Goal: Task Accomplishment & Management: Manage account settings

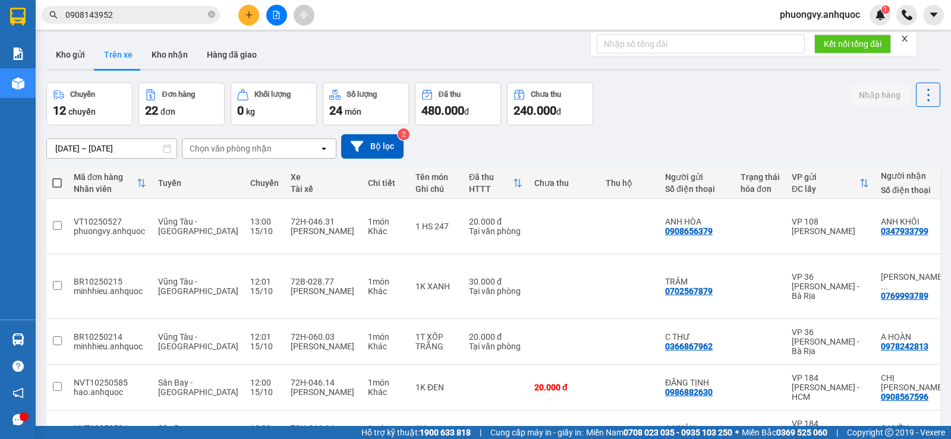
click at [280, 18] on icon "file-add" at bounding box center [276, 15] width 8 height 8
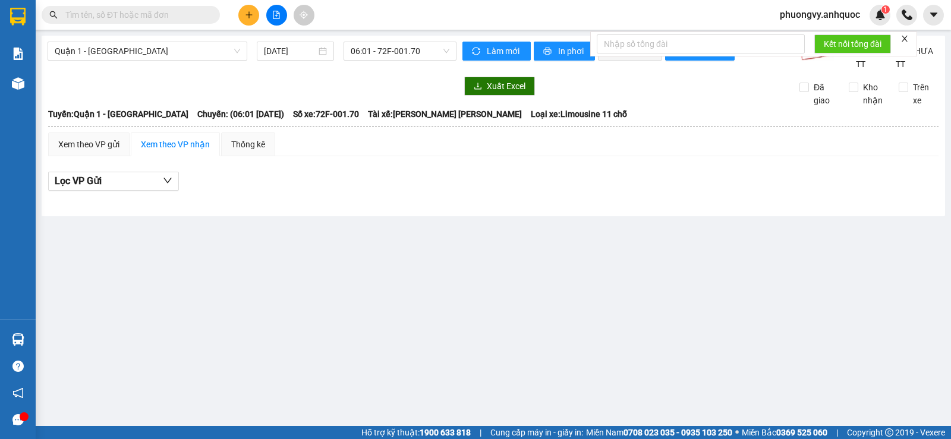
click at [272, 17] on button at bounding box center [276, 15] width 21 height 21
click at [181, 53] on span "Quận 1 - [GEOGRAPHIC_DATA]" at bounding box center [147, 51] width 185 height 18
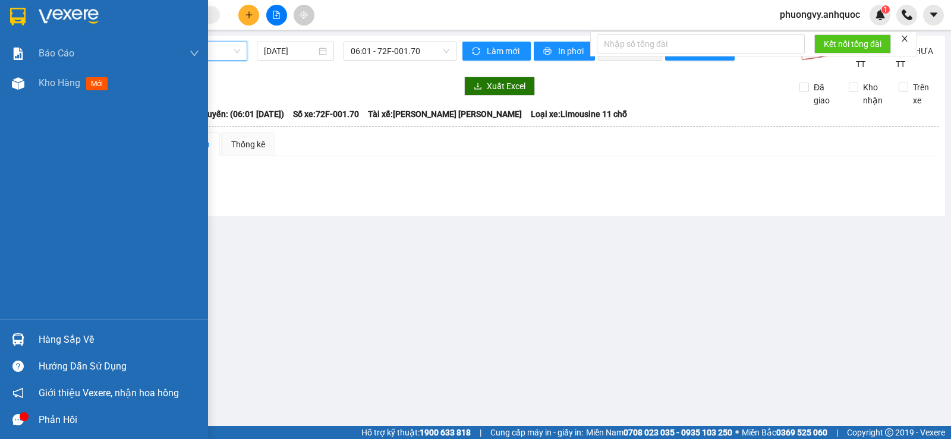
drag, startPoint x: 64, startPoint y: 82, endPoint x: 157, endPoint y: 112, distance: 98.5
click at [64, 82] on span "Kho hàng" at bounding box center [60, 82] width 42 height 11
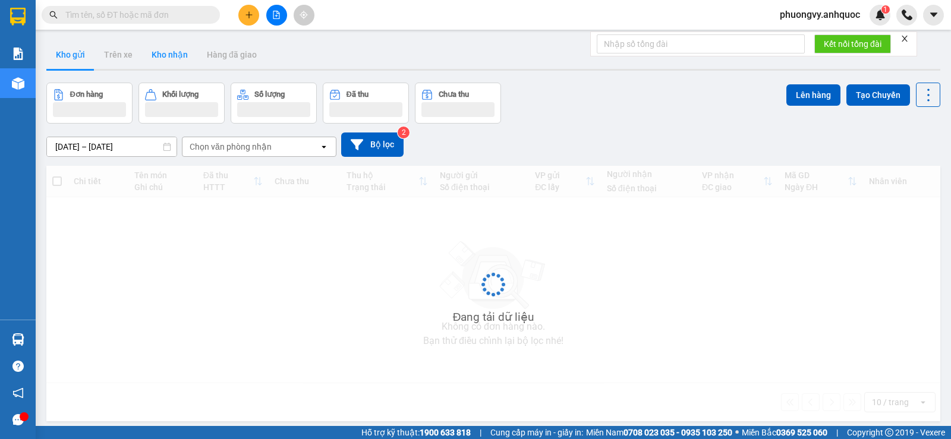
click at [168, 61] on button "Kho nhận" at bounding box center [169, 54] width 55 height 29
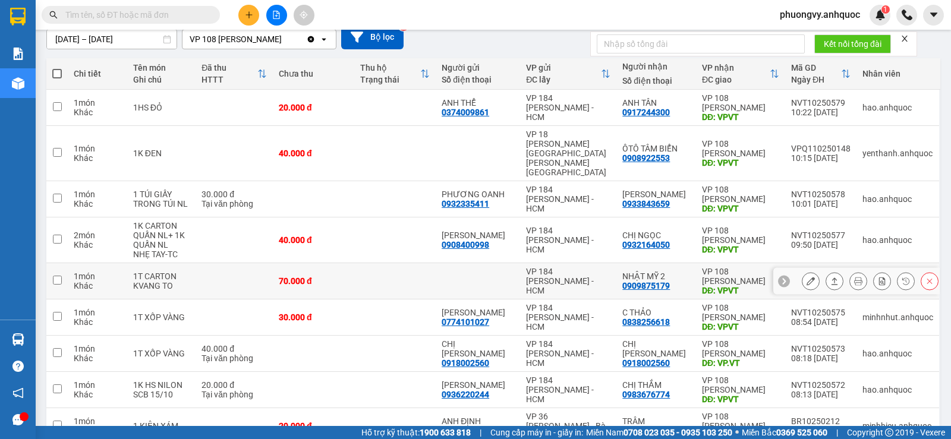
scroll to position [178, 0]
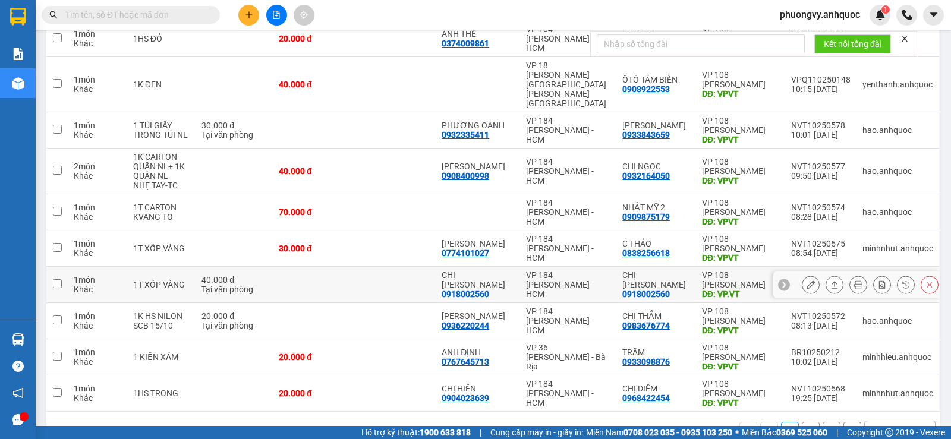
click at [802, 275] on button at bounding box center [810, 285] width 17 height 21
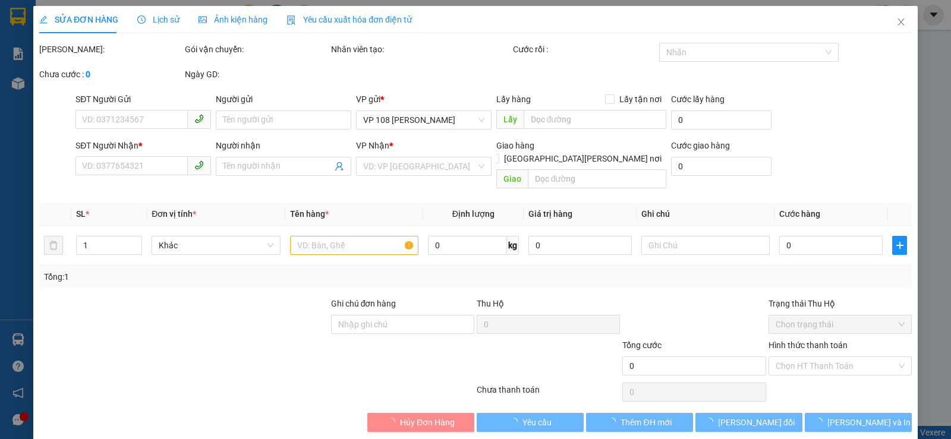
type input "0918002560"
type input "CHỊ VY"
type input "0918002560"
type input "CHỊ VY"
type input "VP.VT"
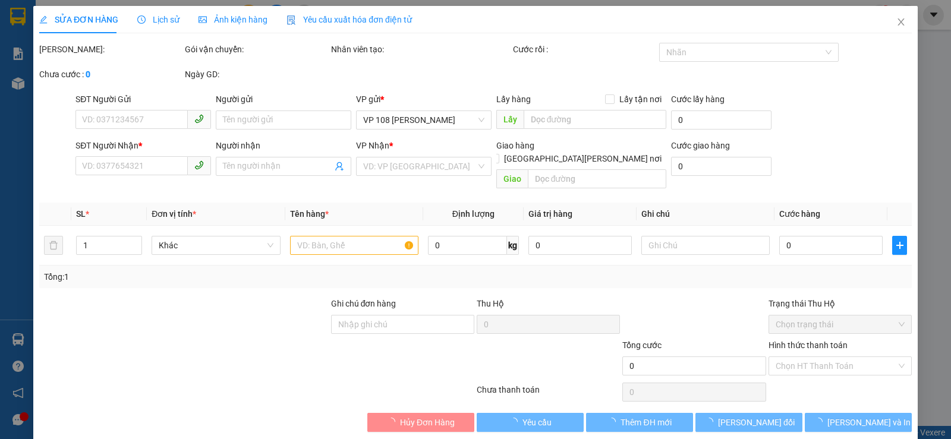
type input "TM 15/10 VP184 HẢO"
type input "40.000"
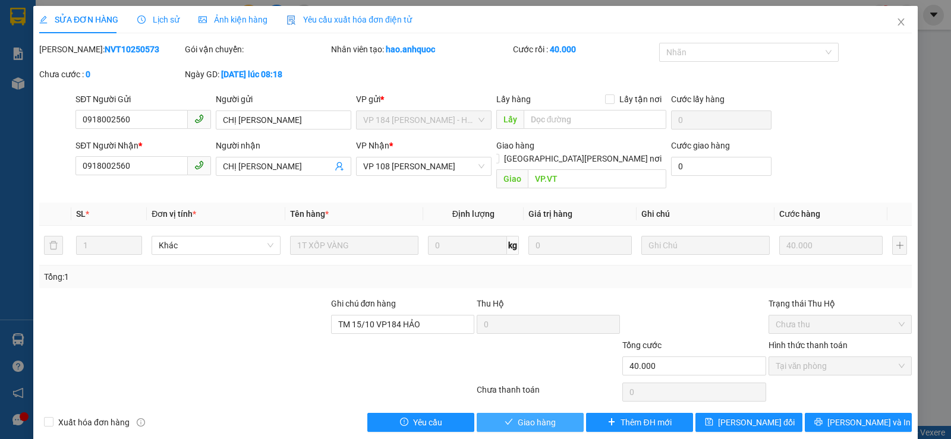
click at [531, 416] on span "Giao hàng" at bounding box center [537, 422] width 38 height 13
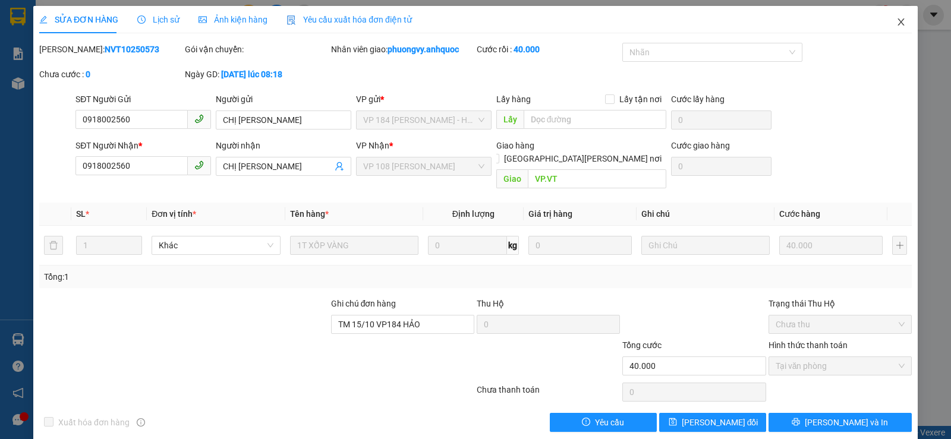
click at [896, 24] on icon "close" at bounding box center [901, 22] width 10 height 10
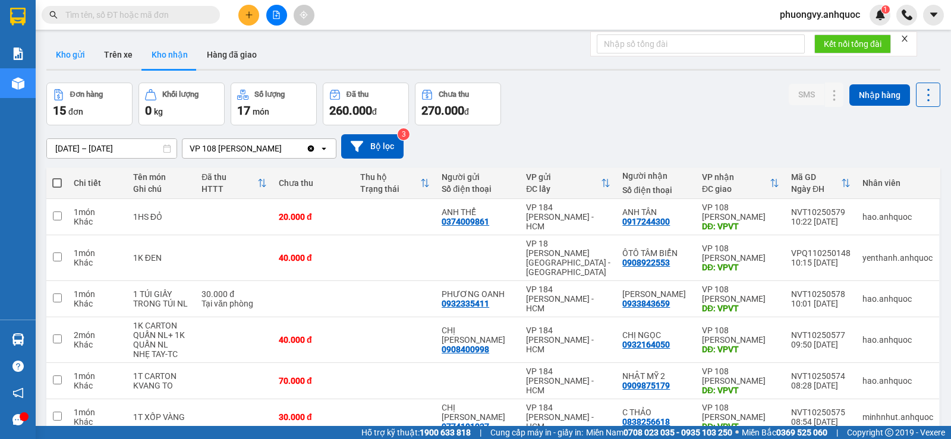
click at [78, 58] on button "Kho gửi" at bounding box center [70, 54] width 48 height 29
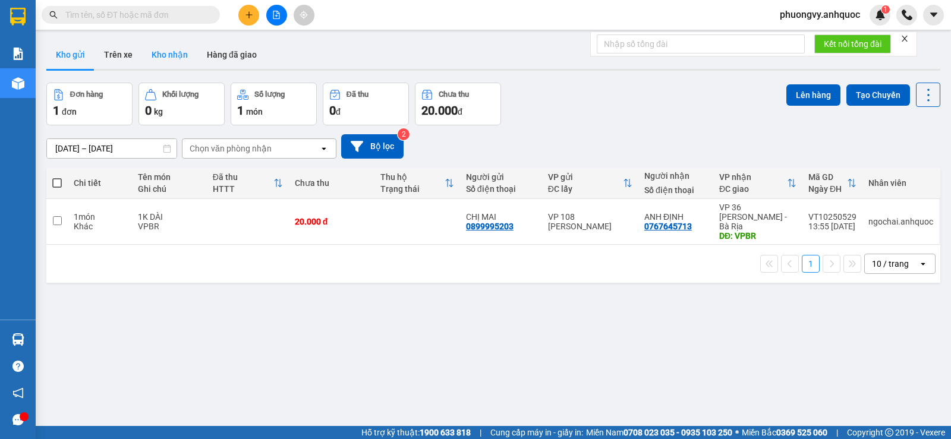
click at [159, 51] on button "Kho nhận" at bounding box center [169, 54] width 55 height 29
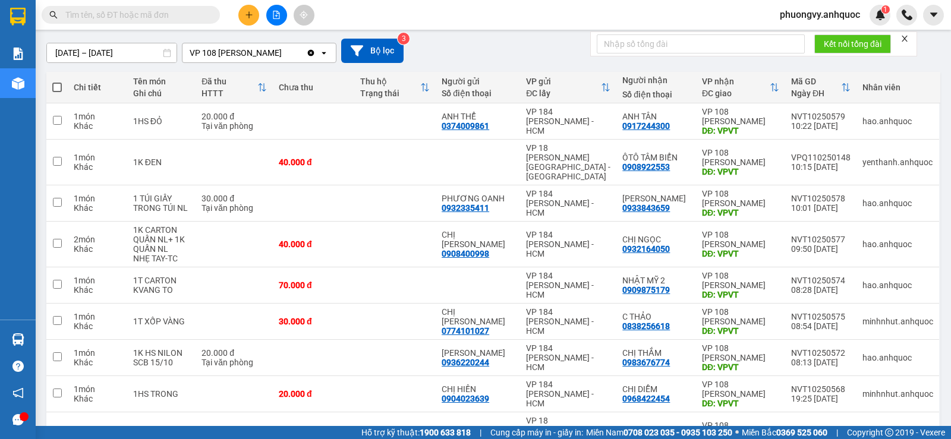
scroll to position [119, 0]
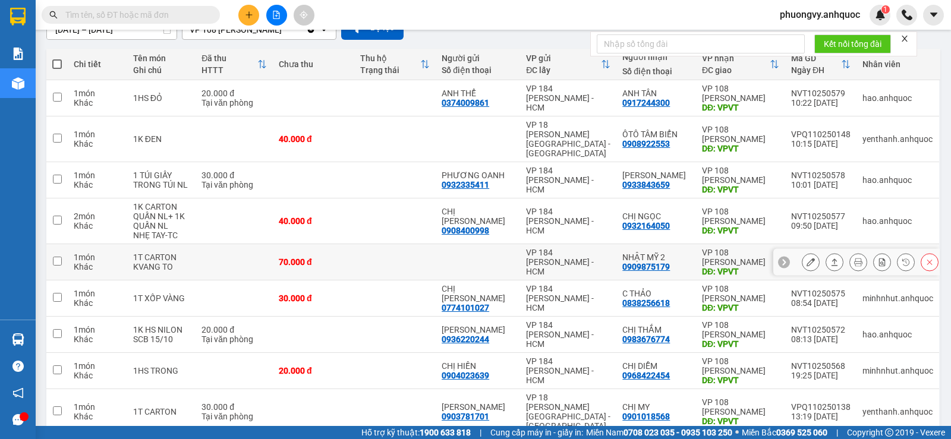
click at [62, 251] on td at bounding box center [56, 262] width 21 height 36
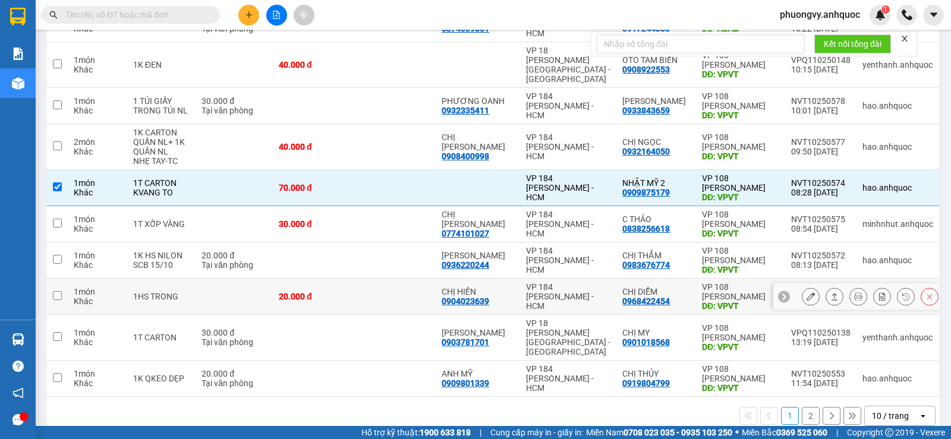
scroll to position [194, 0]
click at [900, 406] on div "10 / trang" at bounding box center [891, 415] width 53 height 19
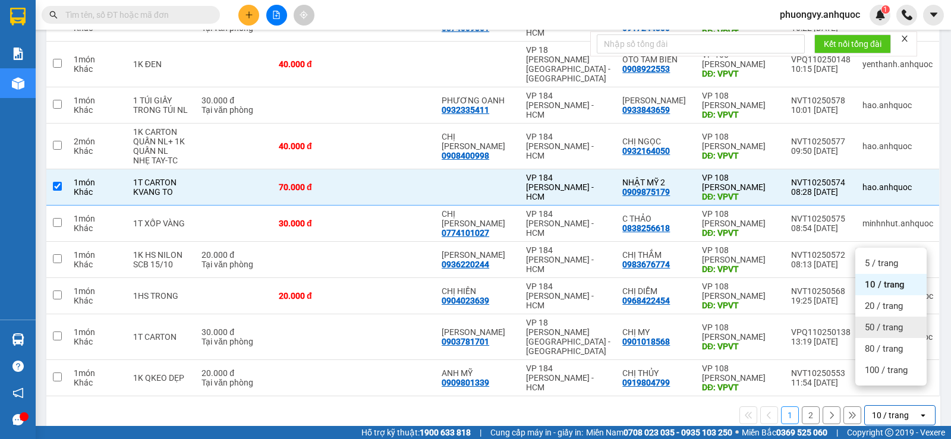
click at [894, 323] on span "50 / trang" at bounding box center [884, 327] width 38 height 12
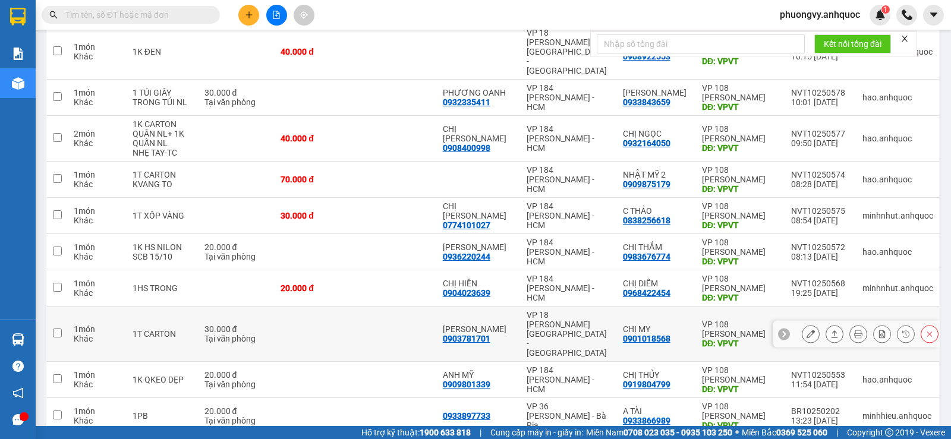
scroll to position [238, 0]
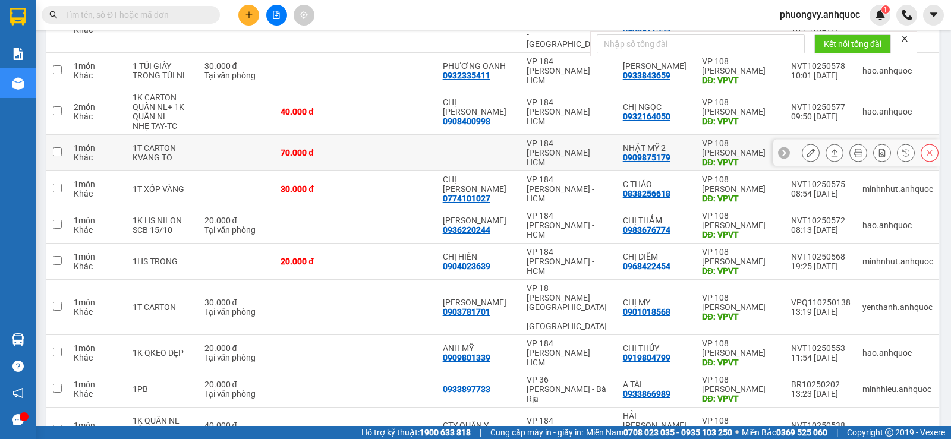
click at [55, 147] on input "checkbox" at bounding box center [57, 151] width 9 height 9
checkbox input "true"
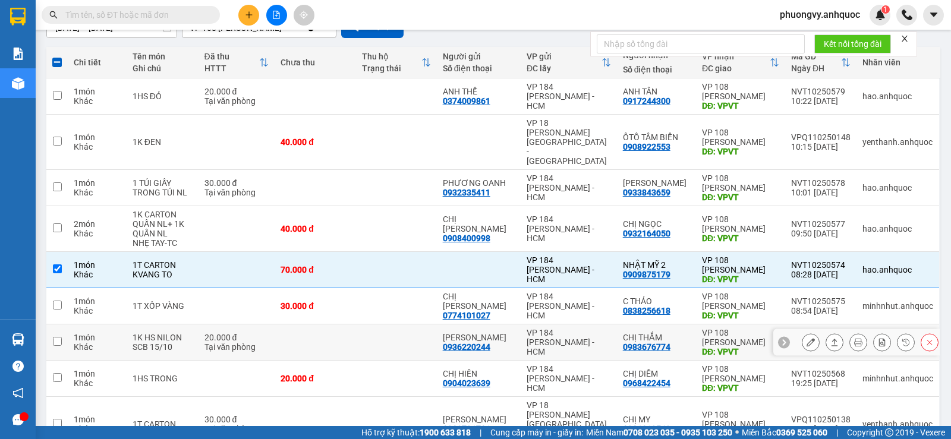
scroll to position [147, 0]
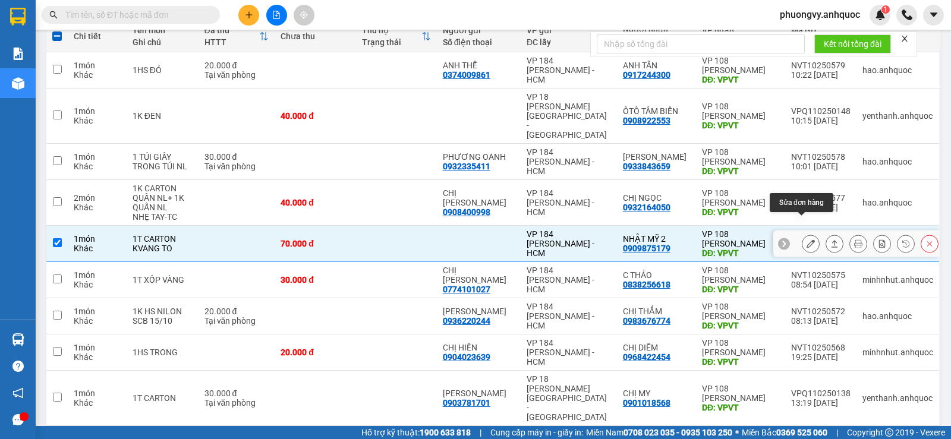
click at [806, 239] on icon at bounding box center [810, 243] width 8 height 8
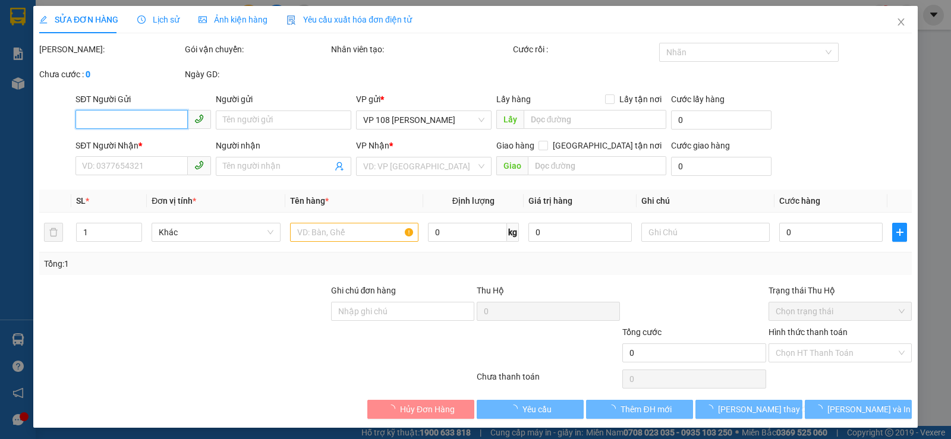
type input "0909875179"
type input "NHẬT MỸ 2"
type input "VPVT"
type input "70.000"
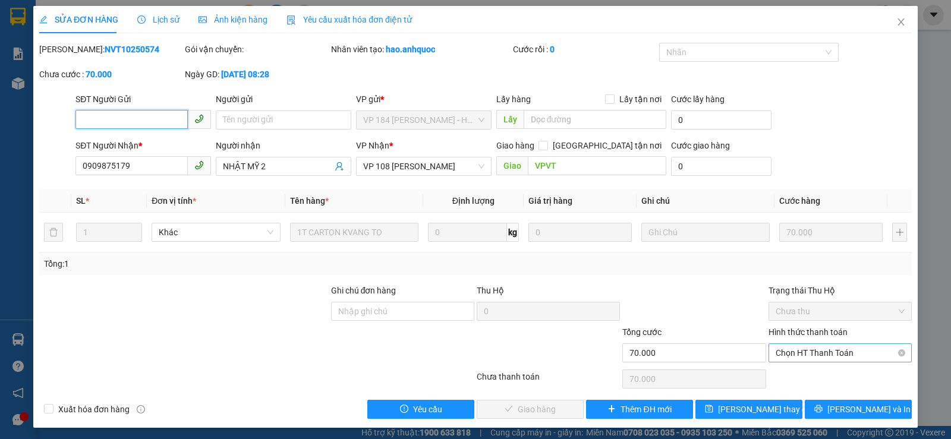
click at [838, 353] on span "Chọn HT Thanh Toán" at bounding box center [840, 353] width 129 height 18
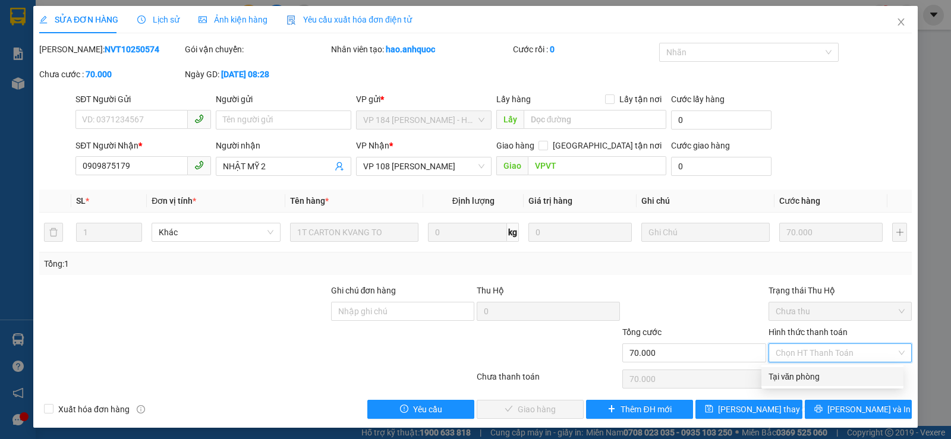
click at [812, 374] on div "Tại văn phòng" at bounding box center [832, 376] width 128 height 13
type input "0"
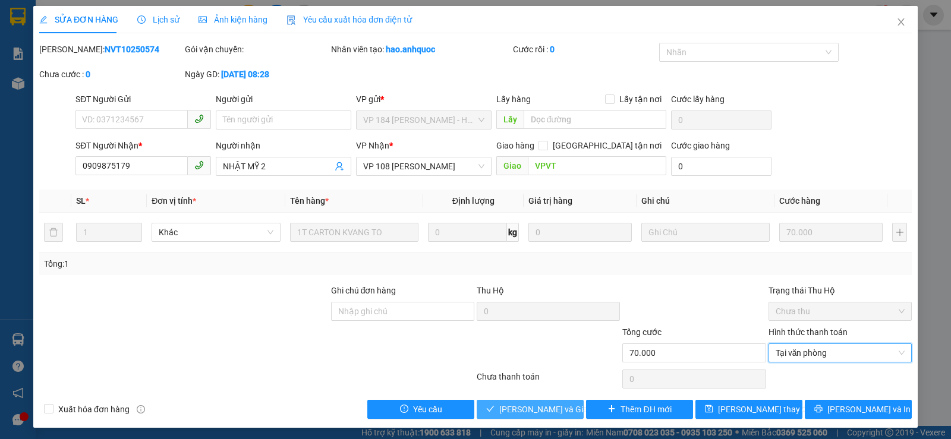
click at [545, 410] on span "[PERSON_NAME] và Giao hàng" at bounding box center [556, 409] width 114 height 13
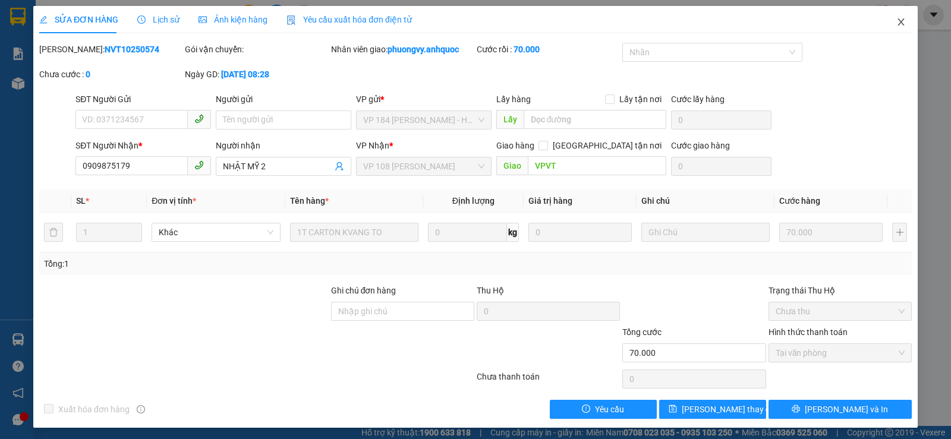
click at [896, 21] on icon "close" at bounding box center [901, 22] width 10 height 10
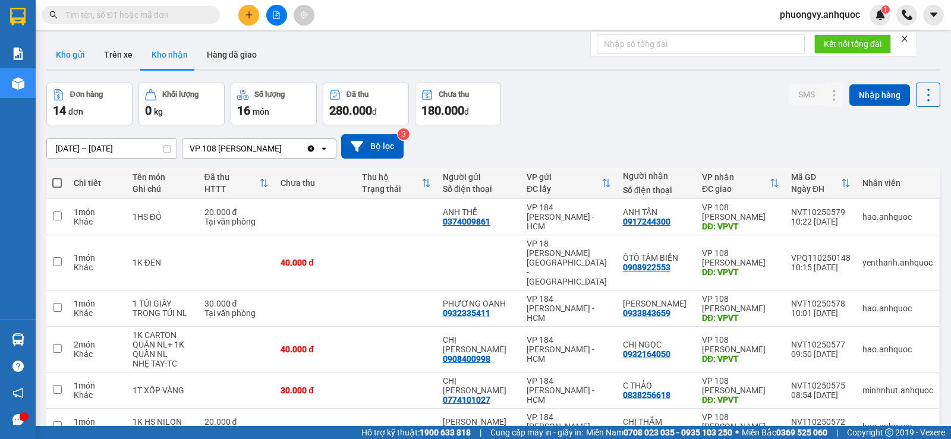
click at [68, 54] on button "Kho gửi" at bounding box center [70, 54] width 48 height 29
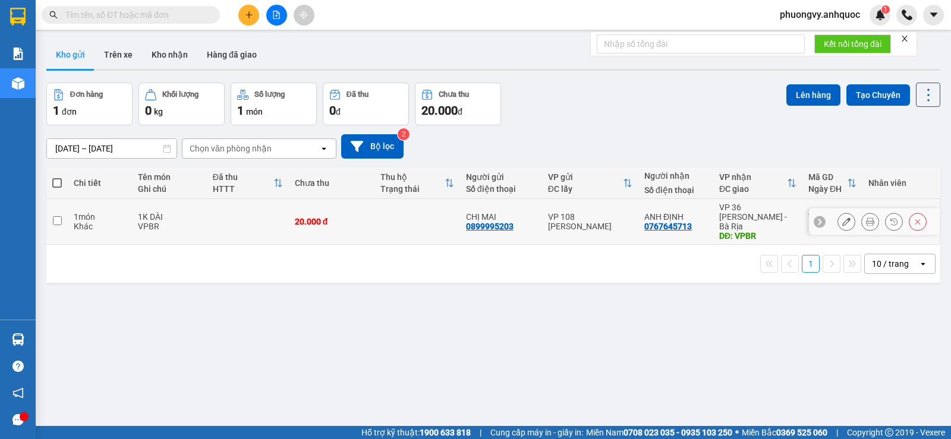
click at [58, 216] on input "checkbox" at bounding box center [57, 220] width 9 height 9
checkbox input "true"
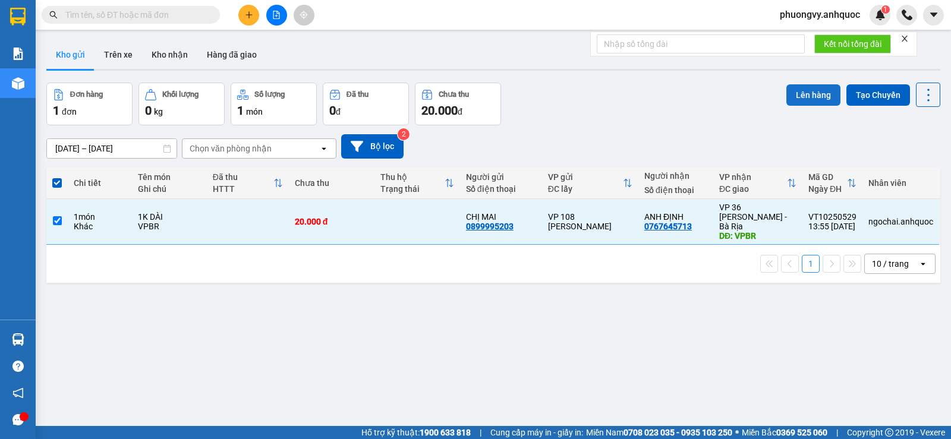
click at [815, 90] on button "Lên hàng" at bounding box center [813, 94] width 54 height 21
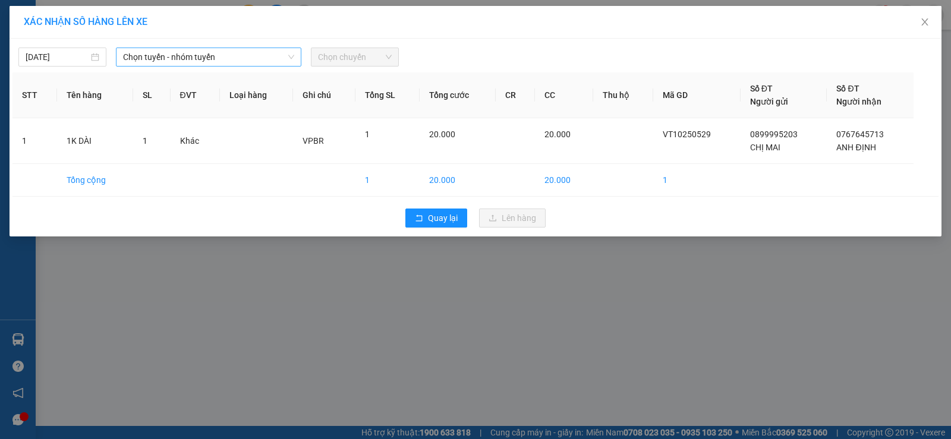
click at [216, 55] on span "Chọn tuyến - nhóm tuyến" at bounding box center [208, 57] width 171 height 18
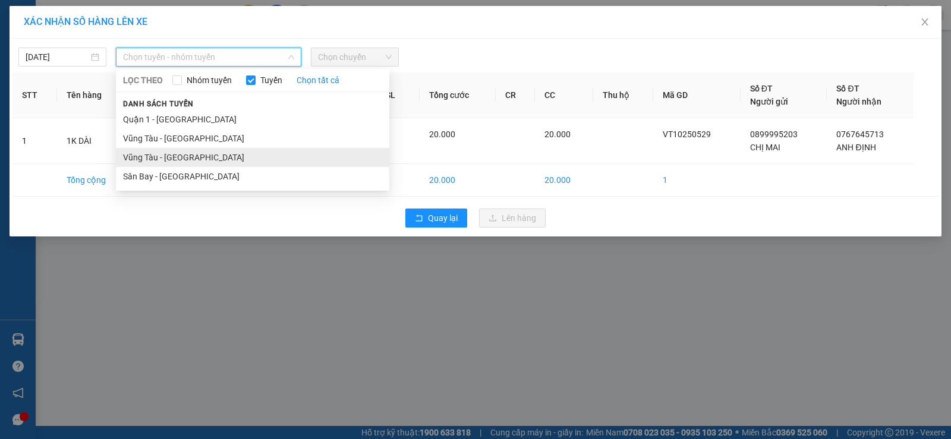
click at [172, 158] on li "Vũng Tàu - [GEOGRAPHIC_DATA]" at bounding box center [252, 157] width 273 height 19
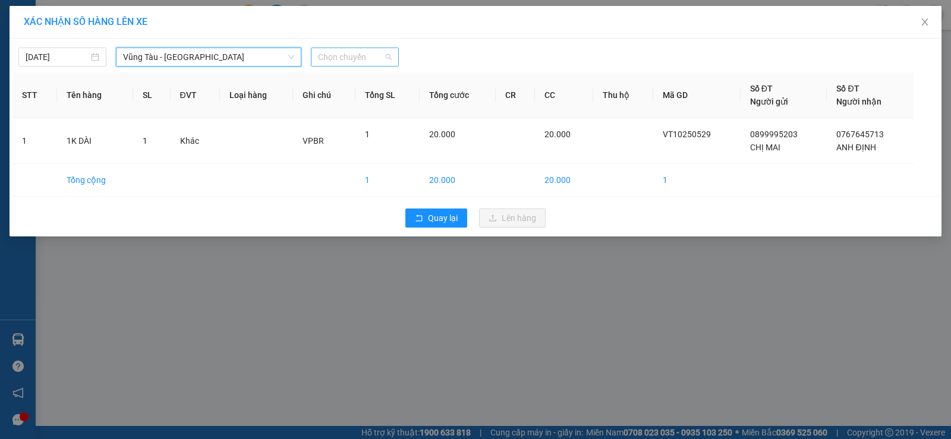
click at [333, 56] on span "Chọn chuyến" at bounding box center [355, 57] width 74 height 18
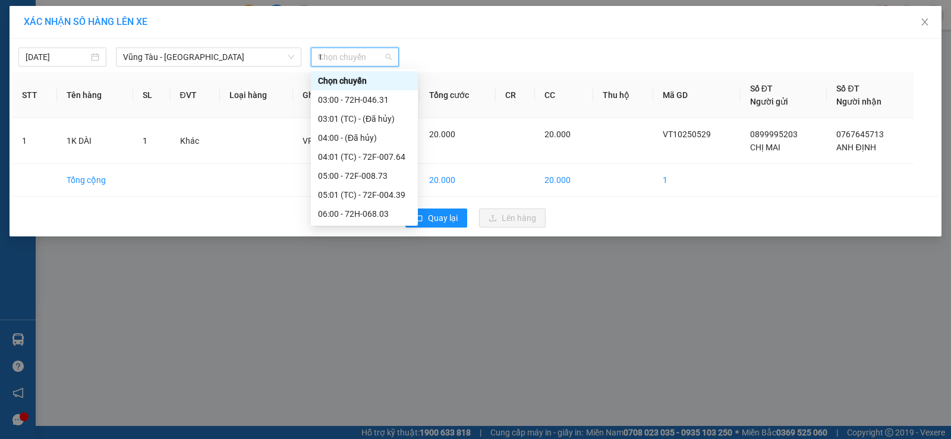
type input "15"
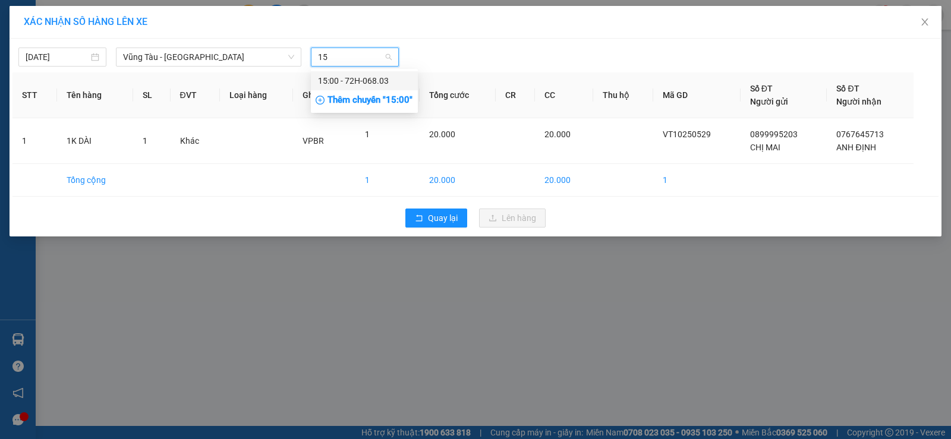
click at [359, 83] on div "15:00 - 72H-068.03" at bounding box center [364, 80] width 93 height 13
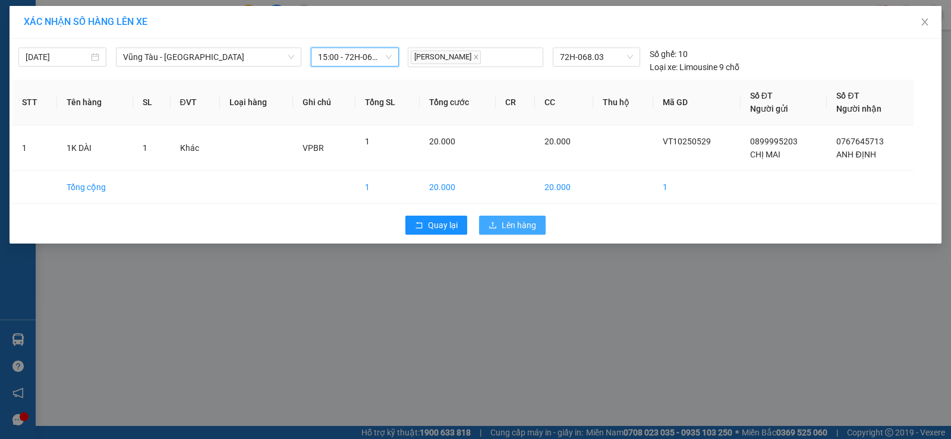
click at [505, 222] on span "Lên hàng" at bounding box center [519, 225] width 34 height 13
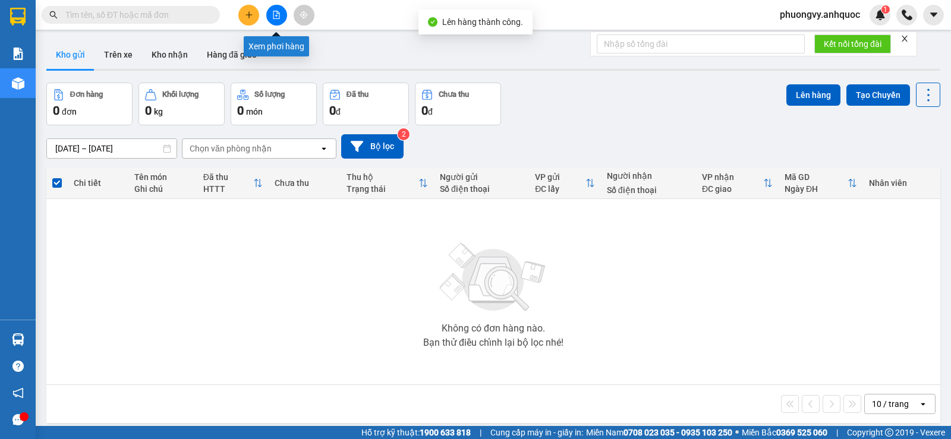
click at [275, 18] on icon "file-add" at bounding box center [276, 15] width 7 height 8
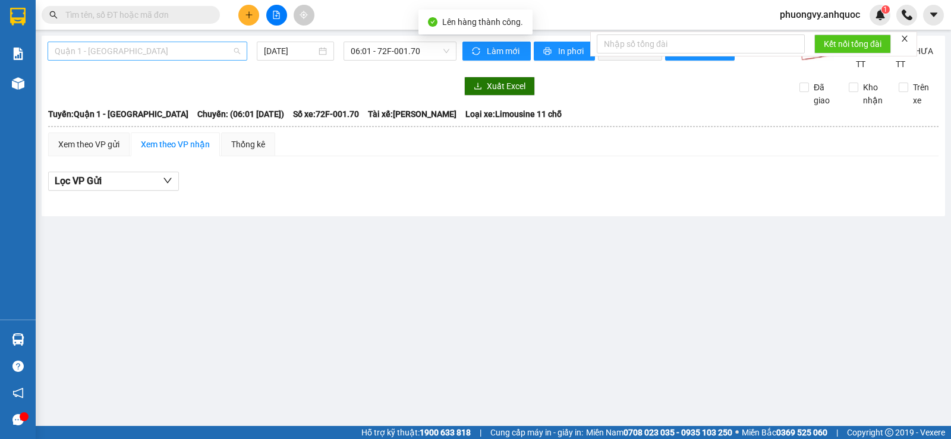
click at [184, 51] on span "Quận 1 - [GEOGRAPHIC_DATA]" at bounding box center [147, 51] width 185 height 18
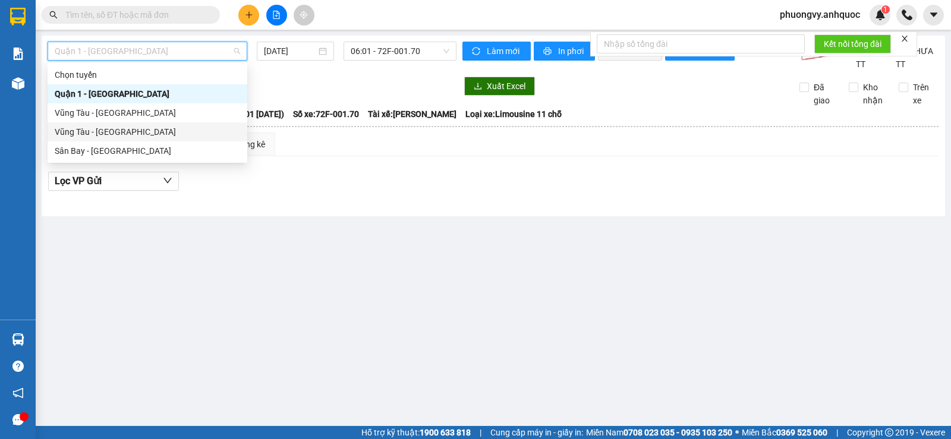
click at [124, 137] on div "Vũng Tàu - [GEOGRAPHIC_DATA]" at bounding box center [147, 131] width 185 height 13
type input "[DATE]"
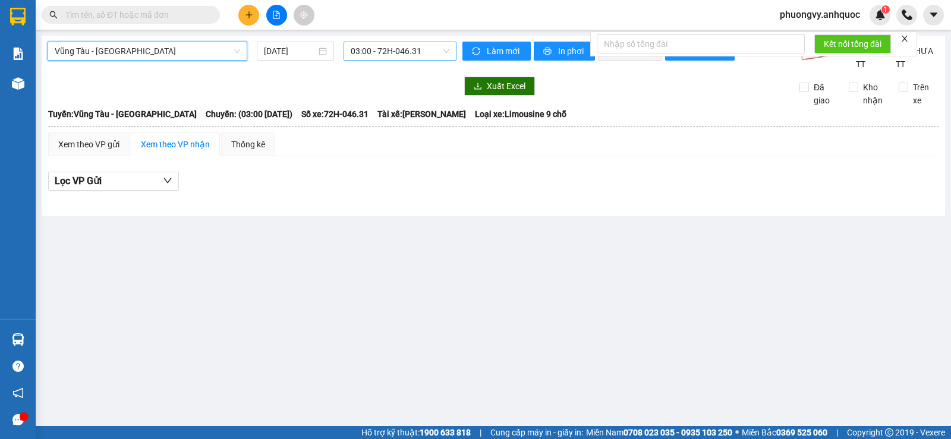
click at [400, 53] on span "03:00 - 72H-046.31" at bounding box center [400, 51] width 98 height 18
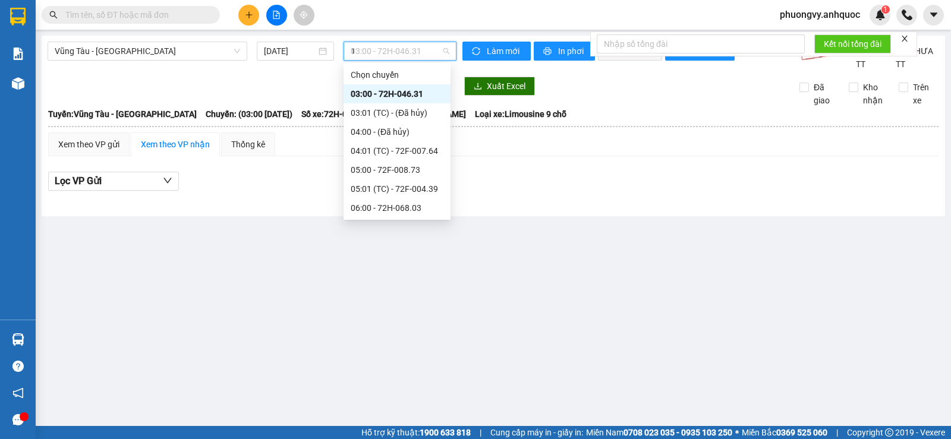
type input "15"
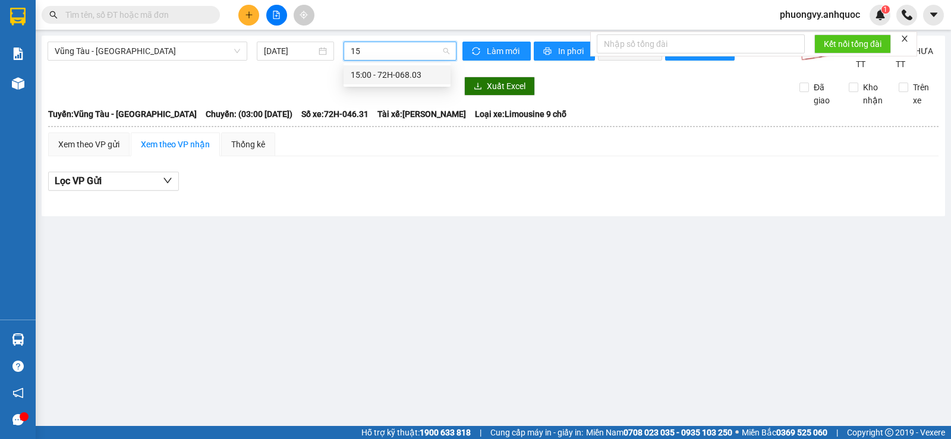
click at [389, 76] on div "15:00 - 72H-068.03" at bounding box center [397, 74] width 93 height 13
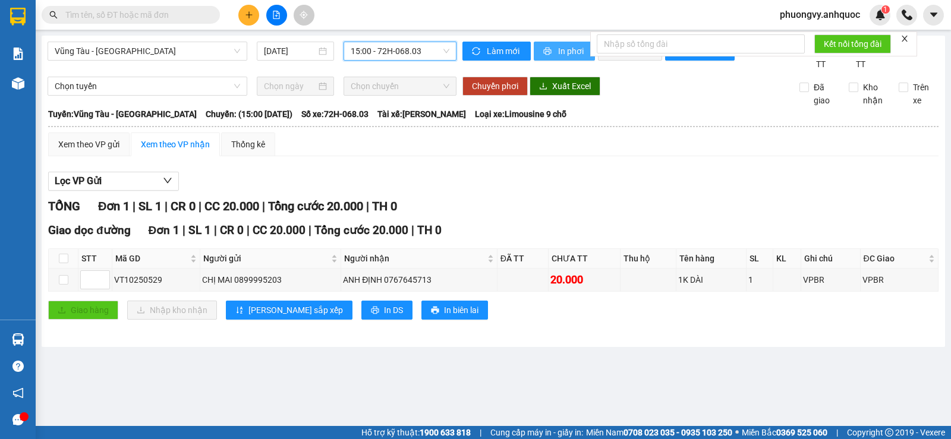
click at [569, 53] on span "In phơi" at bounding box center [571, 51] width 27 height 13
click at [253, 15] on button at bounding box center [248, 15] width 21 height 21
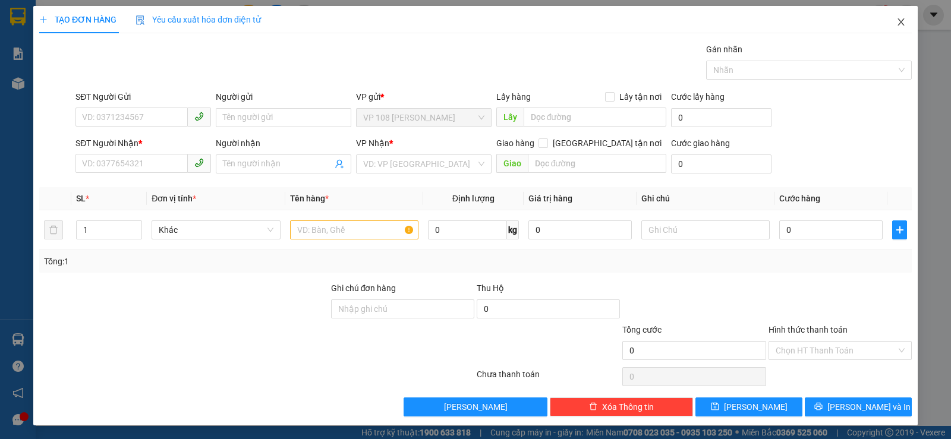
click at [896, 24] on icon "close" at bounding box center [901, 22] width 10 height 10
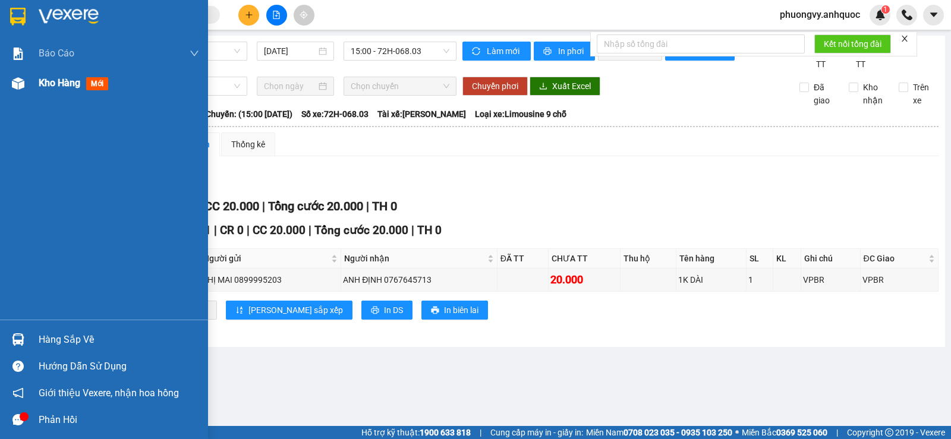
click at [53, 86] on span "Kho hàng" at bounding box center [60, 82] width 42 height 11
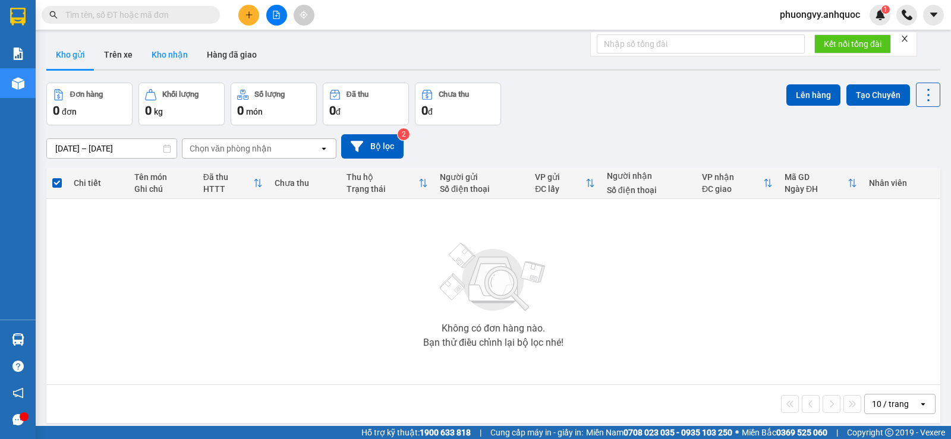
drag, startPoint x: 152, startPoint y: 56, endPoint x: 159, endPoint y: 56, distance: 6.5
click at [153, 56] on button "Kho nhận" at bounding box center [169, 54] width 55 height 29
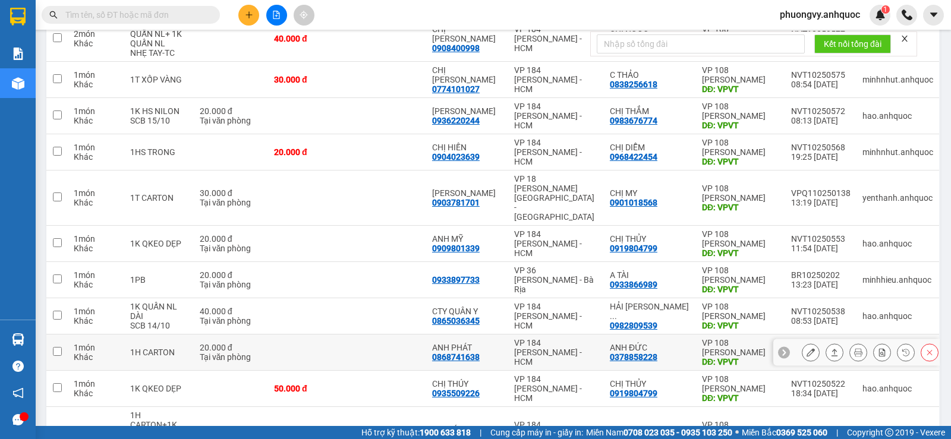
scroll to position [384, 0]
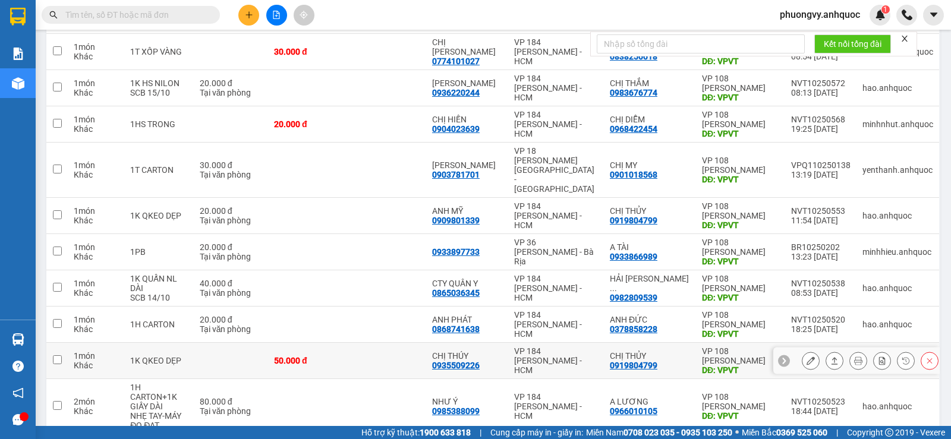
click at [61, 355] on input "checkbox" at bounding box center [57, 359] width 9 height 9
checkbox input "true"
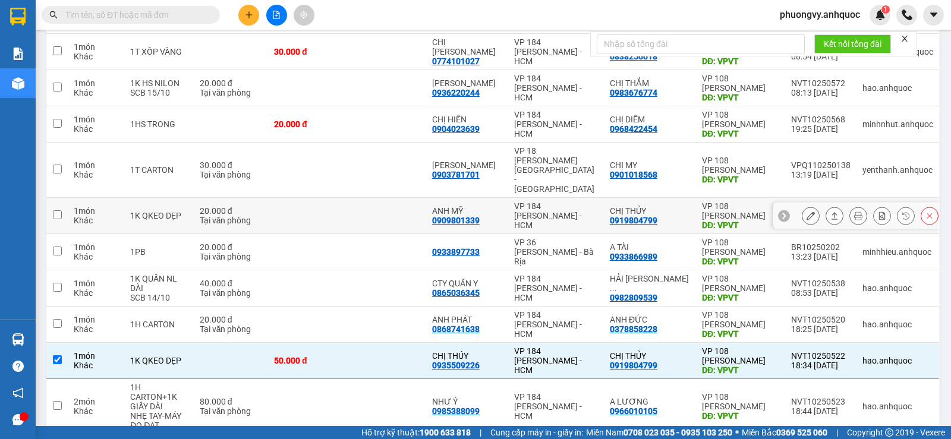
click at [58, 210] on input "checkbox" at bounding box center [57, 214] width 9 height 9
checkbox input "true"
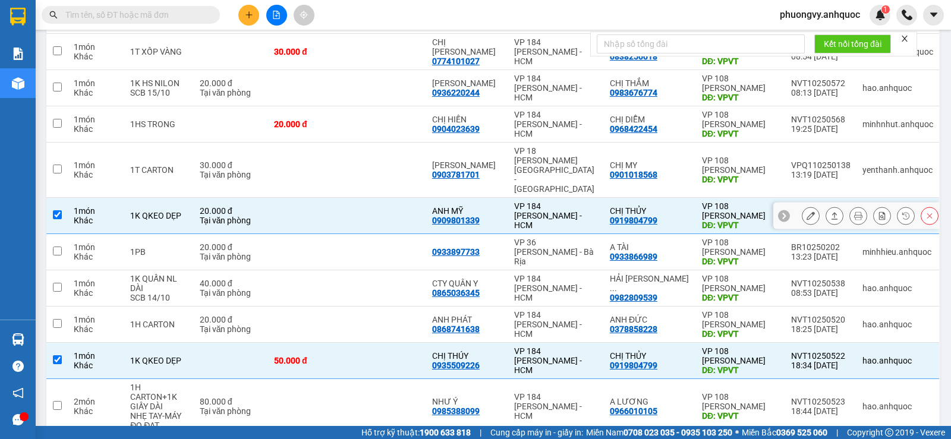
click at [806, 212] on icon at bounding box center [810, 216] width 8 height 8
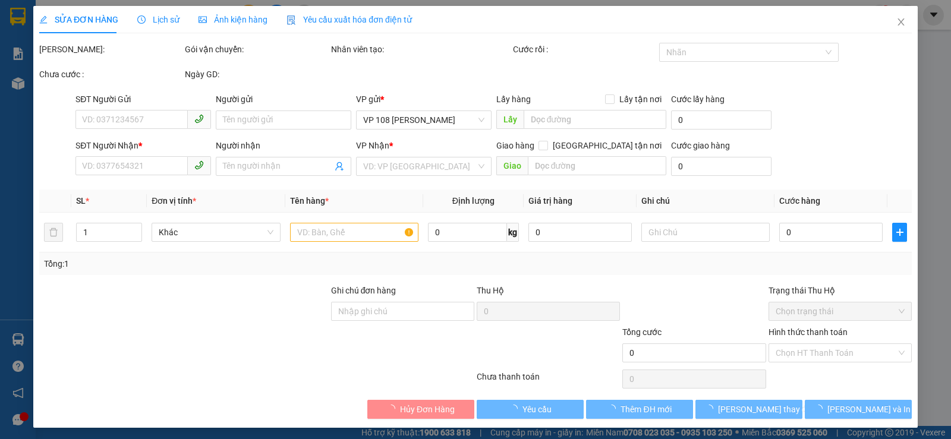
type input "0909801339"
type input "ANH MỸ"
type input "0919804799"
type input "CHỊ THỦY"
type input "VPVT"
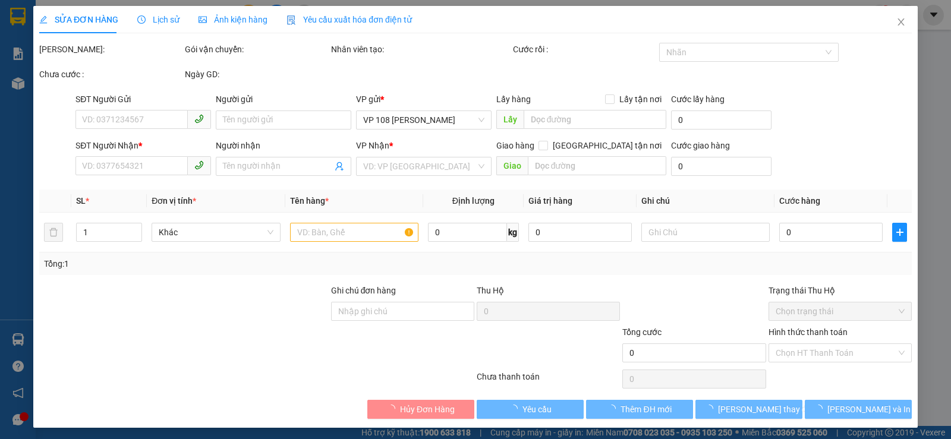
type input "TM 14/10 VP184 HẢO"
type input "20.000"
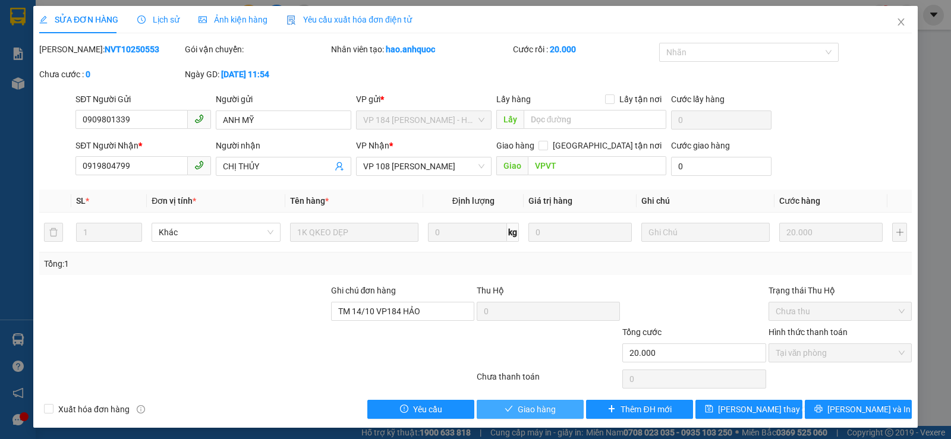
click at [531, 417] on button "Giao hàng" at bounding box center [530, 409] width 107 height 19
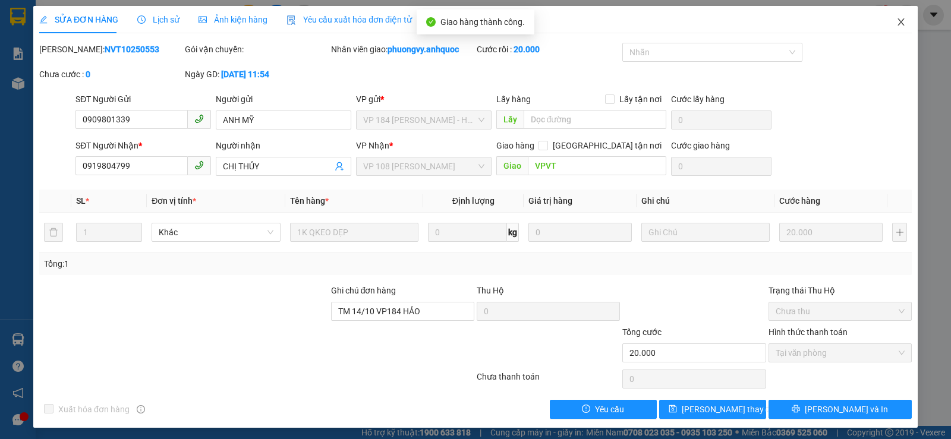
click at [896, 20] on icon "close" at bounding box center [901, 22] width 10 height 10
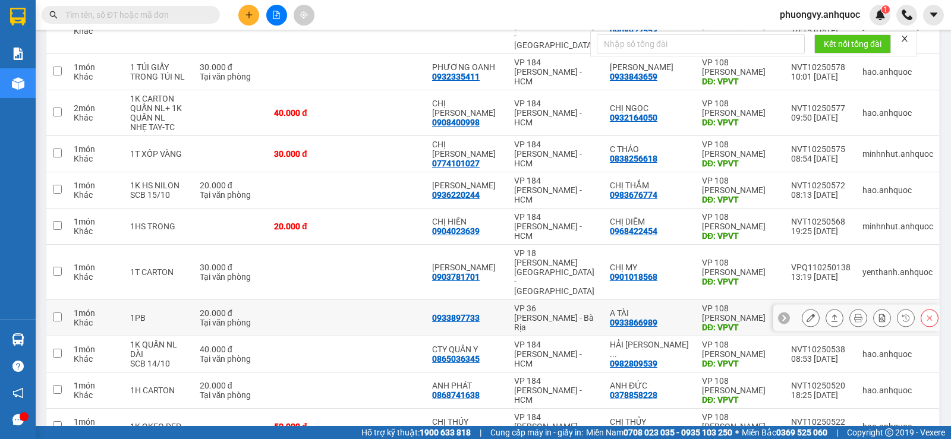
scroll to position [348, 0]
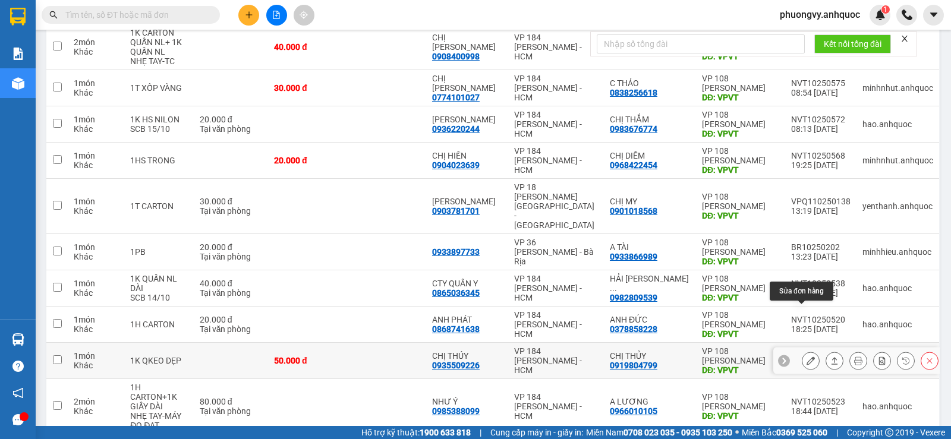
click at [806, 357] on icon at bounding box center [810, 361] width 8 height 8
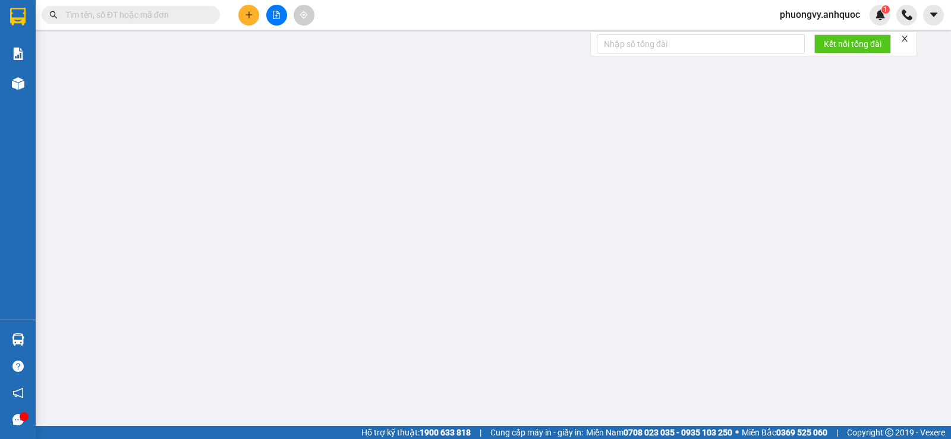
type input "0935509226"
type input "CHỊ THÚY"
type input "0919804799"
type input "CHỊ THỦY"
type input "VPVT"
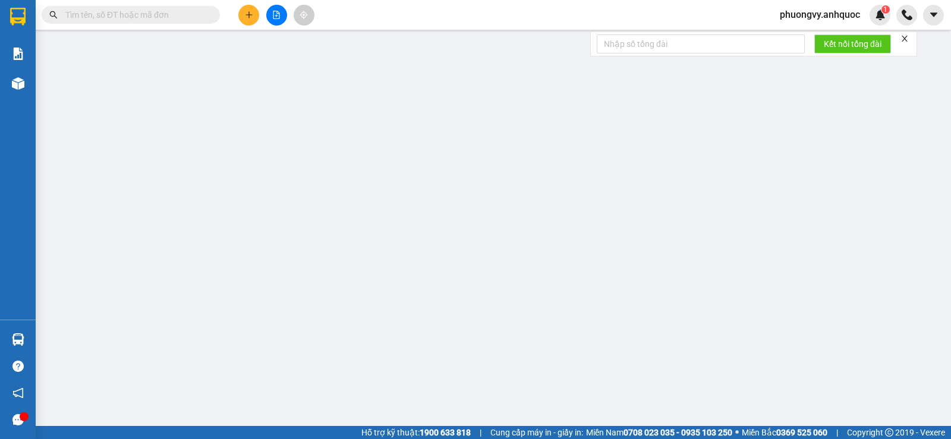
type input "50.000"
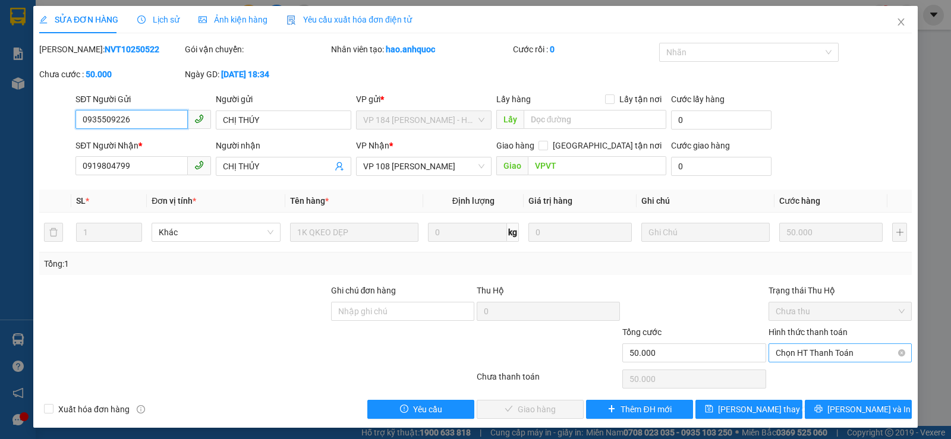
click at [799, 349] on span "Chọn HT Thanh Toán" at bounding box center [840, 353] width 129 height 18
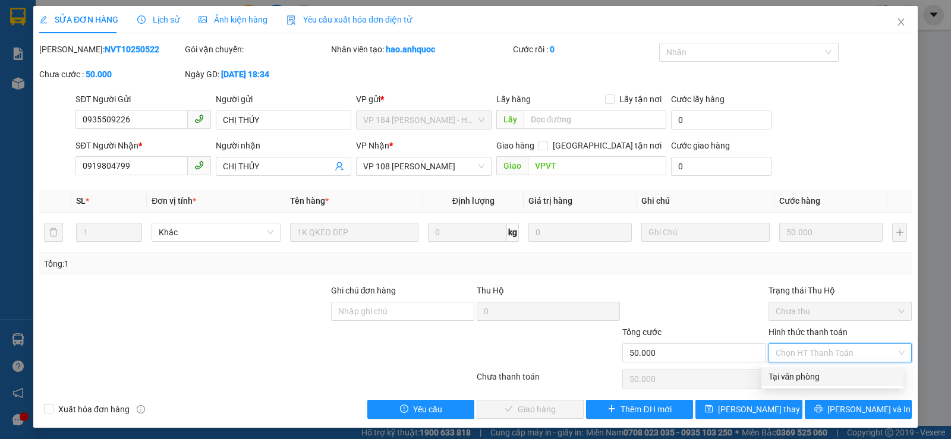
click at [789, 374] on div "Tại văn phòng" at bounding box center [832, 376] width 128 height 13
type input "0"
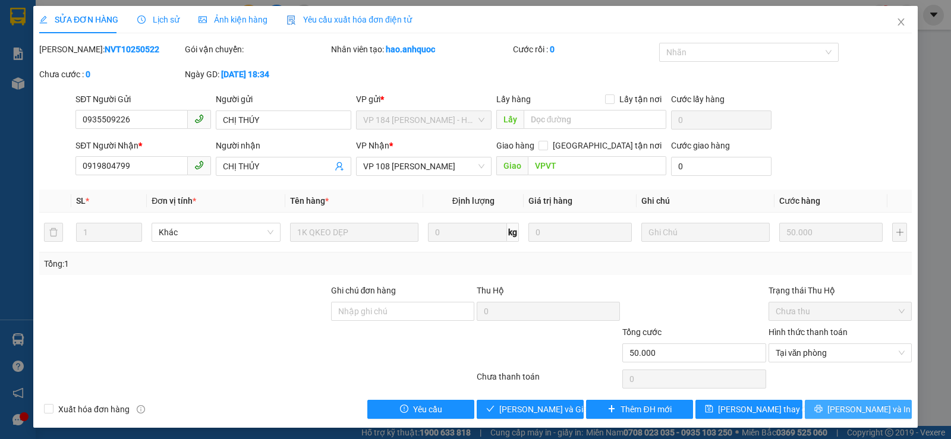
click at [822, 412] on icon "printer" at bounding box center [818, 409] width 8 height 8
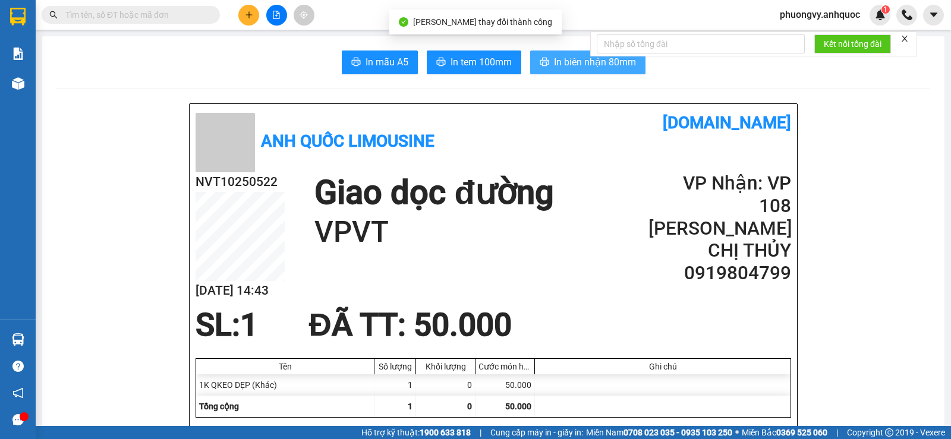
click at [566, 72] on button "In biên nhận 80mm" at bounding box center [587, 63] width 115 height 24
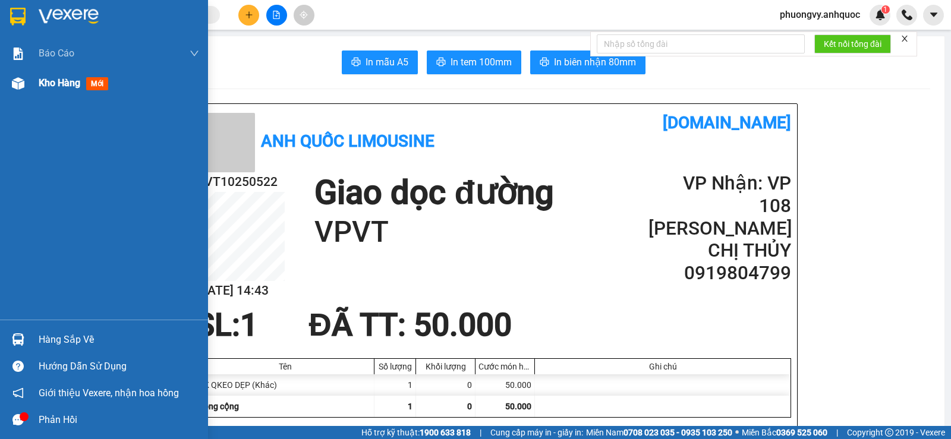
click at [56, 83] on span "Kho hàng" at bounding box center [60, 82] width 42 height 11
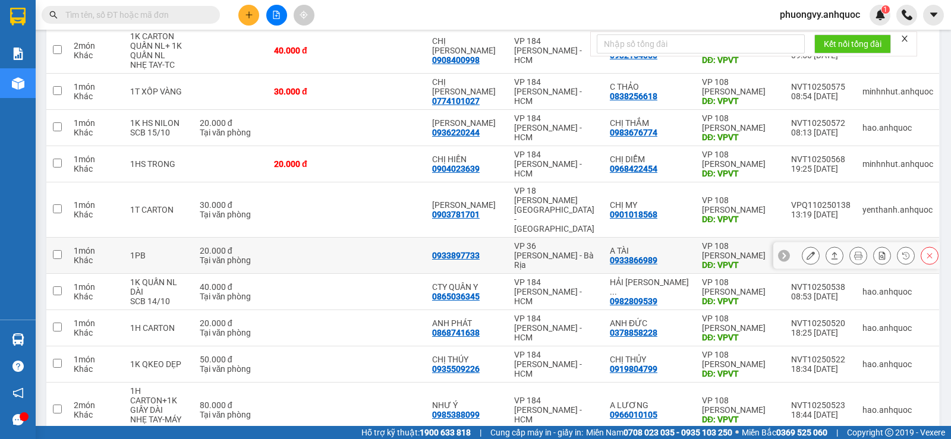
scroll to position [348, 0]
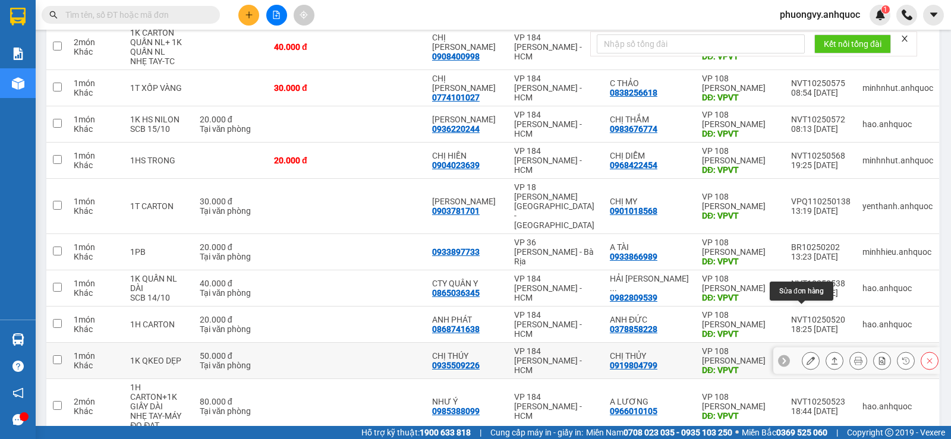
click at [806, 357] on icon at bounding box center [810, 361] width 8 height 8
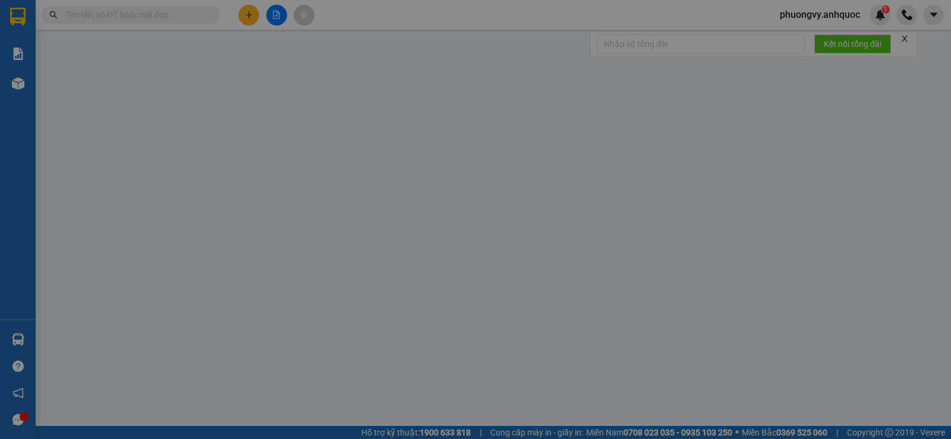
type input "0935509226"
type input "CHỊ THÚY"
type input "0919804799"
type input "CHỊ THỦY"
type input "VPVT"
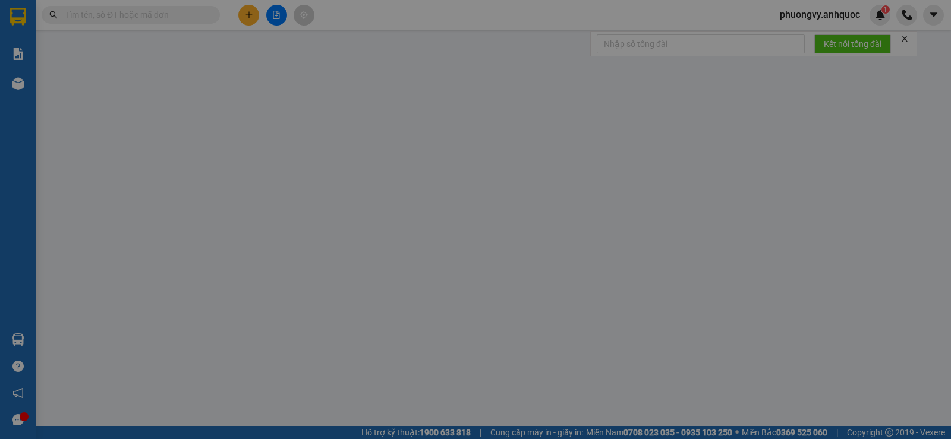
type input "50.000"
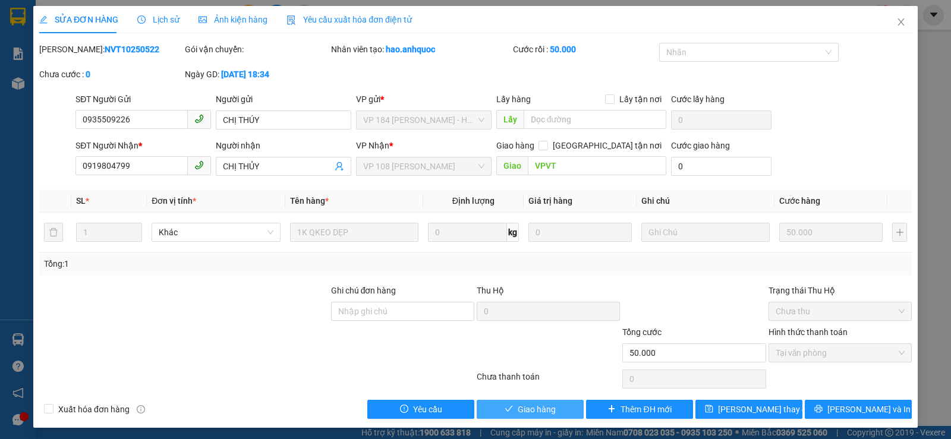
click at [525, 410] on span "Giao hàng" at bounding box center [537, 409] width 38 height 13
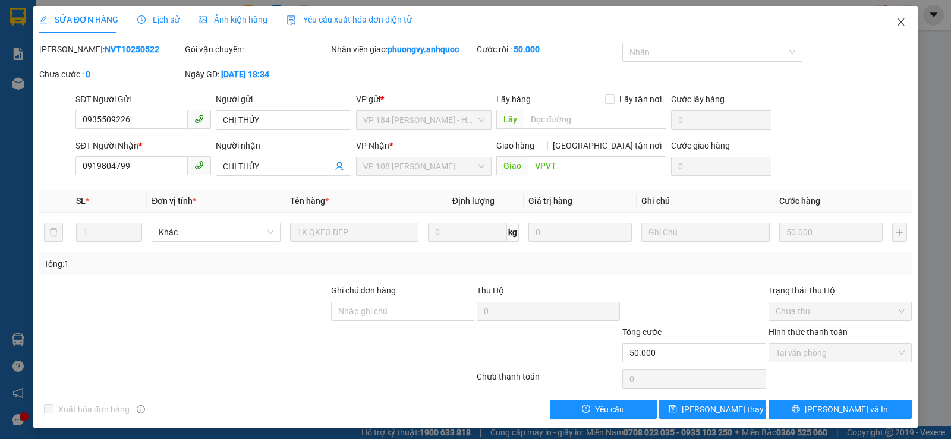
click at [896, 19] on icon "close" at bounding box center [901, 22] width 10 height 10
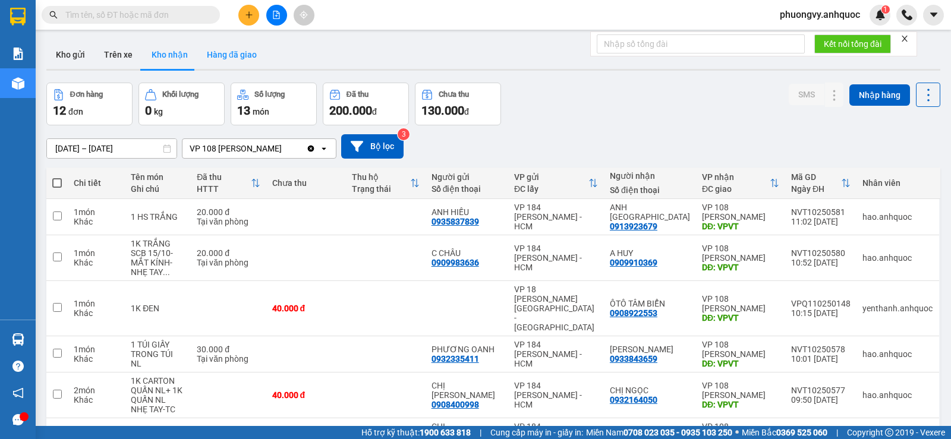
click at [216, 54] on button "Hàng đã giao" at bounding box center [231, 54] width 69 height 29
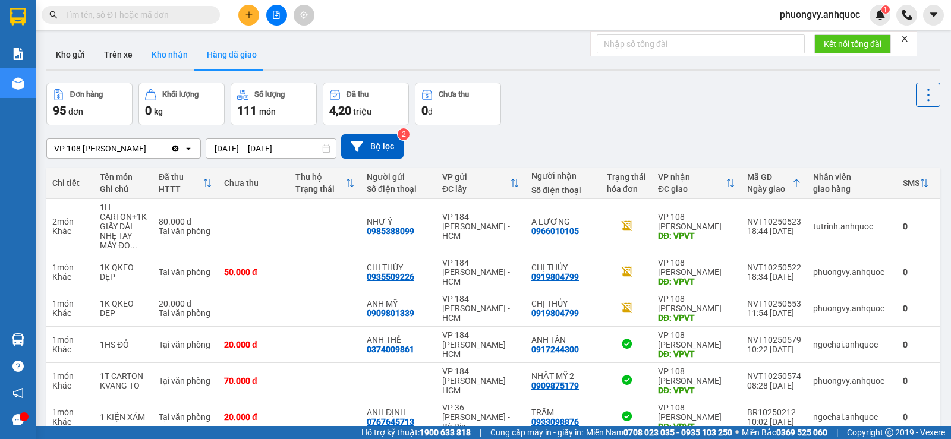
click at [161, 56] on button "Kho nhận" at bounding box center [169, 54] width 55 height 29
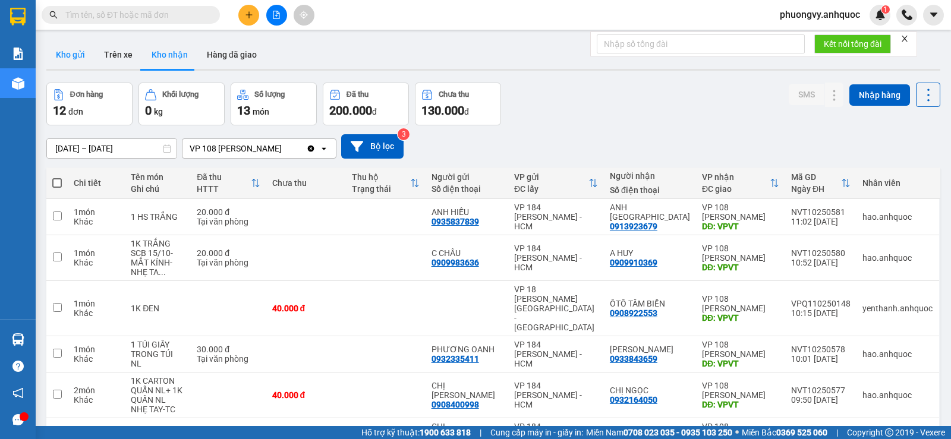
click at [75, 58] on button "Kho gửi" at bounding box center [70, 54] width 48 height 29
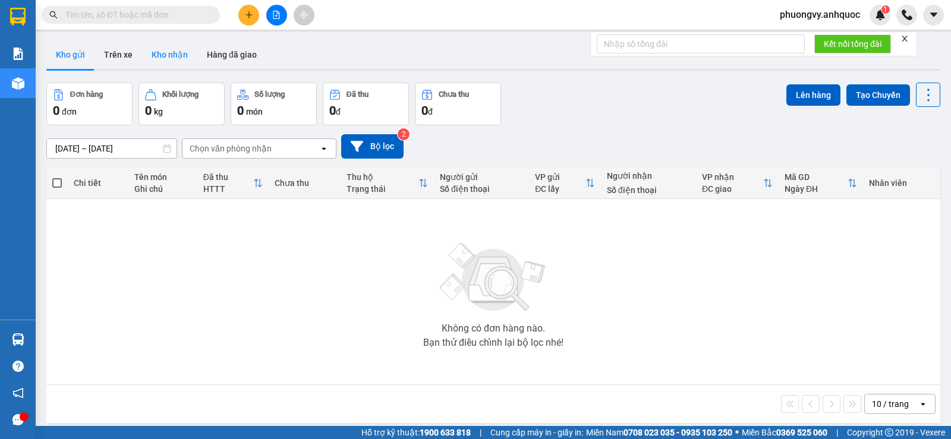
click at [163, 53] on button "Kho nhận" at bounding box center [169, 54] width 55 height 29
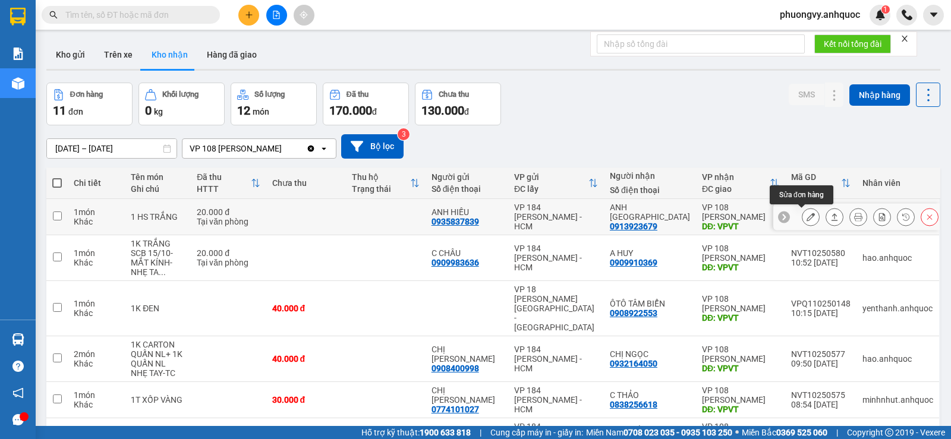
click at [806, 215] on icon at bounding box center [810, 217] width 8 height 8
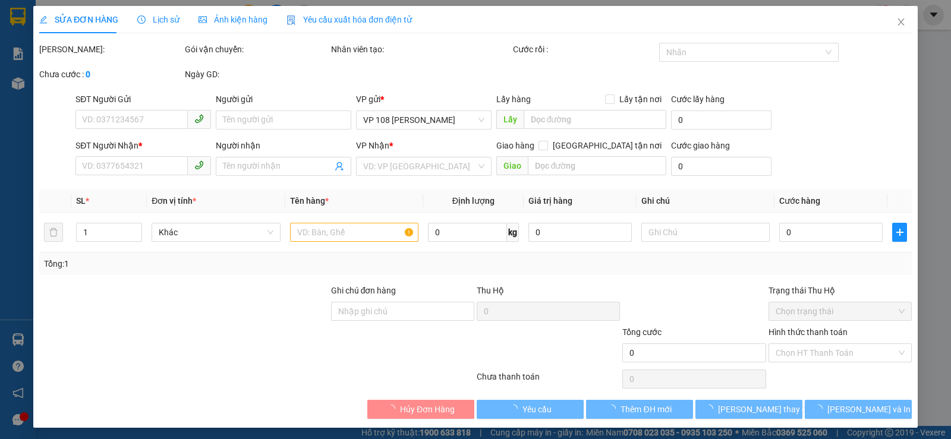
type input "0935837839"
type input "ANH HIẾU"
type input "0913923679"
type input "ANH [GEOGRAPHIC_DATA]"
type input "VPVT"
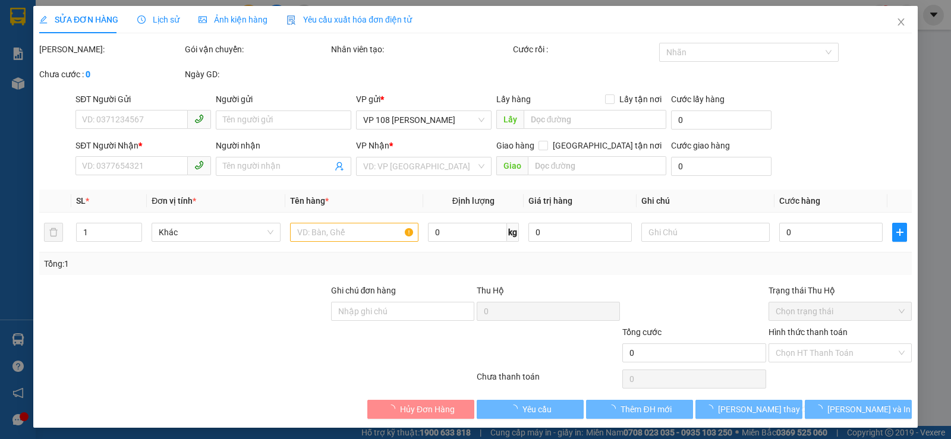
type input "TM 15/10 VP184 HẢO"
type input "20.000"
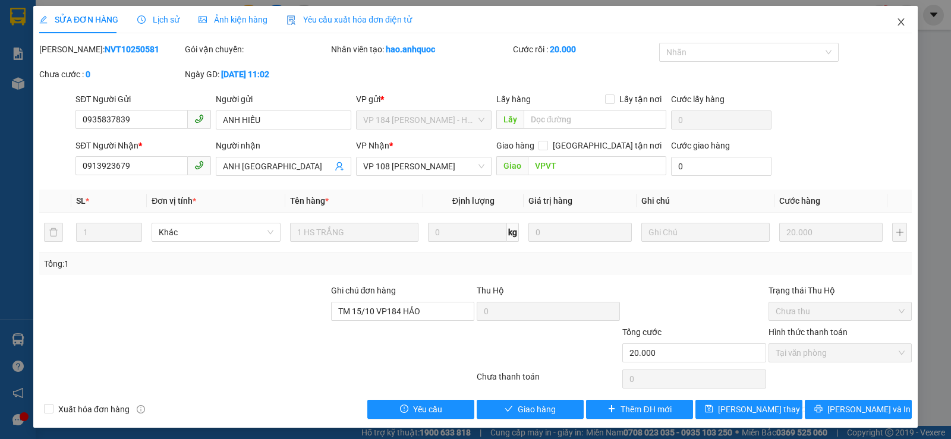
click at [896, 22] on icon "close" at bounding box center [901, 22] width 10 height 10
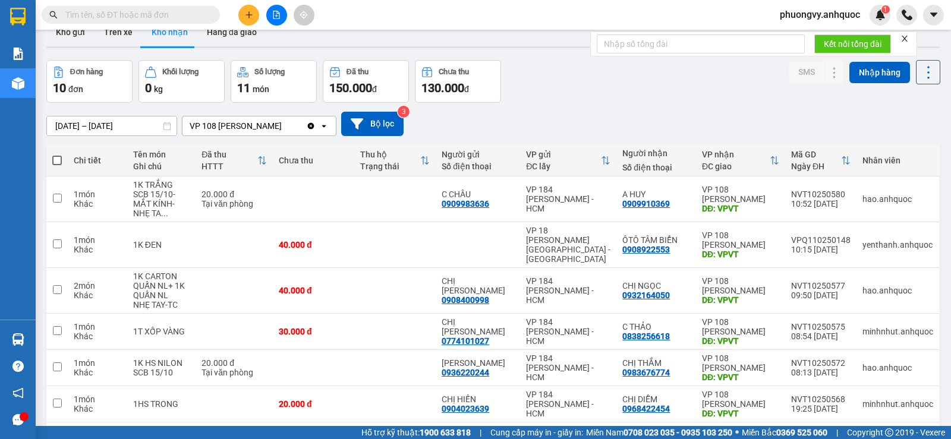
scroll to position [15, 0]
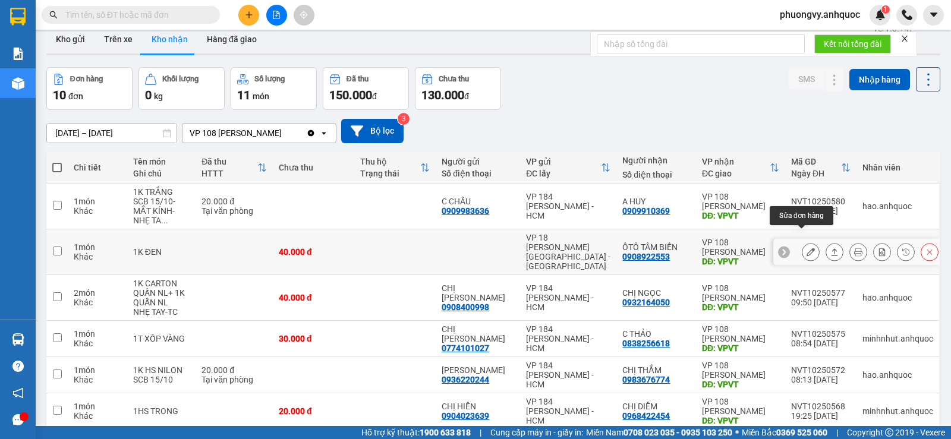
click at [806, 242] on button at bounding box center [810, 252] width 17 height 21
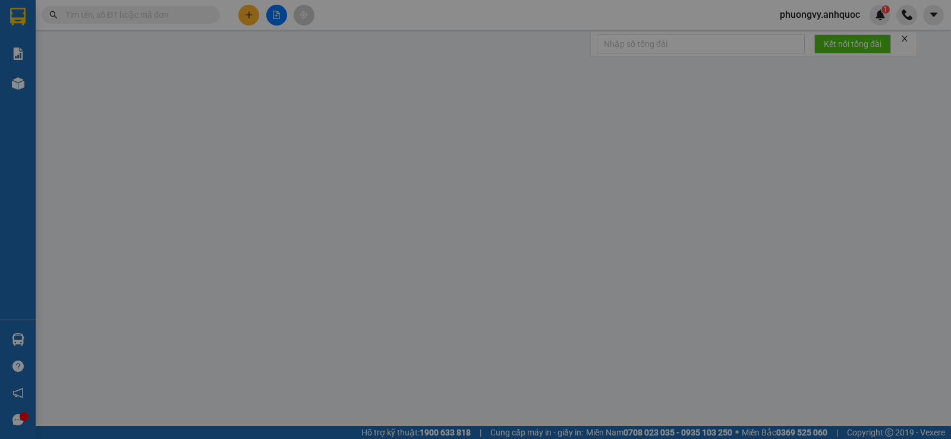
type input "0908922553"
type input "ÔTÔ TÂM BIỂN"
type input "VPVT"
type input "40.000"
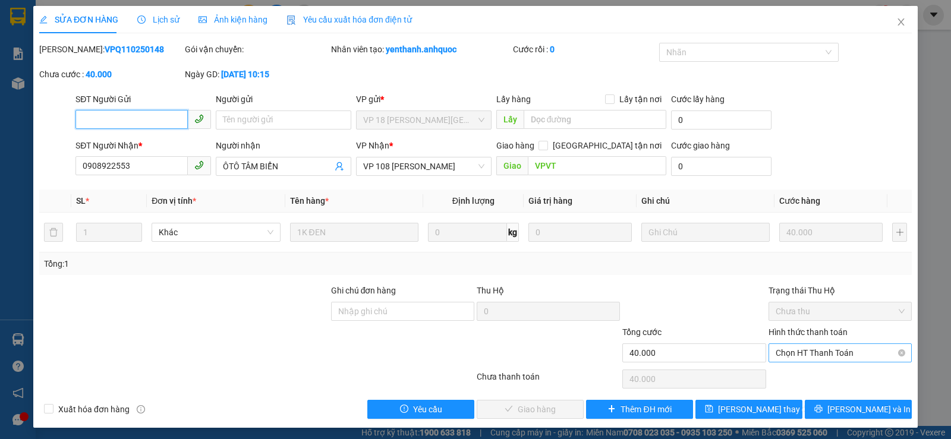
click at [804, 355] on span "Chọn HT Thanh Toán" at bounding box center [840, 353] width 129 height 18
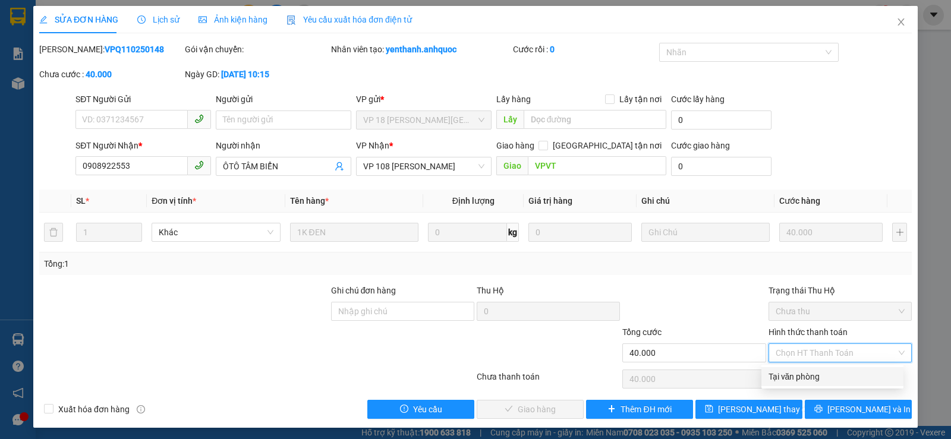
click at [799, 374] on div "Tại văn phòng" at bounding box center [832, 376] width 128 height 13
type input "0"
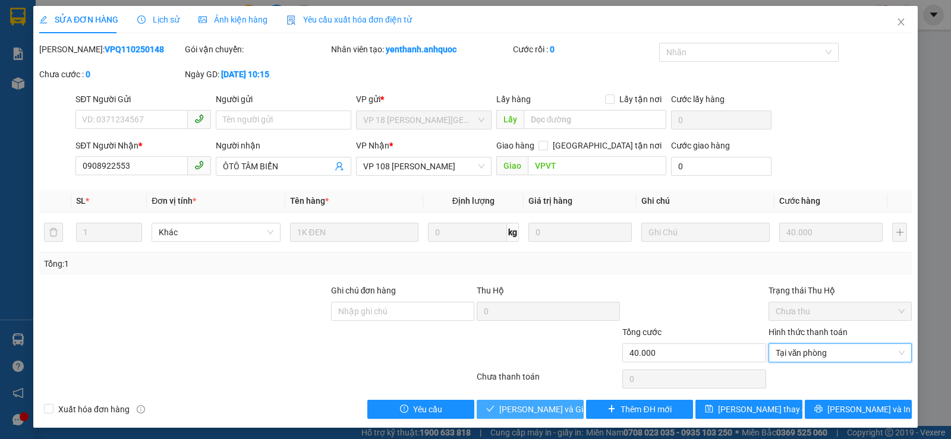
click at [535, 410] on span "[PERSON_NAME] và Giao hàng" at bounding box center [556, 409] width 114 height 13
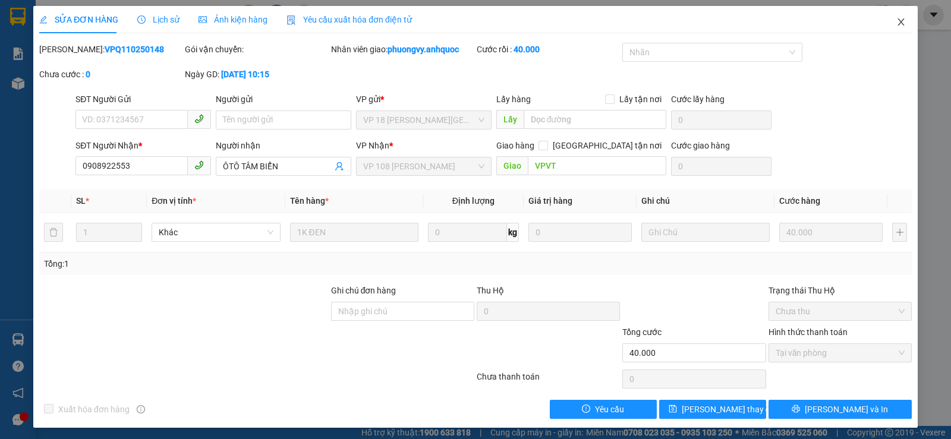
click at [896, 21] on icon "close" at bounding box center [901, 22] width 10 height 10
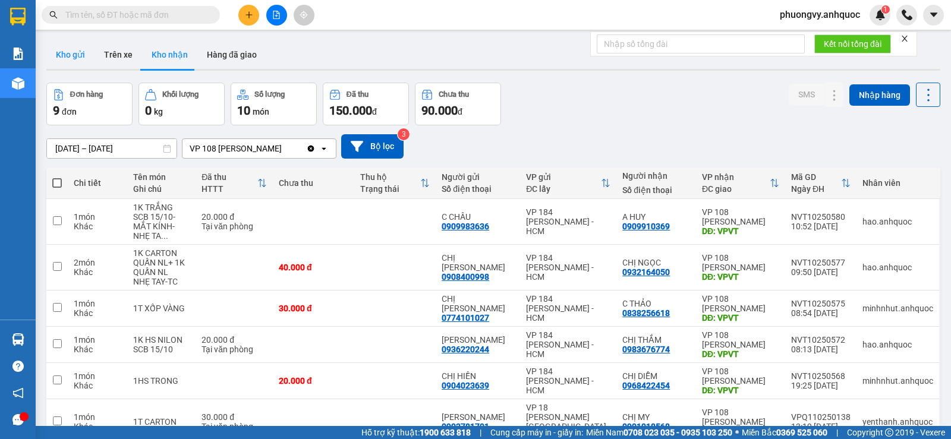
click at [69, 60] on button "Kho gửi" at bounding box center [70, 54] width 48 height 29
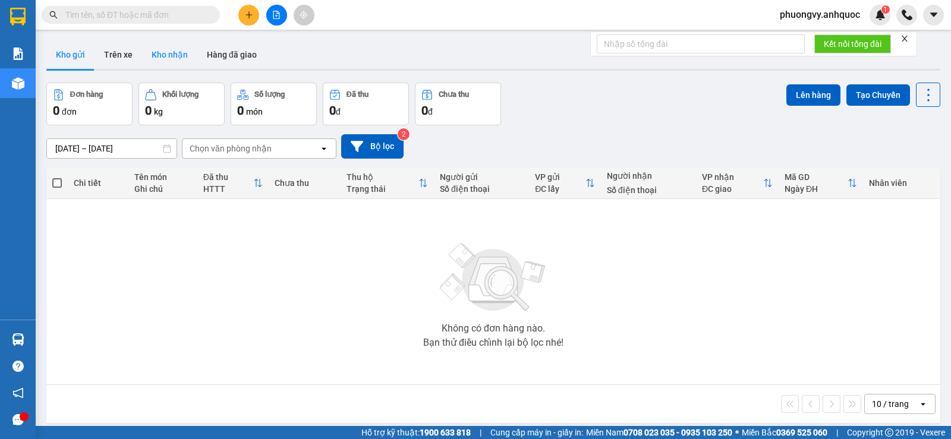
click at [180, 58] on button "Kho nhận" at bounding box center [169, 54] width 55 height 29
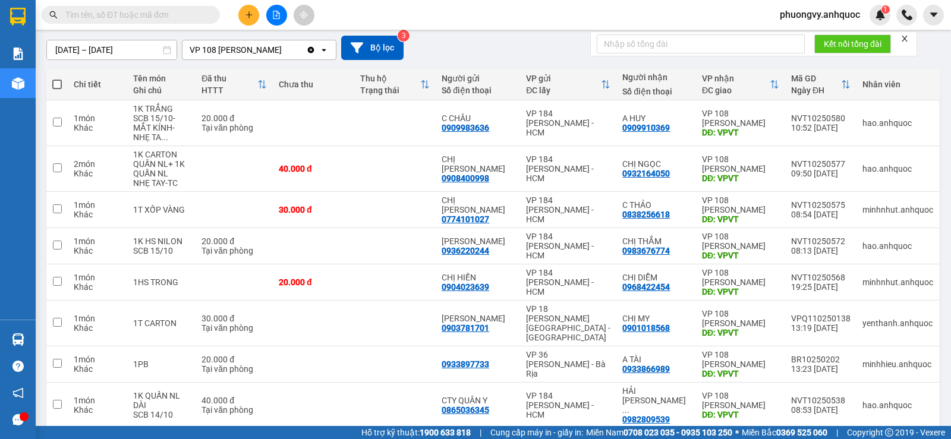
scroll to position [39, 0]
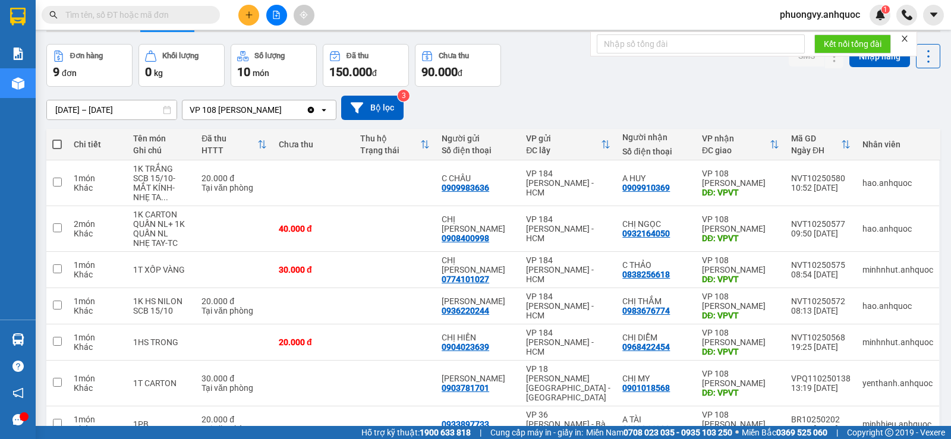
click at [191, 20] on input "text" at bounding box center [135, 14] width 140 height 13
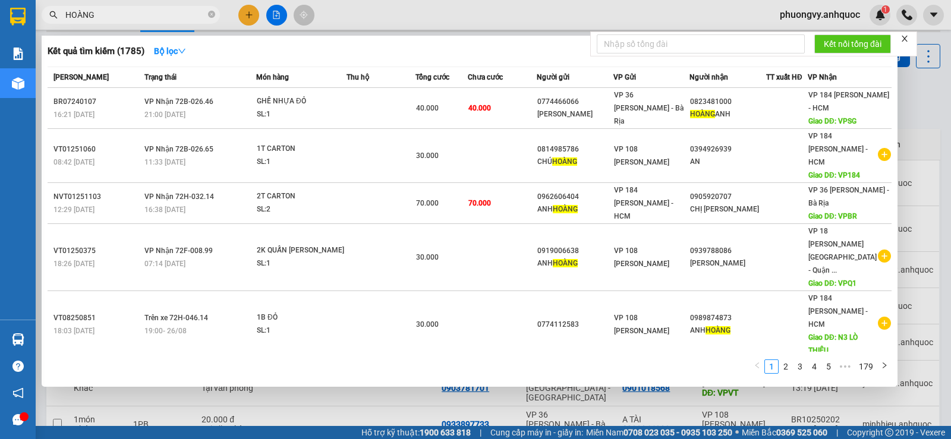
type input "HOÀNG"
click at [245, 21] on div at bounding box center [475, 219] width 951 height 439
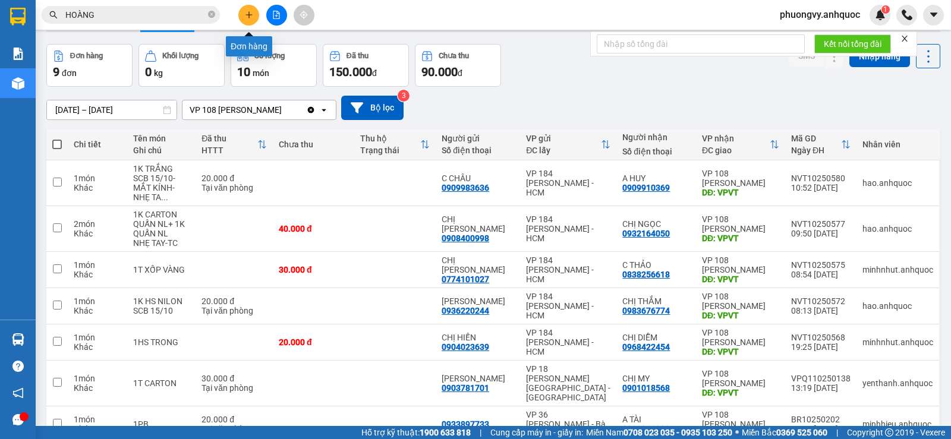
click at [249, 20] on button at bounding box center [248, 15] width 21 height 21
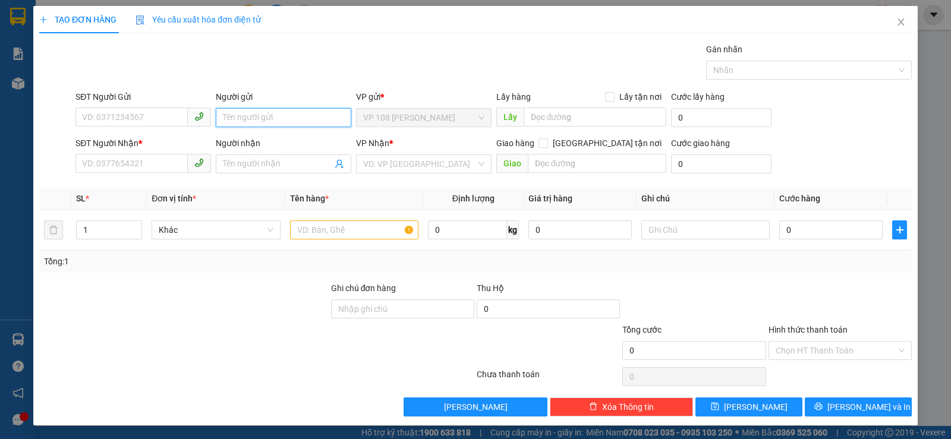
click at [308, 124] on input "Người gửi" at bounding box center [283, 117] width 135 height 19
type input "LINH"
click at [148, 118] on input "SĐT Người Gửi" at bounding box center [131, 117] width 112 height 19
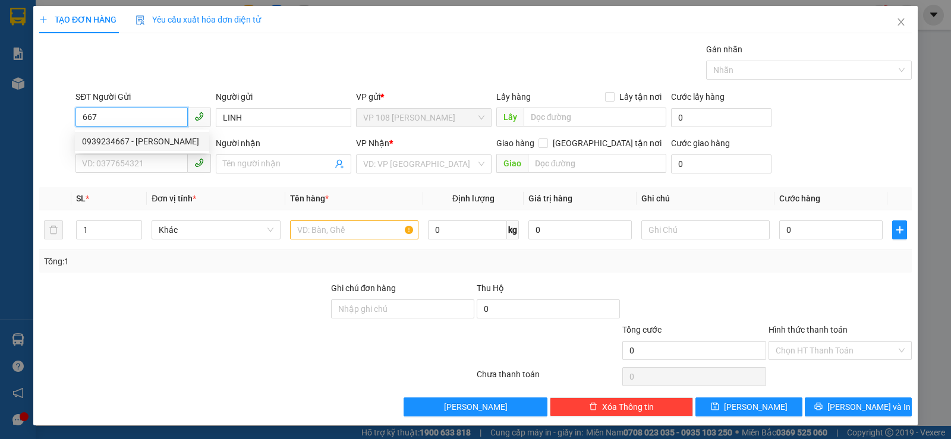
click at [146, 138] on div "0939234667 - ANH LINH" at bounding box center [142, 141] width 120 height 13
type input "0939234667"
type input "[PERSON_NAME]"
type input "0909085420"
type input "THANH VIPPOST"
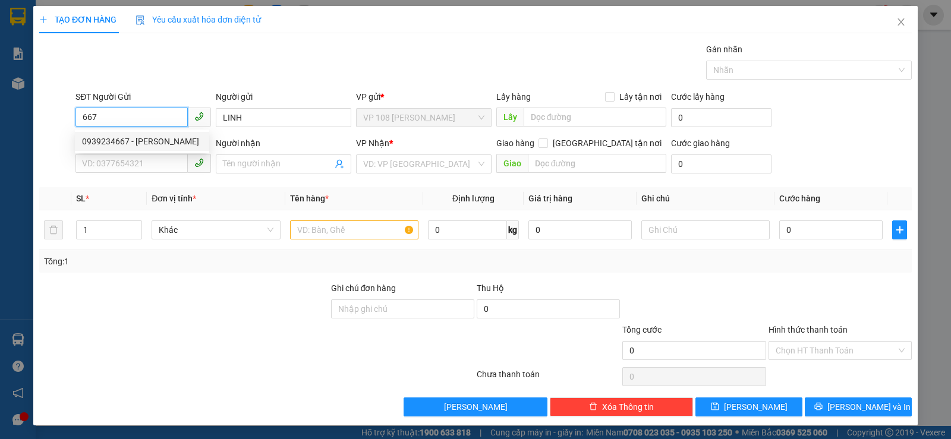
type input "VP184"
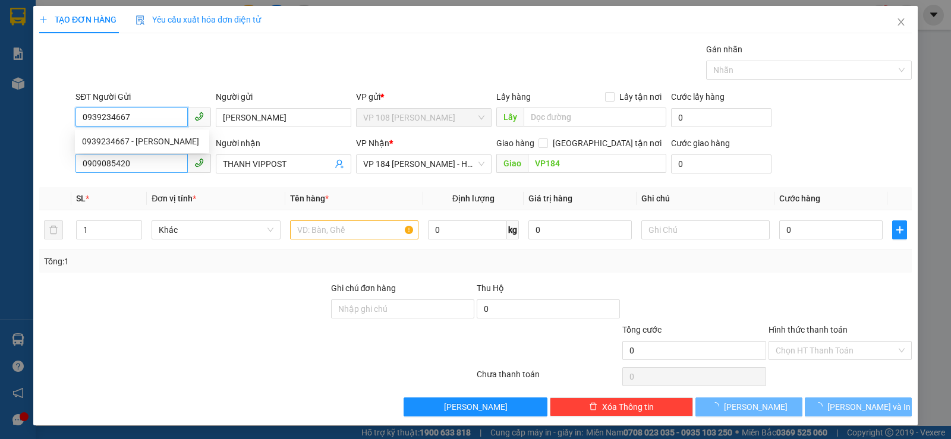
type input "20.000"
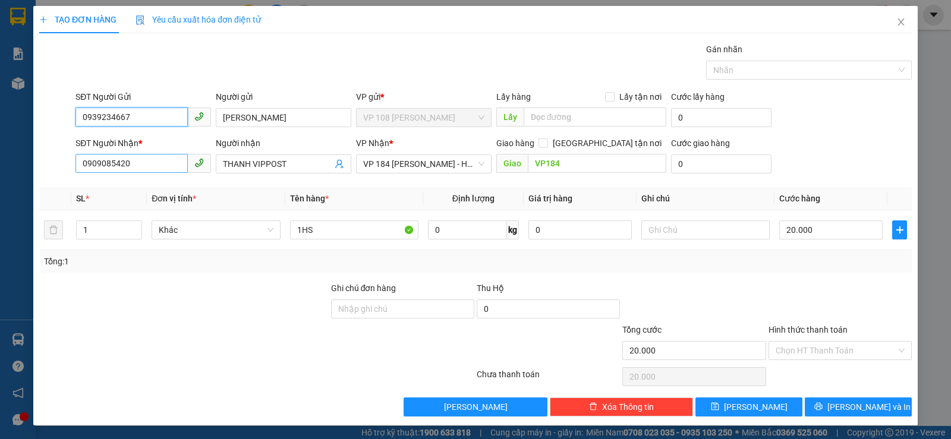
type input "0939234667"
drag, startPoint x: 143, startPoint y: 163, endPoint x: 0, endPoint y: 153, distance: 143.0
click at [0, 156] on div "TẠO ĐƠN HÀNG Yêu cầu xuất hóa đơn điện tử Transit Pickup Surcharge Ids Transit …" at bounding box center [475, 219] width 951 height 439
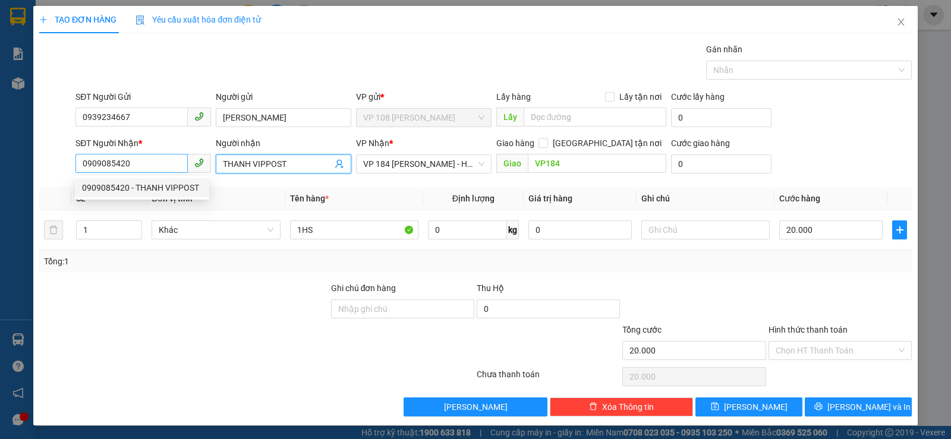
drag, startPoint x: 292, startPoint y: 162, endPoint x: 162, endPoint y: 166, distance: 130.8
click at [165, 166] on div "SĐT Người Nhận * 0909085420 Người nhận THANH VIPPOST THANH VIPPOST VP Nhận * VP…" at bounding box center [493, 158] width 841 height 42
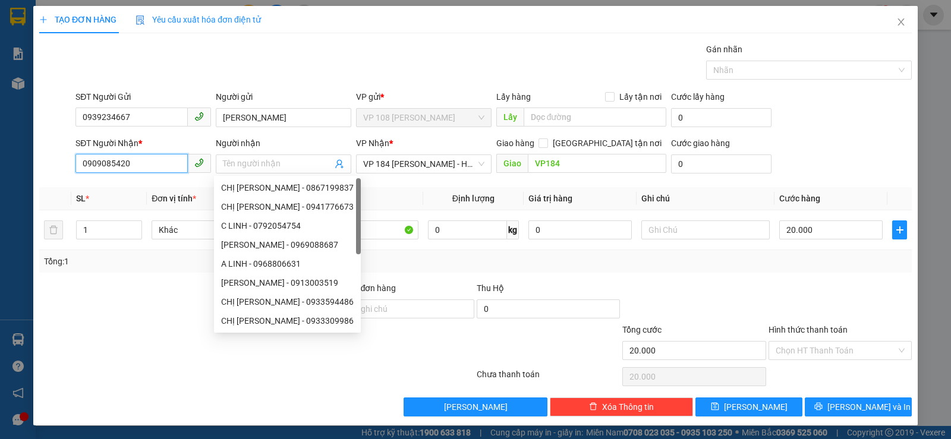
drag, startPoint x: 108, startPoint y: 168, endPoint x: 20, endPoint y: 161, distance: 87.6
click at [24, 165] on div "TẠO ĐƠN HÀNG Yêu cầu xuất hóa đơn điện tử Transit Pickup Surcharge Ids Transit …" at bounding box center [475, 219] width 951 height 439
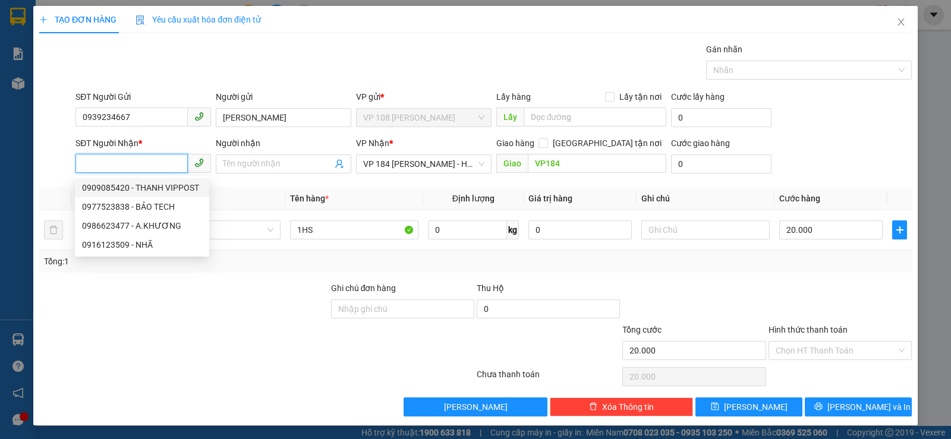
click at [175, 189] on div "0909085420 - THANH VIPPOST" at bounding box center [142, 187] width 120 height 13
type input "0909085420"
type input "THANH VIPPOST"
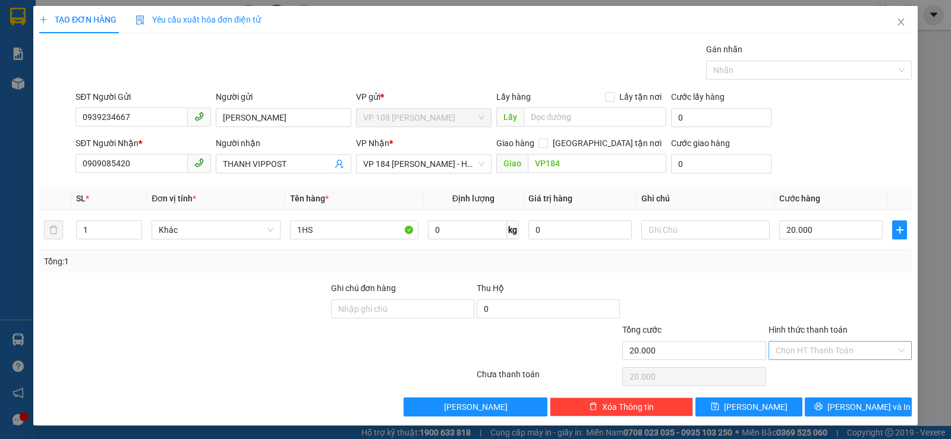
click at [814, 357] on input "Hình thức thanh toán" at bounding box center [836, 351] width 121 height 18
click at [175, 320] on div at bounding box center [184, 303] width 292 height 42
drag, startPoint x: 299, startPoint y: 233, endPoint x: 377, endPoint y: 225, distance: 78.8
click at [376, 231] on input "1HS" at bounding box center [354, 229] width 128 height 19
type input "1K HS"
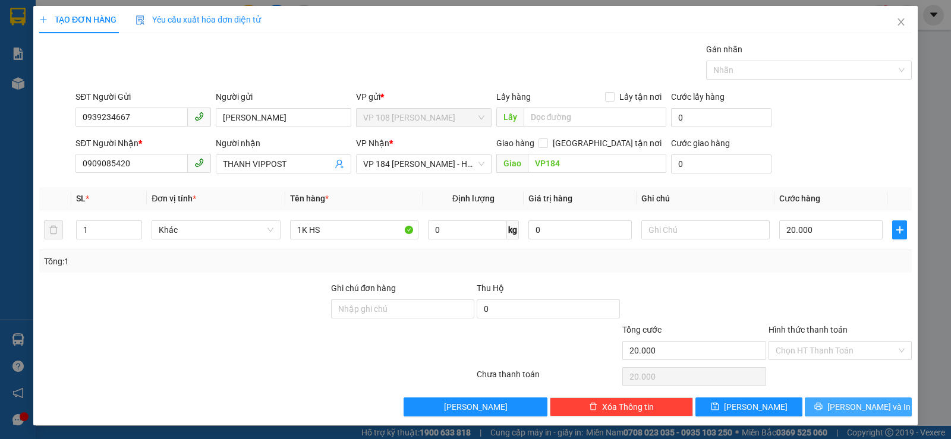
click at [836, 407] on button "[PERSON_NAME] và In" at bounding box center [858, 407] width 107 height 19
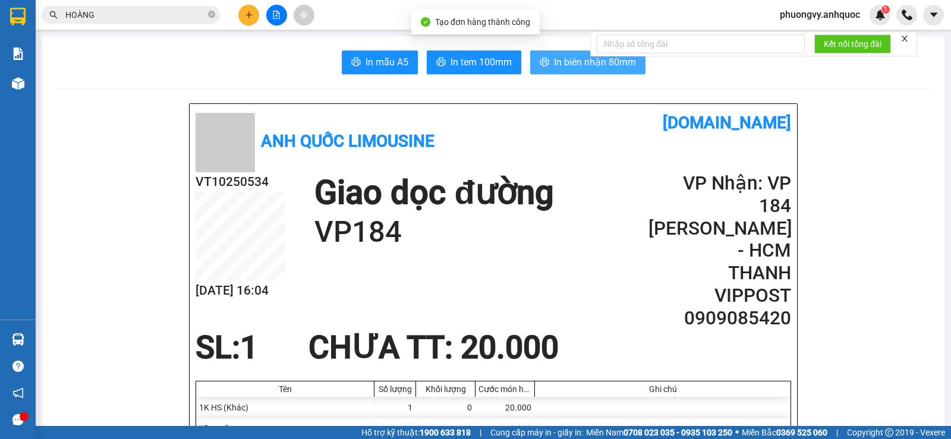
click at [562, 61] on span "In biên nhận 80mm" at bounding box center [595, 62] width 82 height 15
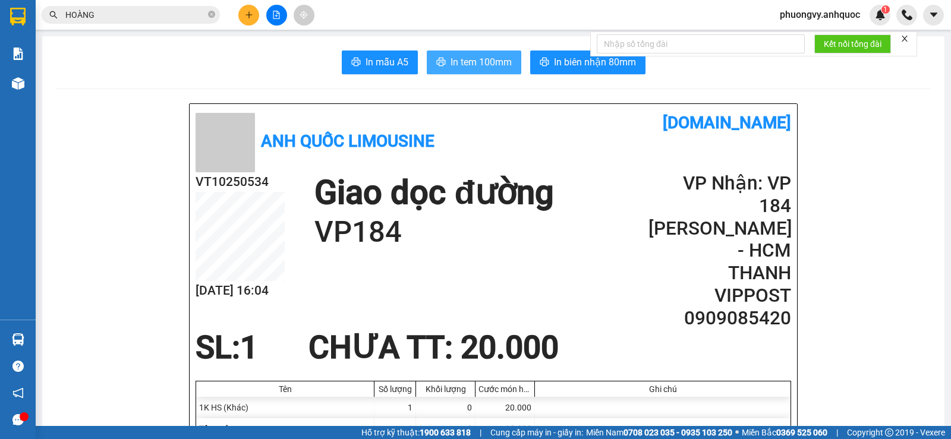
click at [482, 61] on span "In tem 100mm" at bounding box center [480, 62] width 61 height 15
click at [836, 17] on span "phuongvy.anhquoc" at bounding box center [819, 14] width 99 height 15
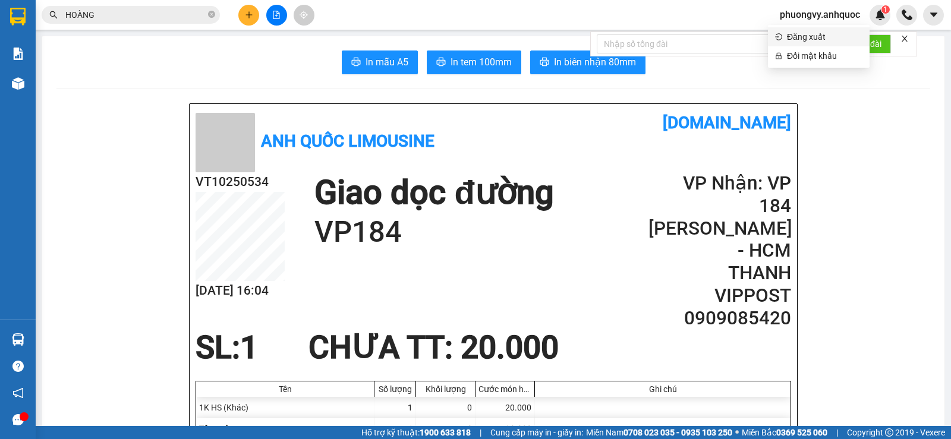
click at [815, 37] on span "Đăng xuất" at bounding box center [824, 36] width 75 height 13
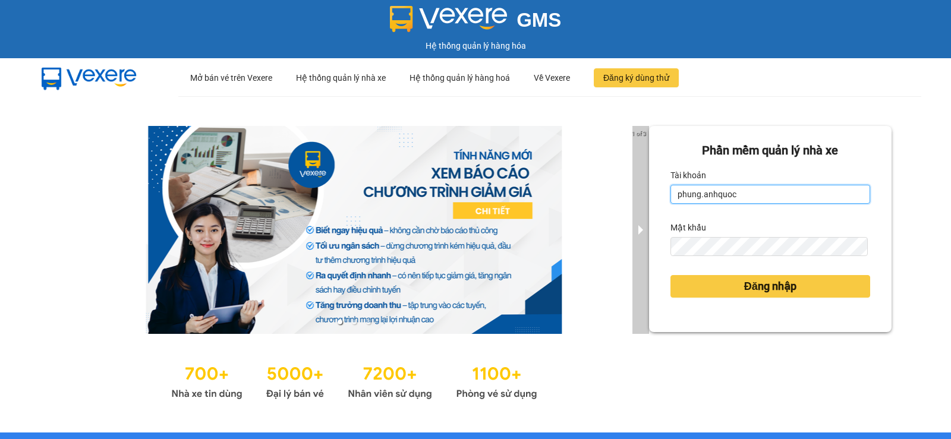
drag, startPoint x: 743, startPoint y: 198, endPoint x: 637, endPoint y: 204, distance: 105.9
click at [637, 204] on div "1 of 3 Phần mềm quản lý nhà xe Tài khoản phung.anhquoc Mật khẩu Đăng nhập" at bounding box center [475, 264] width 951 height 336
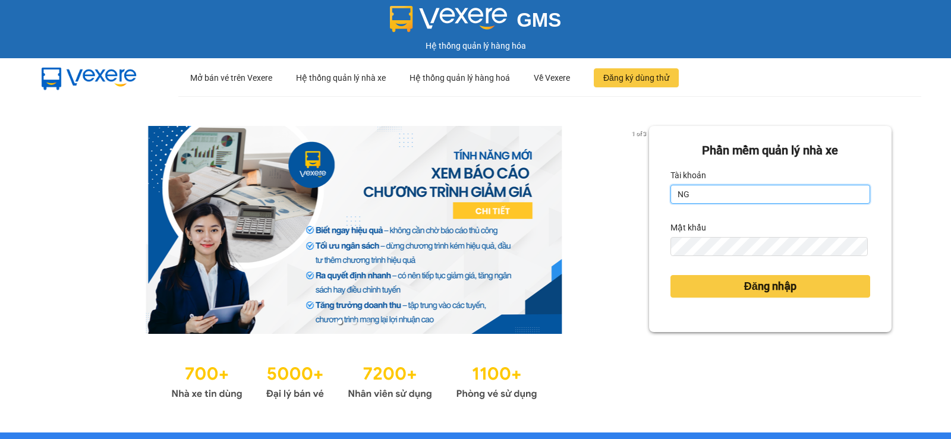
type input "ngoctrang.anhquoc"
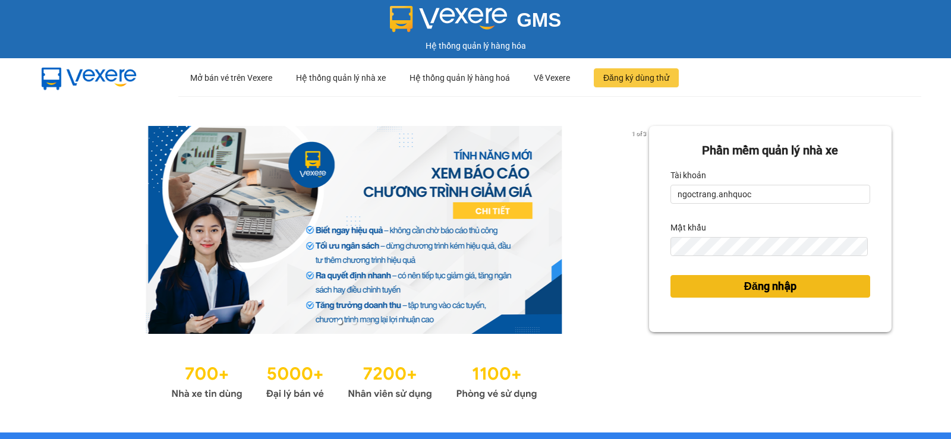
click at [721, 286] on button "Đăng nhập" at bounding box center [770, 286] width 200 height 23
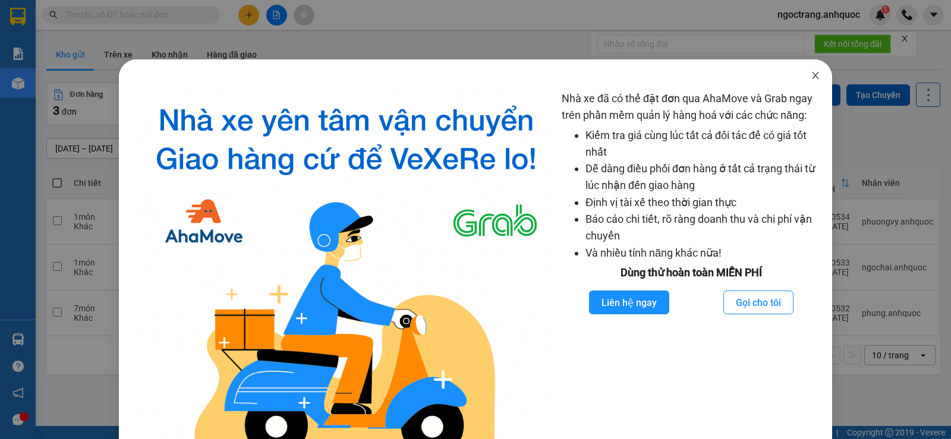
click at [812, 74] on icon "close" at bounding box center [815, 75] width 7 height 7
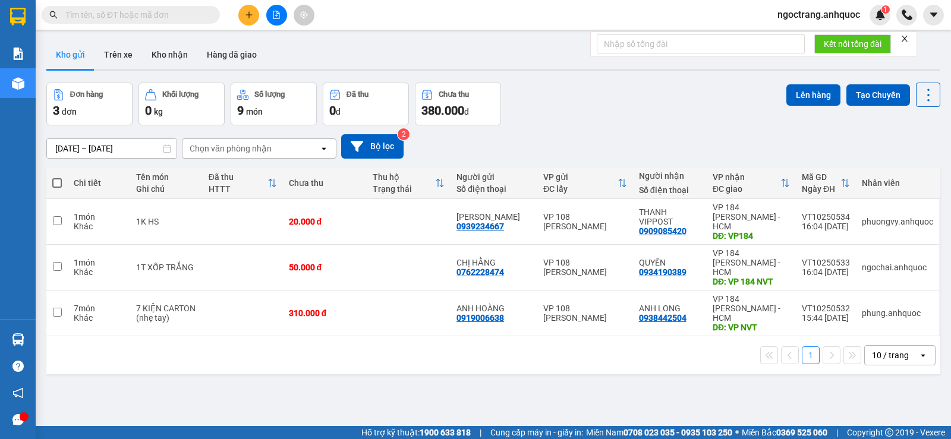
click at [58, 182] on span at bounding box center [57, 183] width 10 height 10
click at [57, 177] on input "checkbox" at bounding box center [57, 177] width 0 height 0
checkbox input "true"
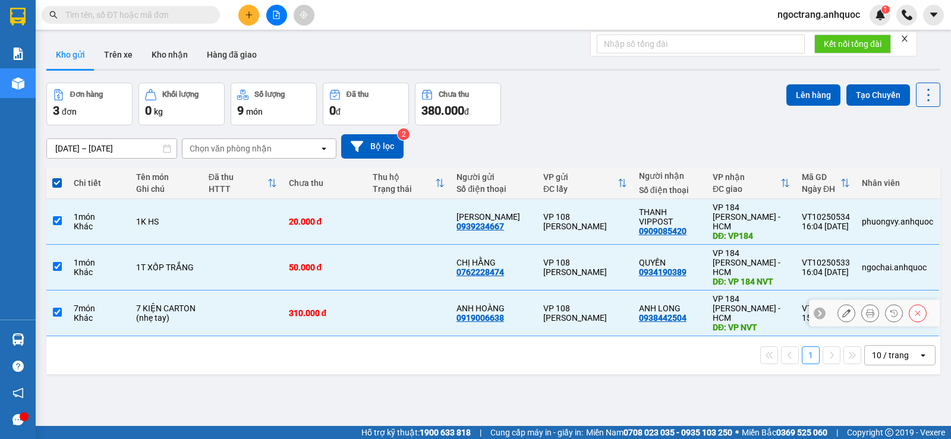
click at [220, 292] on td at bounding box center [243, 314] width 80 height 46
checkbox input "false"
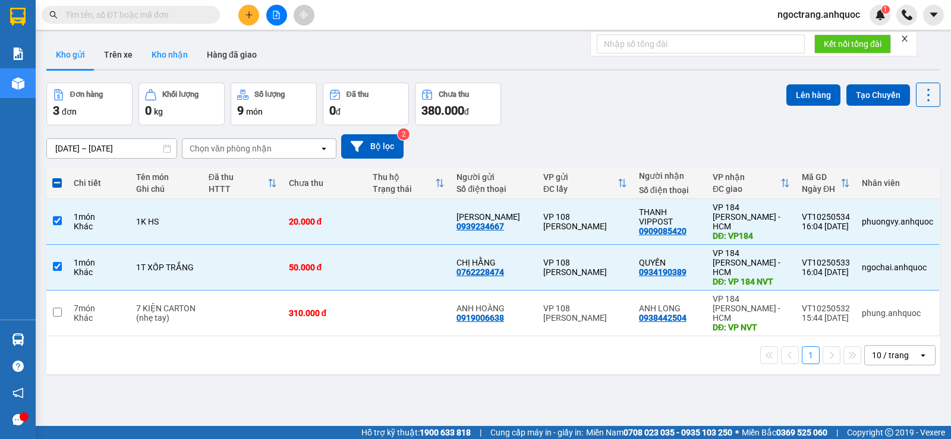
click at [166, 56] on button "Kho nhận" at bounding box center [169, 54] width 55 height 29
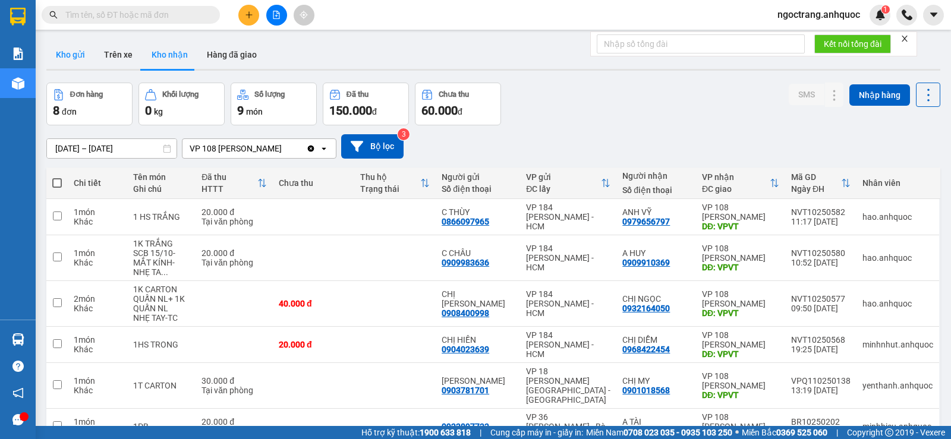
click at [65, 59] on button "Kho gửi" at bounding box center [70, 54] width 48 height 29
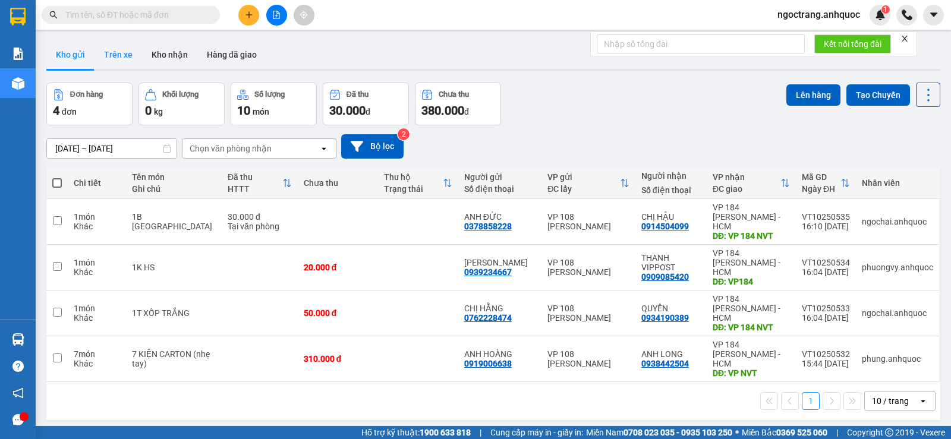
click at [126, 61] on button "Trên xe" at bounding box center [118, 54] width 48 height 29
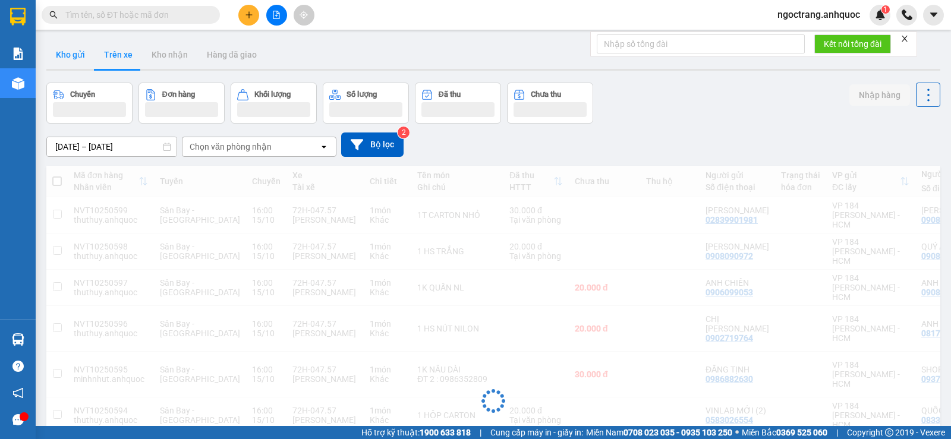
click at [59, 58] on button "Kho gửi" at bounding box center [70, 54] width 48 height 29
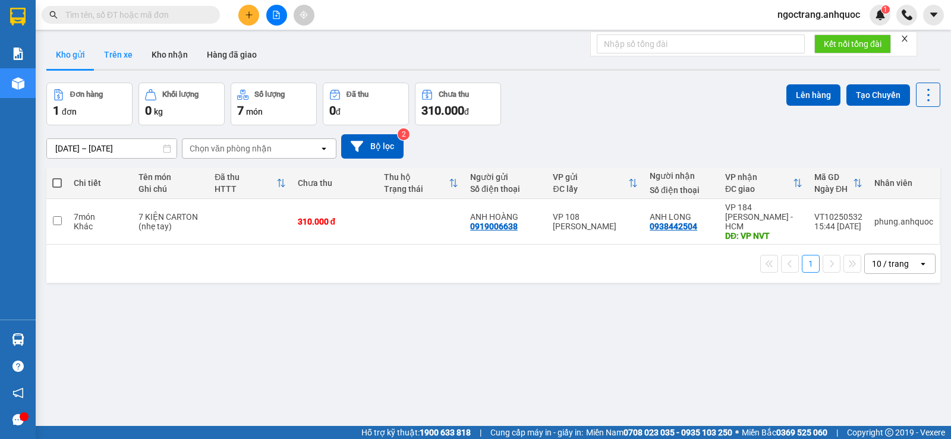
click at [121, 50] on button "Trên xe" at bounding box center [118, 54] width 48 height 29
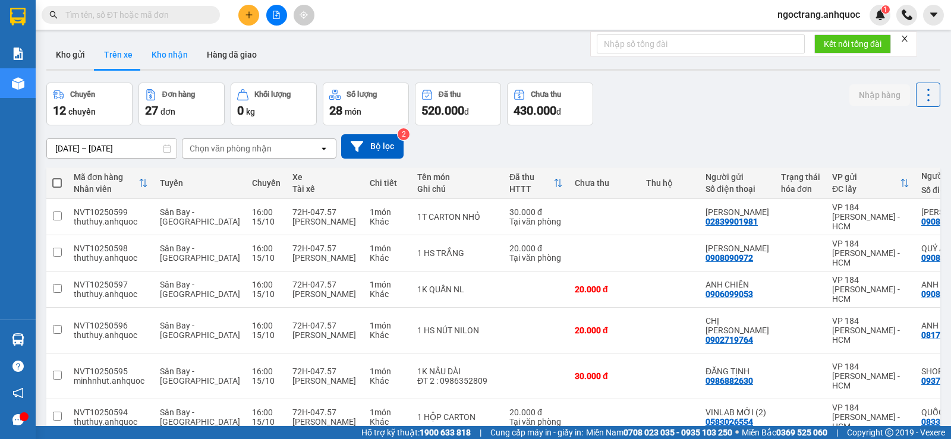
click at [171, 52] on button "Kho nhận" at bounding box center [169, 54] width 55 height 29
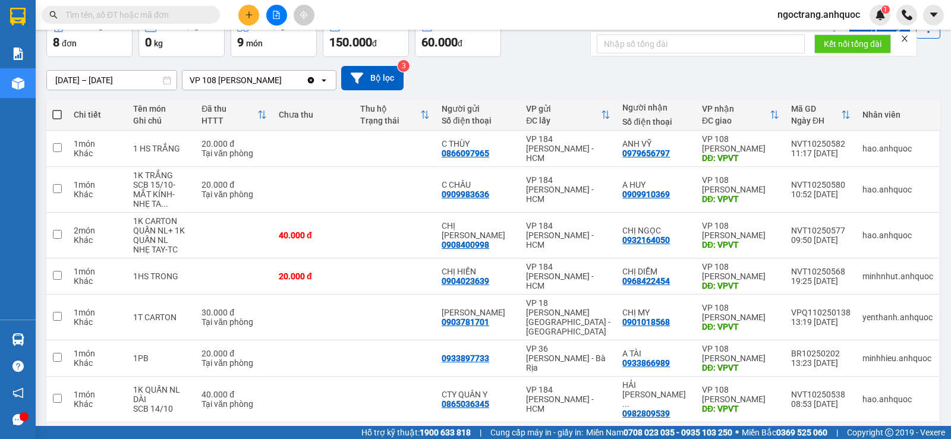
scroll to position [2, 0]
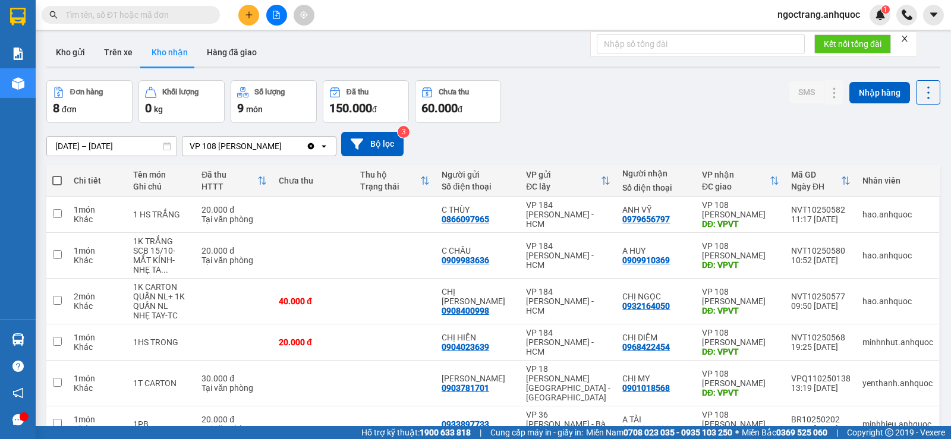
click at [125, 143] on input "[DATE] – [DATE]" at bounding box center [112, 146] width 130 height 19
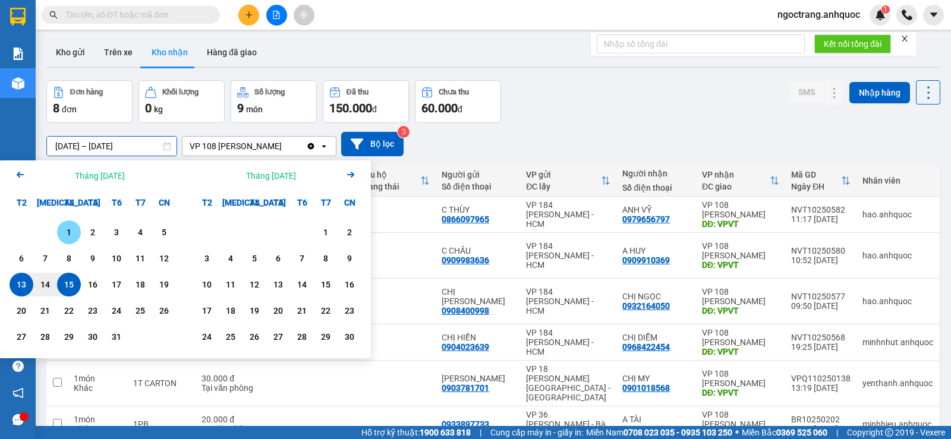
click at [71, 228] on div "1" at bounding box center [69, 232] width 17 height 14
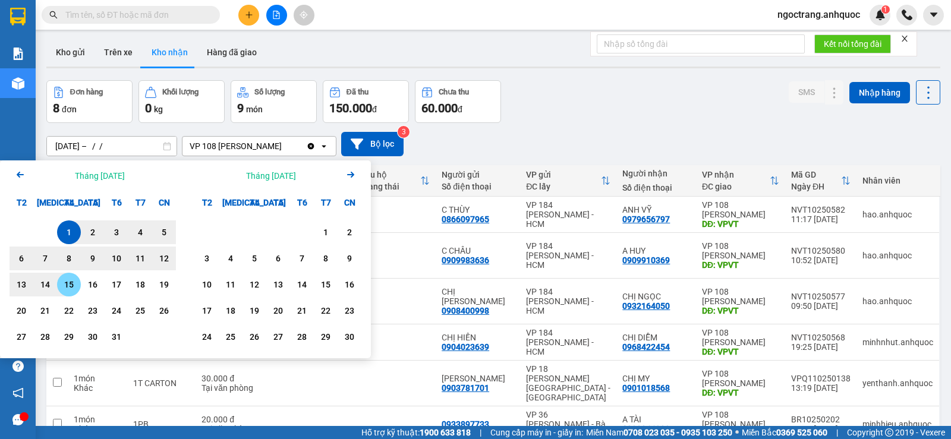
click at [75, 285] on div "15" at bounding box center [69, 285] width 17 height 14
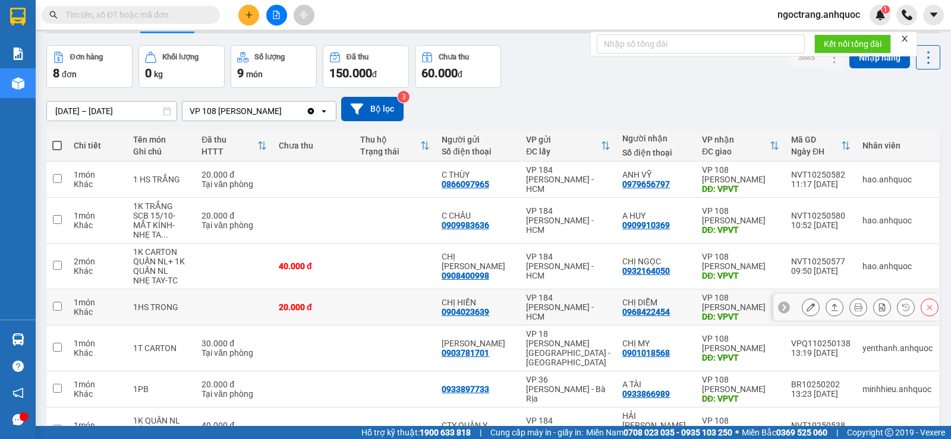
scroll to position [0, 0]
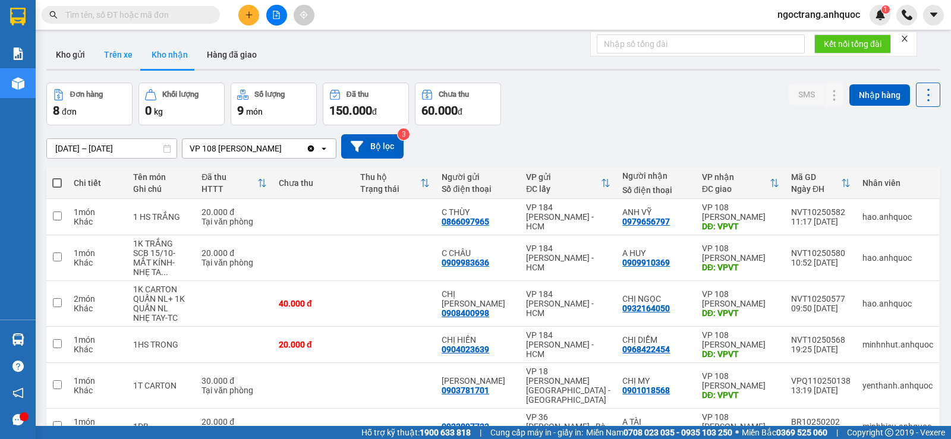
click at [119, 61] on button "Trên xe" at bounding box center [118, 54] width 48 height 29
type input "[DATE] – [DATE]"
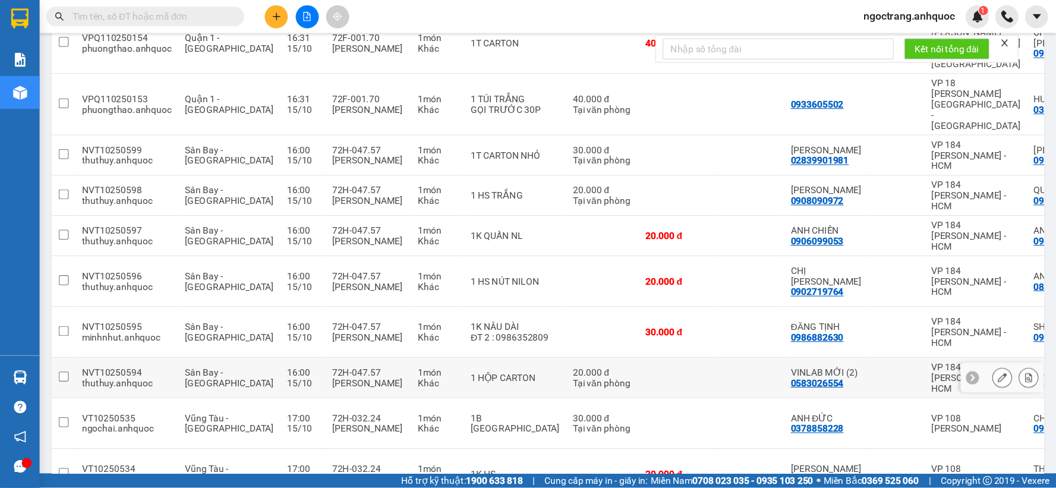
scroll to position [208, 0]
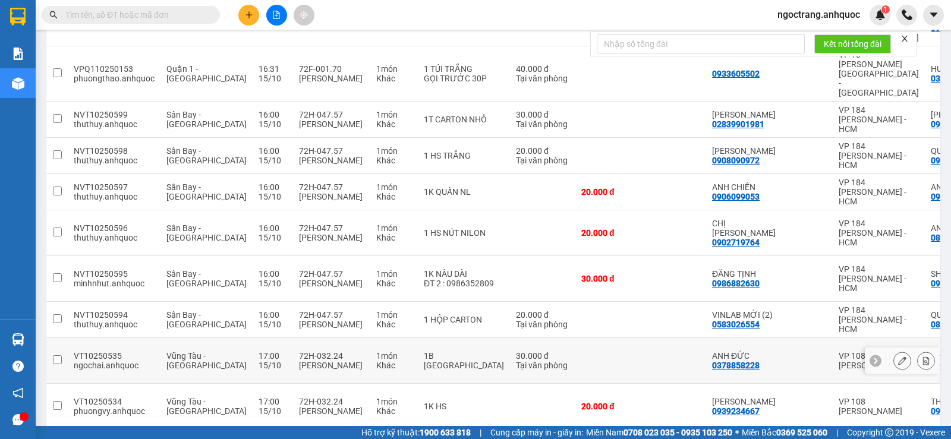
click at [56, 355] on input "checkbox" at bounding box center [57, 359] width 9 height 9
checkbox input "true"
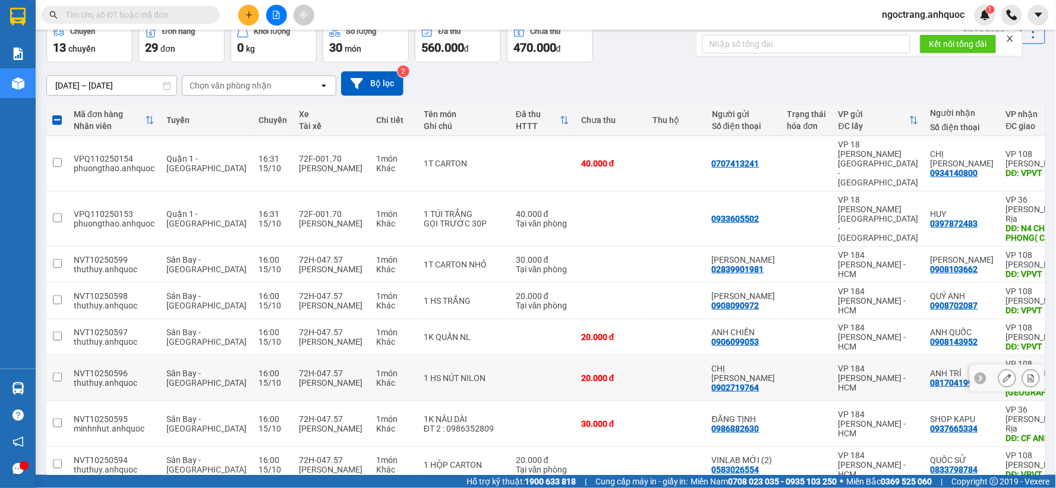
scroll to position [0, 0]
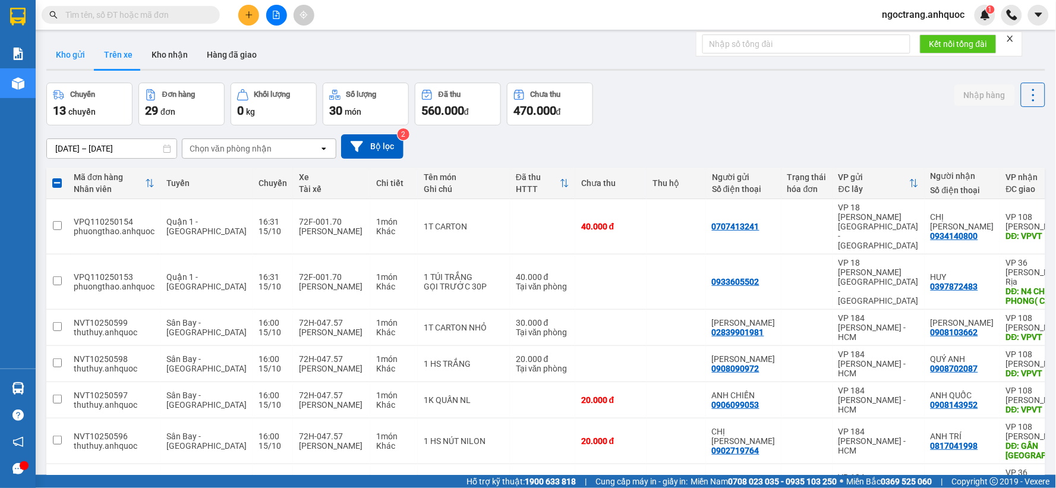
click at [68, 46] on button "Kho gửi" at bounding box center [70, 54] width 48 height 29
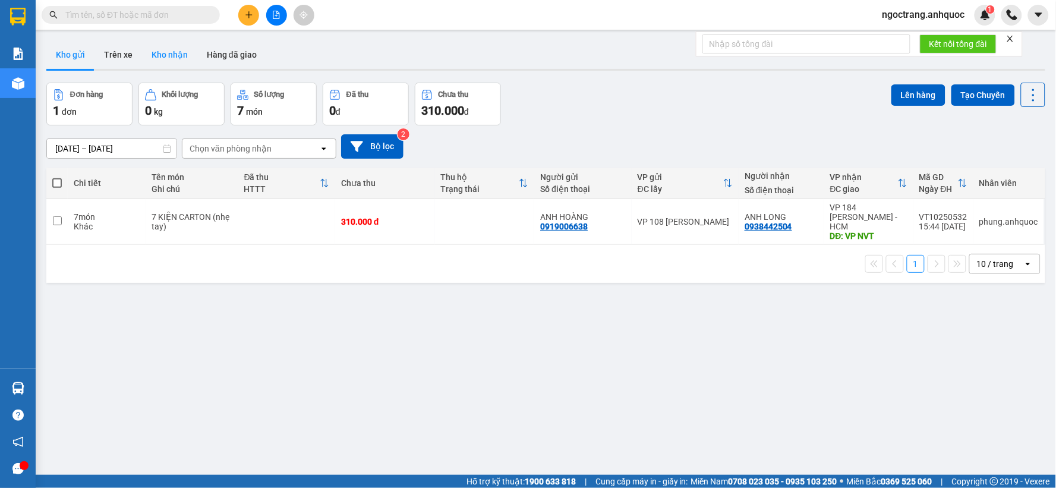
click at [177, 55] on button "Kho nhận" at bounding box center [169, 54] width 55 height 29
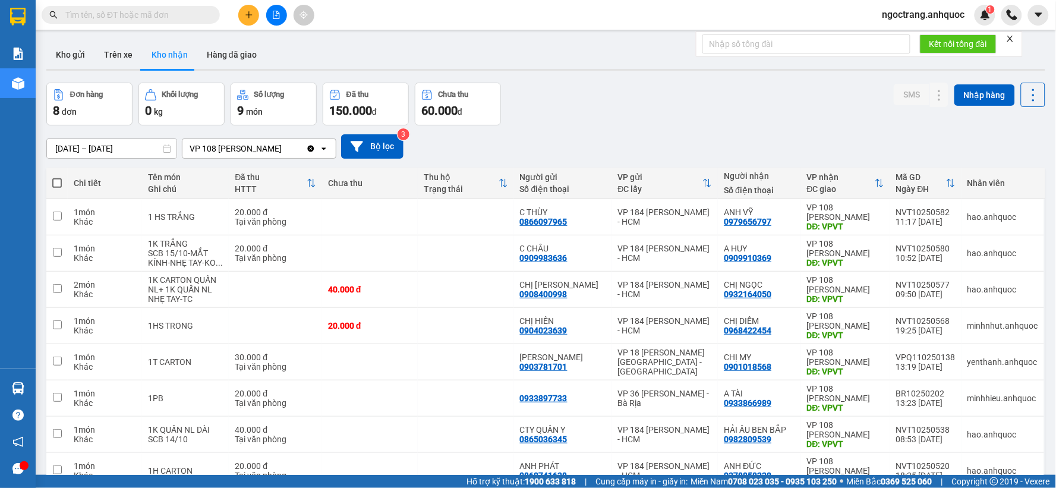
click at [170, 15] on input "text" at bounding box center [135, 14] width 140 height 13
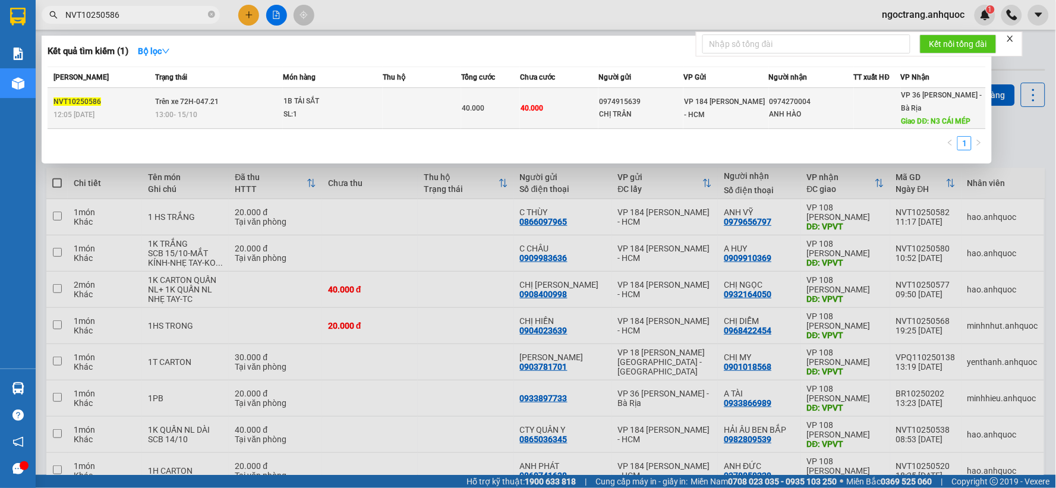
type input "NVT10250586"
click at [327, 105] on div "1B TẢI SẮT" at bounding box center [327, 101] width 89 height 13
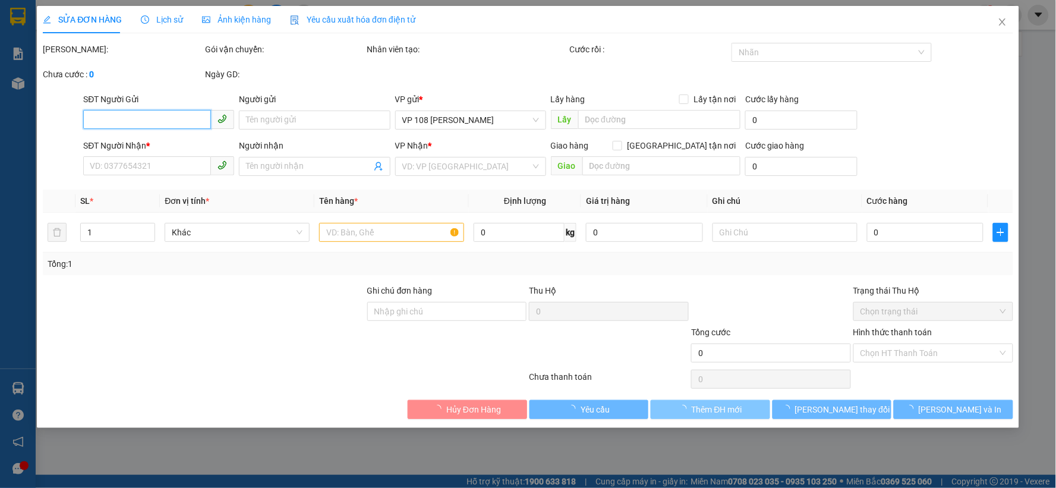
type input "0974915639"
type input "CHỊ TRÂN"
type input "0974270004"
type input "ANH HÀO"
type input "N3 CÁI MÉP"
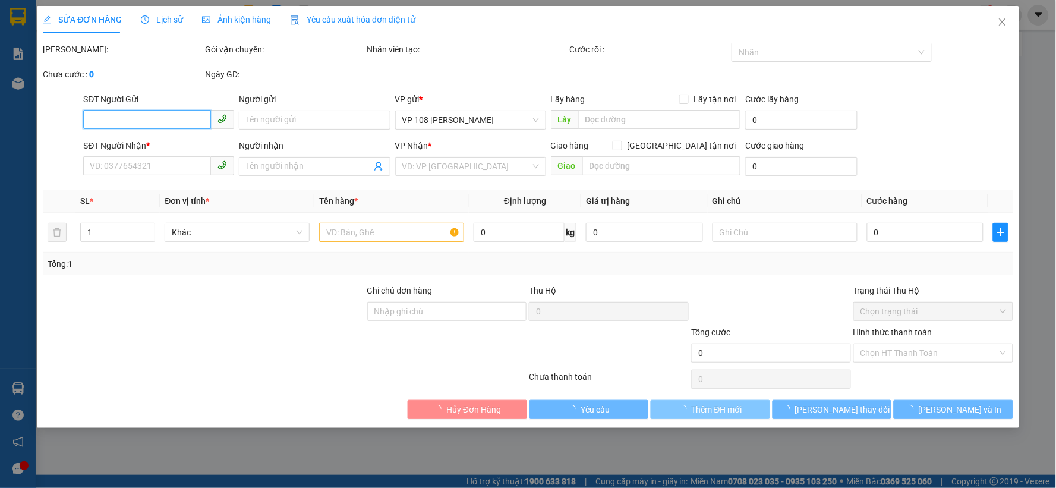
type input "40.000"
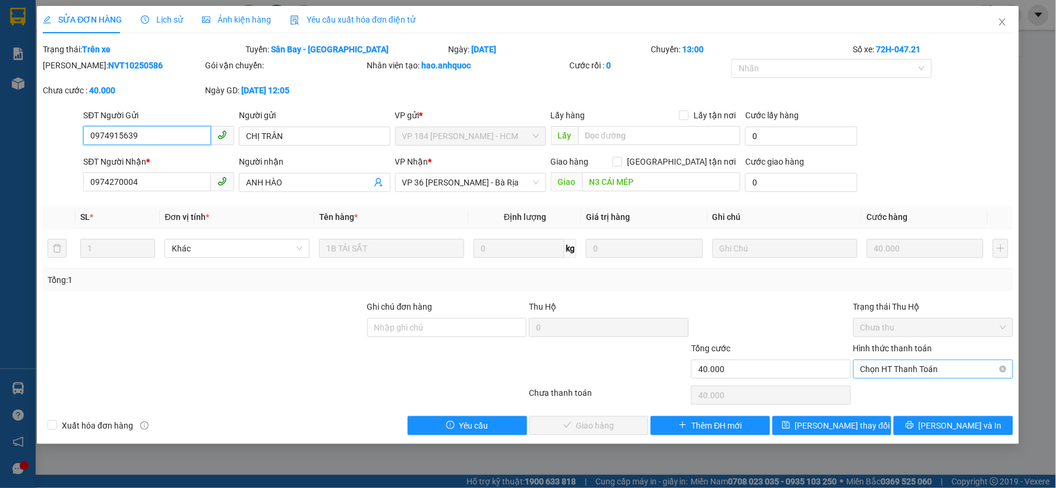
click at [898, 370] on span "Chọn HT Thanh Toán" at bounding box center [933, 369] width 146 height 18
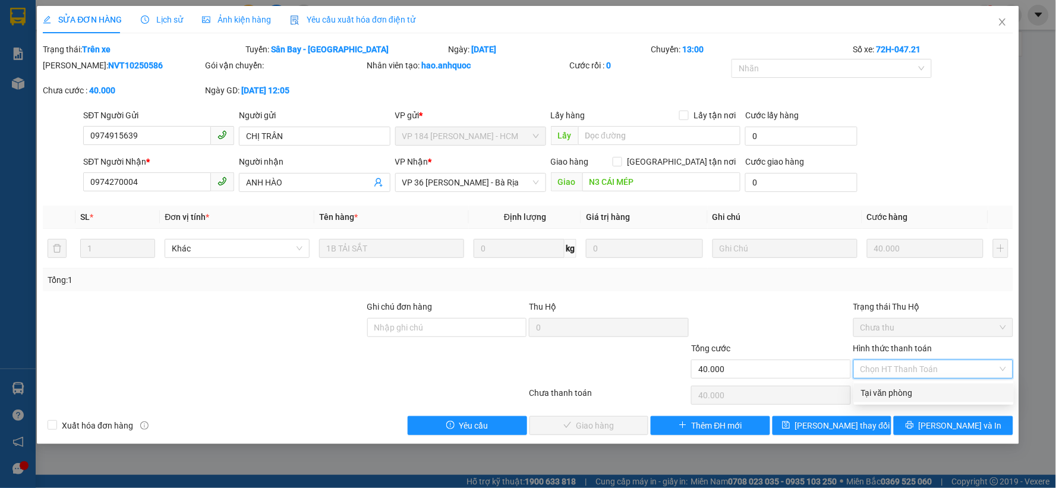
click at [887, 388] on div "Tại văn phòng" at bounding box center [934, 392] width 146 height 13
type input "0"
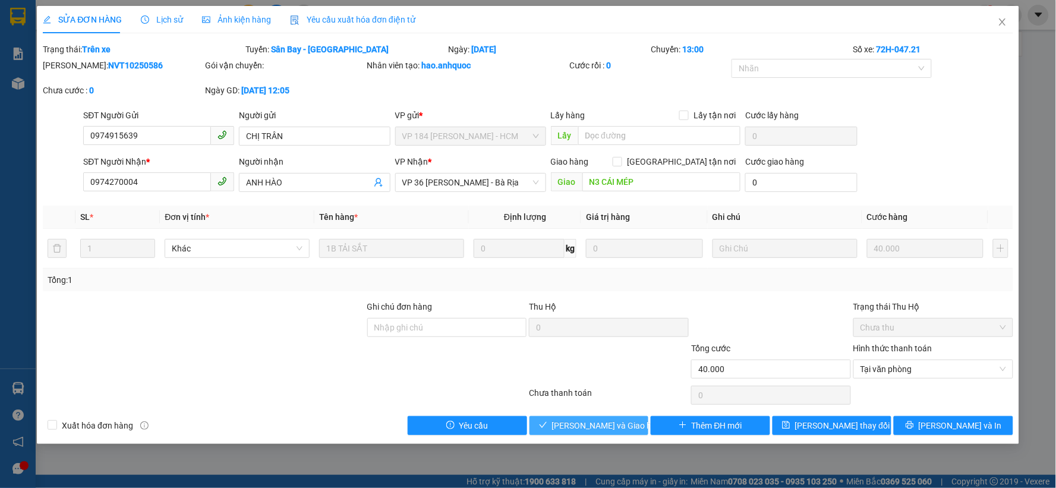
click at [607, 430] on span "[PERSON_NAME] và Giao hàng" at bounding box center [609, 425] width 114 height 13
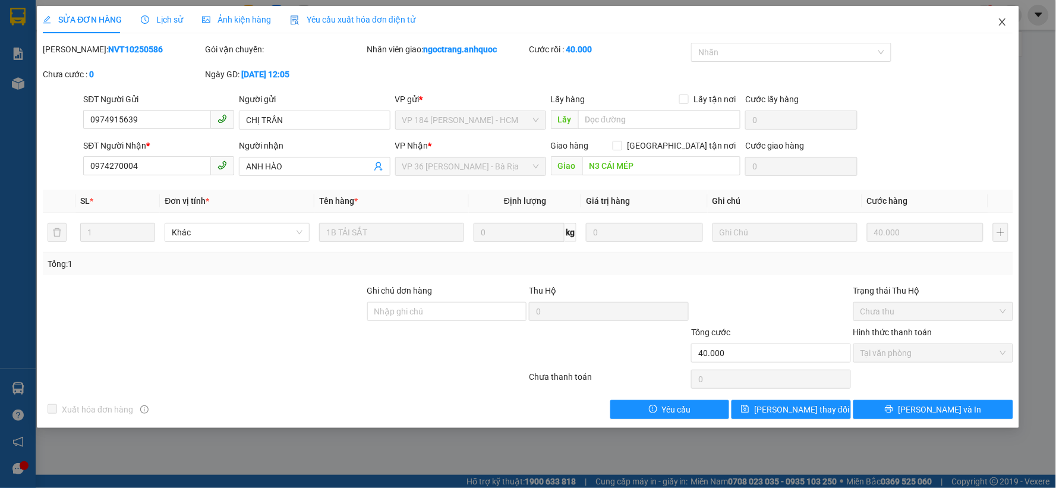
click at [950, 23] on icon "close" at bounding box center [1003, 22] width 10 height 10
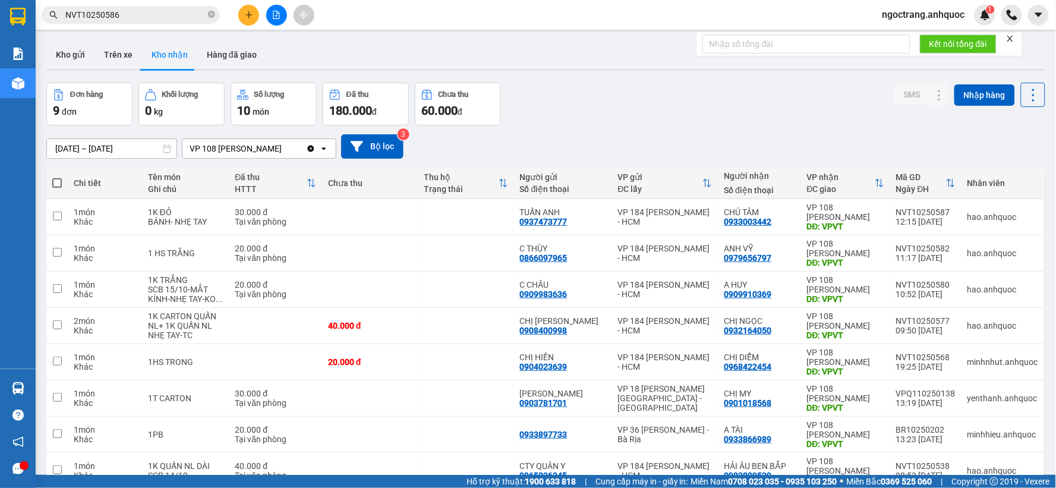
click at [147, 16] on input "NVT10250586" at bounding box center [135, 14] width 140 height 13
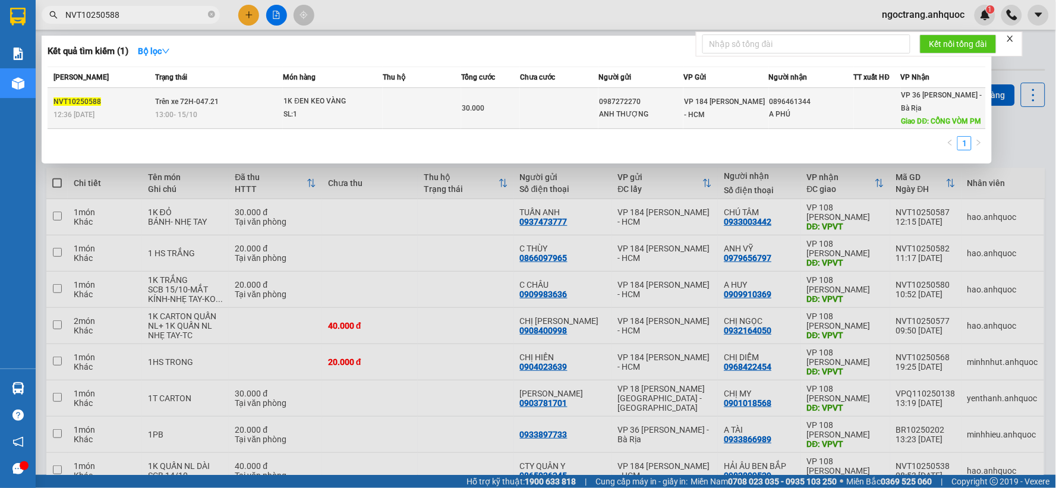
type input "NVT10250588"
click at [239, 103] on td "Trên xe 72H-047.21 13:00 - 15/10" at bounding box center [217, 108] width 131 height 41
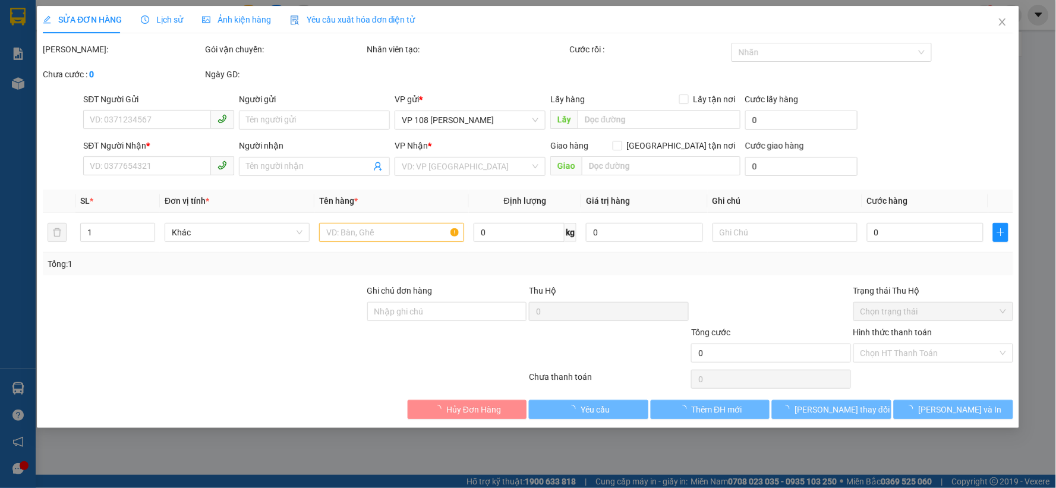
type input "0987272270"
type input "ANH THƯỢNG"
type input "0896461344"
type input "A PHÚ"
type input "CỔNG VÒM PM"
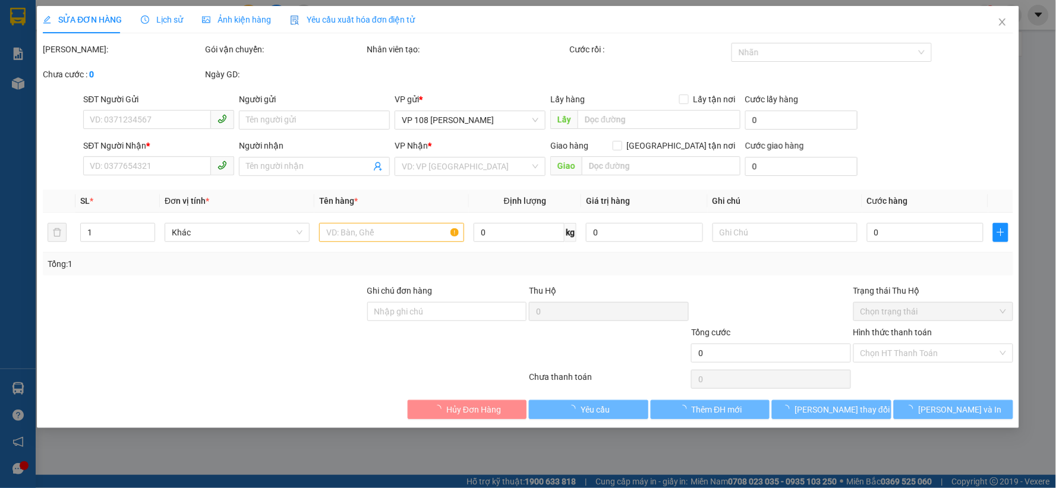
type input "TM 15/10 VP184 HẢO"
type input "30.000"
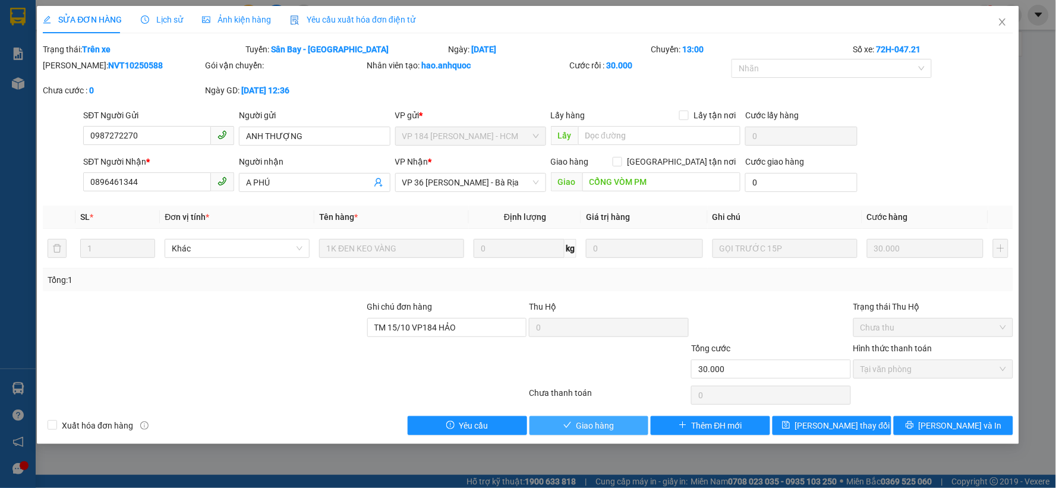
click at [575, 428] on button "Giao hàng" at bounding box center [588, 425] width 119 height 19
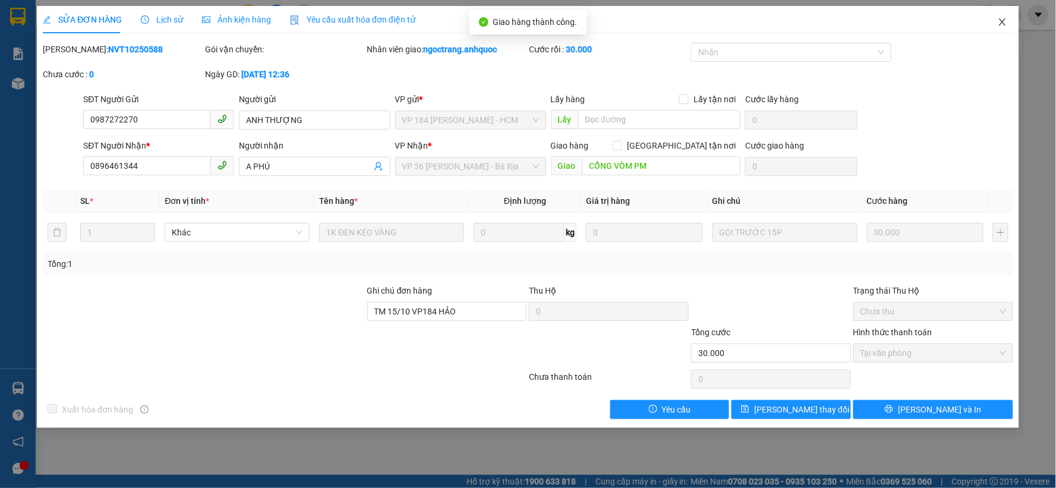
click at [950, 22] on icon "close" at bounding box center [1003, 22] width 10 height 10
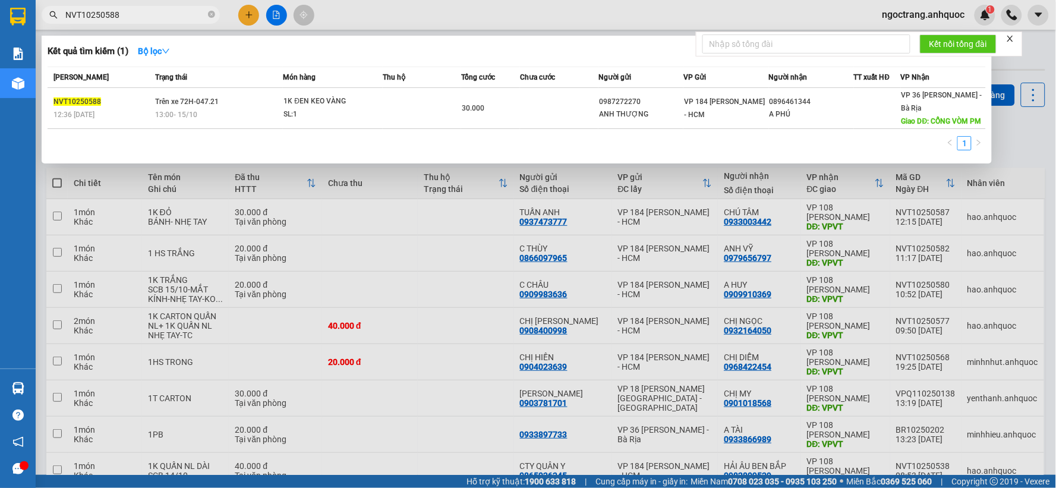
click at [149, 18] on input "NVT10250588" at bounding box center [135, 14] width 140 height 13
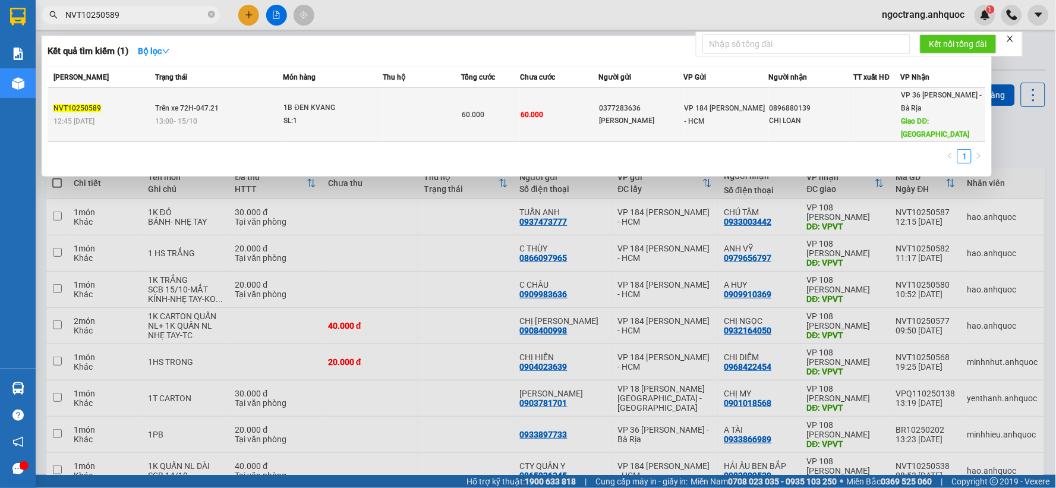
type input "NVT10250589"
click at [234, 115] on div "13:00 - 15/10" at bounding box center [218, 121] width 127 height 13
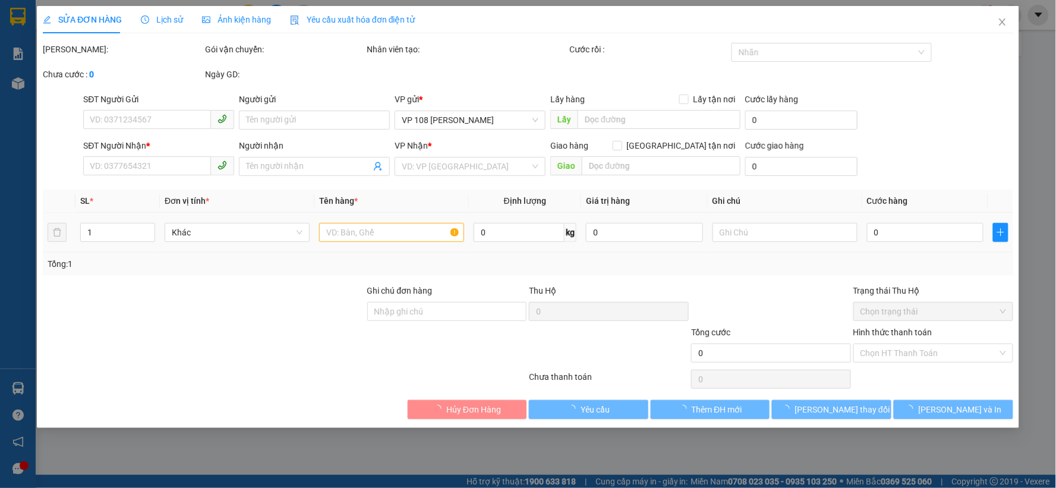
type input "0377283636"
type input "C VÂN"
type input "0896880139"
type input "CHỊ LOAN"
type input "CHỢ NGỌC HÀ"
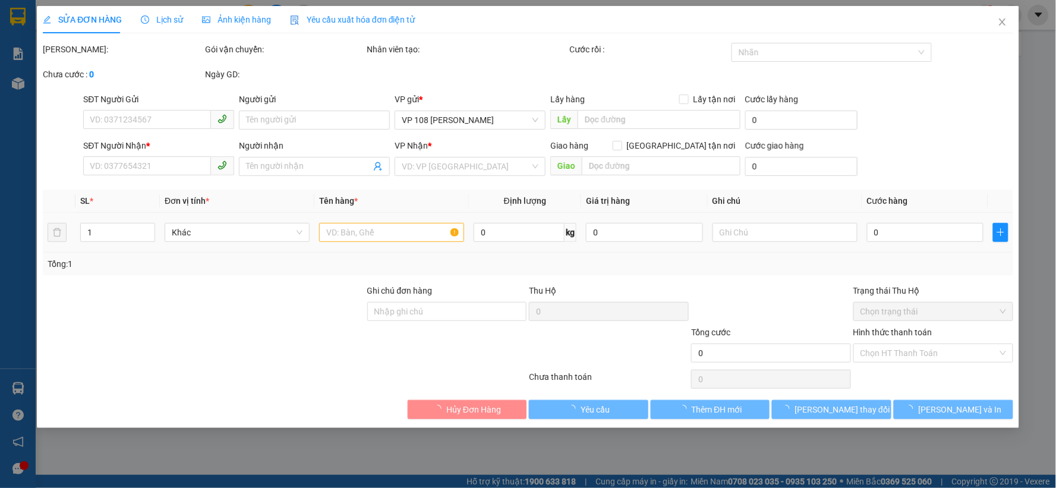
type input "60.000"
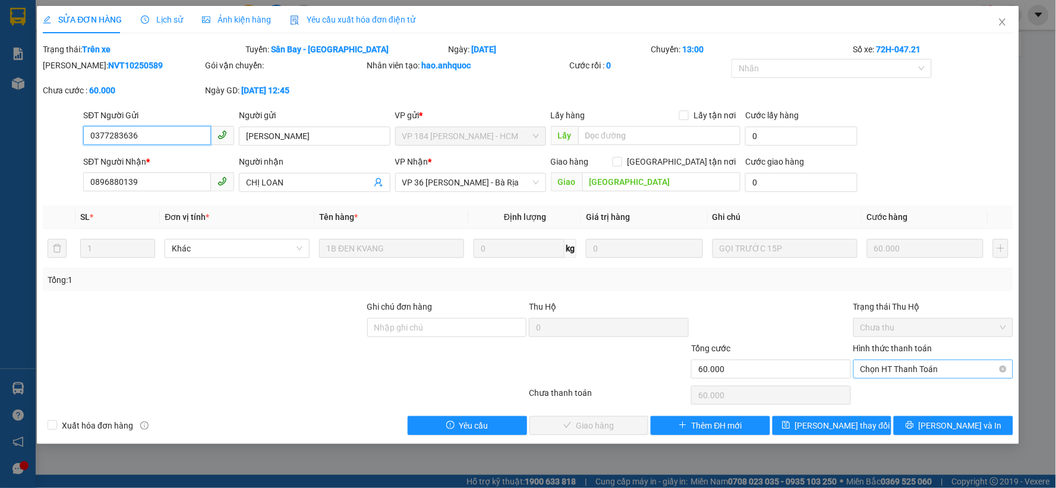
click at [904, 370] on span "Chọn HT Thanh Toán" at bounding box center [933, 369] width 146 height 18
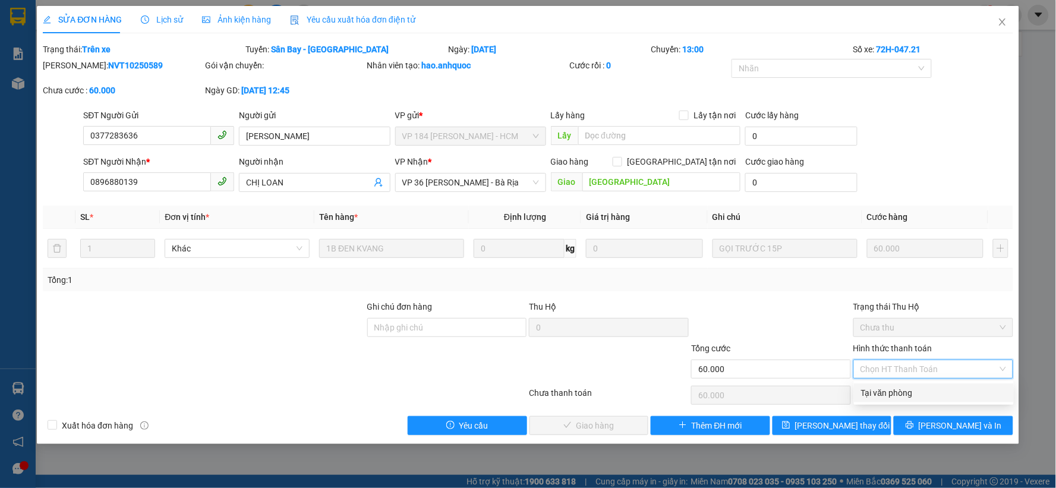
click at [887, 395] on div "Tại văn phòng" at bounding box center [934, 392] width 146 height 13
type input "0"
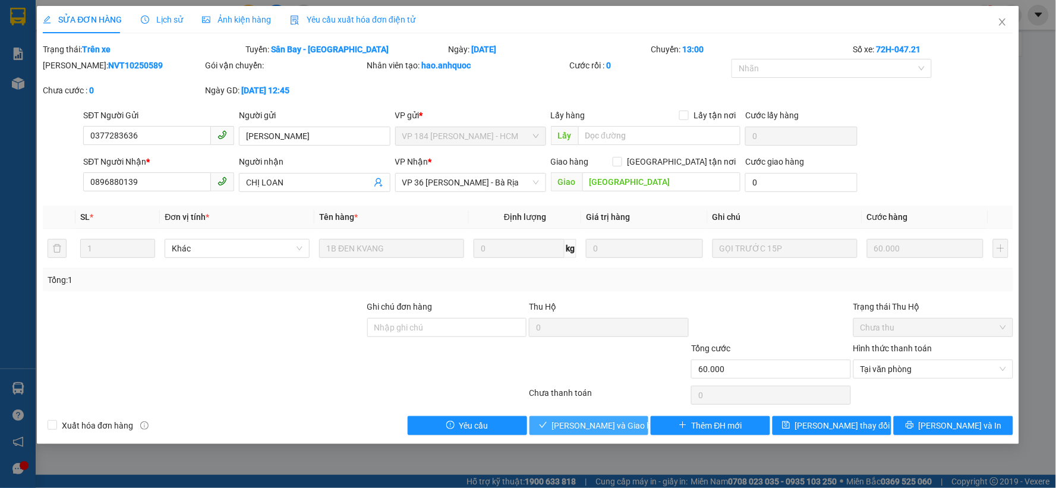
click at [609, 424] on span "[PERSON_NAME] và Giao hàng" at bounding box center [609, 425] width 114 height 13
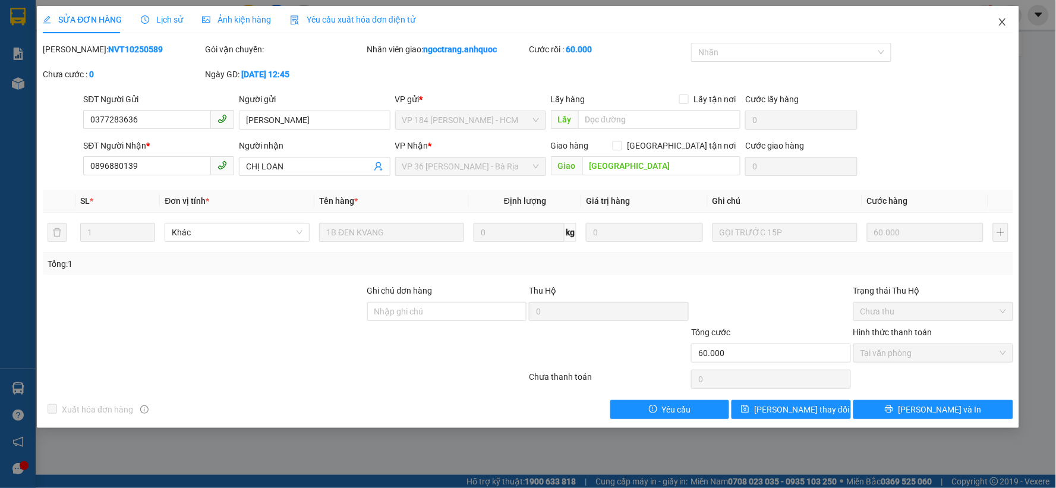
click at [950, 19] on icon "close" at bounding box center [1003, 22] width 10 height 10
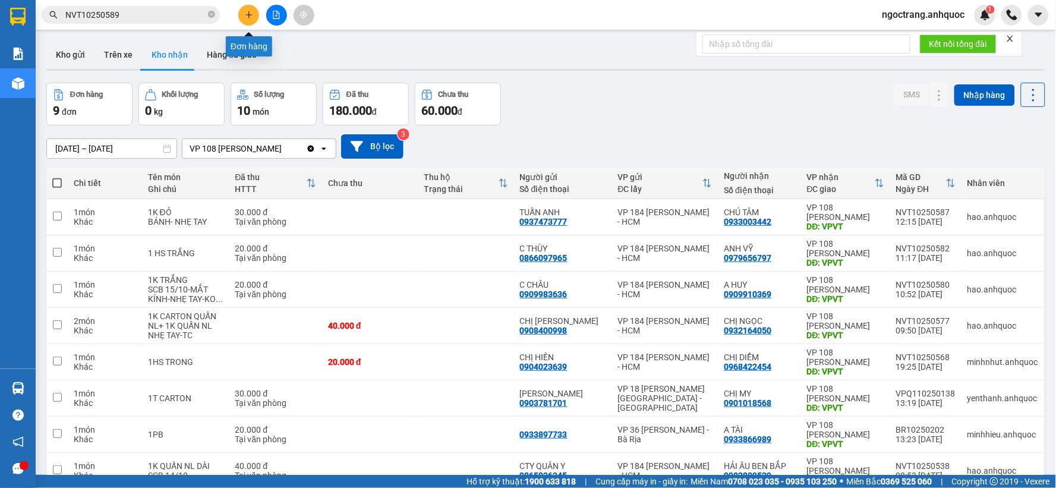
click at [251, 12] on icon "plus" at bounding box center [249, 15] width 8 height 8
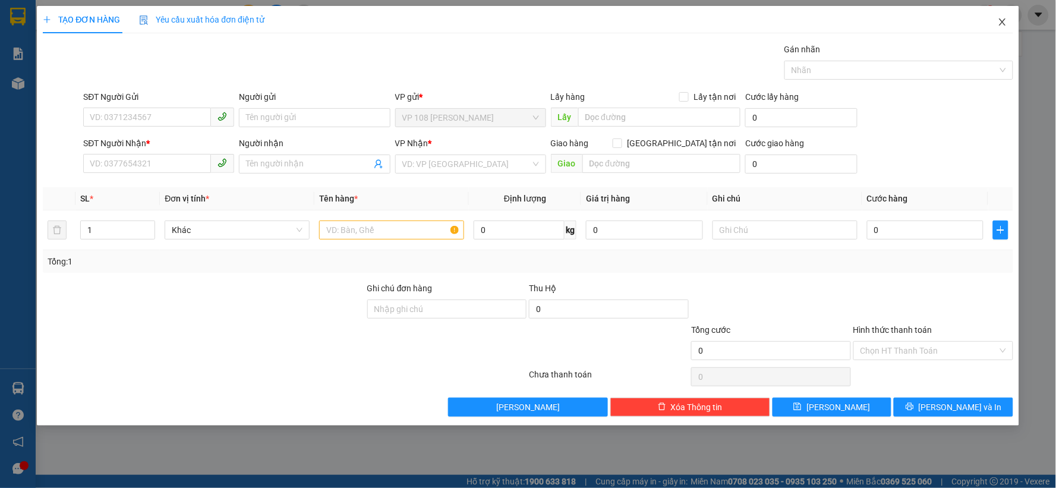
click at [950, 21] on icon "close" at bounding box center [1003, 22] width 10 height 10
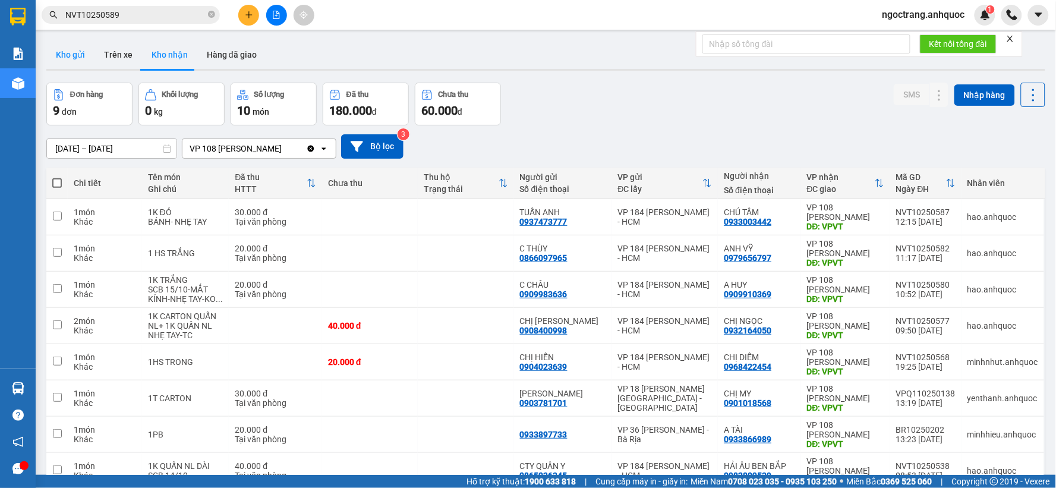
click at [79, 61] on button "Kho gửi" at bounding box center [70, 54] width 48 height 29
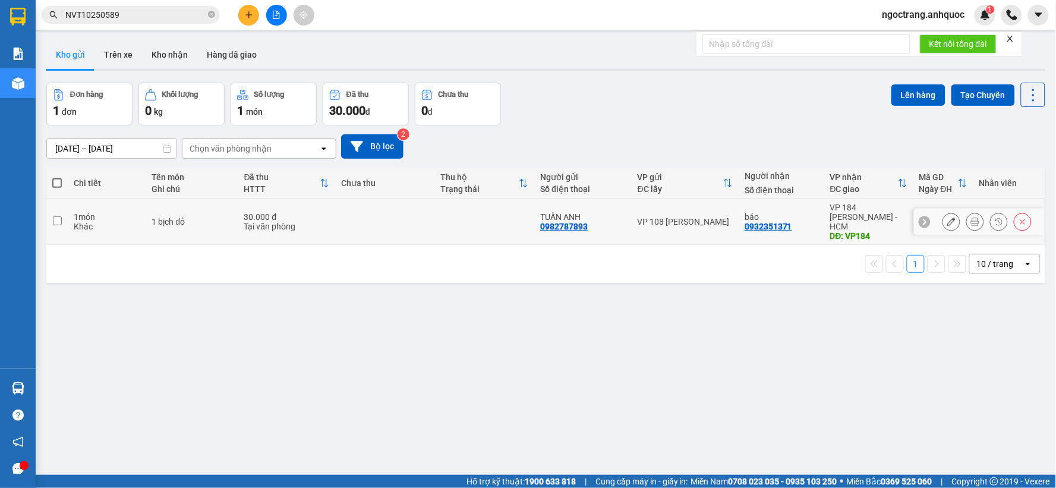
click at [70, 216] on td "1 món Khác" at bounding box center [107, 222] width 78 height 46
checkbox input "true"
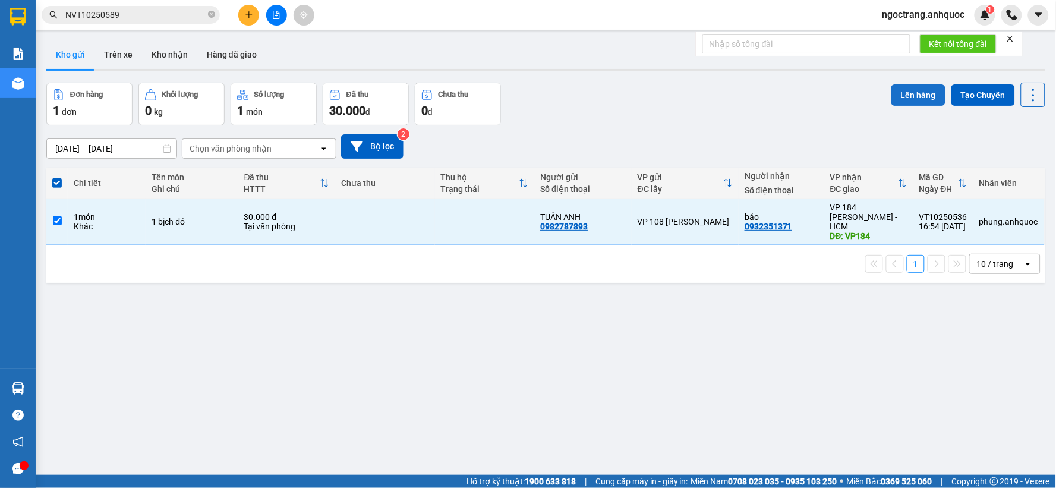
click at [912, 95] on button "Lên hàng" at bounding box center [918, 94] width 54 height 21
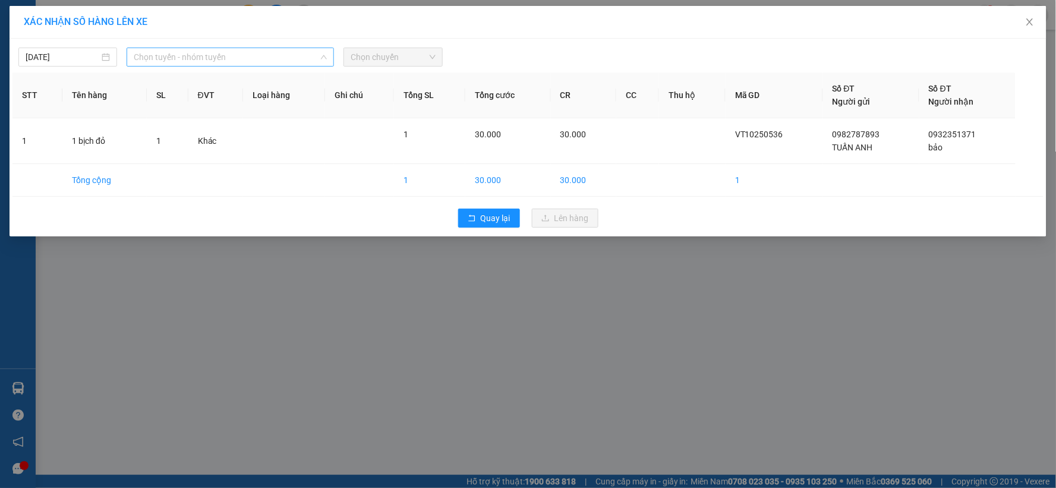
click at [227, 54] on span "Chọn tuyến - nhóm tuyến" at bounding box center [230, 57] width 193 height 18
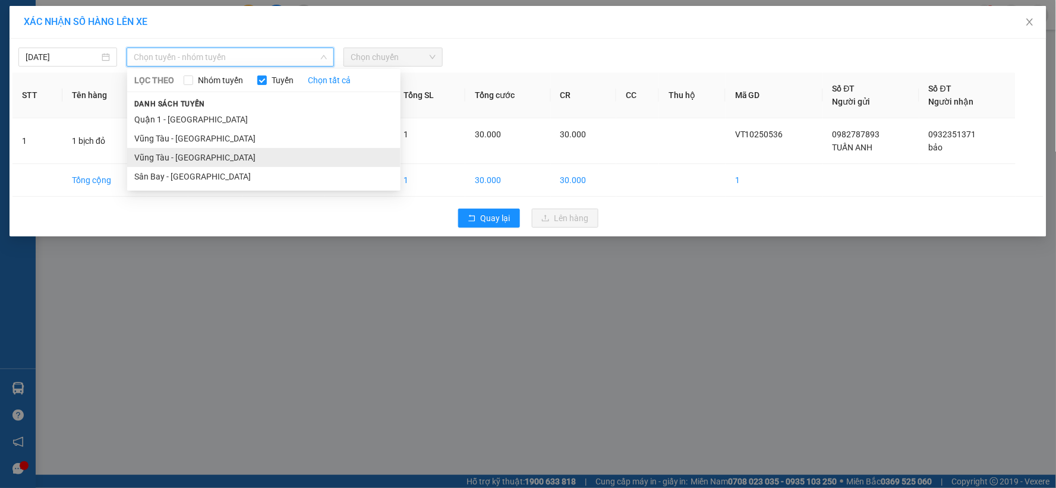
click at [194, 164] on li "Vũng Tàu - [GEOGRAPHIC_DATA]" at bounding box center [263, 157] width 273 height 19
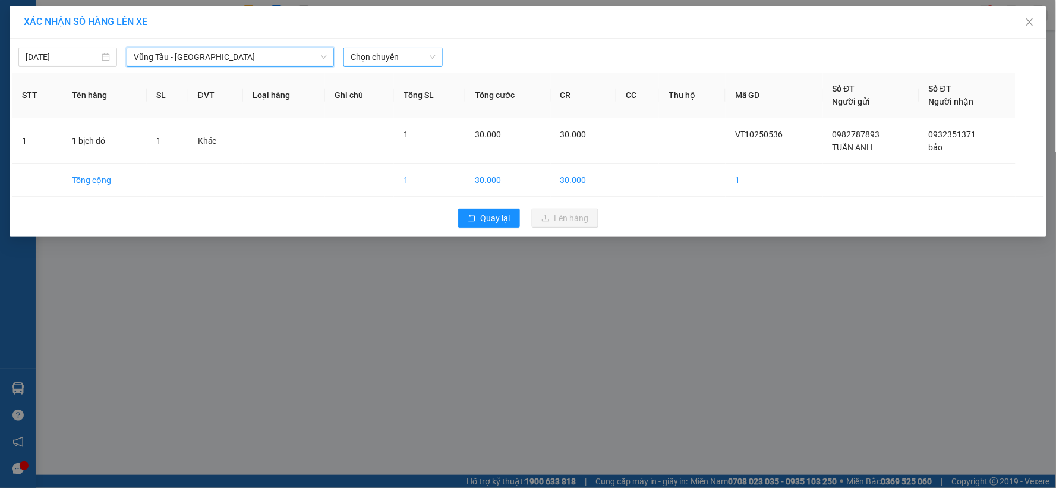
click at [364, 64] on span "Chọn chuyến" at bounding box center [393, 57] width 84 height 18
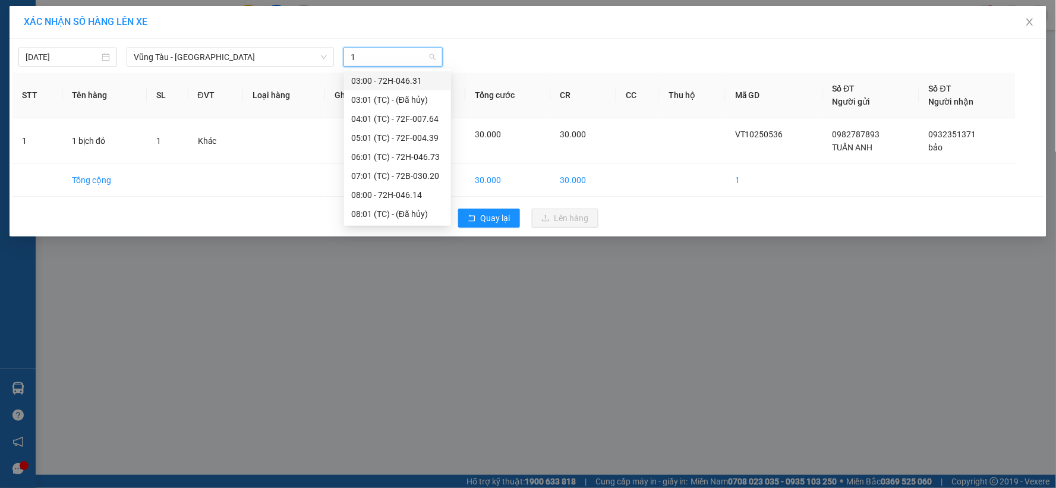
type input "18"
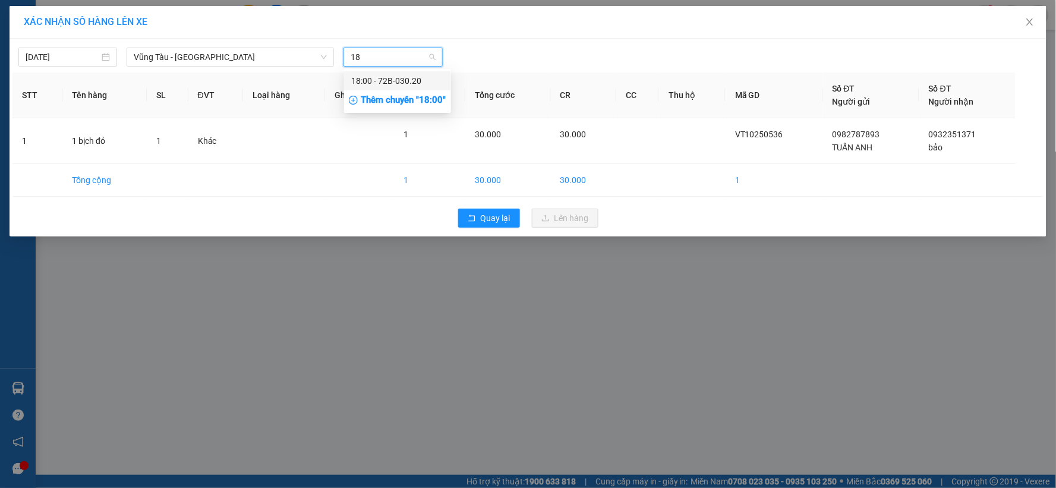
click at [372, 82] on div "18:00 - 72B-030.20" at bounding box center [397, 80] width 93 height 13
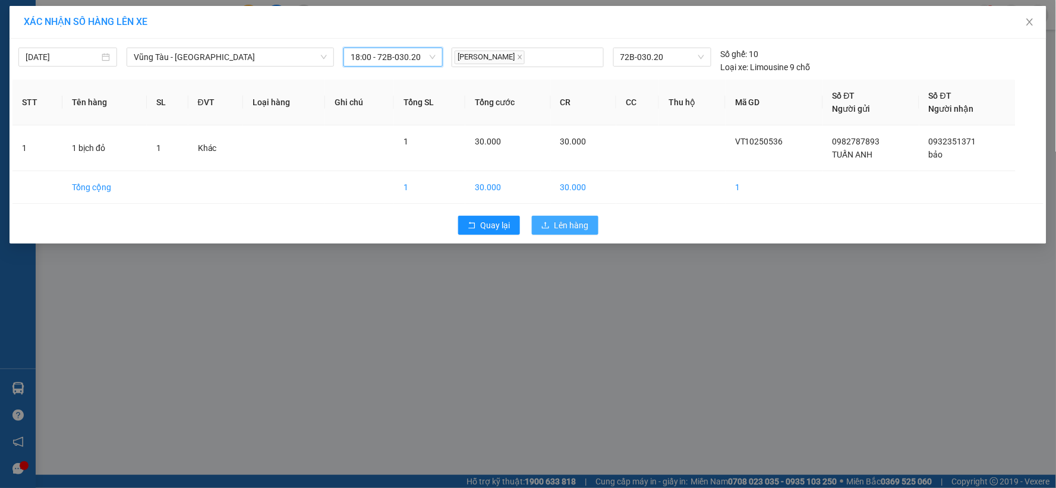
click at [555, 226] on span "Lên hàng" at bounding box center [571, 225] width 34 height 13
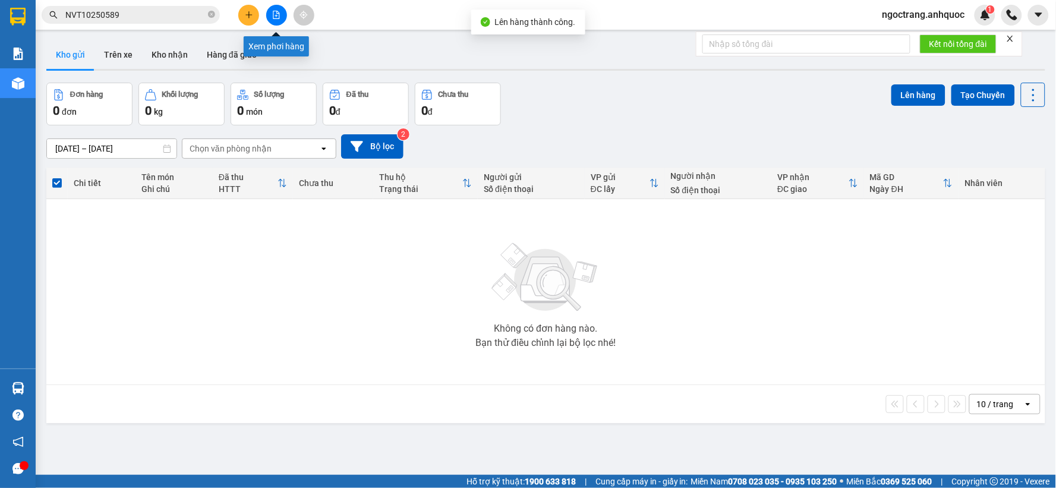
click at [276, 16] on icon "file-add" at bounding box center [276, 15] width 8 height 8
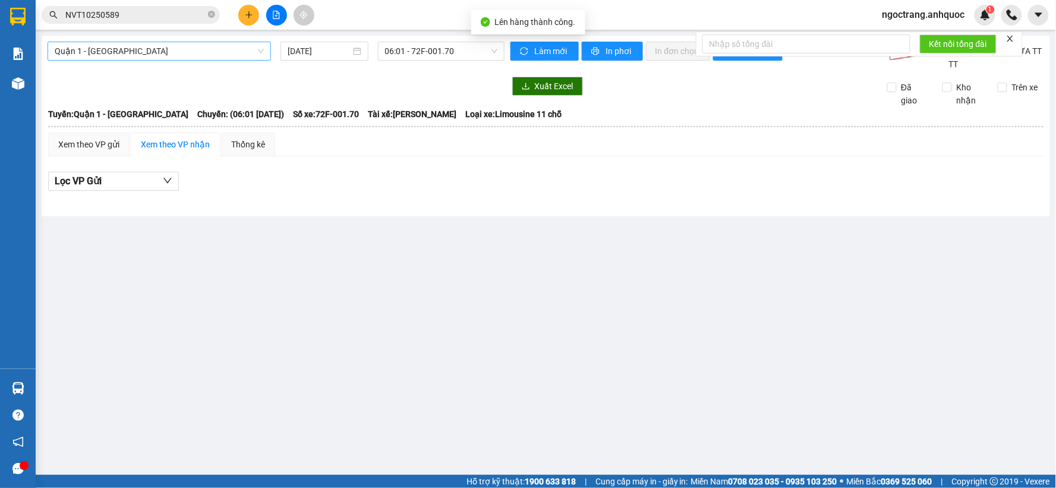
click at [173, 53] on span "Quận 1 - [GEOGRAPHIC_DATA]" at bounding box center [159, 51] width 209 height 18
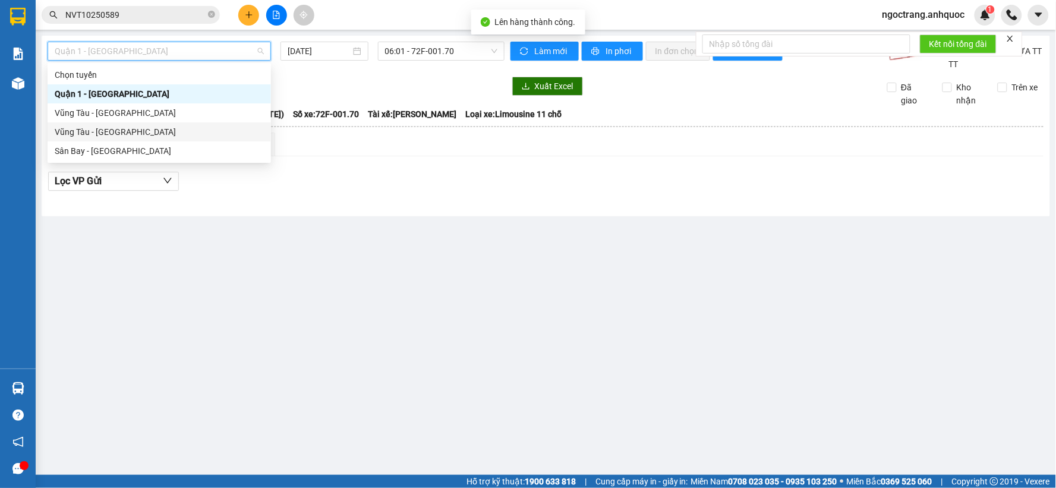
click at [141, 131] on div "Vũng Tàu - [GEOGRAPHIC_DATA]" at bounding box center [159, 131] width 209 height 13
type input "[DATE]"
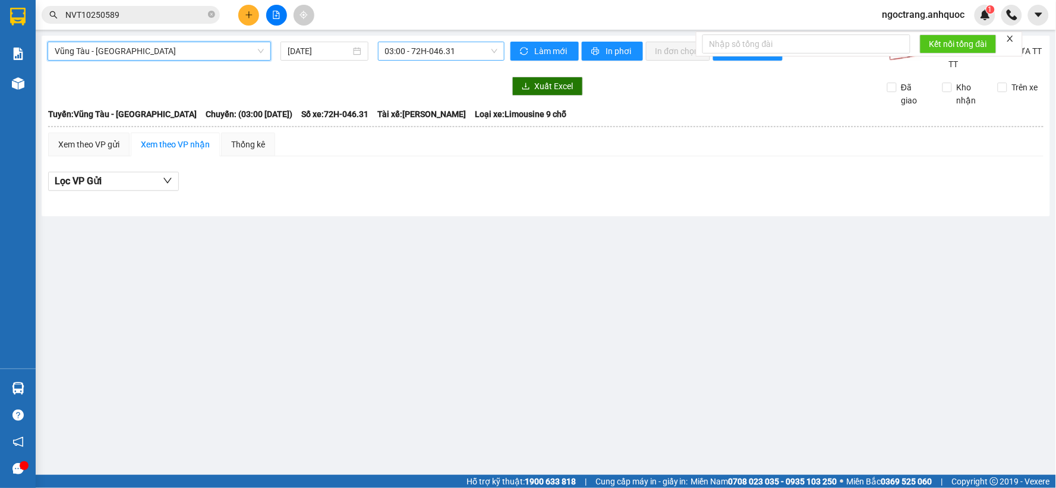
click at [428, 57] on span "03:00 - 72H-046.31" at bounding box center [441, 51] width 112 height 18
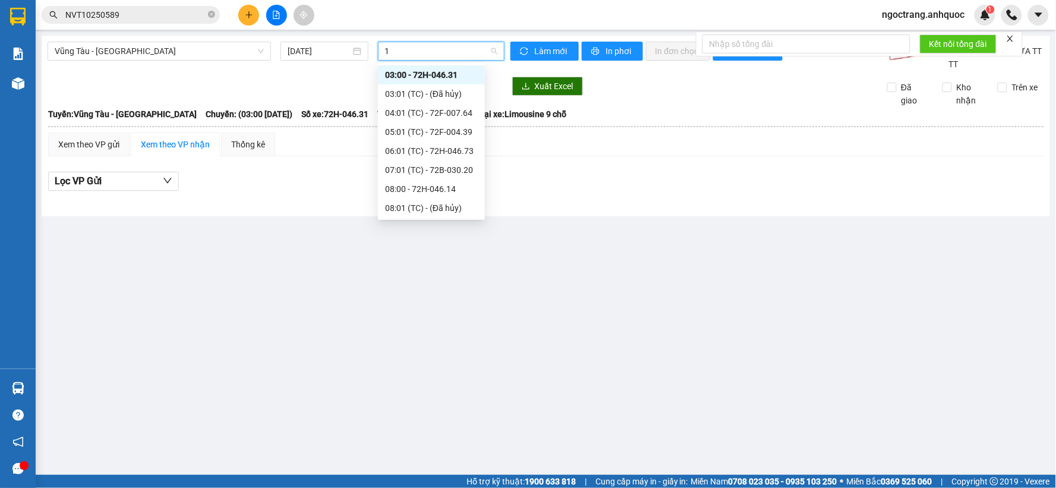
type input "18"
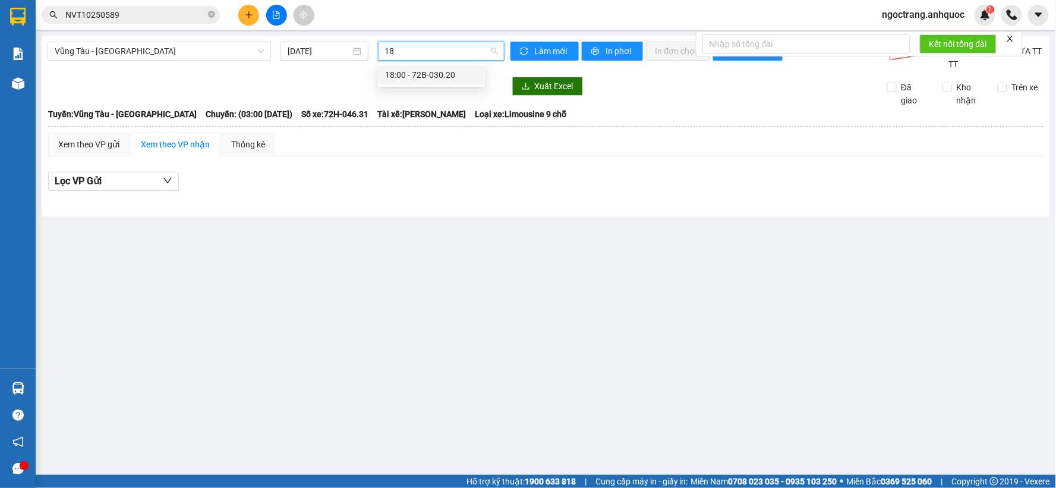
click at [427, 73] on div "18:00 - 72B-030.20" at bounding box center [431, 74] width 93 height 13
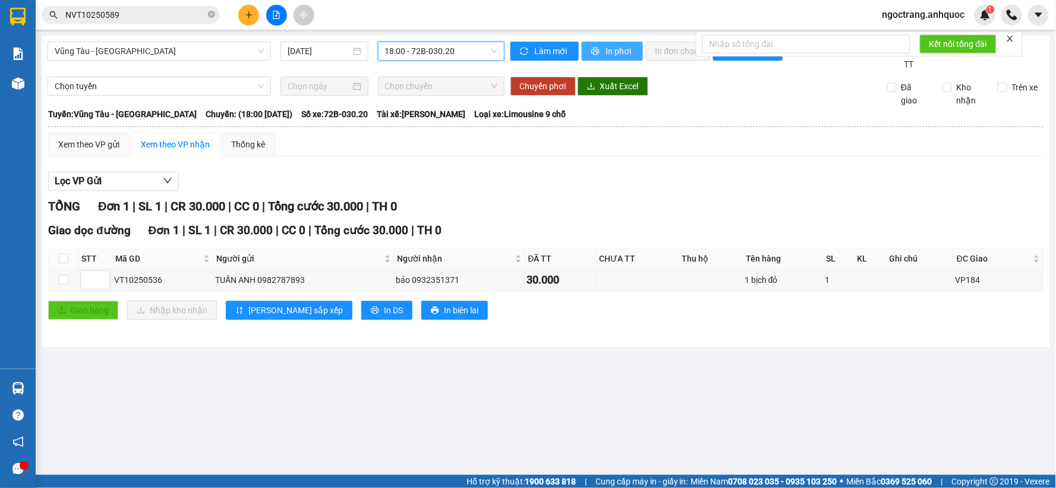
click at [607, 45] on span "In phơi" at bounding box center [619, 51] width 27 height 13
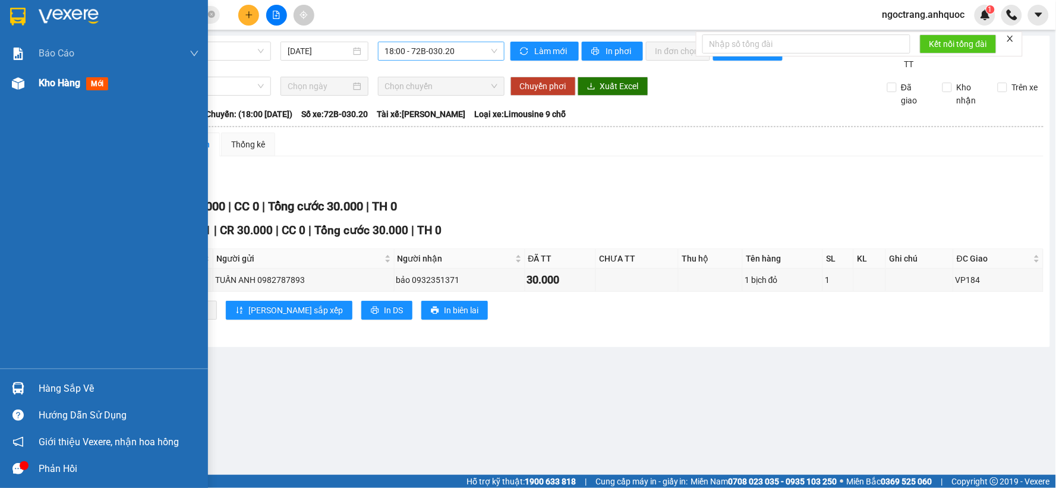
click at [56, 86] on span "Kho hàng" at bounding box center [60, 82] width 42 height 11
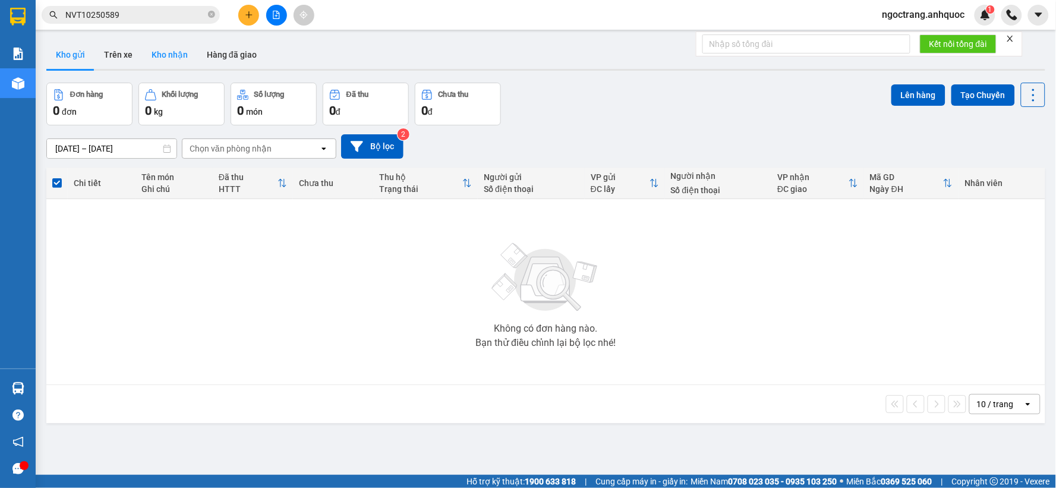
click at [162, 59] on button "Kho nhận" at bounding box center [169, 54] width 55 height 29
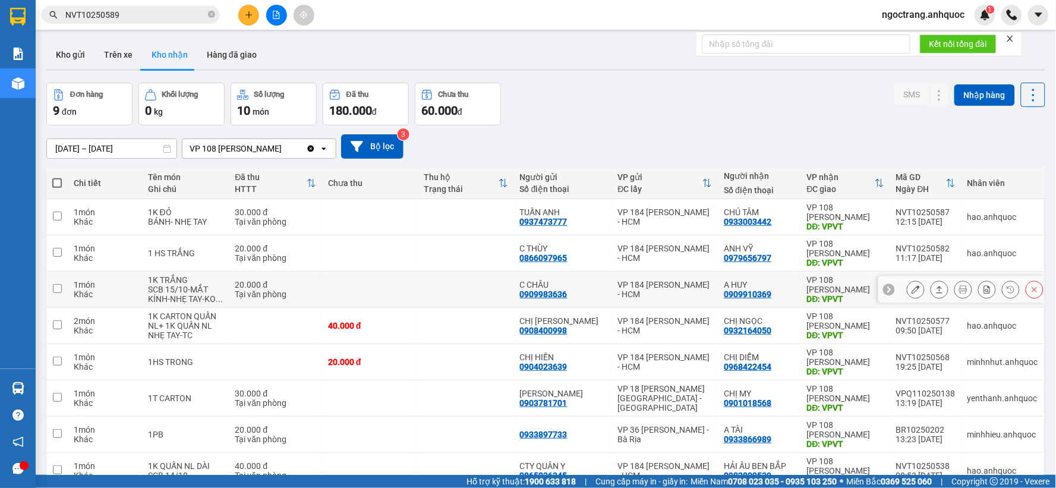
click at [912, 291] on icon at bounding box center [916, 289] width 8 height 8
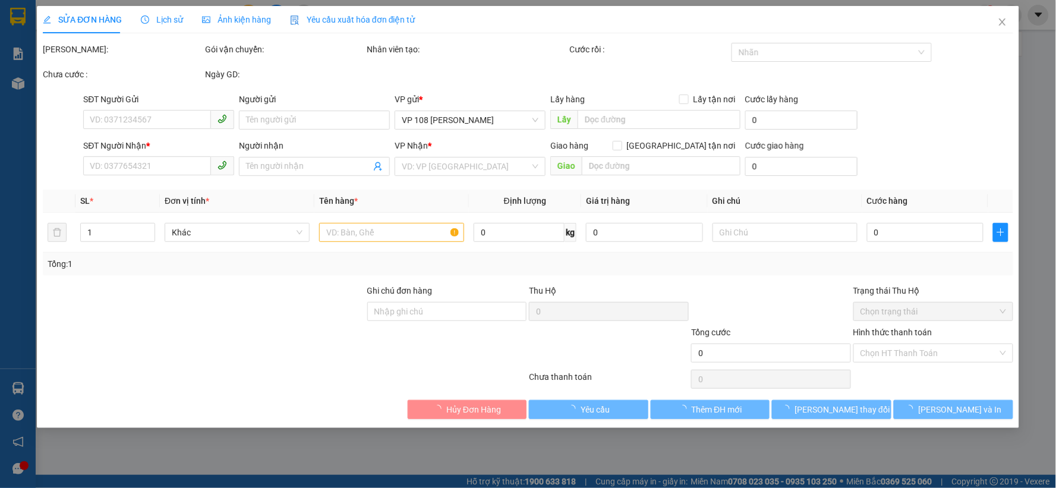
type input "0909983636"
type input "C CHÂU"
type input "0909910369"
type input "A HUY"
type input "VPVT"
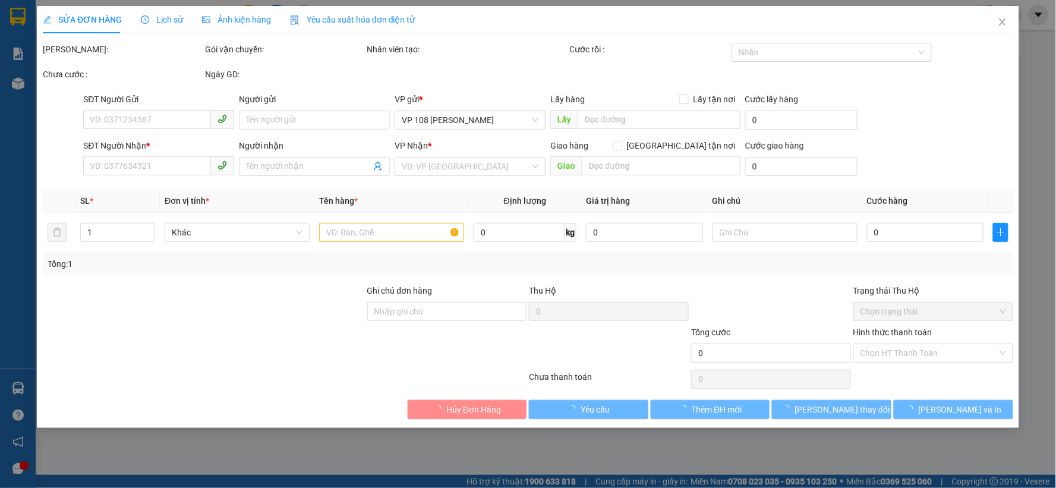
type input "20.000"
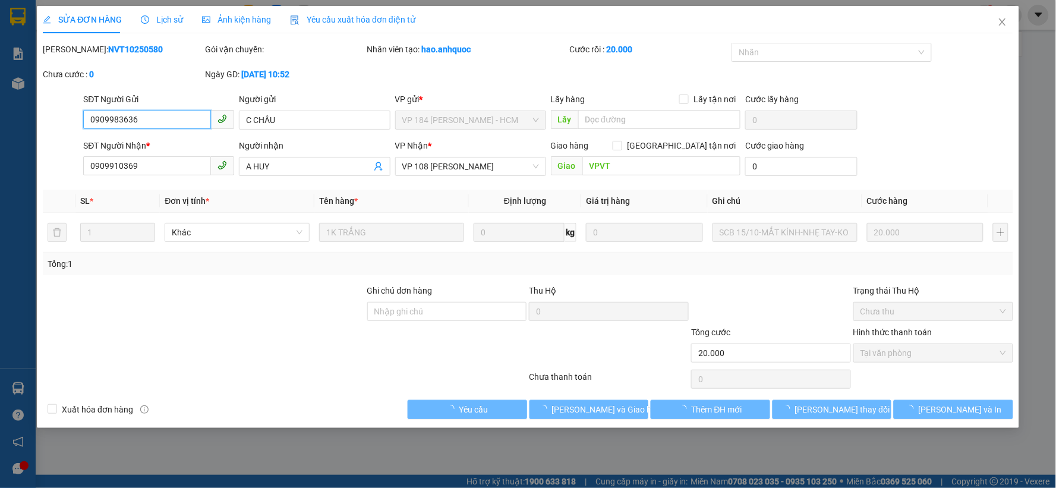
checkbox input "true"
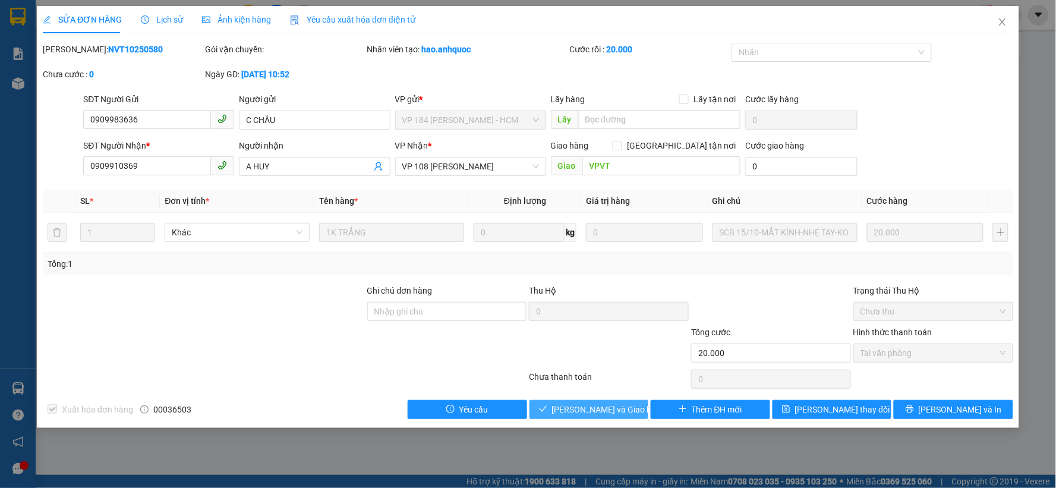
click at [595, 409] on span "[PERSON_NAME] và Giao hàng" at bounding box center [609, 409] width 114 height 13
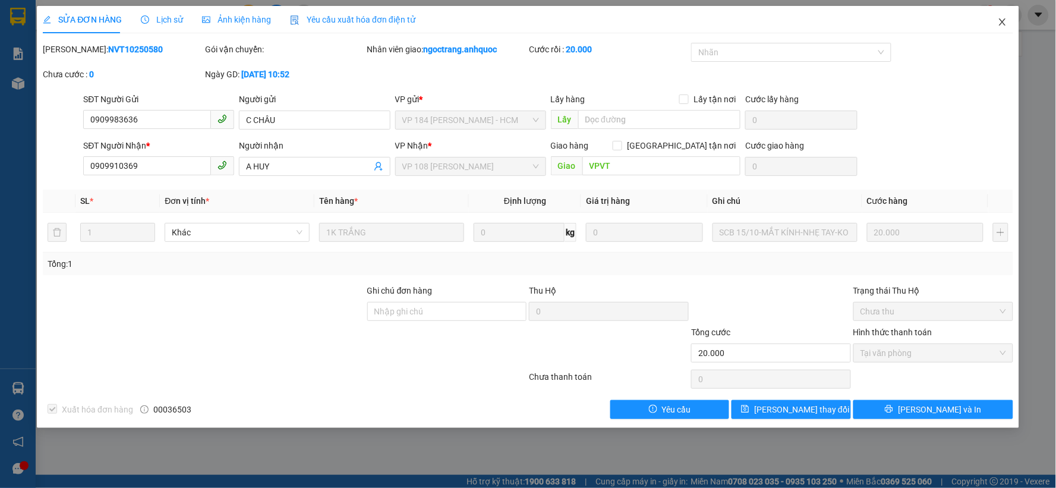
click at [950, 24] on icon "close" at bounding box center [1003, 22] width 10 height 10
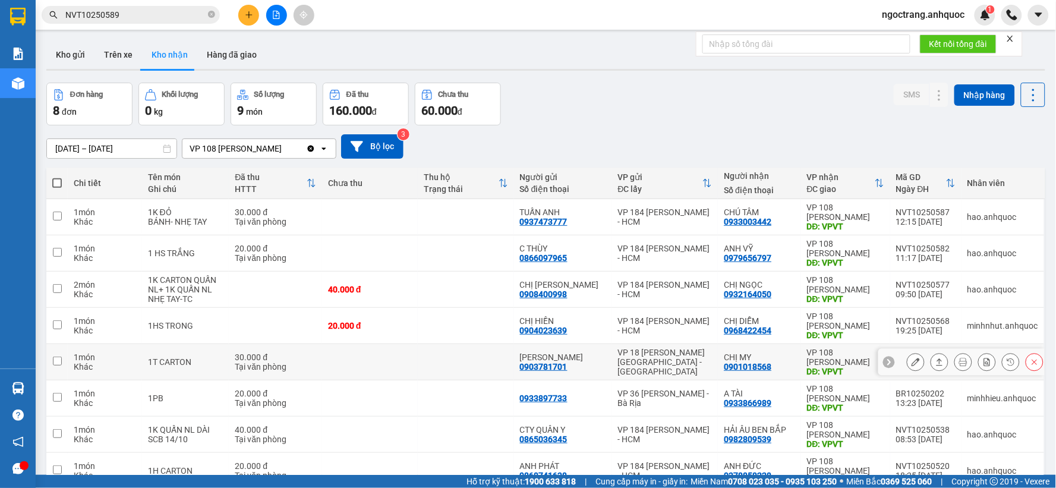
scroll to position [64, 0]
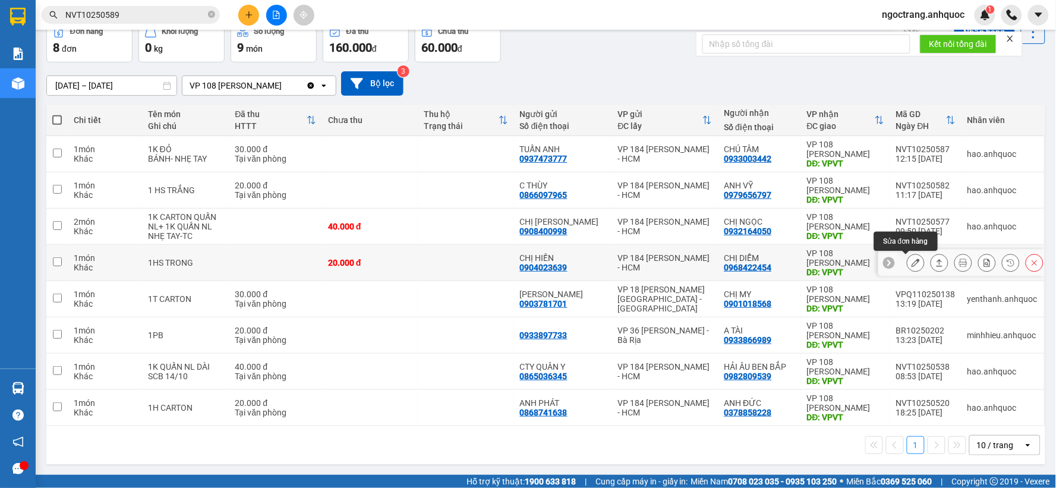
click at [912, 260] on icon at bounding box center [916, 263] width 8 height 8
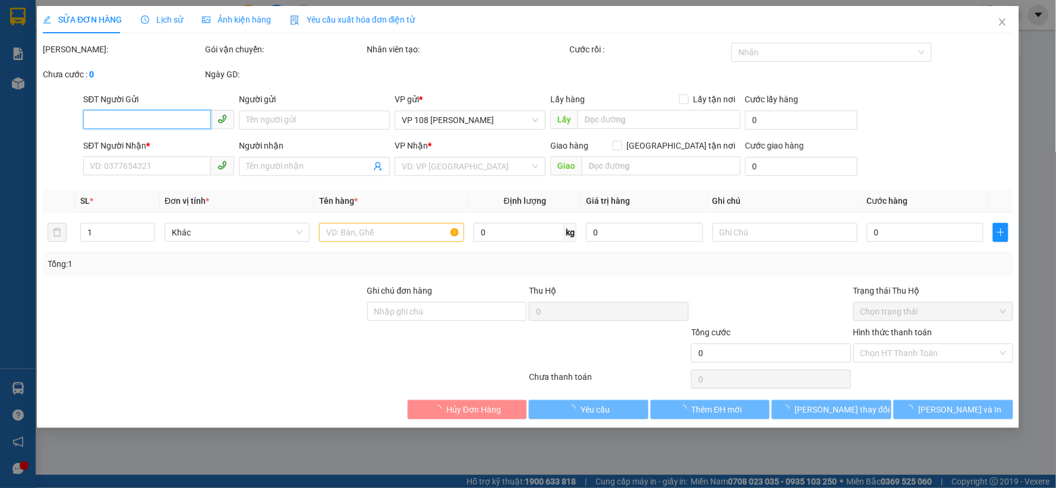
type input "0904023639"
type input "CHỊ HIỀN"
type input "0968422454"
type input "CHỊ DIỄM"
type input "VPVT"
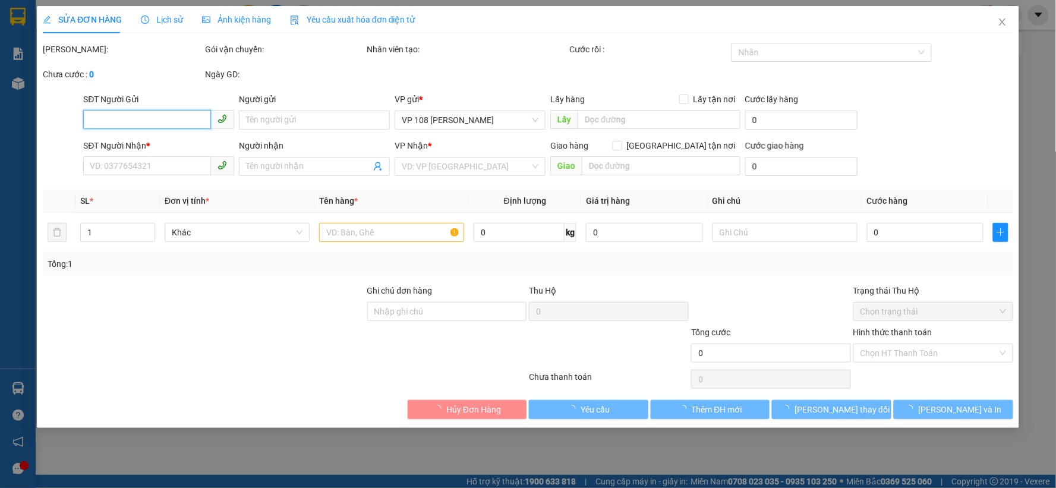
type input "20.000"
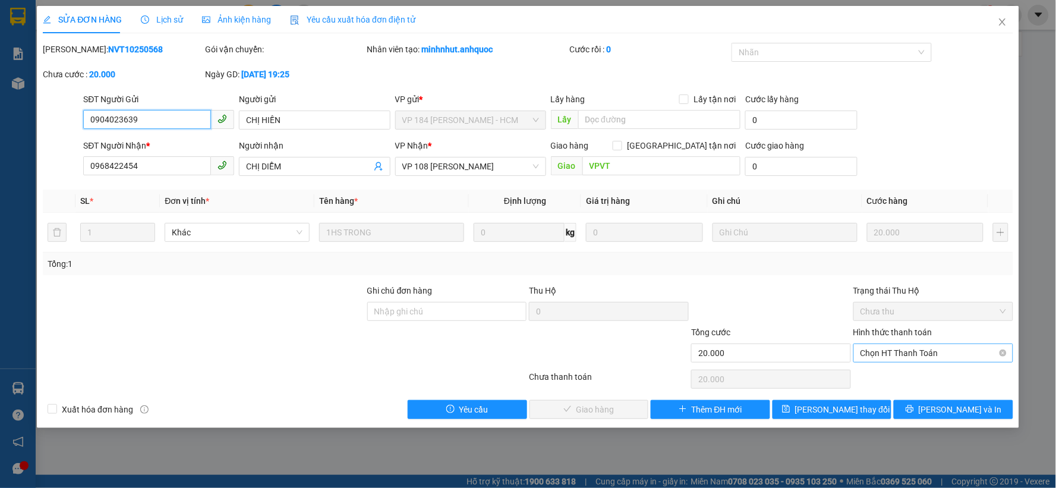
click at [901, 355] on span "Chọn HT Thanh Toán" at bounding box center [933, 353] width 146 height 18
click at [899, 377] on div "Tại văn phòng" at bounding box center [934, 376] width 146 height 13
type input "0"
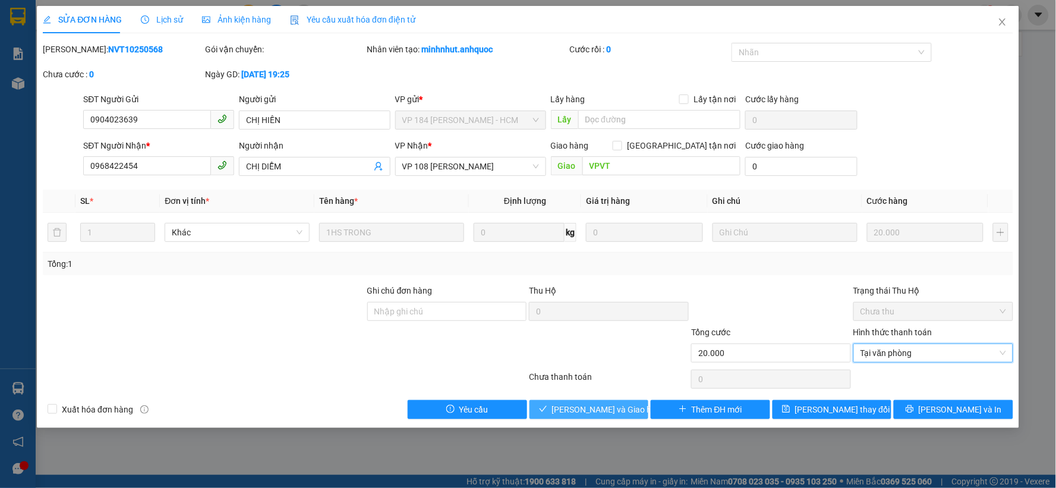
click at [597, 406] on span "[PERSON_NAME] và Giao hàng" at bounding box center [609, 409] width 114 height 13
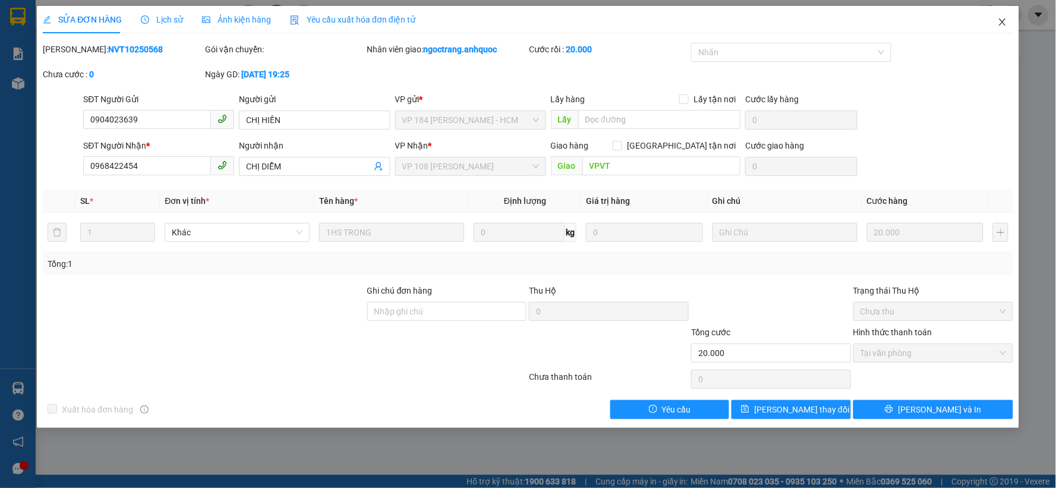
click at [950, 26] on icon "close" at bounding box center [1003, 22] width 10 height 10
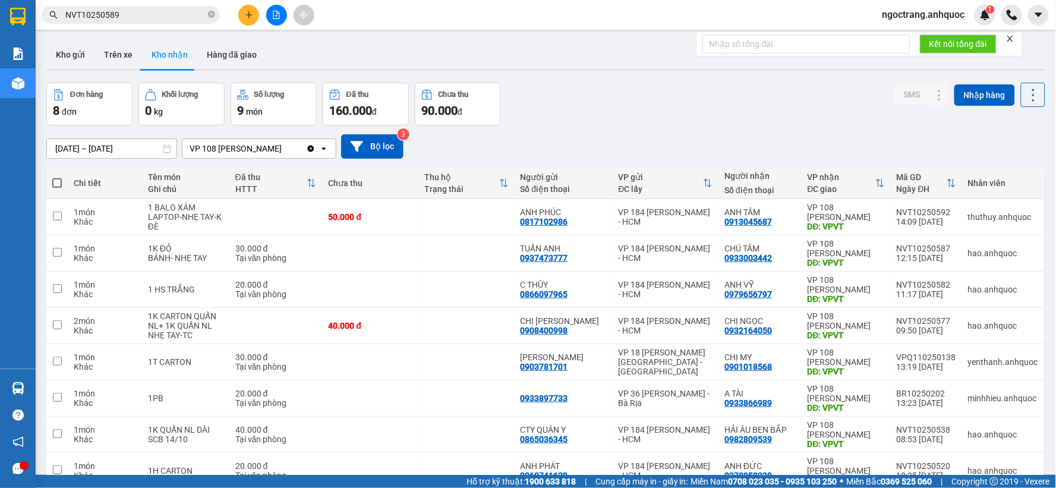
click at [244, 14] on button at bounding box center [248, 15] width 21 height 21
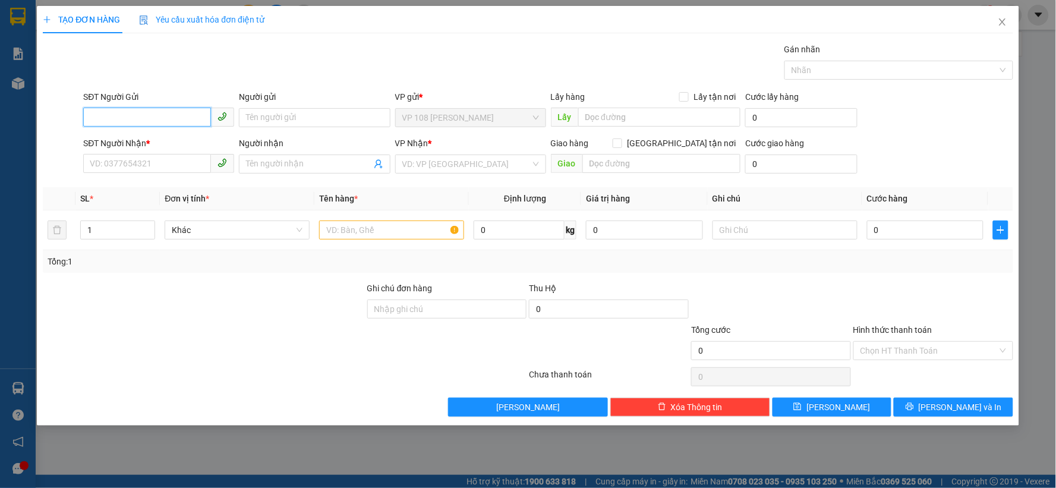
click at [174, 115] on input "SĐT Người Gửi" at bounding box center [147, 117] width 128 height 19
click at [264, 115] on input "Người gửi" at bounding box center [314, 117] width 151 height 19
click at [152, 116] on input "SĐT Người Gửi" at bounding box center [147, 117] width 128 height 19
click at [264, 116] on input "Người gửi" at bounding box center [314, 117] width 151 height 19
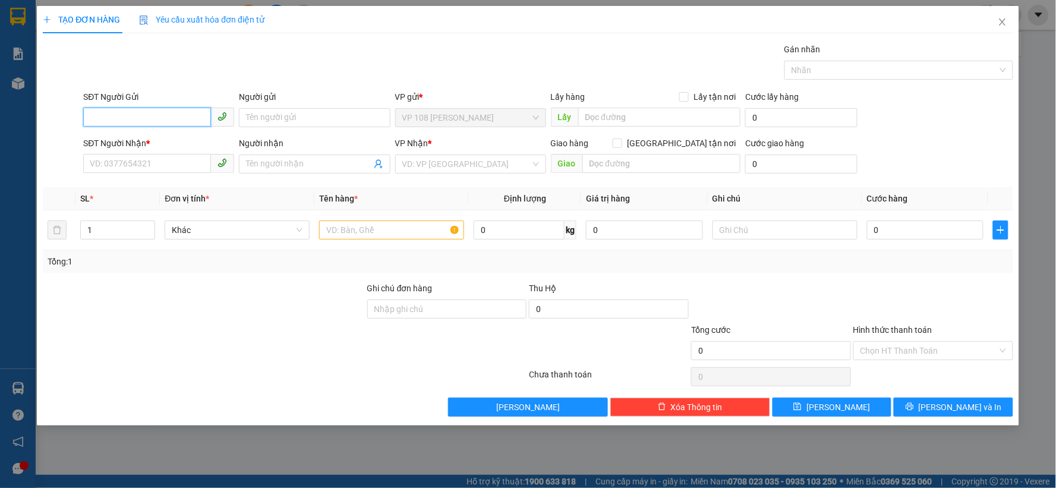
click at [168, 125] on input "SĐT Người Gửi" at bounding box center [147, 117] width 128 height 19
click at [165, 122] on input "SĐT Người Gửi" at bounding box center [147, 117] width 128 height 19
drag, startPoint x: 286, startPoint y: 105, endPoint x: 286, endPoint y: 121, distance: 16.6
click at [287, 105] on div "Người gửi" at bounding box center [314, 99] width 151 height 18
click at [286, 121] on input "Người gửi" at bounding box center [314, 117] width 151 height 19
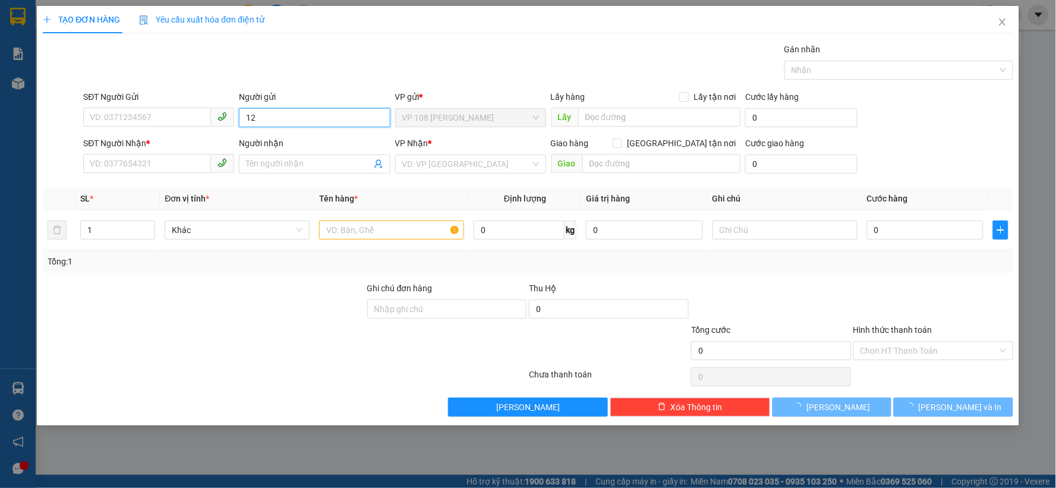
type input "1"
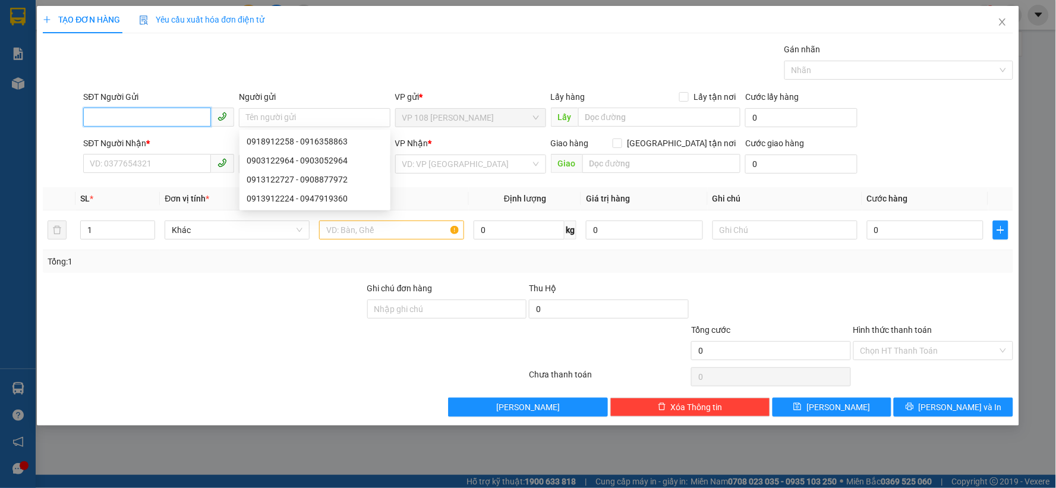
click at [170, 114] on input "SĐT Người Gửi" at bounding box center [147, 117] width 128 height 19
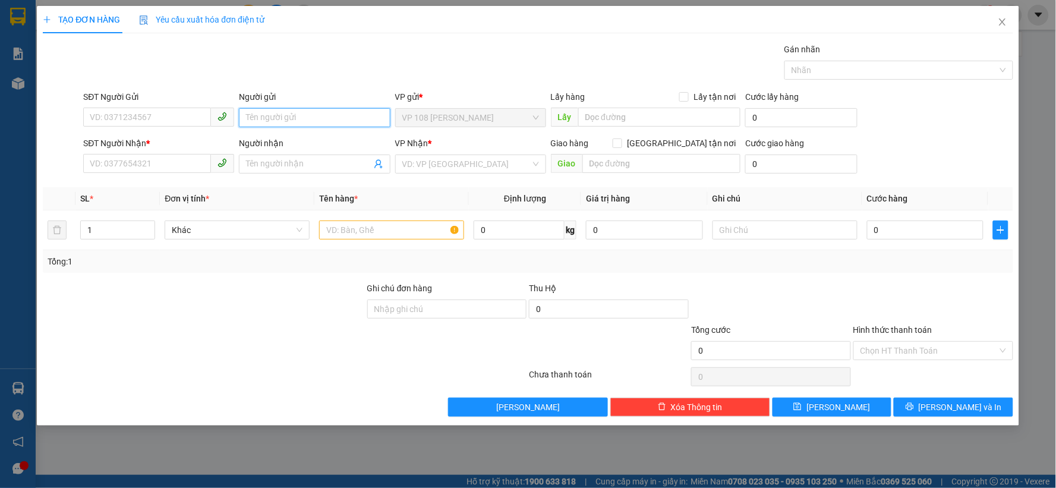
click at [257, 112] on input "Người gửi" at bounding box center [314, 117] width 151 height 19
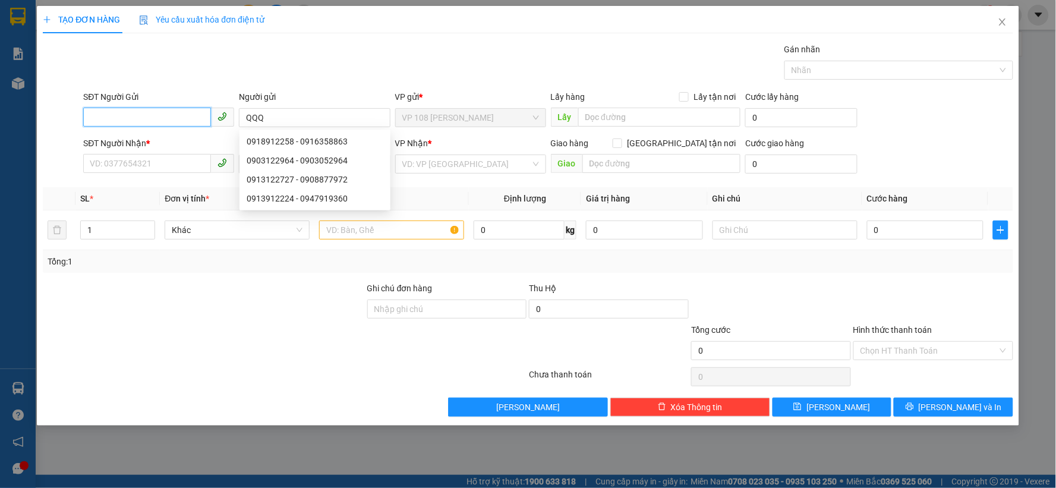
click at [194, 118] on input "SĐT Người Gửi" at bounding box center [147, 117] width 128 height 19
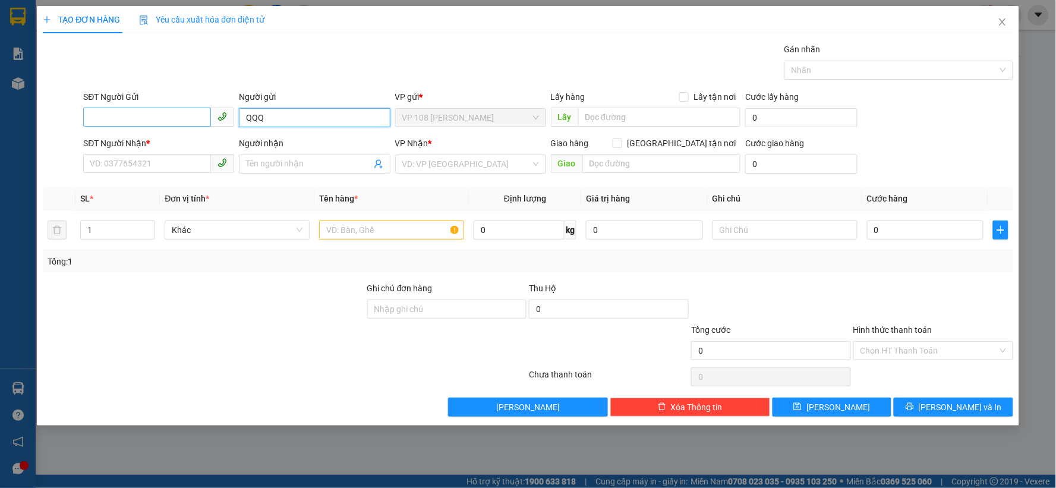
drag, startPoint x: 266, startPoint y: 121, endPoint x: 200, endPoint y: 123, distance: 66.6
click at [200, 123] on div "SĐT Người Gửi VD: 0371234567 Người gửi QQQ QQQ VP gửi * VP 108 Lê Hồng Phong - …" at bounding box center [548, 111] width 934 height 42
drag, startPoint x: 293, startPoint y: 116, endPoint x: 277, endPoint y: 119, distance: 16.2
click at [277, 119] on input "QUỐC SIWR" at bounding box center [314, 117] width 151 height 19
type input "QUỐC SỬ"
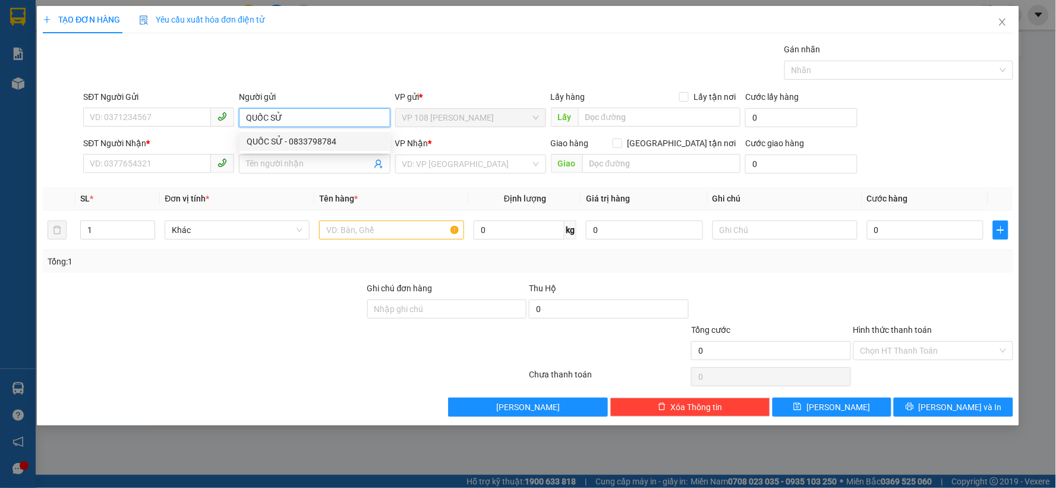
click at [311, 143] on div "QUỐC SỬ - 0833798784" at bounding box center [315, 141] width 137 height 13
type input "0833798784"
type input "QUỐC SỬ"
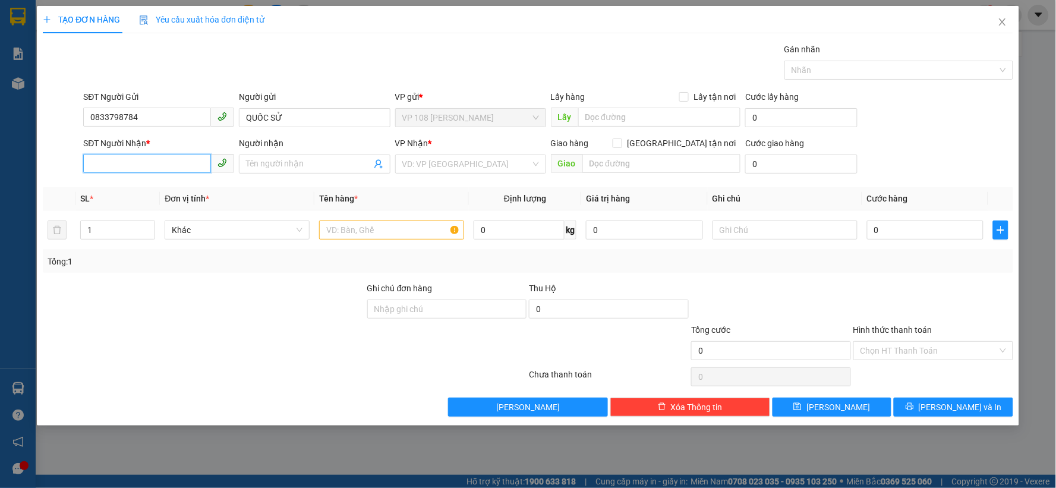
click at [186, 165] on input "SĐT Người Nhận *" at bounding box center [147, 163] width 128 height 19
click at [264, 165] on input "Người nhận" at bounding box center [308, 163] width 125 height 13
click at [950, 23] on icon "close" at bounding box center [1002, 21] width 7 height 7
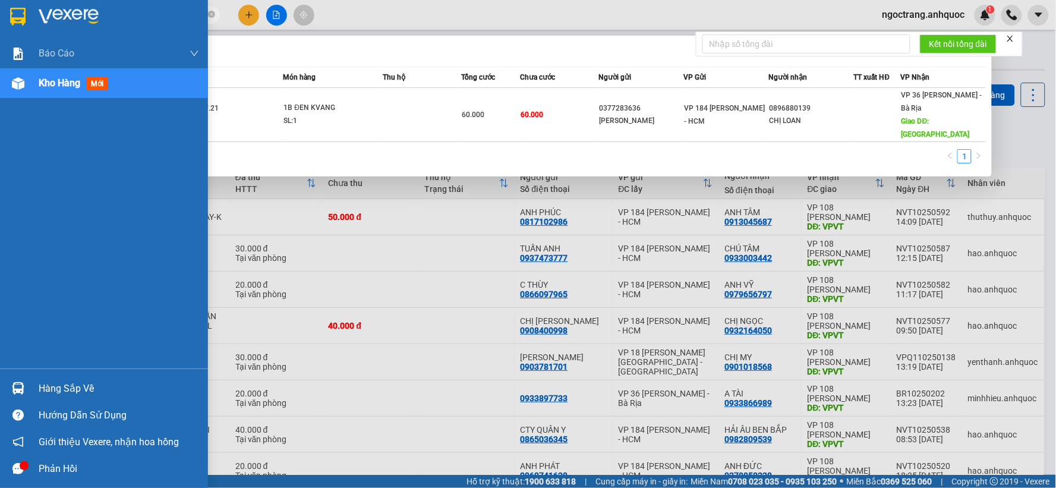
drag, startPoint x: 149, startPoint y: 18, endPoint x: 0, endPoint y: 34, distance: 150.0
click at [0, 34] on section "Kết quả tìm kiếm ( 1 ) Bộ lọc Mã ĐH Trạng thái Món hàng Thu hộ Tổng cước Chưa c…" at bounding box center [528, 244] width 1056 height 488
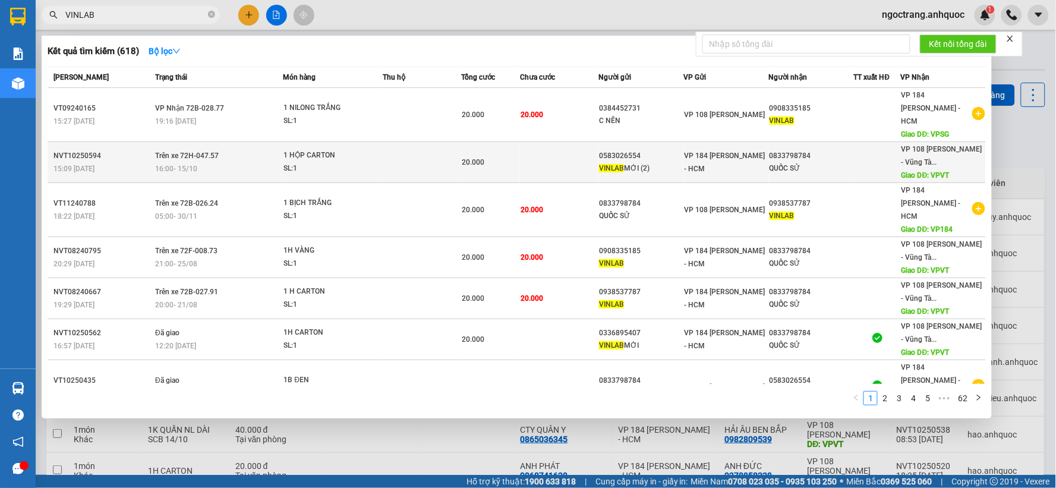
type input "VINLAB"
copy tr "0583026554"
drag, startPoint x: 654, startPoint y: 137, endPoint x: 593, endPoint y: 140, distance: 60.7
click at [593, 142] on tr "NVT10250594 15:09 - 15/10 Trên xe 72H-047.57 16:00 - 15/10 1 HỘP CARTON SL: 1 2…" at bounding box center [517, 162] width 938 height 41
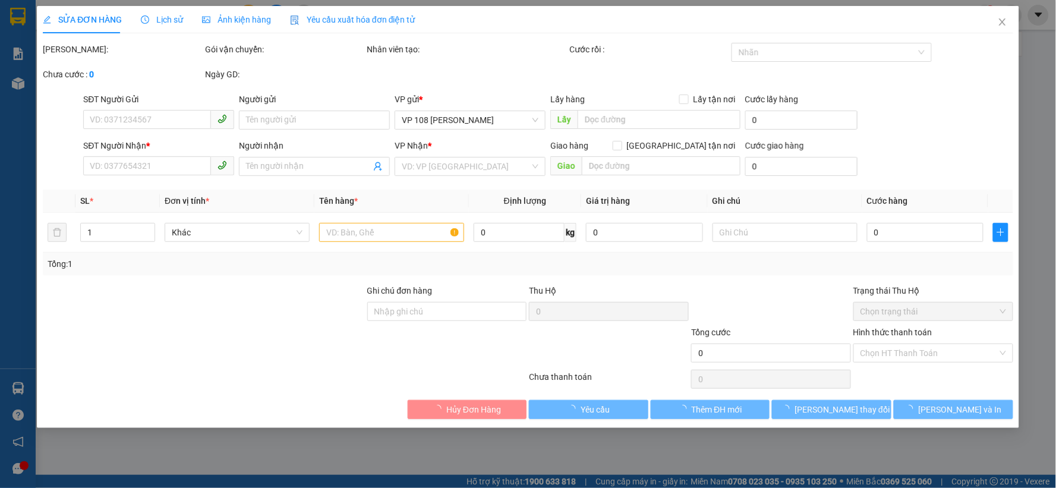
type input "0583026554"
type input "VINLAB MỚI (2)"
type input "0833798784"
type input "QUỐC SỬ"
type input "VPVT"
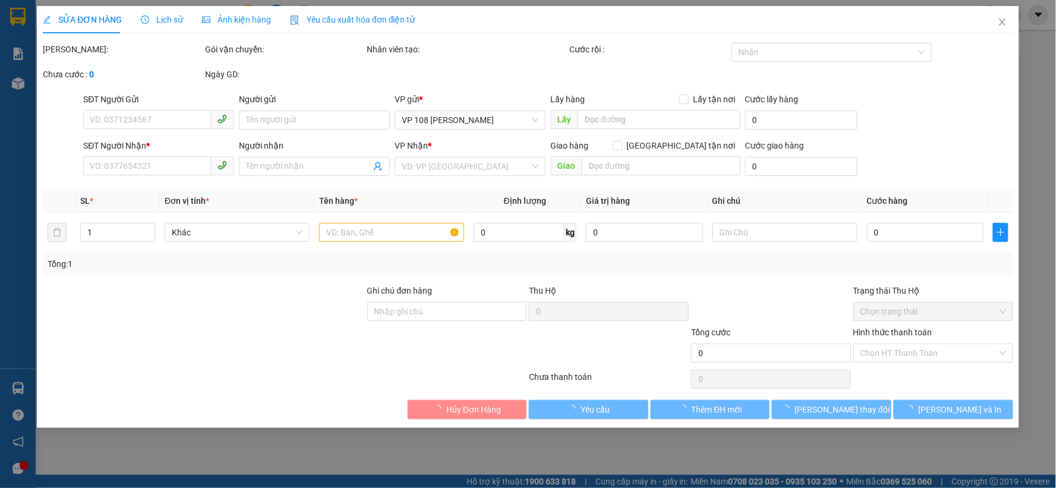
type input "TM 15/10 THỦY"
type input "20.000"
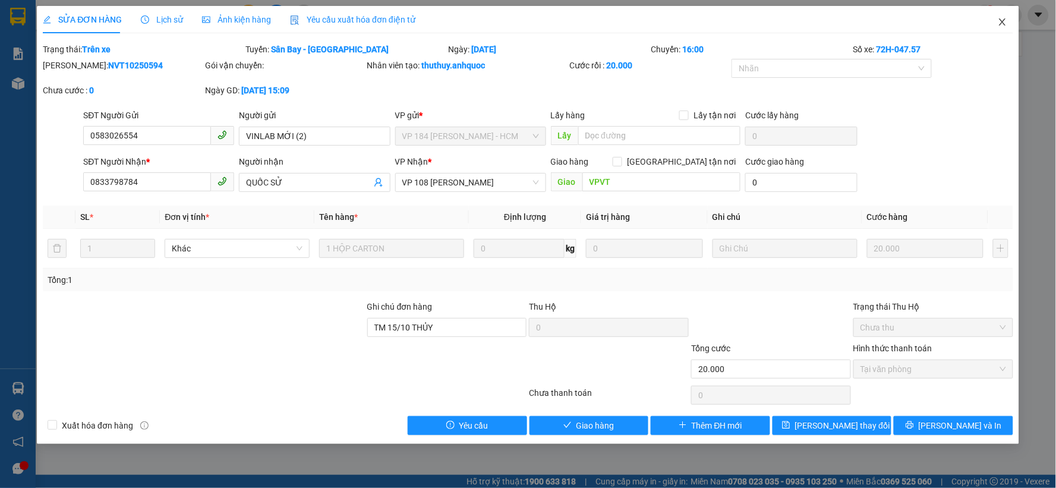
click at [950, 24] on icon "close" at bounding box center [1003, 22] width 10 height 10
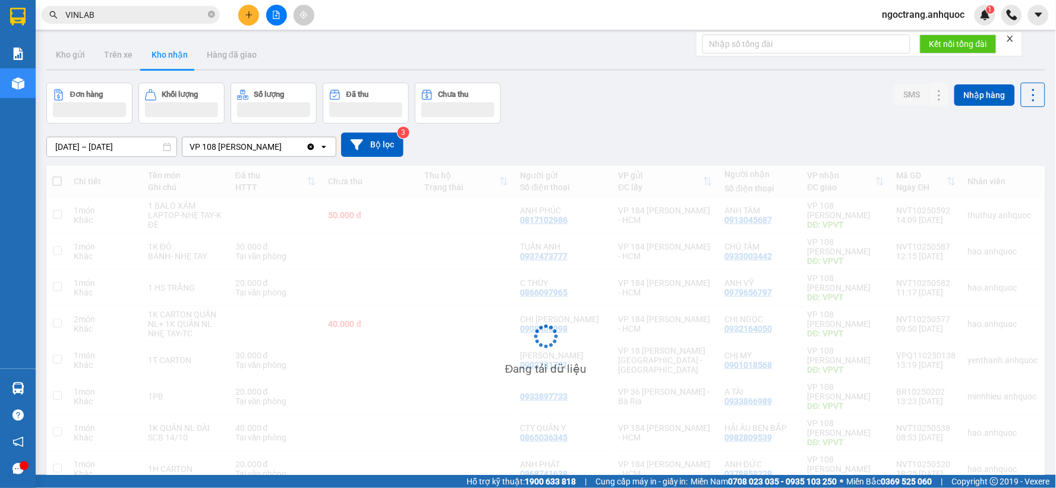
click at [950, 24] on div at bounding box center [1011, 15] width 21 height 21
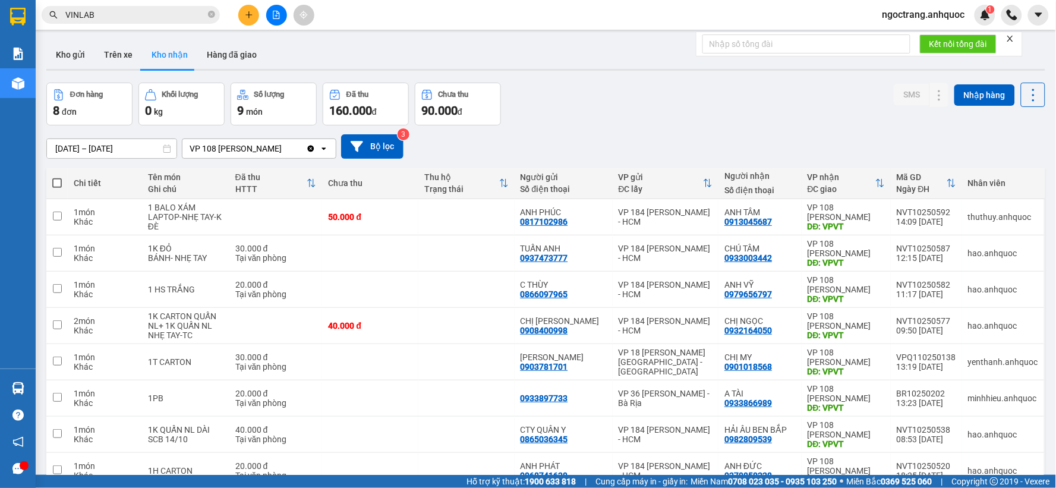
click at [155, 15] on input "VINLAB" at bounding box center [135, 14] width 140 height 13
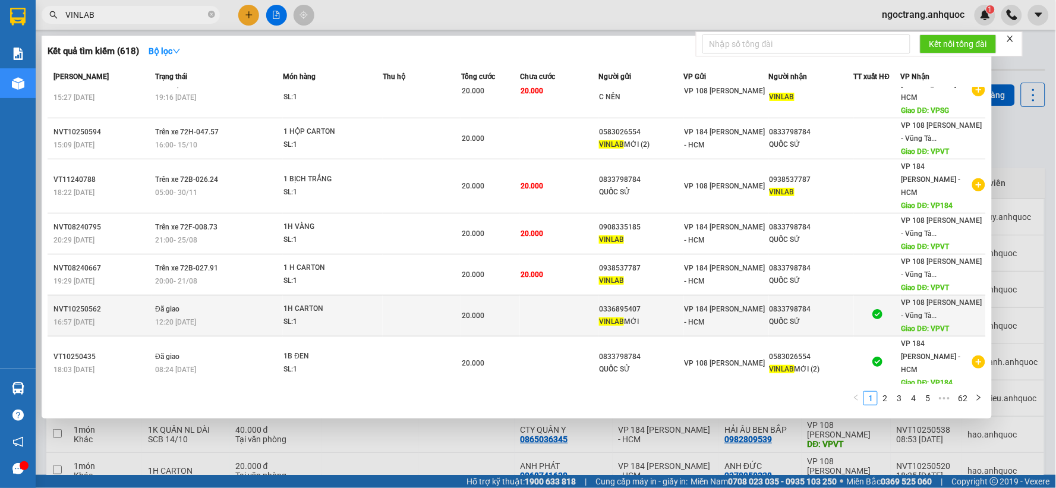
scroll to position [66, 0]
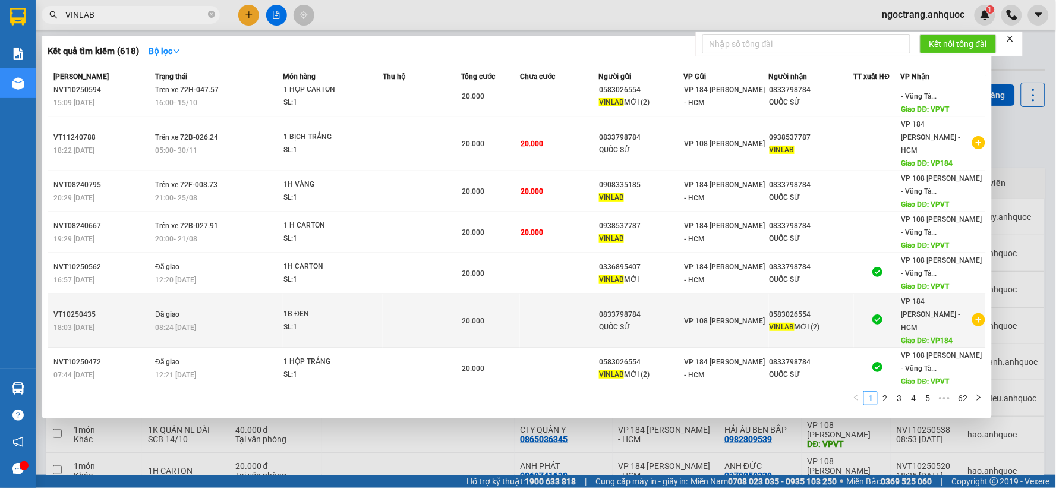
click at [950, 313] on icon "plus-circle" at bounding box center [978, 319] width 13 height 13
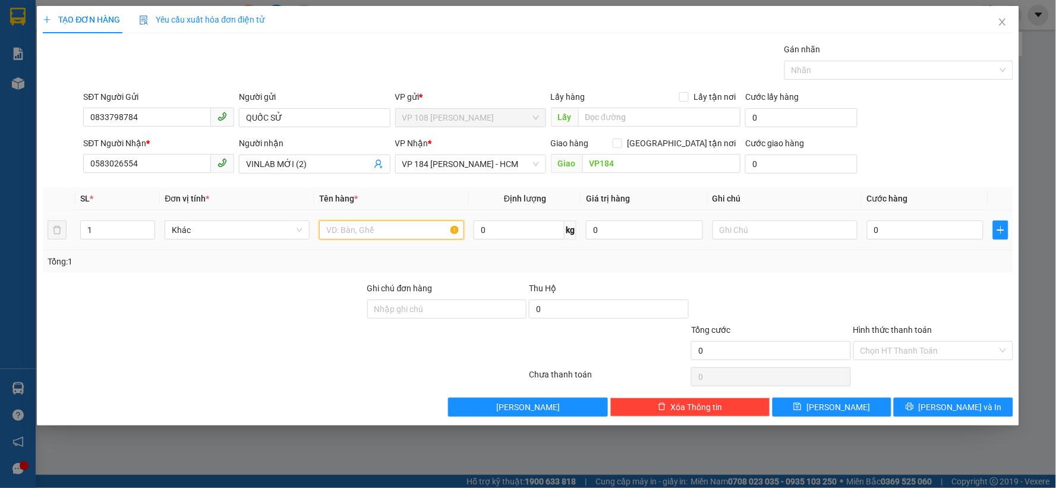
click at [406, 232] on input "text" at bounding box center [391, 229] width 145 height 19
type input "1B TRẮNG"
click at [895, 223] on input "0" at bounding box center [925, 229] width 117 height 19
type input "2"
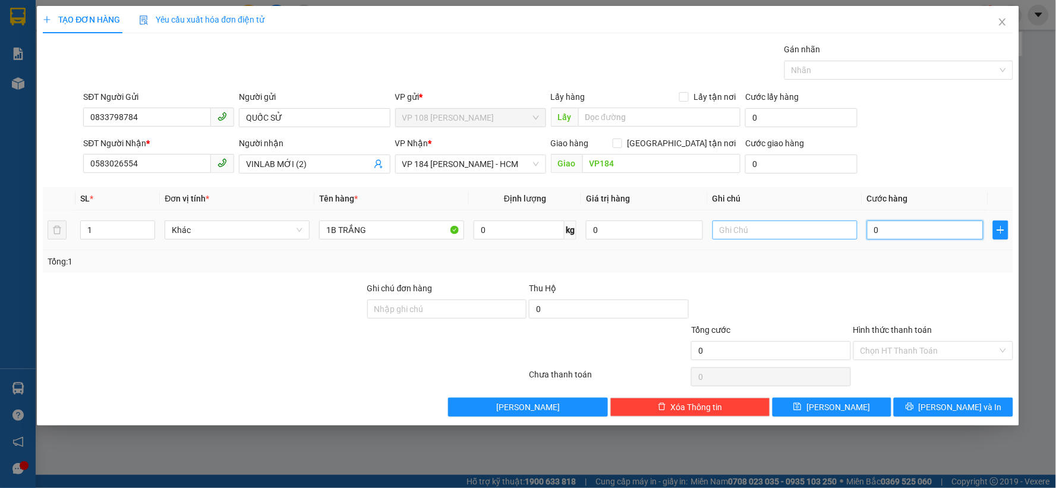
type input "2"
type input "20"
type input "200"
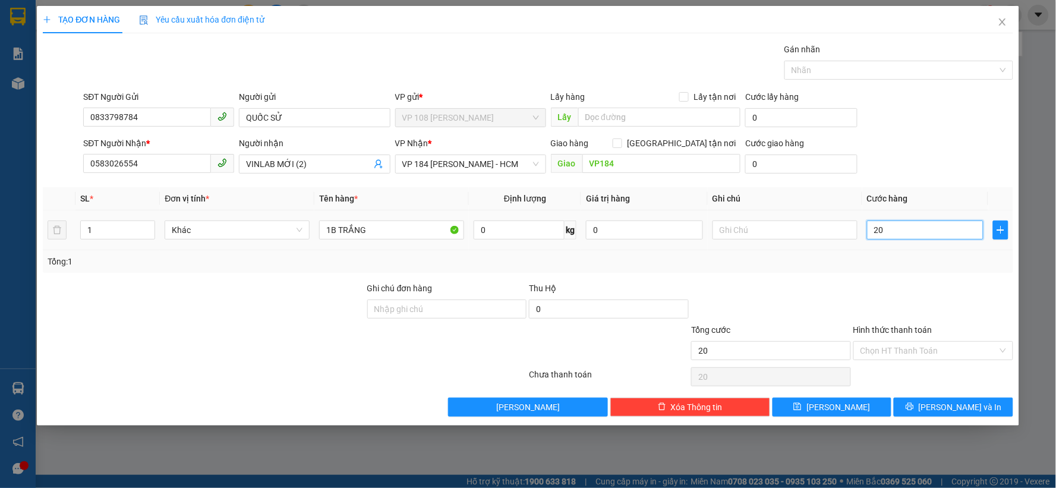
type input "200"
type input "2.000"
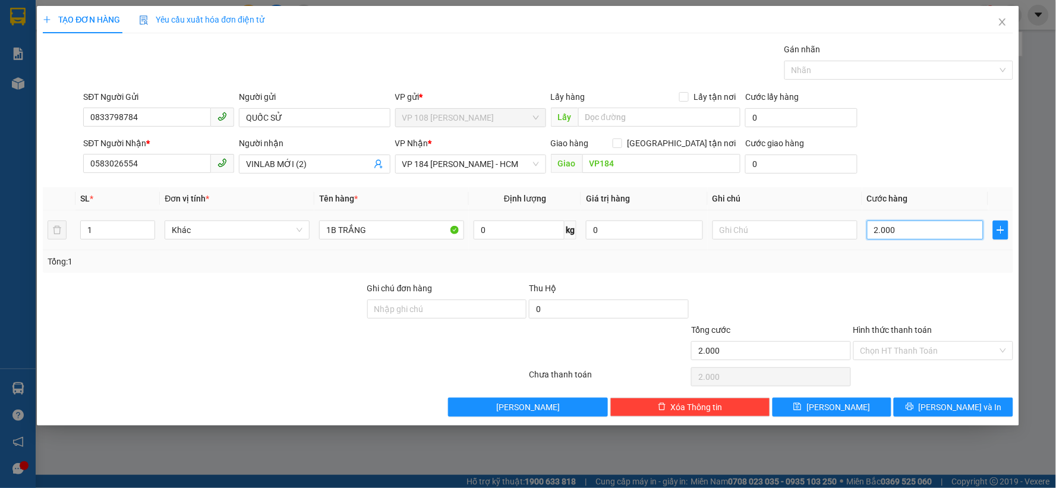
type input "20.000"
click at [928, 405] on button "[PERSON_NAME] và In" at bounding box center [953, 407] width 119 height 19
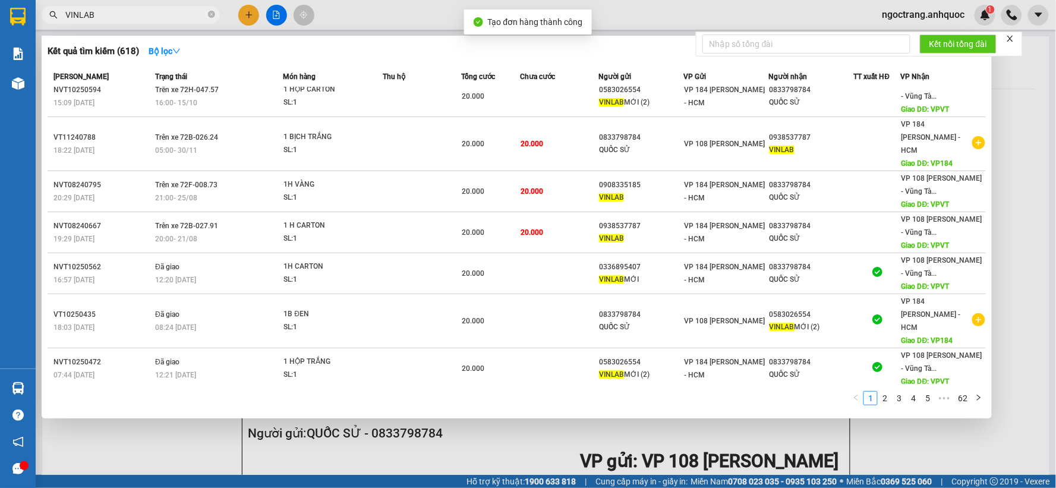
click at [513, 439] on div at bounding box center [528, 244] width 1056 height 488
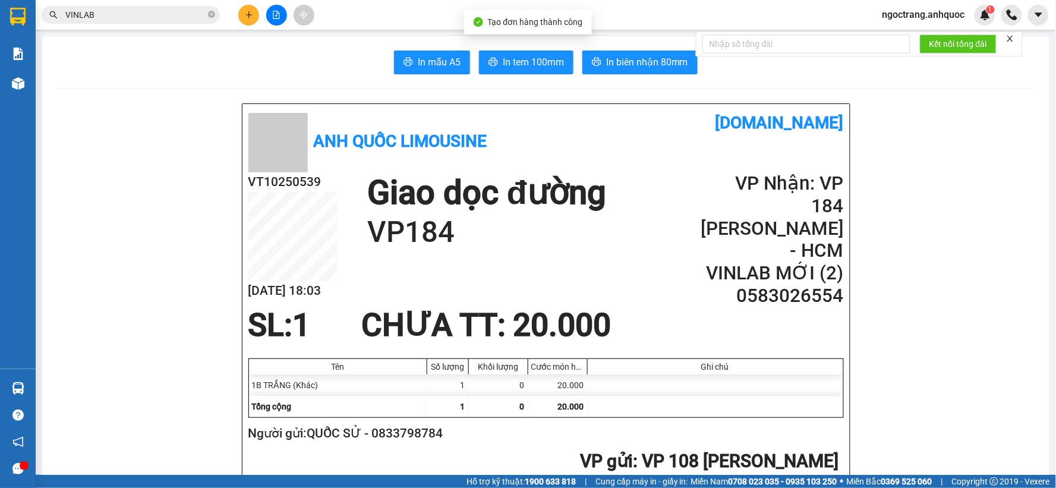
click at [544, 72] on button "In tem 100mm" at bounding box center [526, 63] width 94 height 24
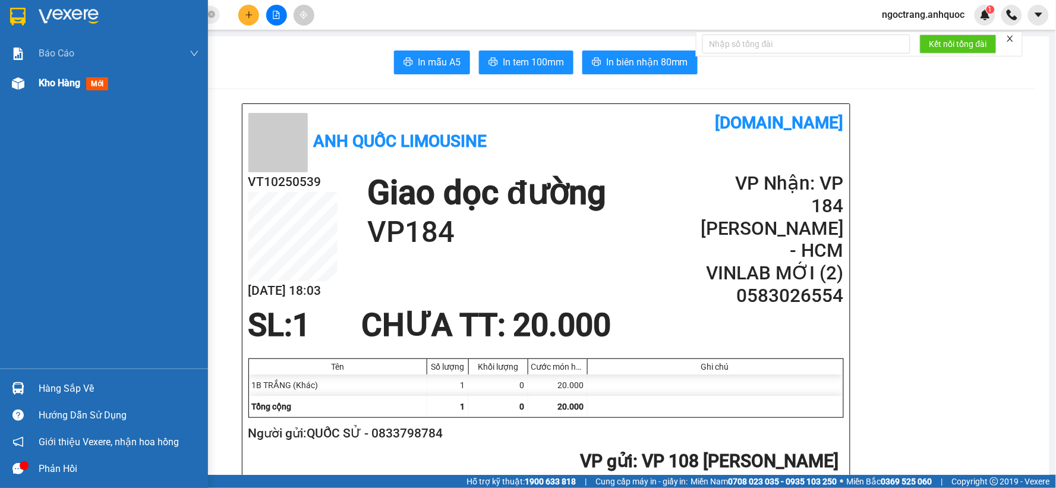
click at [61, 90] on div "Kho hàng mới" at bounding box center [76, 82] width 74 height 15
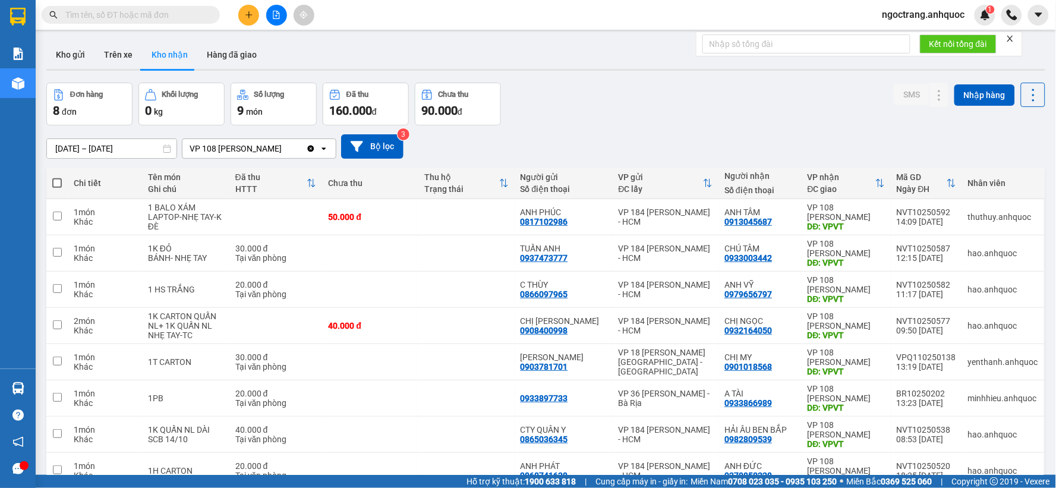
click at [128, 20] on input "text" at bounding box center [135, 14] width 140 height 13
type input "0"
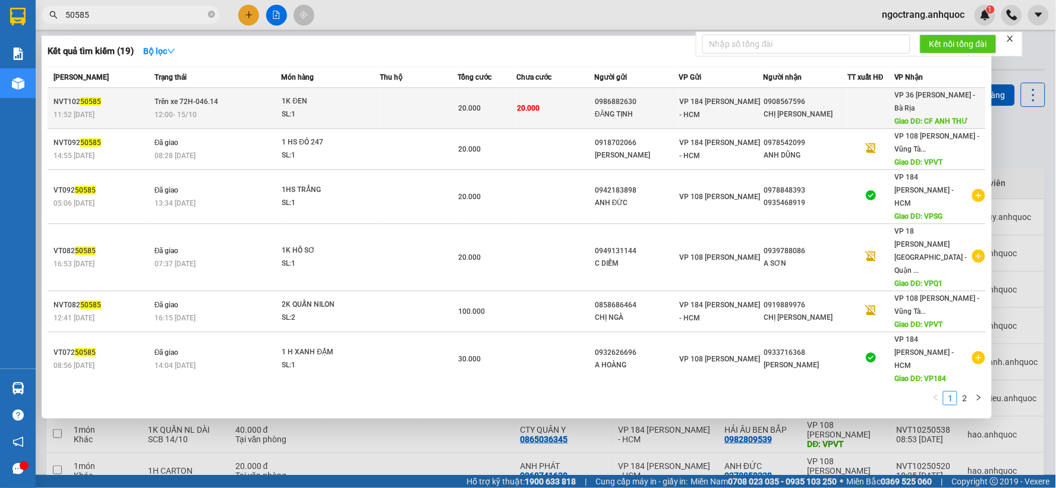
type input "50585"
click at [245, 112] on div "12:00 [DATE]" at bounding box center [218, 114] width 127 height 13
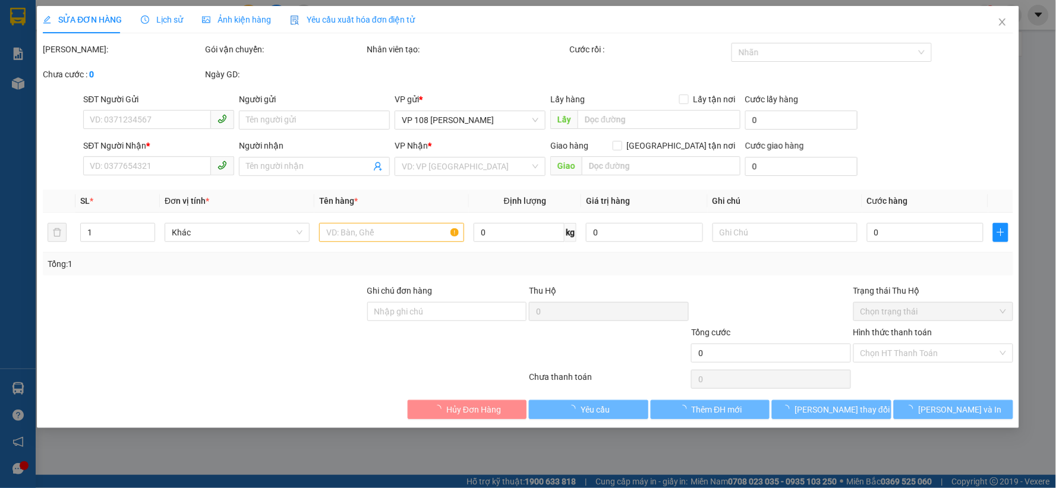
type input "0986882630"
type input "ĐĂNG TỊNH"
type input "0908567596"
type input "CHỊ [PERSON_NAME]"
type input "CF ANH THƯ"
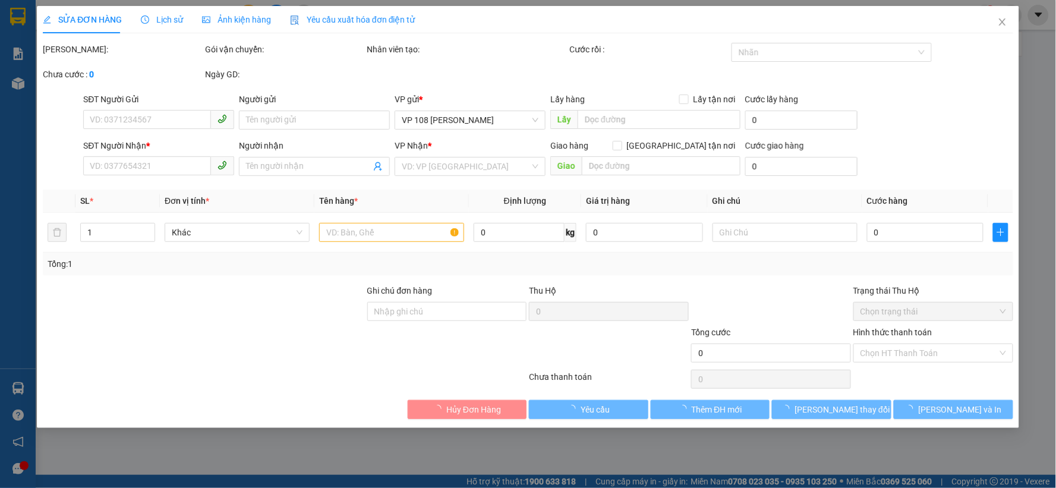
type input "20.000"
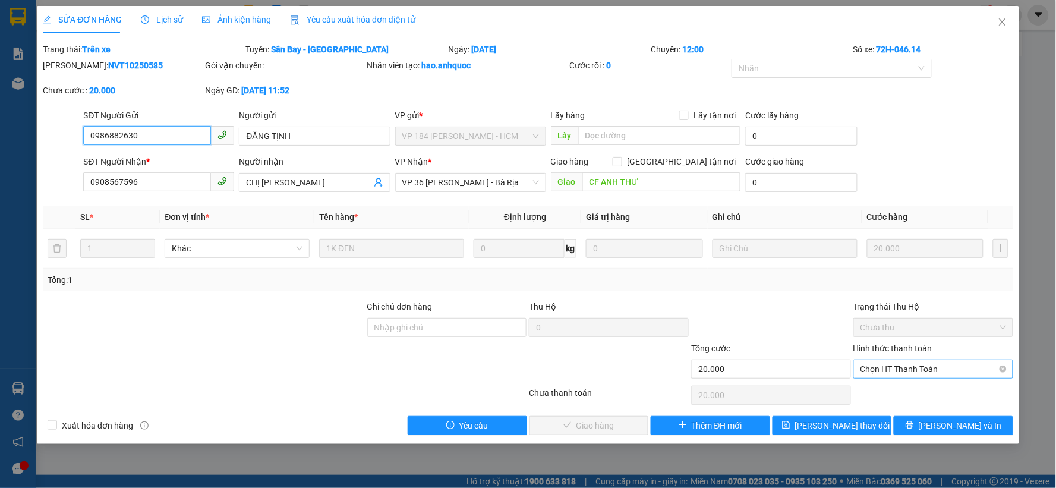
click at [904, 367] on span "Chọn HT Thanh Toán" at bounding box center [933, 369] width 146 height 18
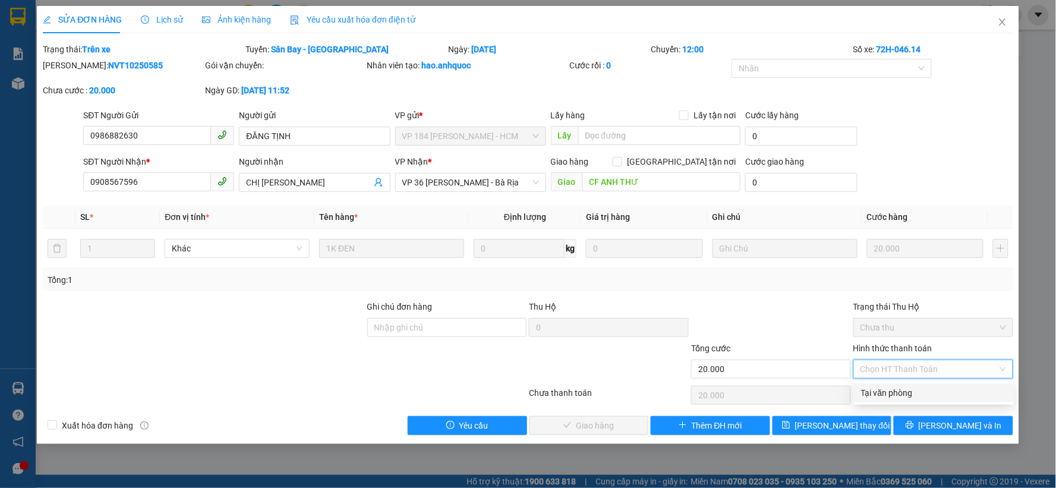
click at [893, 393] on div "Tại văn phòng" at bounding box center [934, 392] width 146 height 13
type input "0"
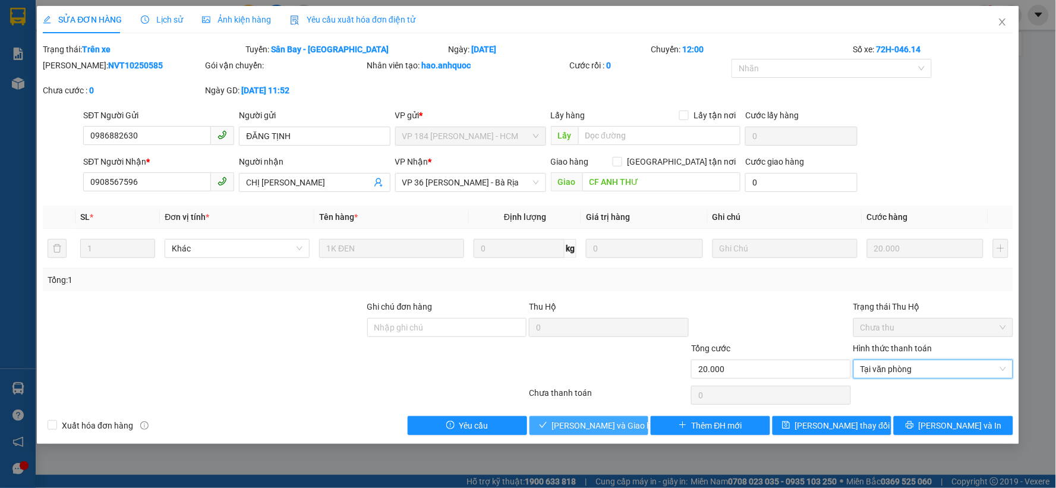
click at [623, 426] on span "[PERSON_NAME] và Giao hàng" at bounding box center [609, 425] width 114 height 13
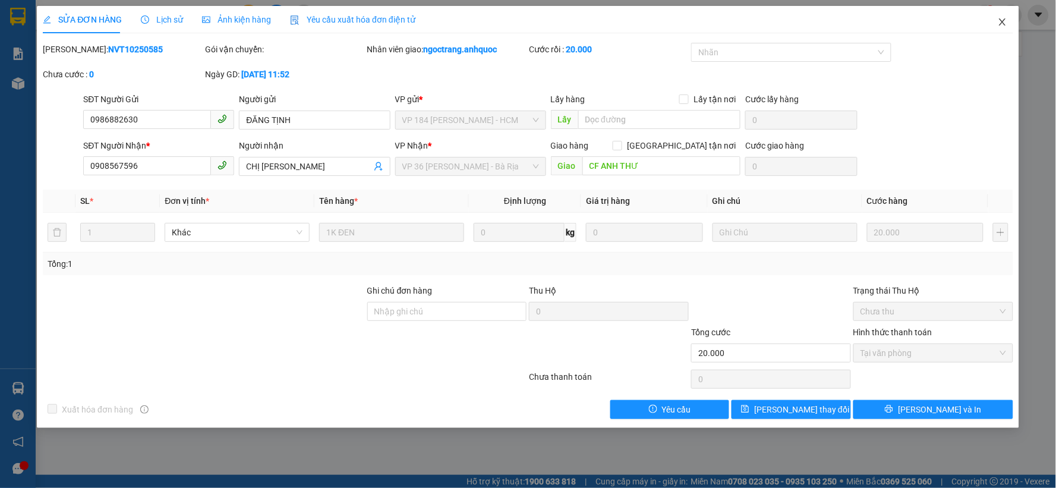
drag, startPoint x: 1000, startPoint y: 22, endPoint x: 959, endPoint y: 25, distance: 41.7
click at [1000, 22] on icon "close" at bounding box center [1003, 22] width 10 height 10
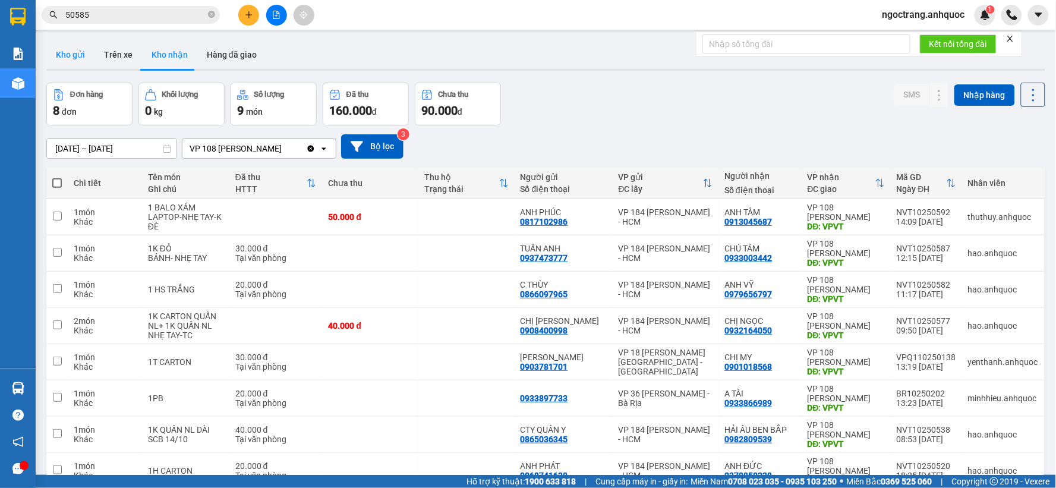
click at [68, 51] on button "Kho gửi" at bounding box center [70, 54] width 48 height 29
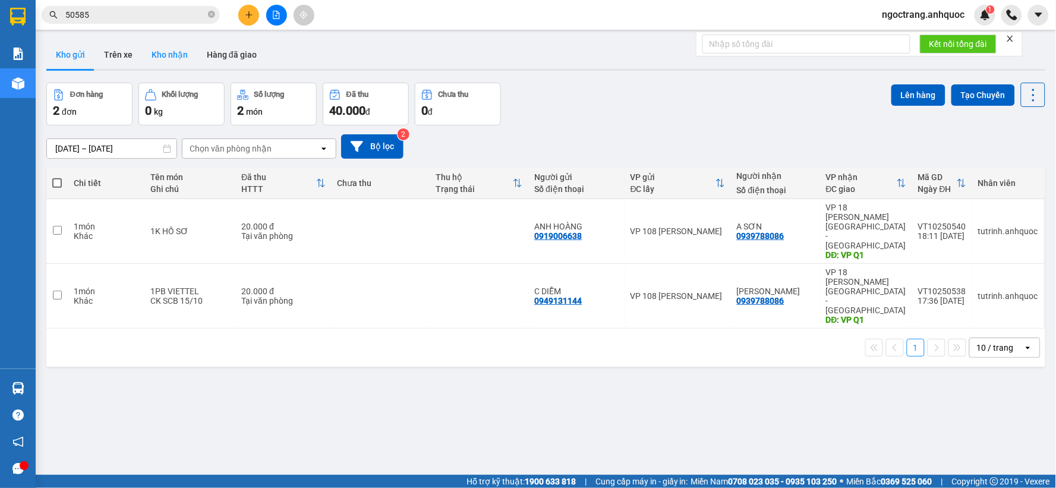
click at [172, 59] on button "Kho nhận" at bounding box center [169, 54] width 55 height 29
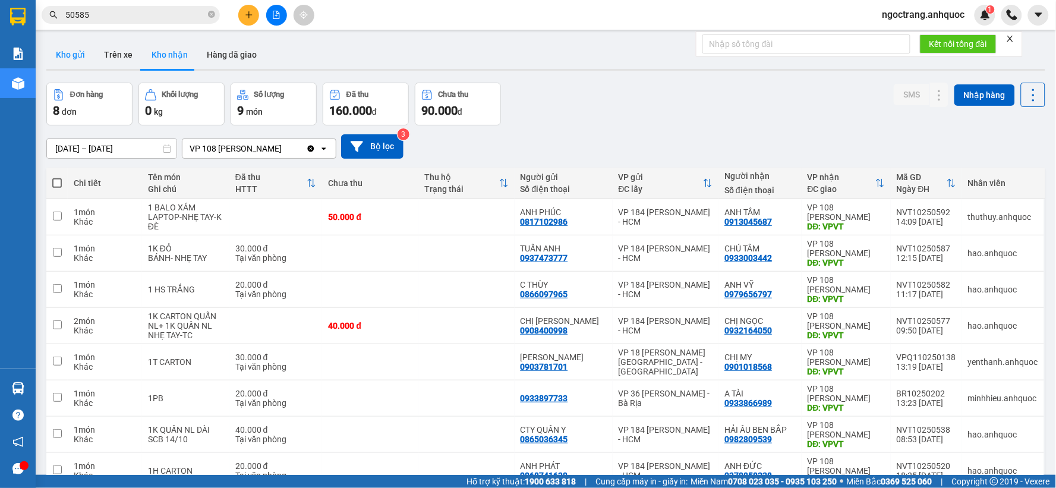
click at [82, 58] on button "Kho gửi" at bounding box center [70, 54] width 48 height 29
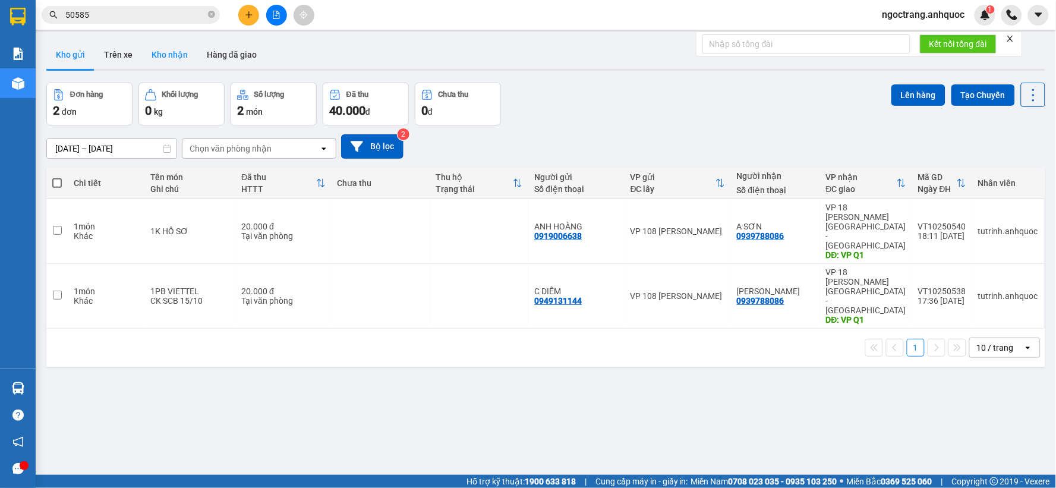
click at [175, 51] on button "Kho nhận" at bounding box center [169, 54] width 55 height 29
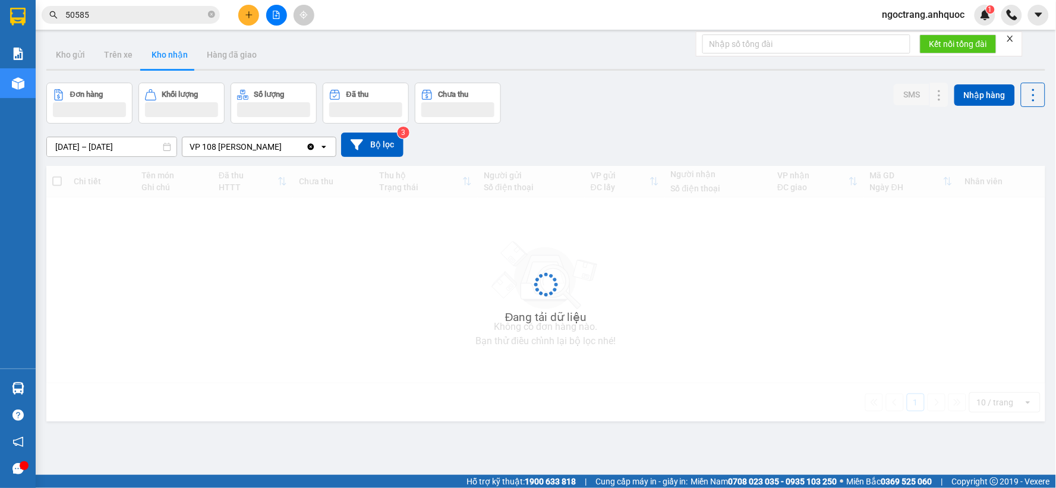
click at [174, 53] on button "Kho nhận" at bounding box center [169, 54] width 55 height 29
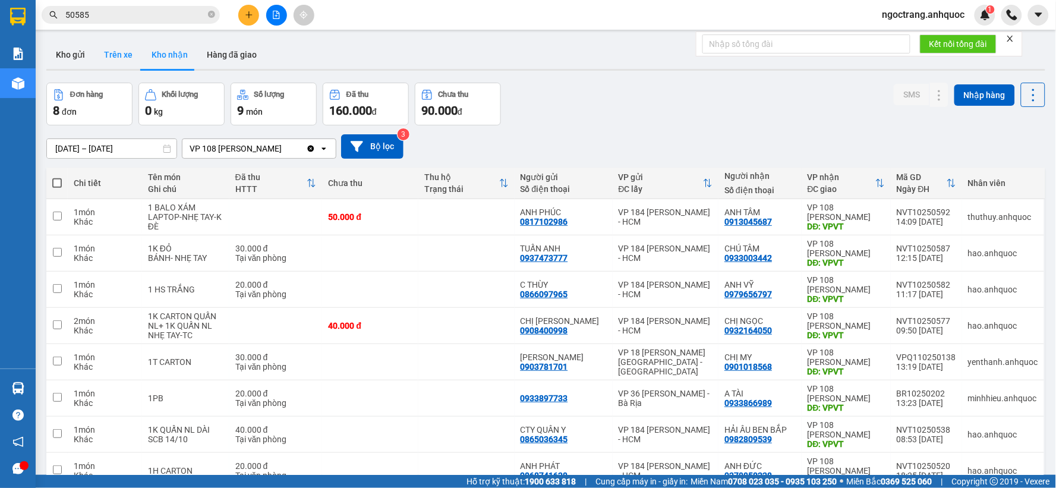
click at [116, 50] on button "Trên xe" at bounding box center [118, 54] width 48 height 29
type input "[DATE] – [DATE]"
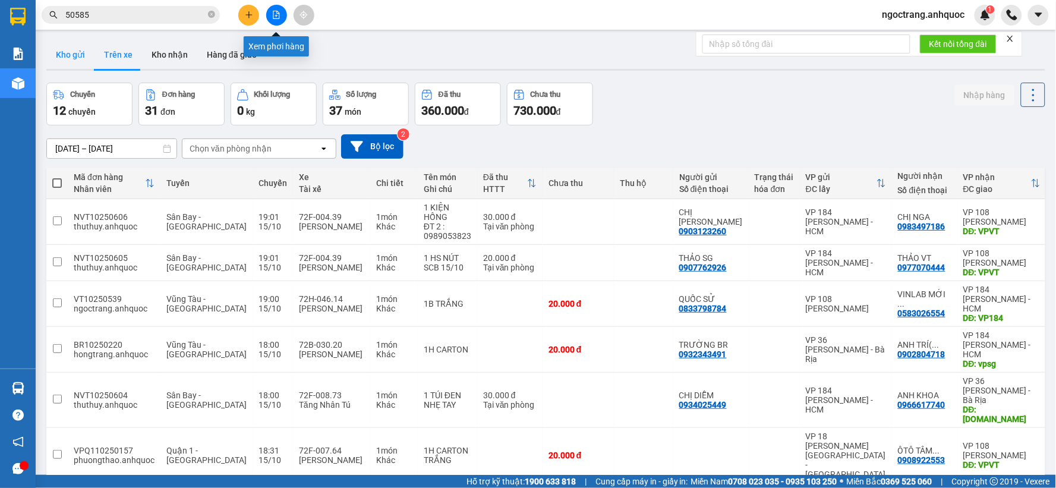
click at [62, 52] on button "Kho gửi" at bounding box center [70, 54] width 48 height 29
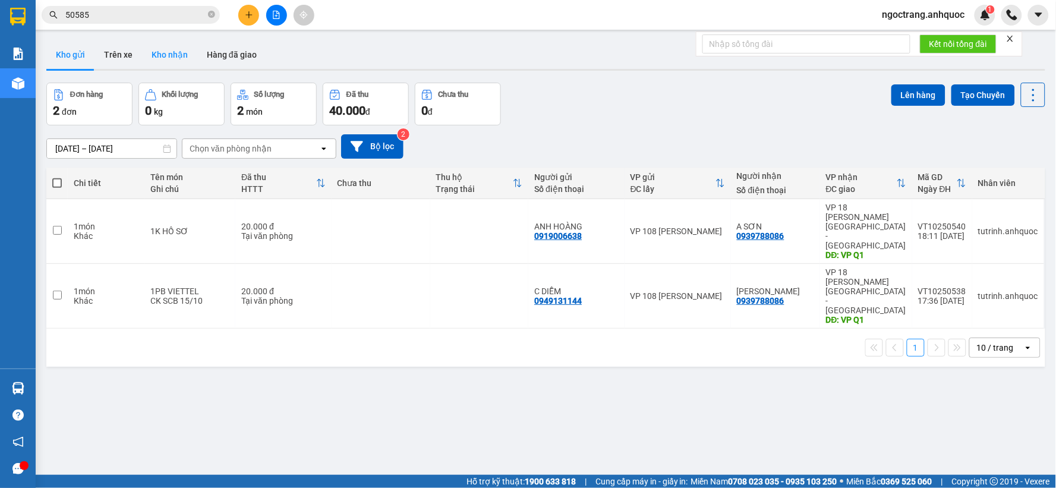
click at [175, 53] on button "Kho nhận" at bounding box center [169, 54] width 55 height 29
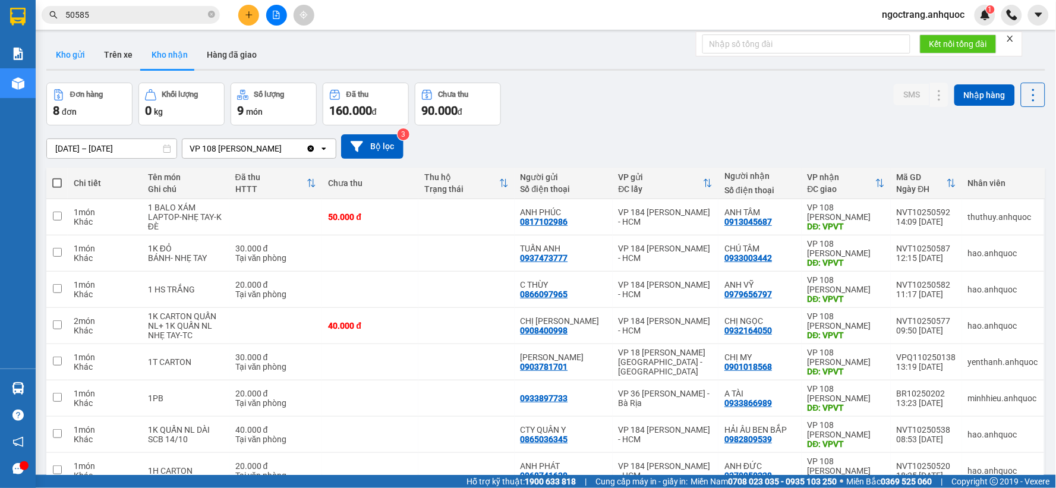
click at [68, 50] on button "Kho gửi" at bounding box center [70, 54] width 48 height 29
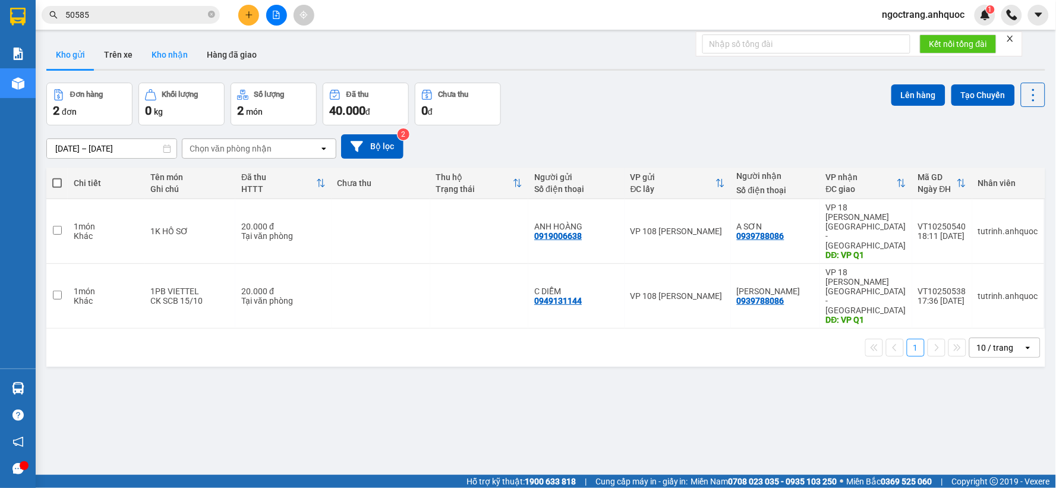
click at [159, 57] on button "Kho nhận" at bounding box center [169, 54] width 55 height 29
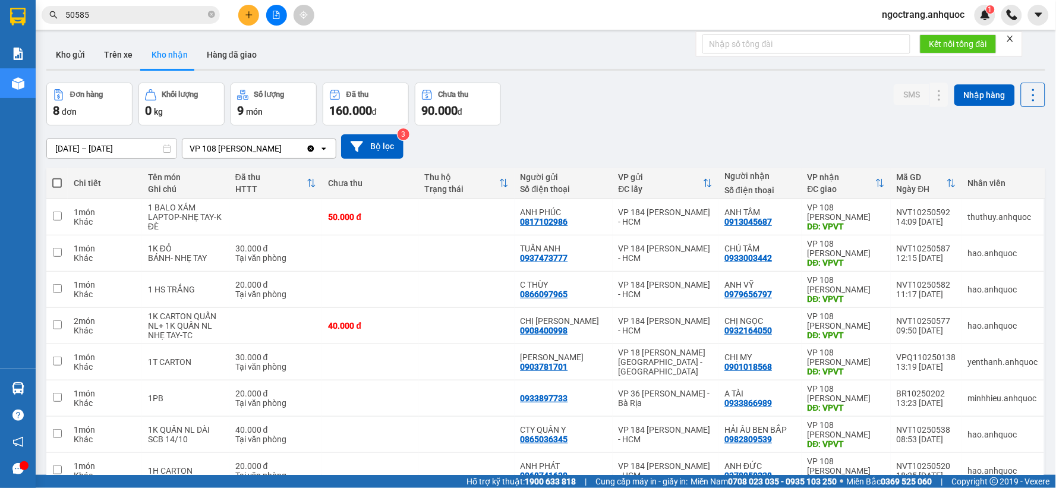
drag, startPoint x: 4, startPoint y: 513, endPoint x: 12, endPoint y: 513, distance: 8.3
click at [12, 487] on html "Kết quả tìm kiếm ( 19 ) Bộ lọc Mã ĐH Trạng thái Món hàng Thu hộ Tổng cước Chưa …" at bounding box center [528, 244] width 1056 height 488
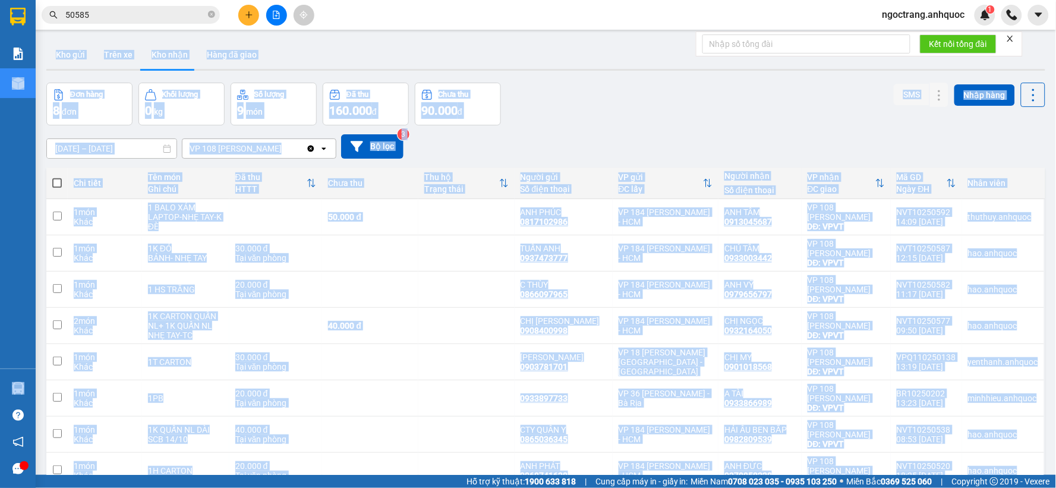
click at [625, 111] on div "Đơn hàng 8 đơn Khối lượng 0 kg Số lượng 9 món Đã thu 160.000 đ Chưa thu 90.000 …" at bounding box center [545, 104] width 999 height 43
drag, startPoint x: 615, startPoint y: 155, endPoint x: 616, endPoint y: 138, distance: 16.7
click at [615, 153] on div "[DATE] – [DATE] Press the down arrow key to interact with the calendar and sele…" at bounding box center [545, 146] width 999 height 24
click at [616, 123] on div "Đơn hàng 8 đơn Khối lượng 0 kg Số lượng 9 món Đã thu 160.000 đ Chưa thu 90.000 …" at bounding box center [545, 104] width 999 height 43
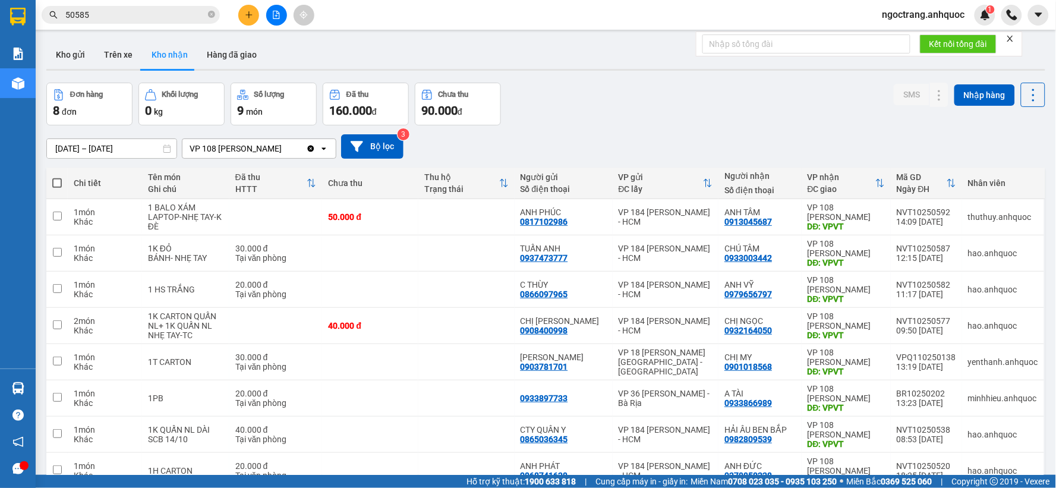
click at [615, 122] on div "Đơn hàng 8 đơn Khối lượng 0 kg Số lượng 9 món Đã thu 160.000 đ Chưa thu 90.000 …" at bounding box center [545, 104] width 999 height 43
click at [274, 16] on icon "file-add" at bounding box center [276, 15] width 8 height 8
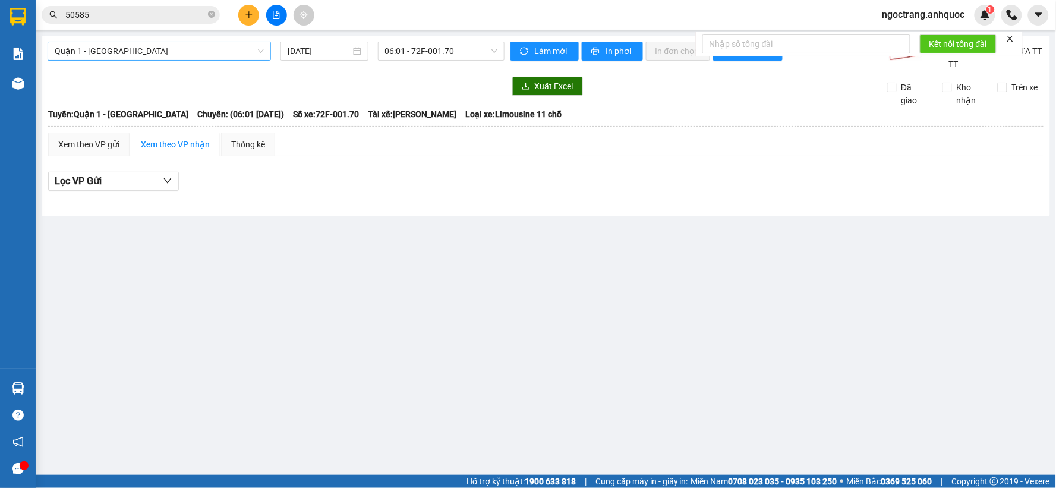
click at [198, 46] on span "Quận 1 - [GEOGRAPHIC_DATA]" at bounding box center [159, 51] width 209 height 18
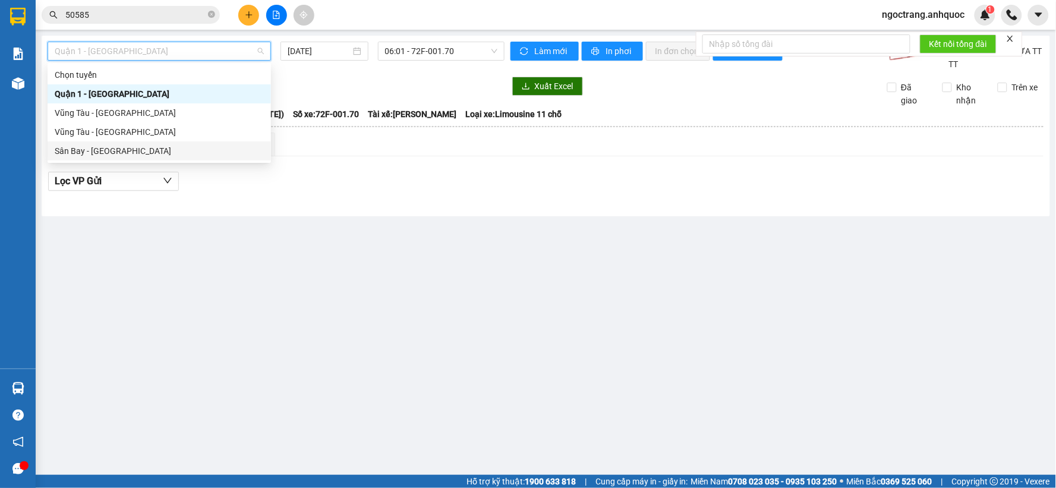
click at [108, 152] on div "Sân Bay - [GEOGRAPHIC_DATA]" at bounding box center [159, 150] width 209 height 13
type input "[DATE]"
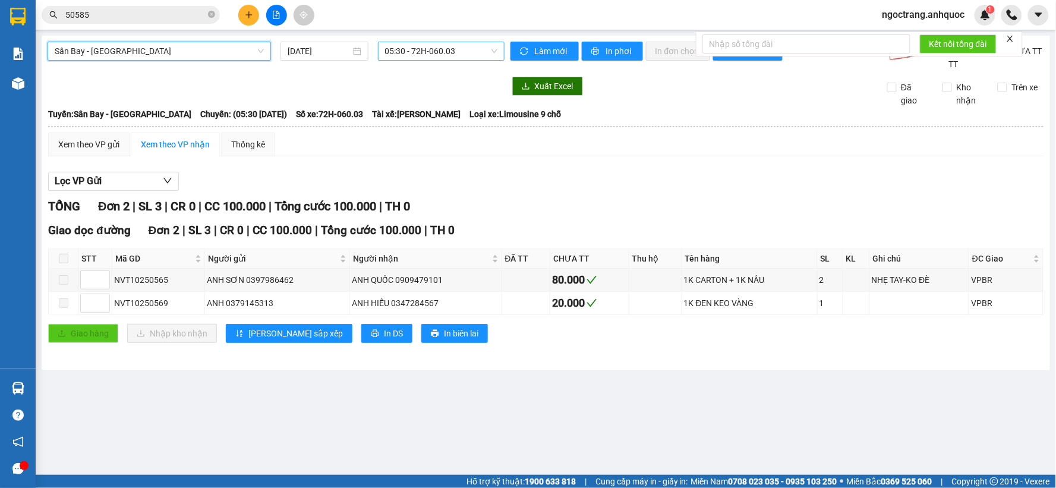
click at [420, 51] on span "05:30 - 72H-060.03" at bounding box center [441, 51] width 112 height 18
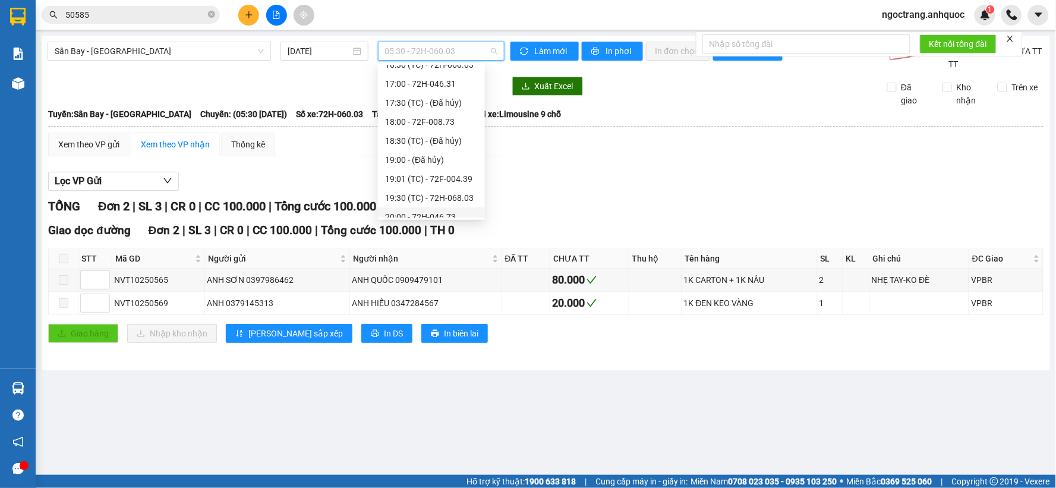
scroll to position [267, 0]
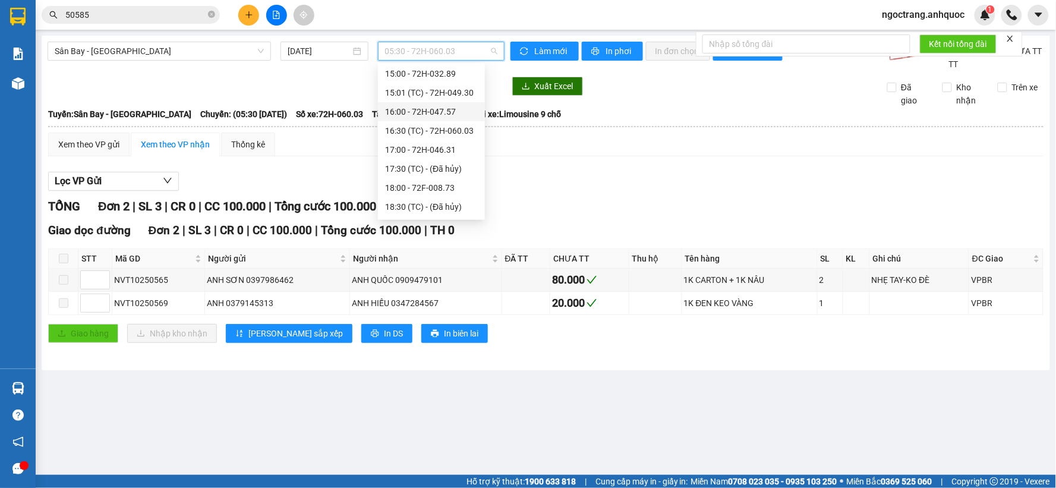
click at [442, 114] on div "16:00 - 72H-047.57" at bounding box center [431, 111] width 93 height 13
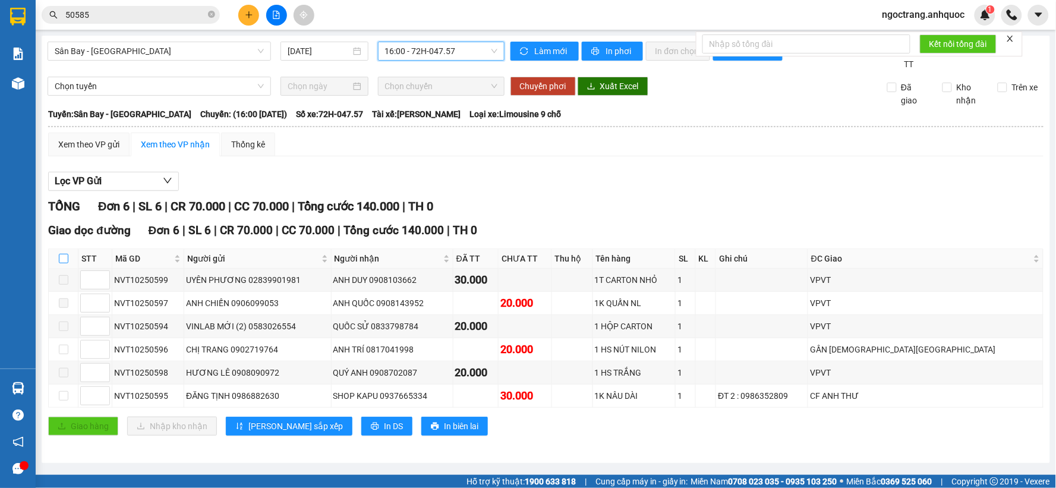
click at [64, 259] on input "checkbox" at bounding box center [64, 259] width 10 height 10
checkbox input "true"
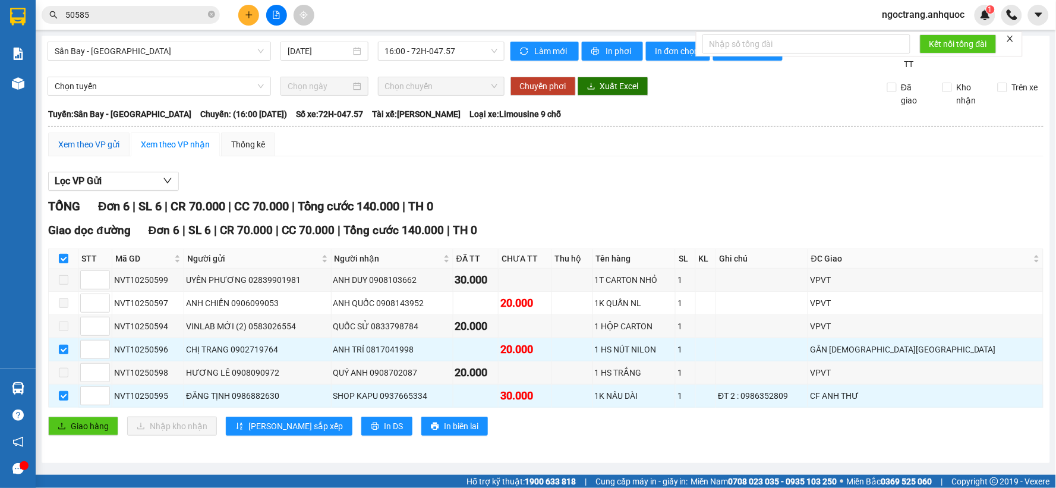
click at [108, 140] on div "Xem theo VP gửi" at bounding box center [88, 144] width 61 height 13
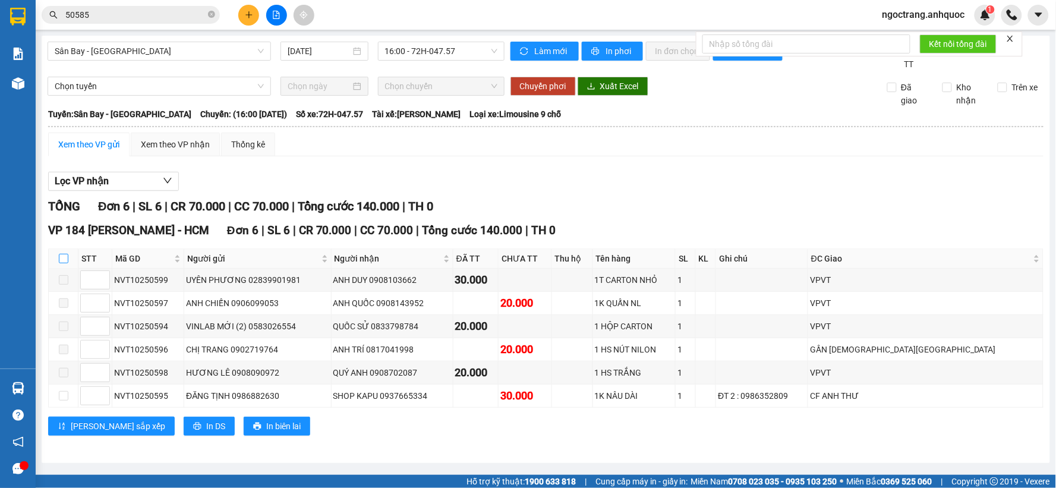
click at [65, 260] on input "checkbox" at bounding box center [64, 259] width 10 height 10
checkbox input "true"
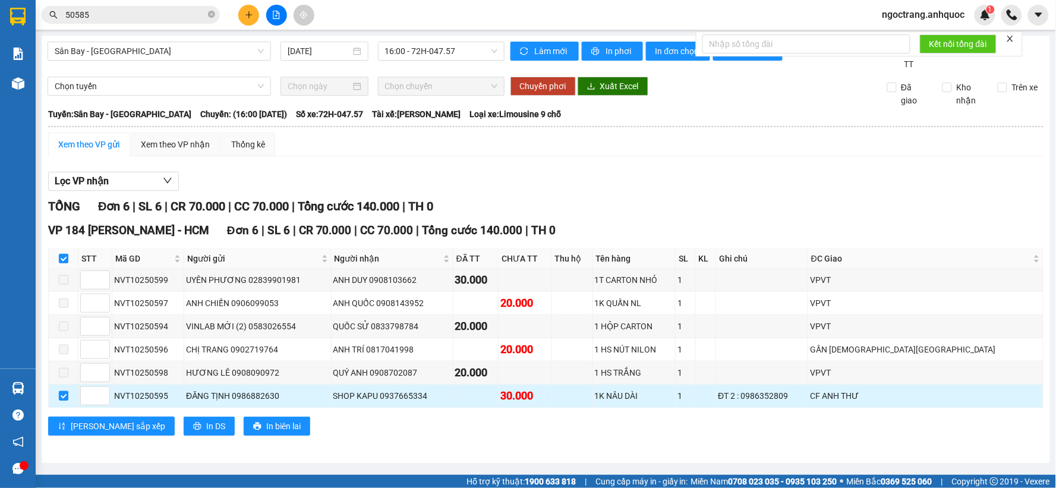
click at [62, 396] on input "checkbox" at bounding box center [64, 396] width 10 height 10
checkbox input "false"
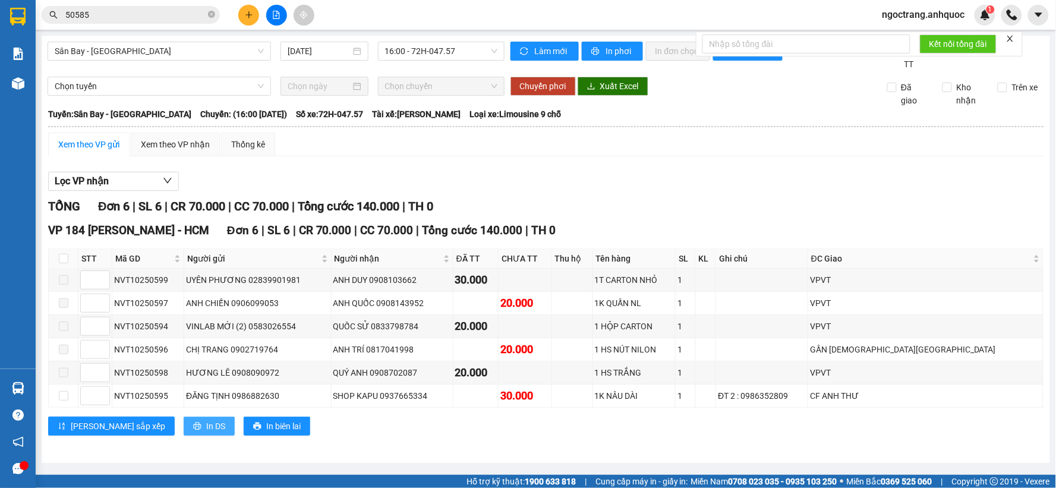
click at [206, 431] on span "In DS" at bounding box center [215, 426] width 19 height 13
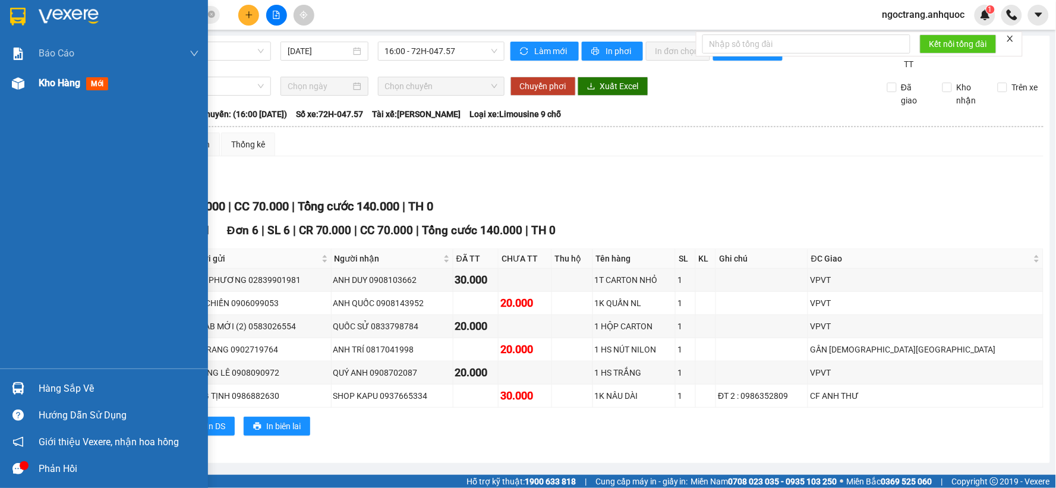
click at [30, 87] on div "Kho hàng mới" at bounding box center [104, 83] width 208 height 30
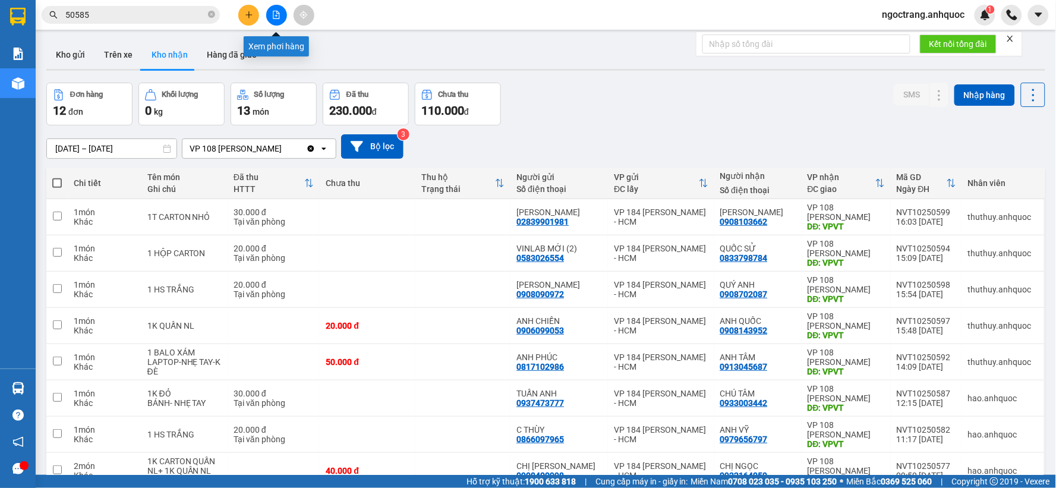
click at [279, 18] on icon "file-add" at bounding box center [276, 15] width 7 height 8
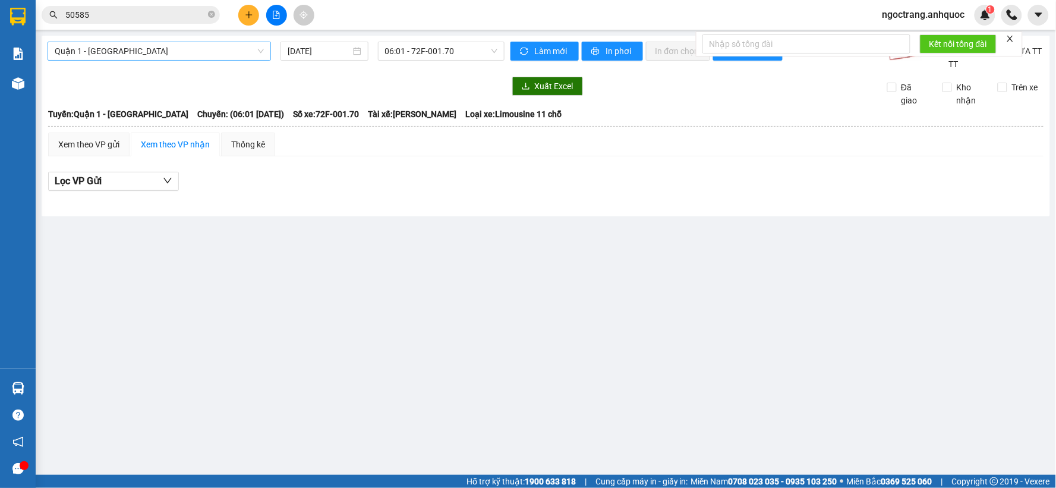
click at [178, 45] on span "Quận 1 - [GEOGRAPHIC_DATA]" at bounding box center [159, 51] width 209 height 18
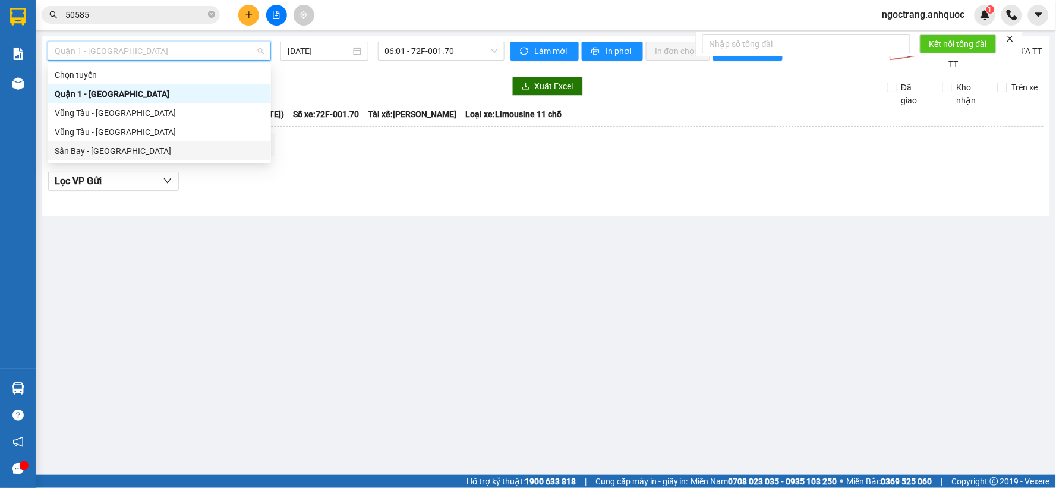
click at [121, 150] on div "Sân Bay - [GEOGRAPHIC_DATA]" at bounding box center [159, 150] width 209 height 13
type input "[DATE]"
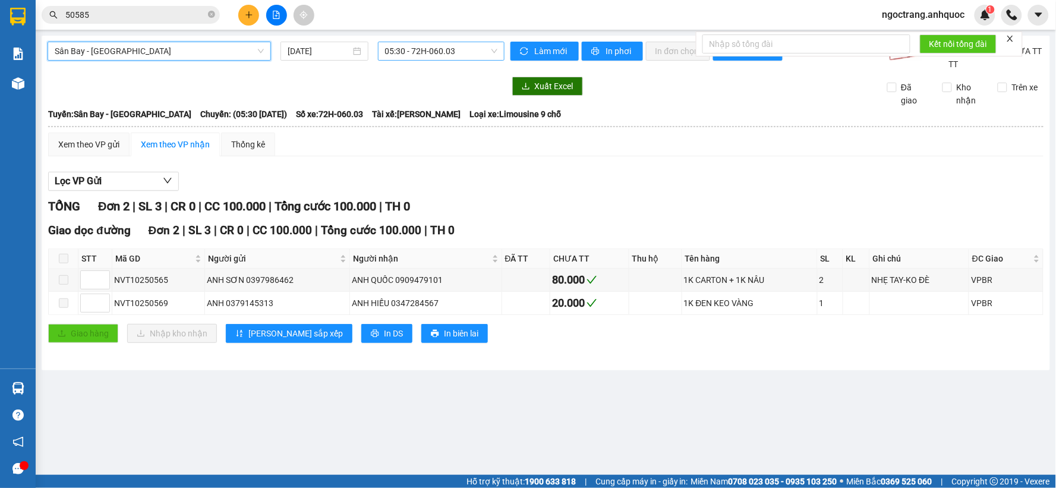
click at [394, 56] on span "05:30 - 72H-060.03" at bounding box center [441, 51] width 112 height 18
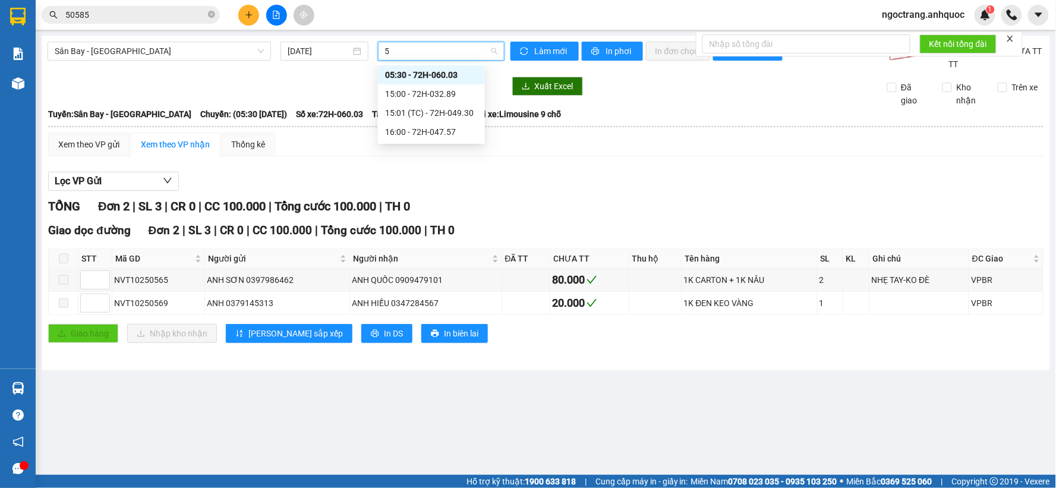
type input "57"
click at [403, 74] on div "16:00 - 72H-047.57" at bounding box center [431, 74] width 93 height 13
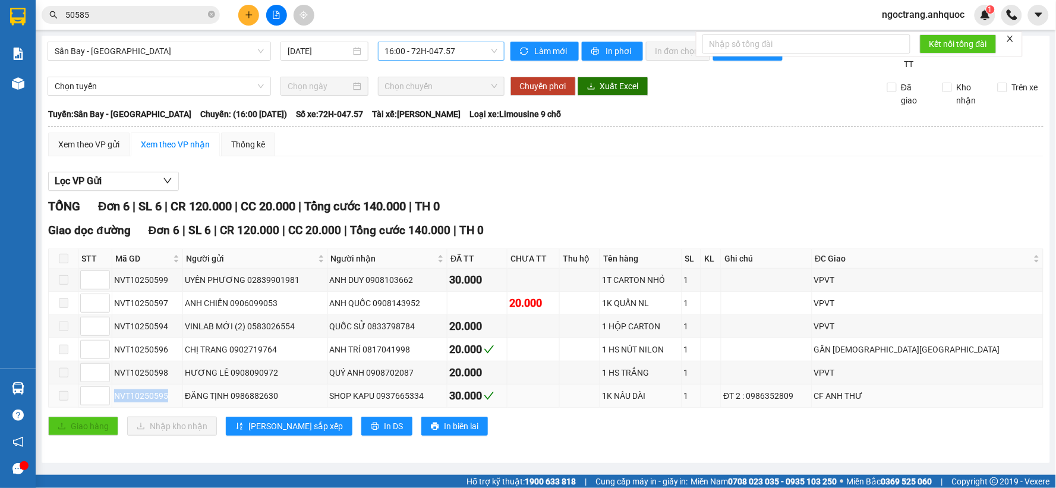
drag, startPoint x: 174, startPoint y: 396, endPoint x: 116, endPoint y: 396, distance: 58.2
click at [116, 396] on div "NVT10250595" at bounding box center [147, 395] width 67 height 13
copy div "NVT10250595"
click at [139, 19] on input "50585" at bounding box center [135, 14] width 140 height 13
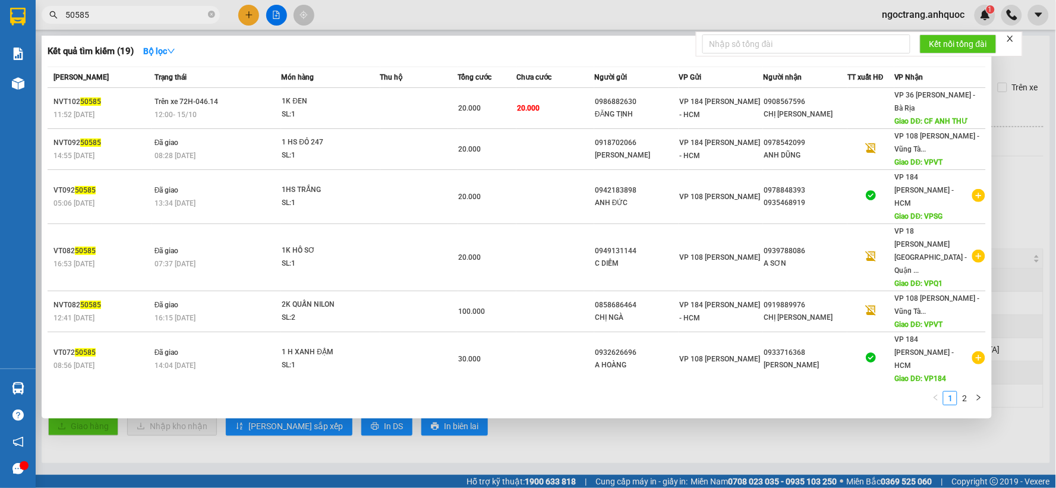
drag, startPoint x: 119, startPoint y: 19, endPoint x: 6, endPoint y: 20, distance: 113.5
click at [6, 20] on section "Kết quả tìm kiếm ( 19 ) Bộ lọc Mã ĐH Trạng thái Món hàng Thu hộ Tổng cước Chưa …" at bounding box center [528, 244] width 1056 height 488
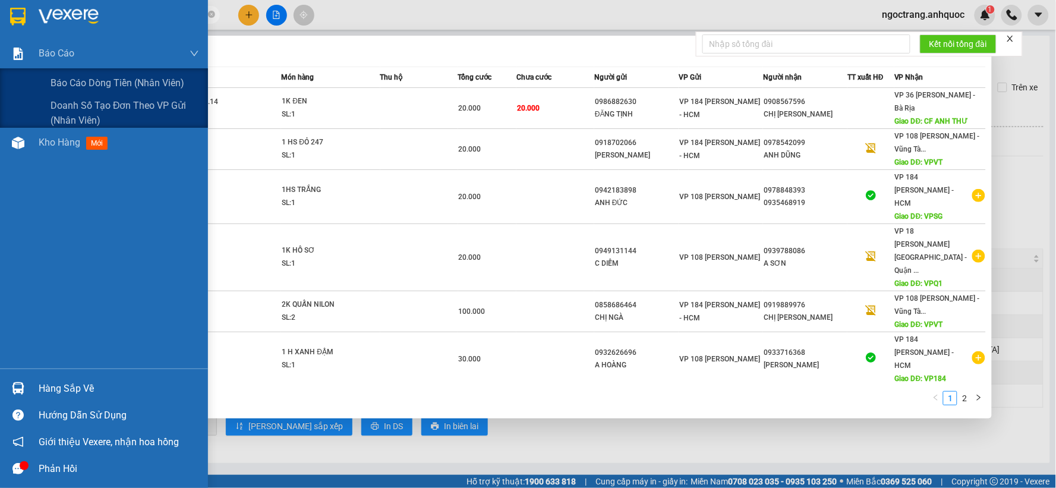
paste input "NVT1025059"
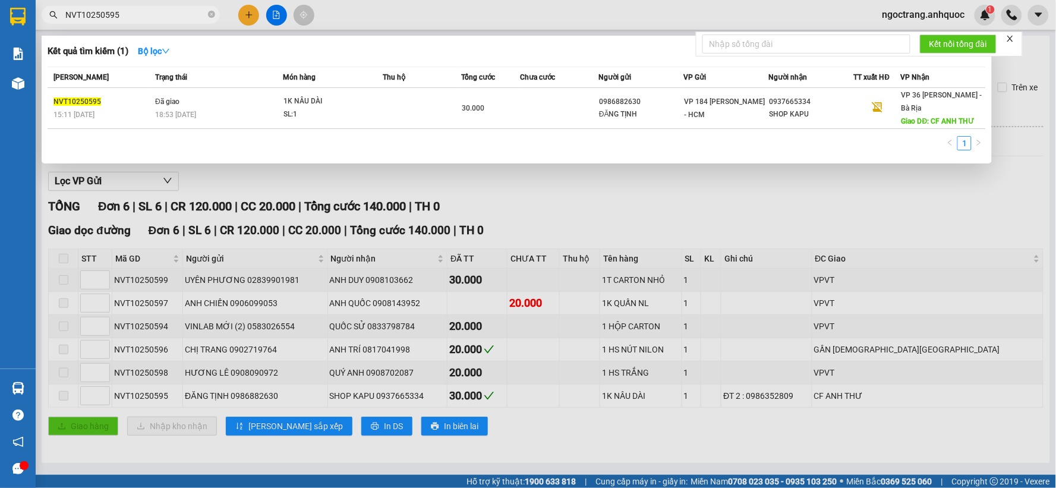
type input "NVT10250595"
click at [826, 453] on div at bounding box center [528, 244] width 1056 height 488
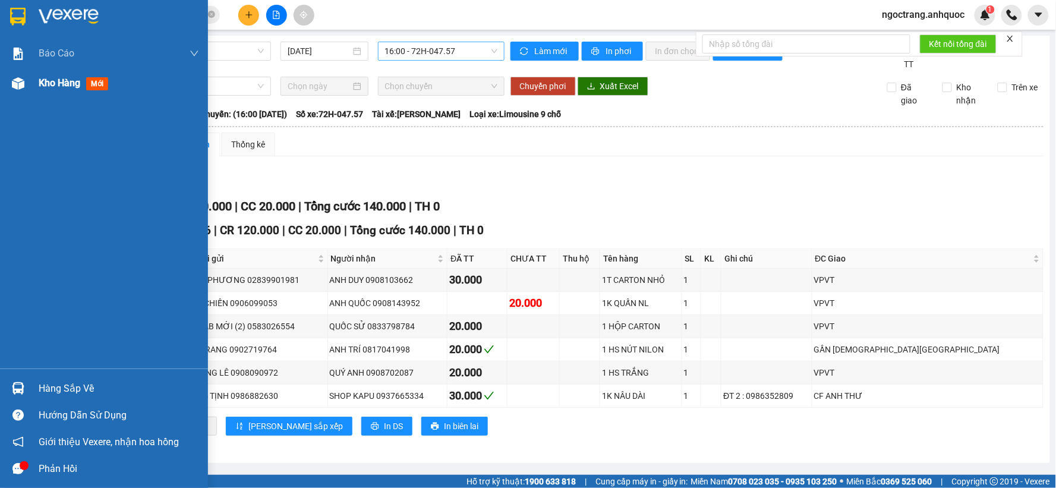
click at [57, 84] on span "Kho hàng" at bounding box center [60, 82] width 42 height 11
click at [61, 84] on span "Kho hàng" at bounding box center [60, 82] width 42 height 11
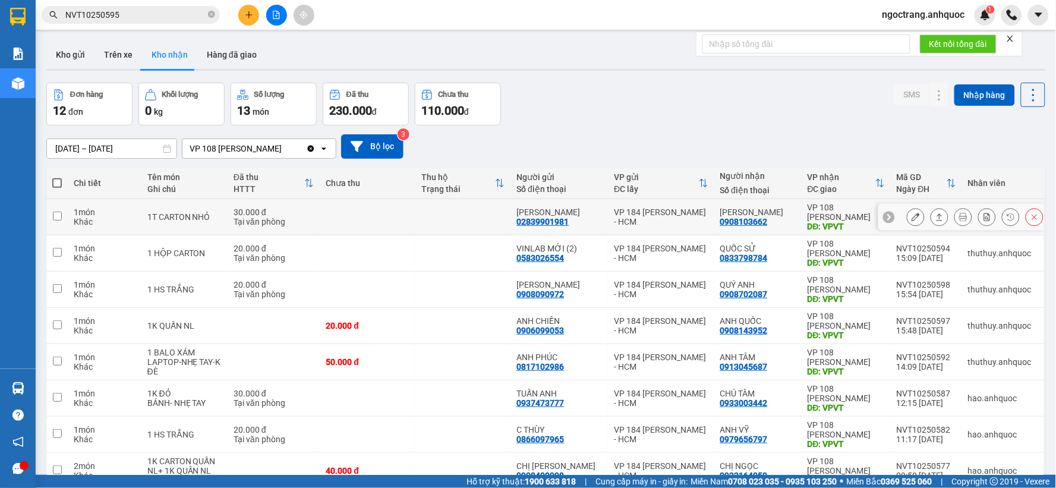
click at [910, 216] on button at bounding box center [915, 217] width 17 height 21
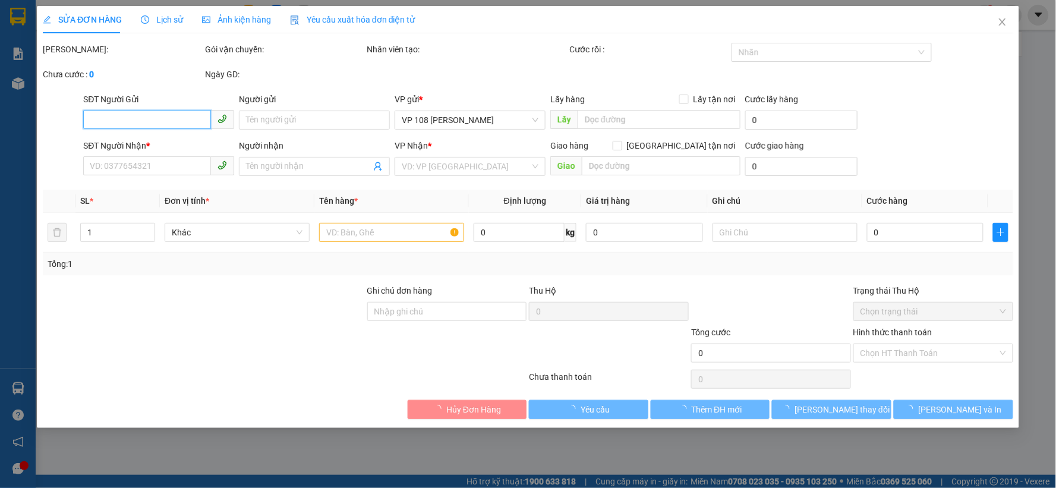
type input "02839901981"
type input "[PERSON_NAME]"
type input "0908103662"
type input "[PERSON_NAME]"
type input "VPVT"
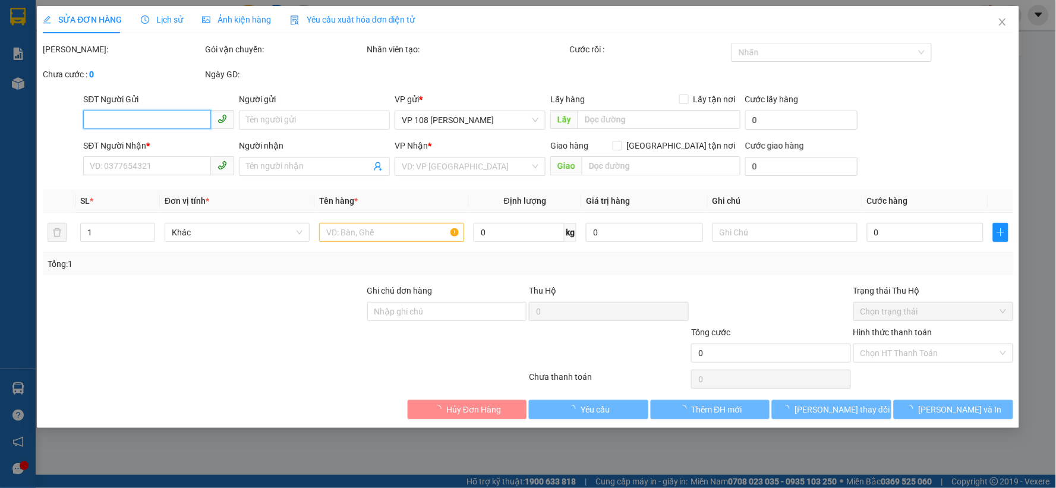
type input "TM 15/10 THỦY"
type input "30.000"
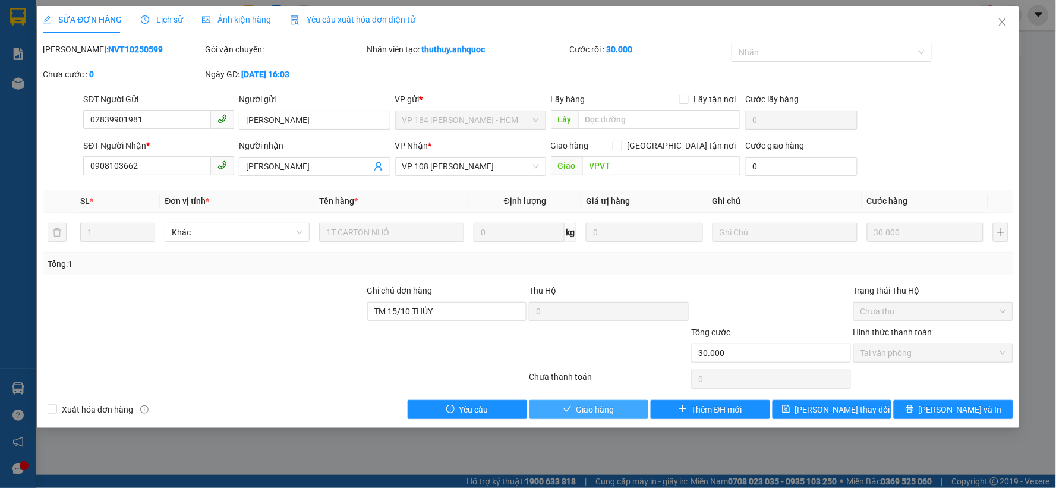
click at [597, 411] on span "Giao hàng" at bounding box center [595, 409] width 38 height 13
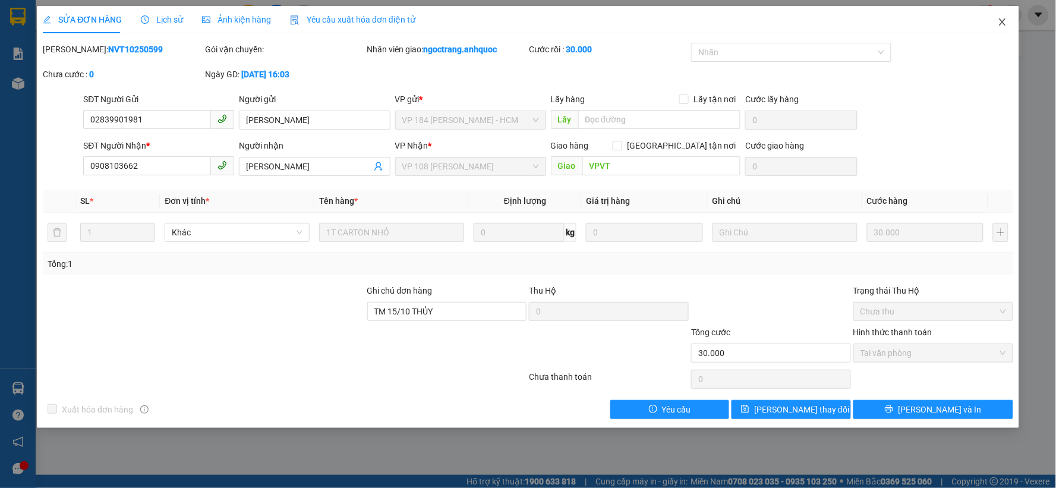
click at [1002, 27] on icon "close" at bounding box center [1003, 22] width 10 height 10
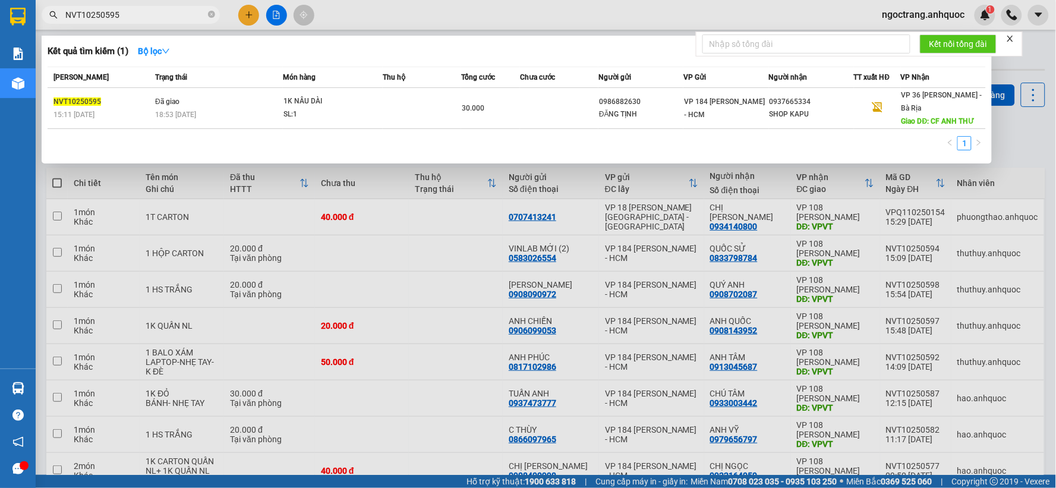
drag, startPoint x: 146, startPoint y: 18, endPoint x: 128, endPoint y: 18, distance: 18.4
click at [128, 18] on input "NVT10250595" at bounding box center [135, 14] width 140 height 13
type input "N"
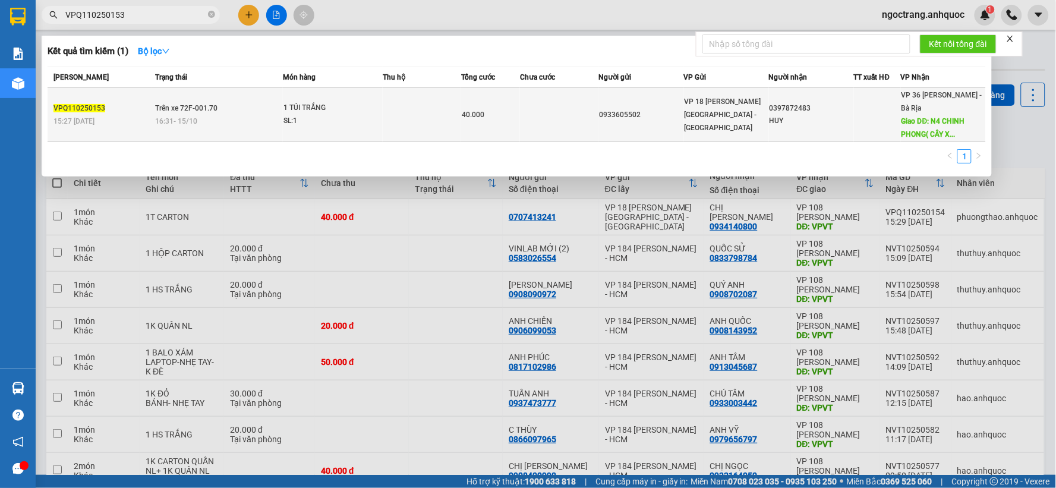
type input "VPQ110250153"
click at [295, 118] on div "SL: 1" at bounding box center [327, 121] width 89 height 13
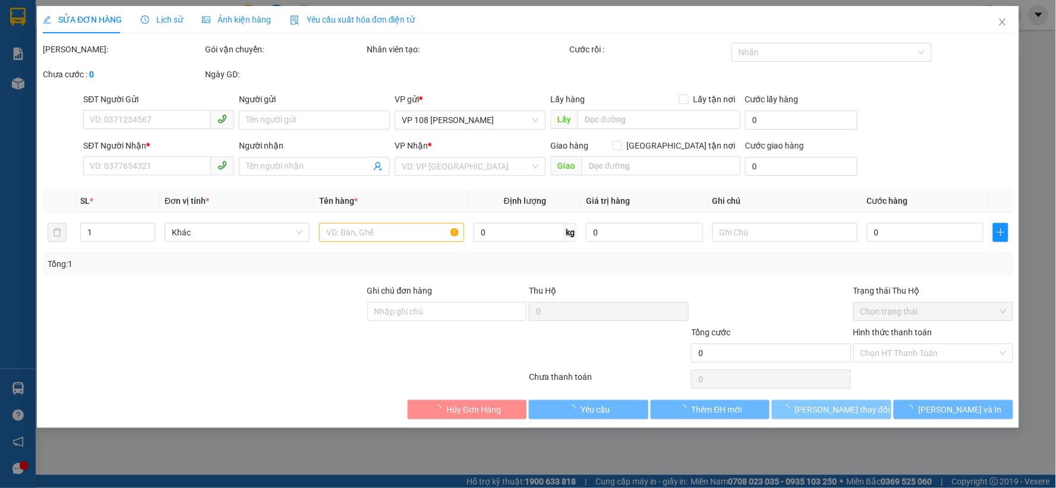
type input "0933605502"
type input "0397872483"
type input "HUY"
type input "N4 CHINH PHONG( CÂY XĂNG THANH LÂM)"
type input "TM 15/10 VPQ1 THẢO"
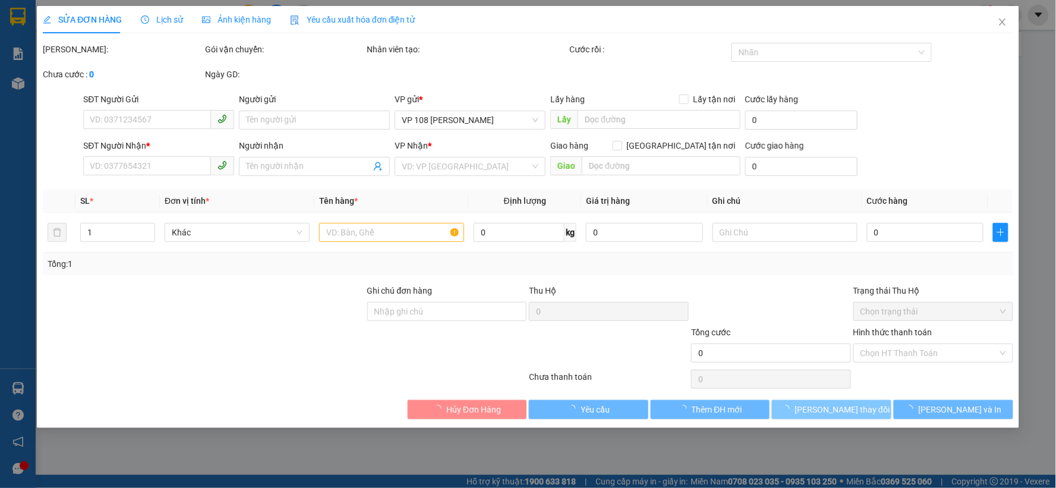
type input "40.000"
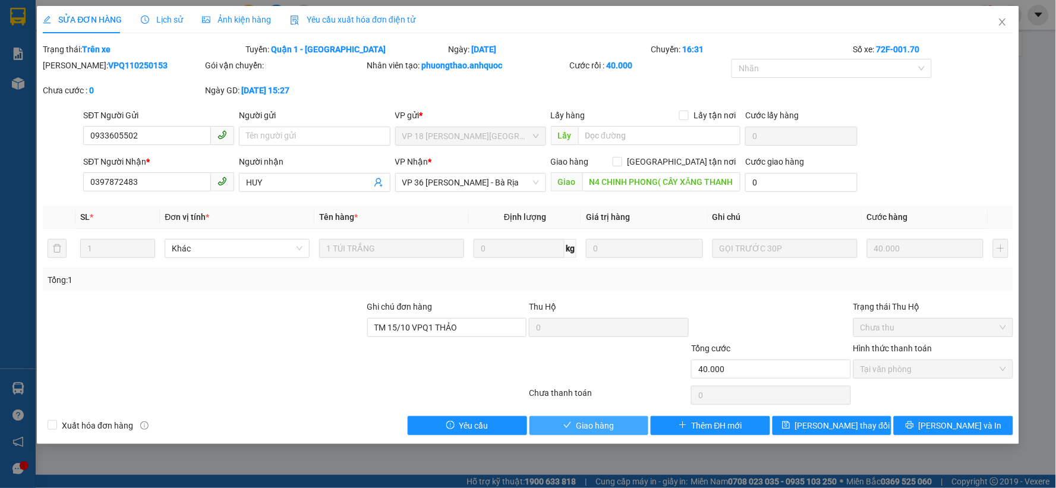
click at [597, 427] on span "Giao hàng" at bounding box center [595, 425] width 38 height 13
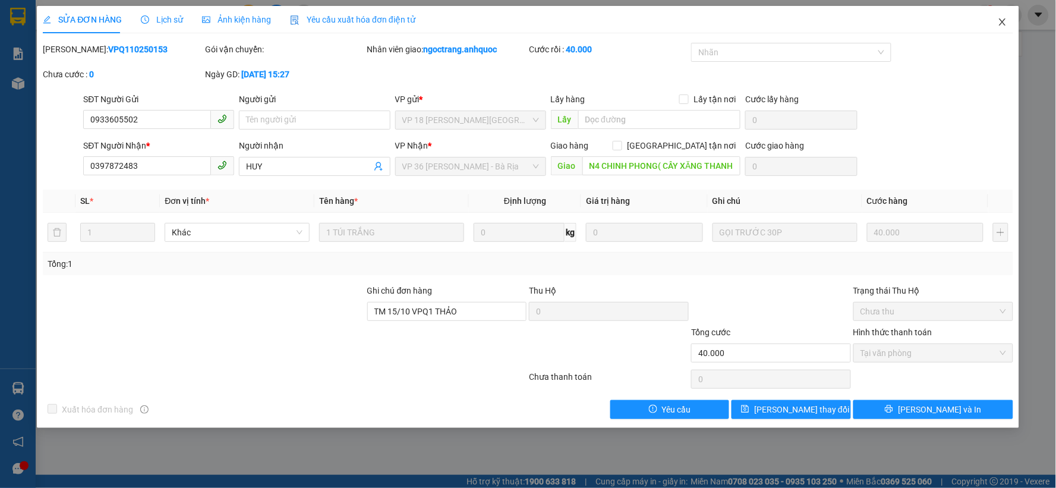
click at [1007, 22] on icon "close" at bounding box center [1003, 22] width 10 height 10
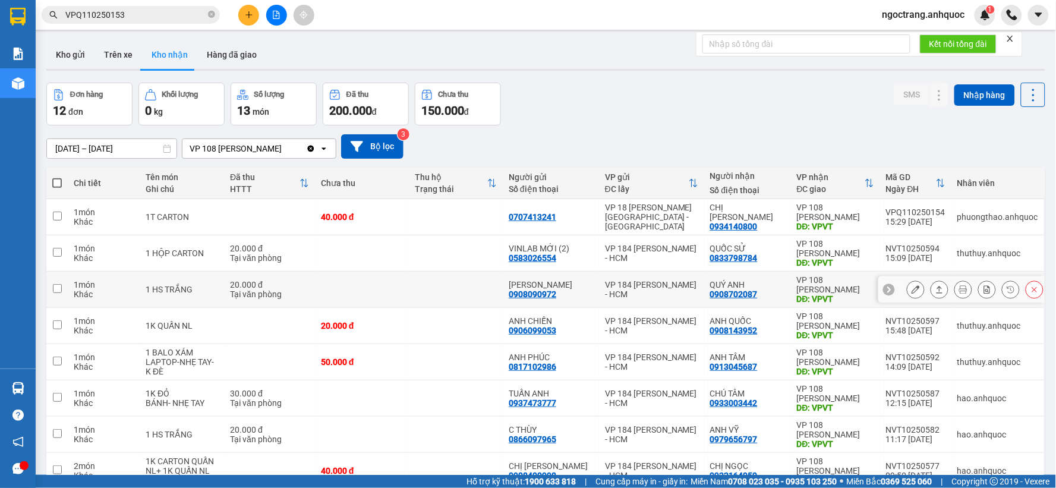
click at [912, 291] on icon at bounding box center [916, 289] width 8 height 8
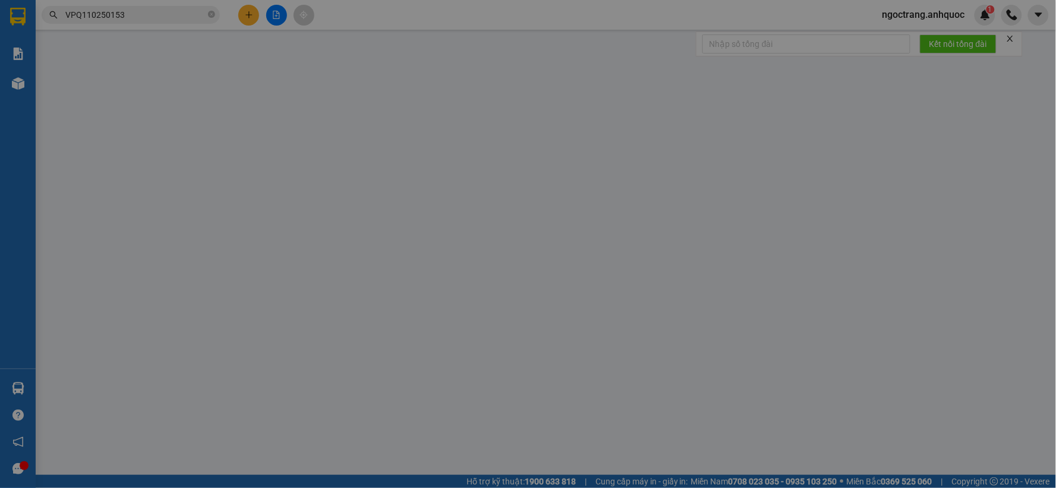
type input "0908090972"
type input "[PERSON_NAME]"
type input "0908702087"
type input "QUÝ ANH"
type input "VPVT"
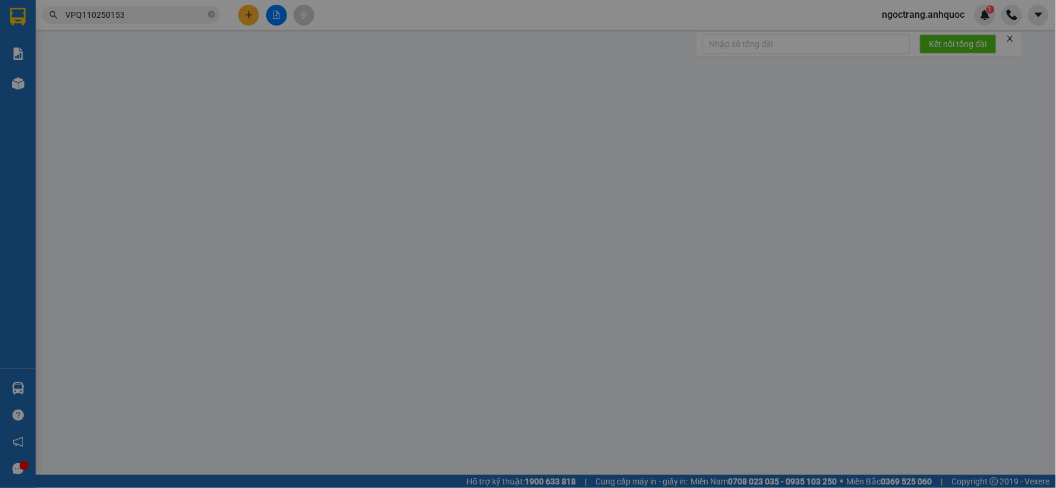
type input "TM 15/10 THỦY"
type input "20.000"
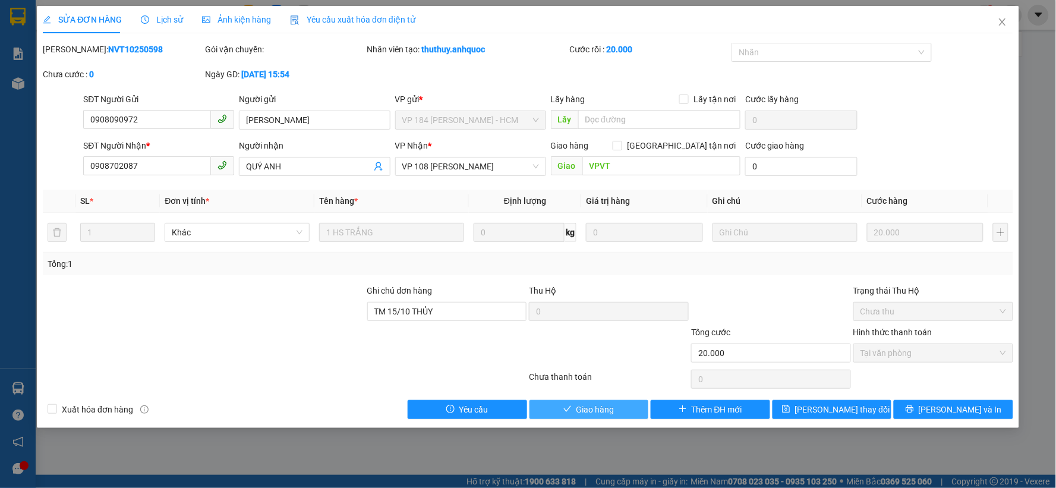
click at [584, 405] on span "Giao hàng" at bounding box center [595, 409] width 38 height 13
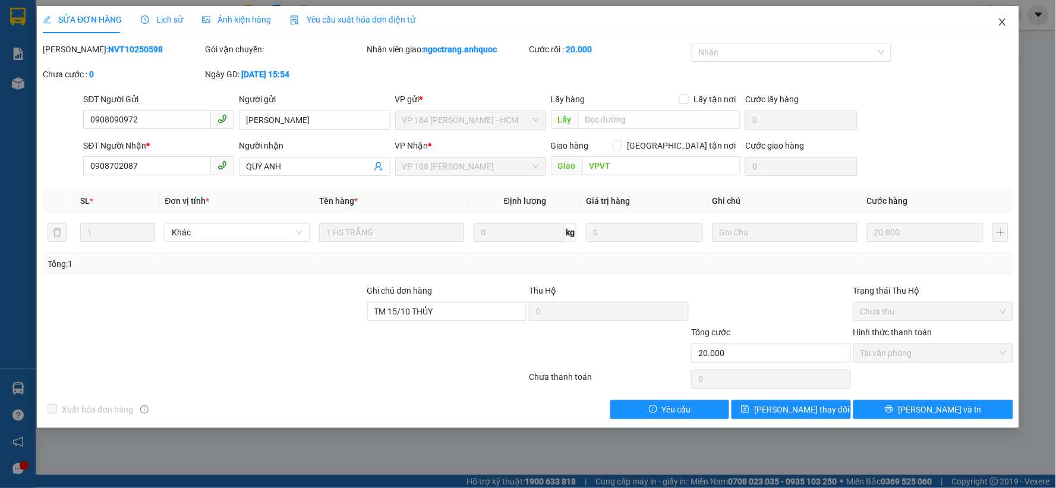
click at [1002, 22] on icon "close" at bounding box center [1002, 21] width 7 height 7
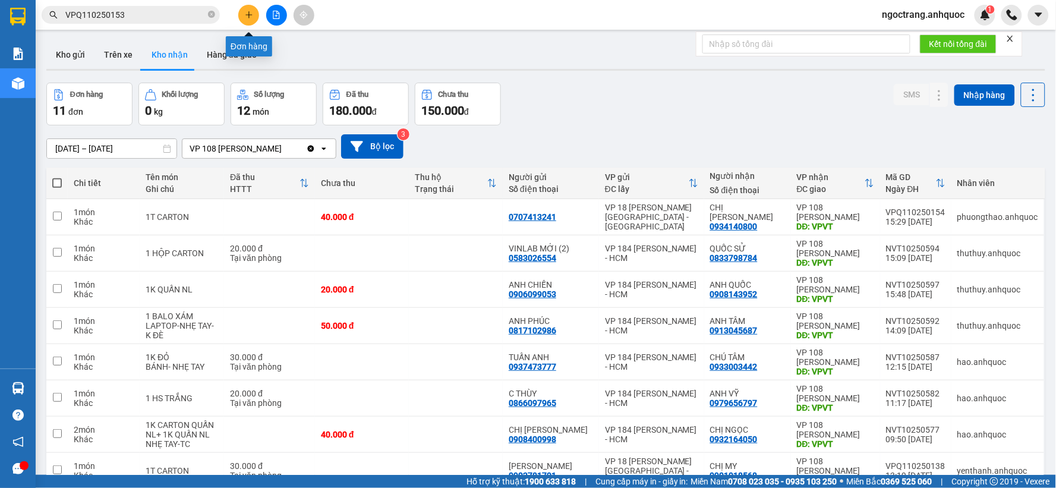
click at [254, 15] on button at bounding box center [248, 15] width 21 height 21
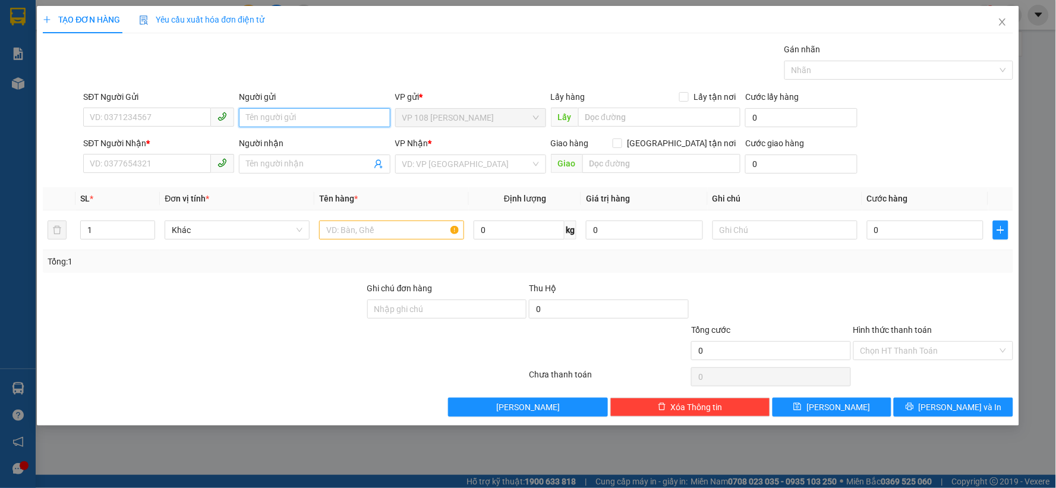
click at [260, 114] on input "Người gửi" at bounding box center [314, 117] width 151 height 19
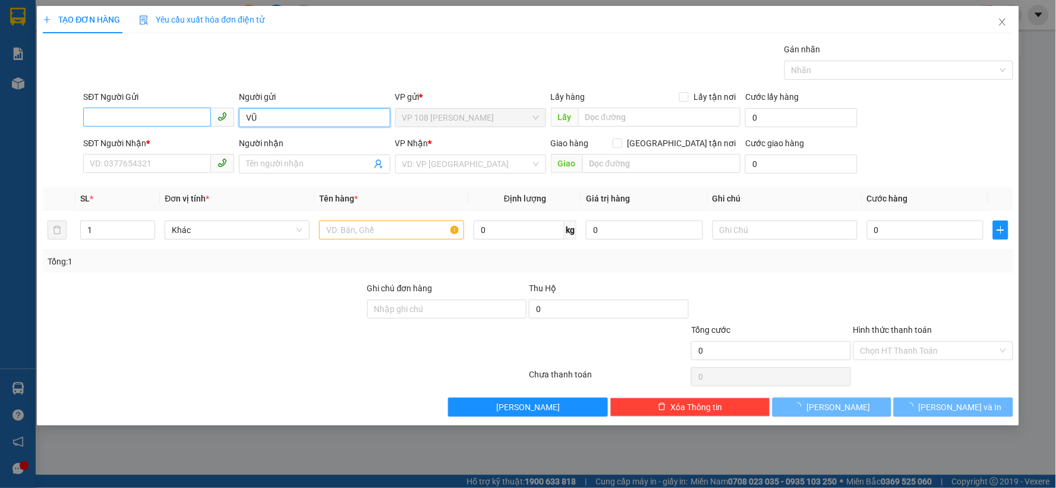
type input "VŨ"
click at [163, 126] on input "SĐT Người Gửi" at bounding box center [147, 117] width 128 height 19
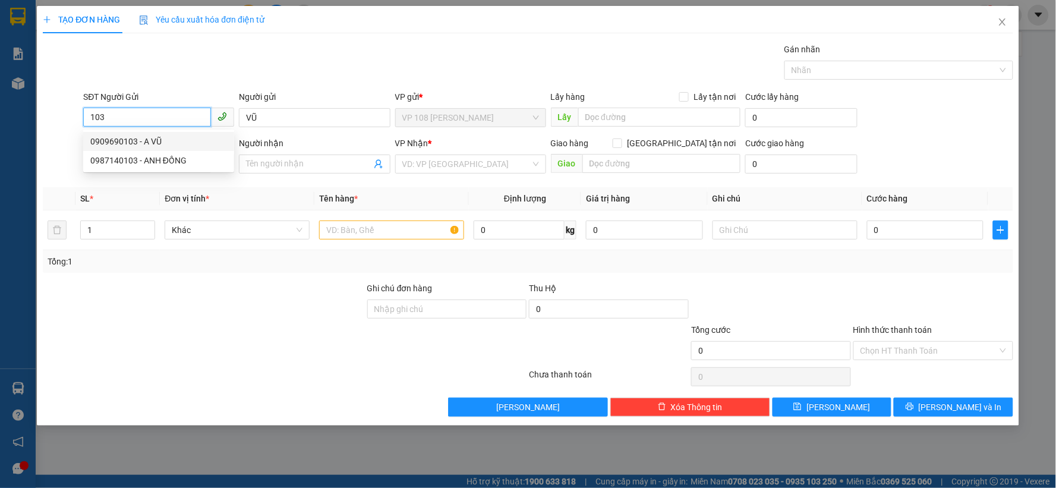
click at [170, 138] on div "0909690103 - A VŨ" at bounding box center [158, 141] width 137 height 13
type input "0909690103"
type input "A VŨ"
type input "0903819411"
type input "[PERSON_NAME]"
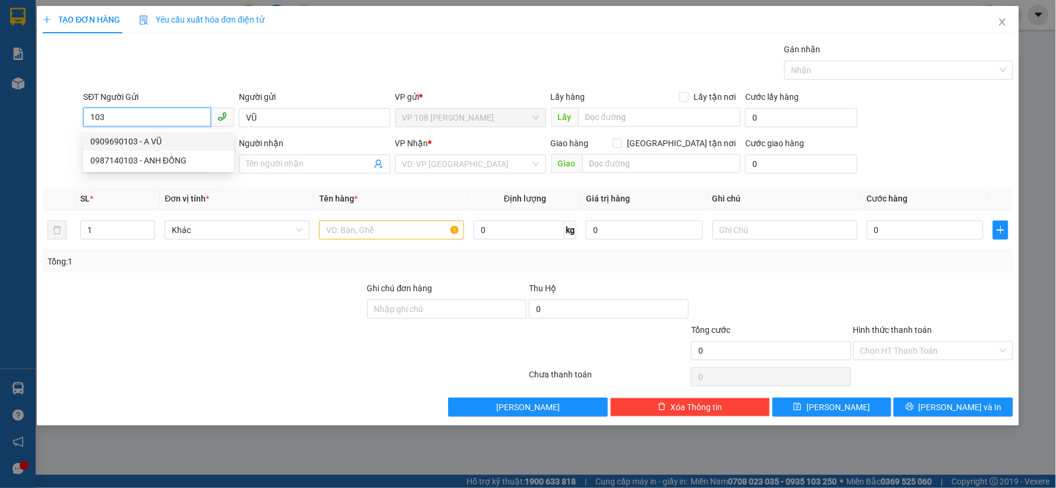
type input "VPQ1"
type input "40.000"
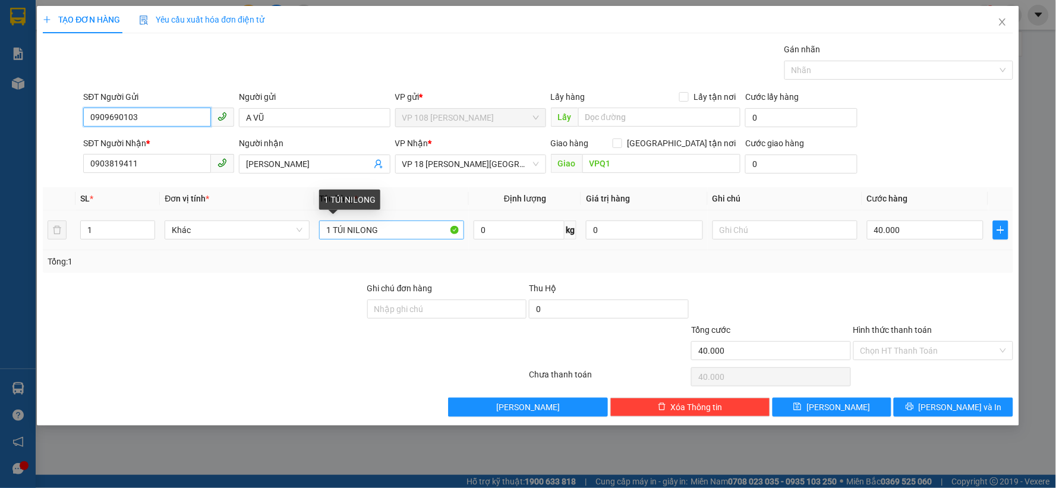
type input "0909690103"
drag, startPoint x: 395, startPoint y: 228, endPoint x: 333, endPoint y: 238, distance: 63.1
click at [333, 238] on input "1 TÚI NILONG" at bounding box center [391, 229] width 145 height 19
type input "1 K XANH"
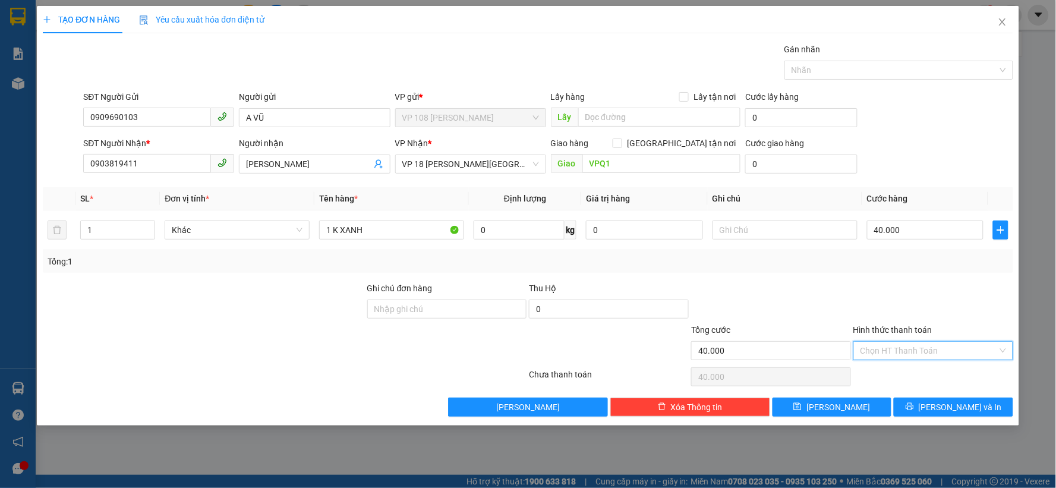
click at [901, 348] on input "Hình thức thanh toán" at bounding box center [928, 351] width 137 height 18
click at [896, 371] on div "Tại văn phòng" at bounding box center [934, 374] width 146 height 13
type input "0"
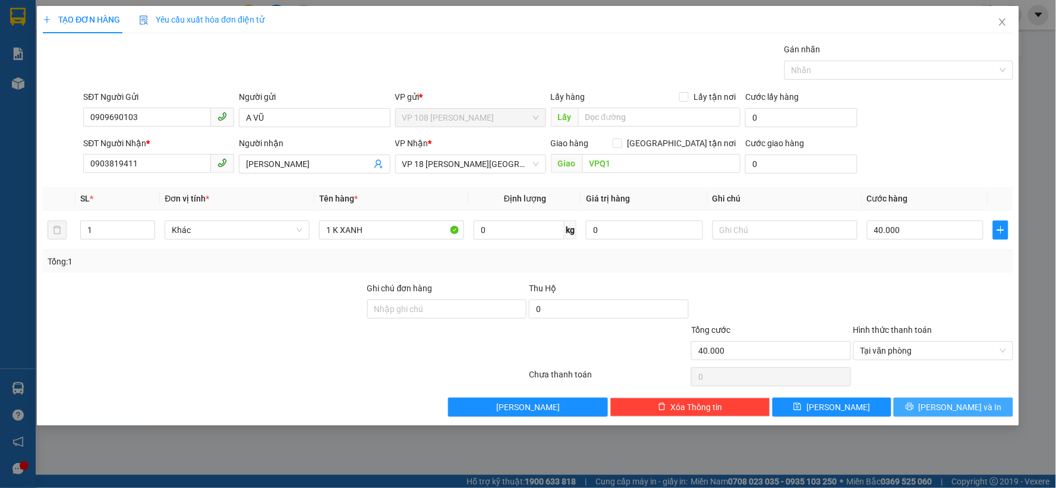
click at [929, 402] on button "[PERSON_NAME] và In" at bounding box center [953, 407] width 119 height 19
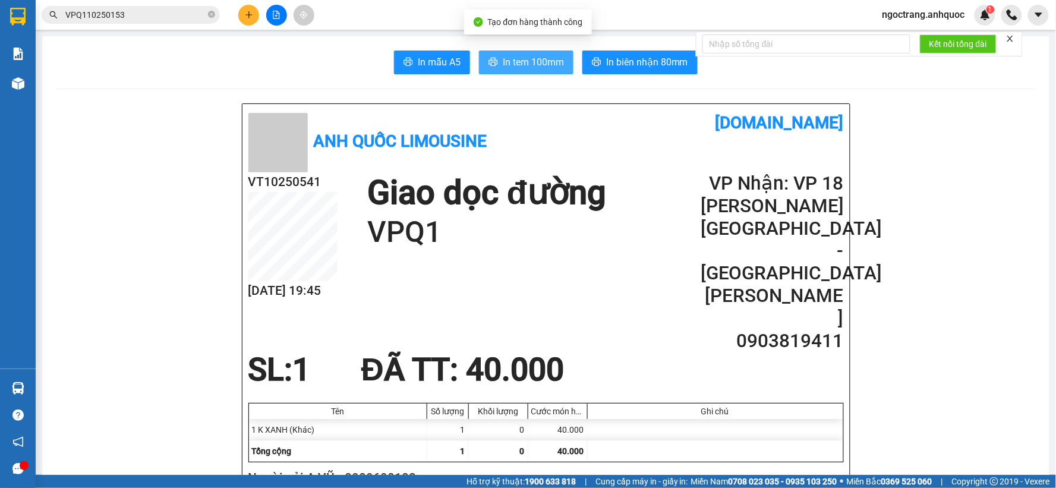
click at [510, 67] on span "In tem 100mm" at bounding box center [533, 62] width 61 height 15
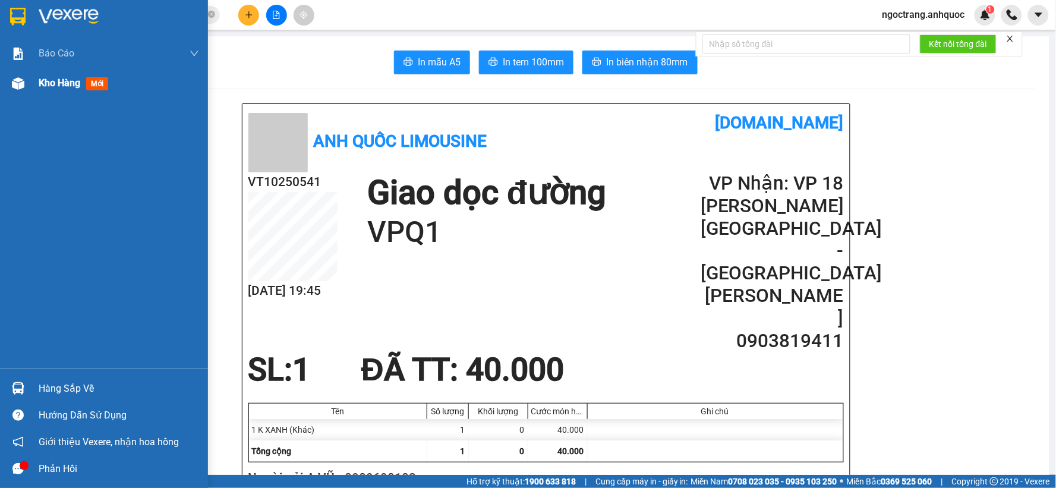
click at [52, 82] on span "Kho hàng" at bounding box center [60, 82] width 42 height 11
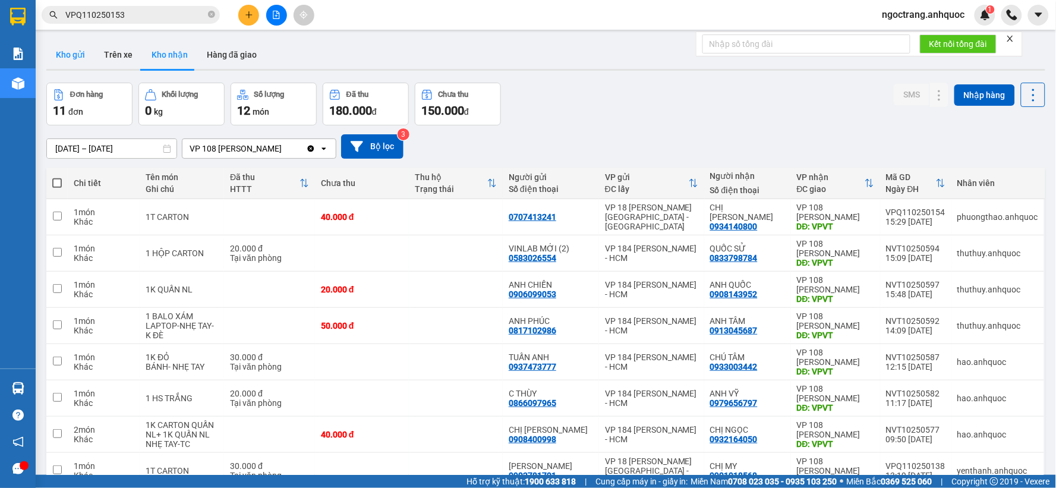
click at [75, 51] on button "Kho gửi" at bounding box center [70, 54] width 48 height 29
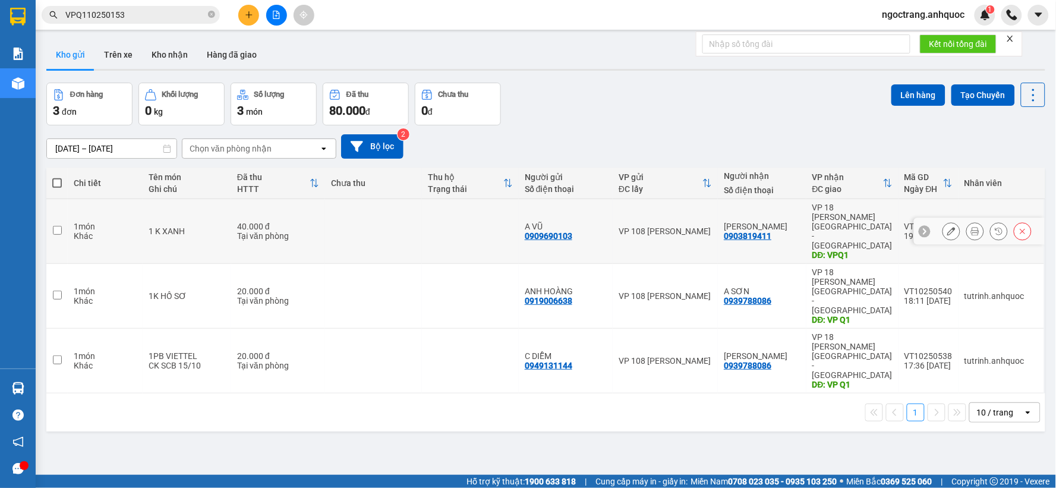
click at [947, 227] on icon at bounding box center [951, 231] width 8 height 8
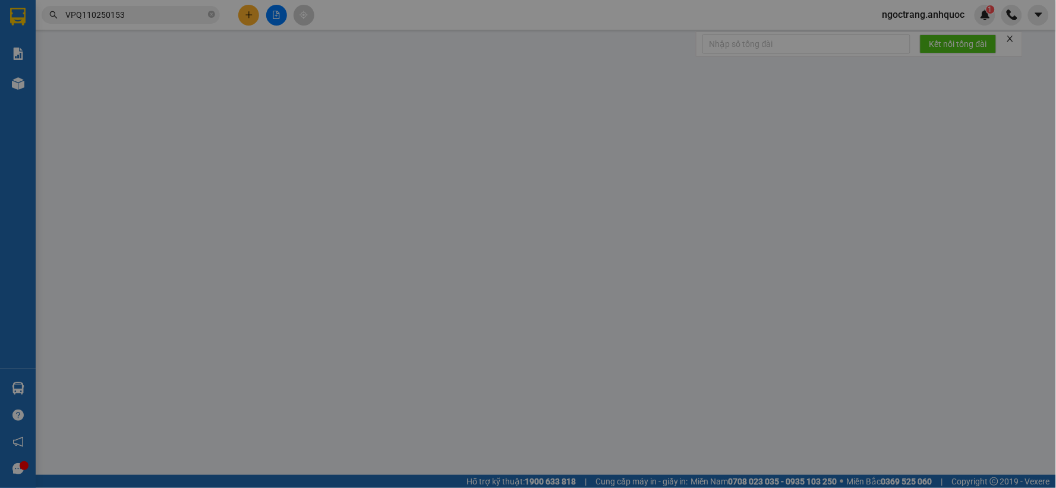
type input "0909690103"
type input "A VŨ"
type input "0903819411"
type input "[PERSON_NAME]"
type input "VPQ1"
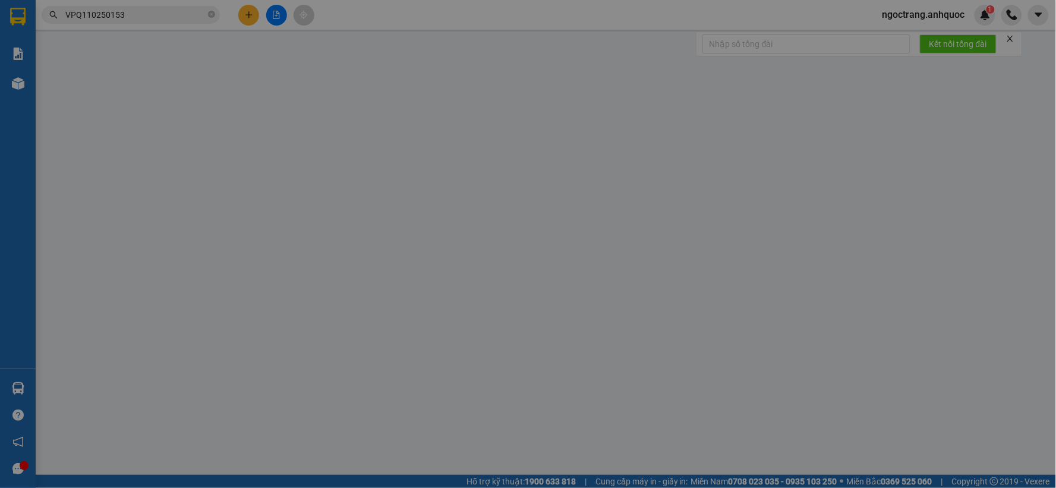
type input "40.000"
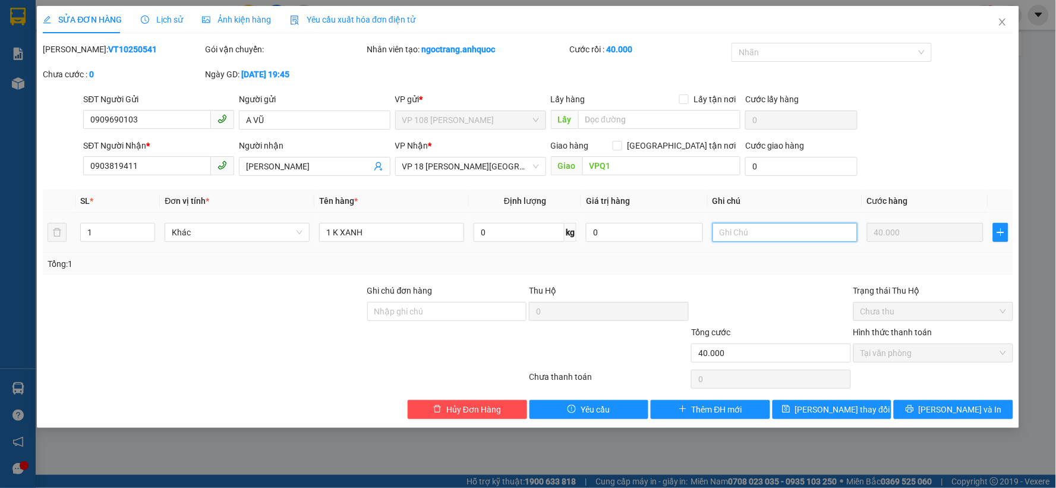
click at [796, 233] on input "text" at bounding box center [785, 232] width 145 height 19
type input "CK SCB 15/10"
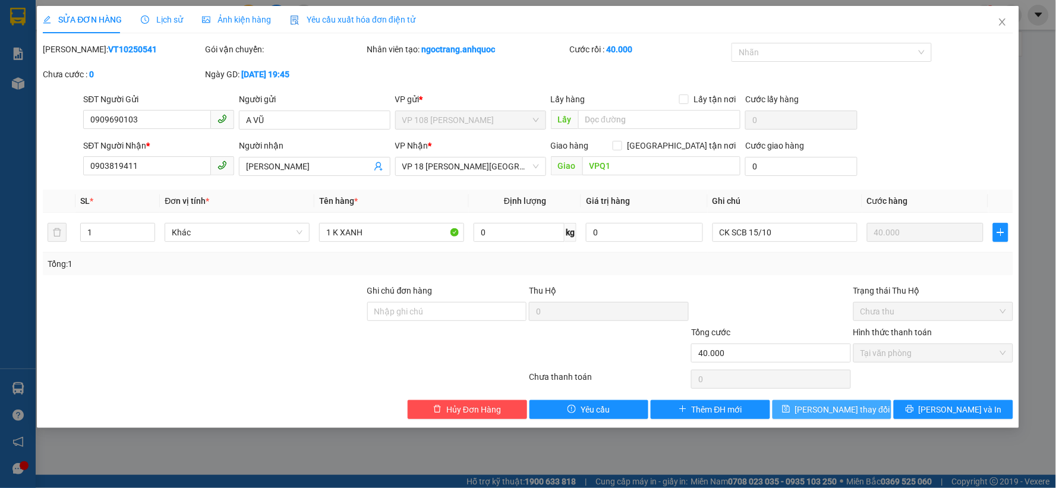
click at [842, 406] on span "[PERSON_NAME] thay đổi" at bounding box center [842, 409] width 95 height 13
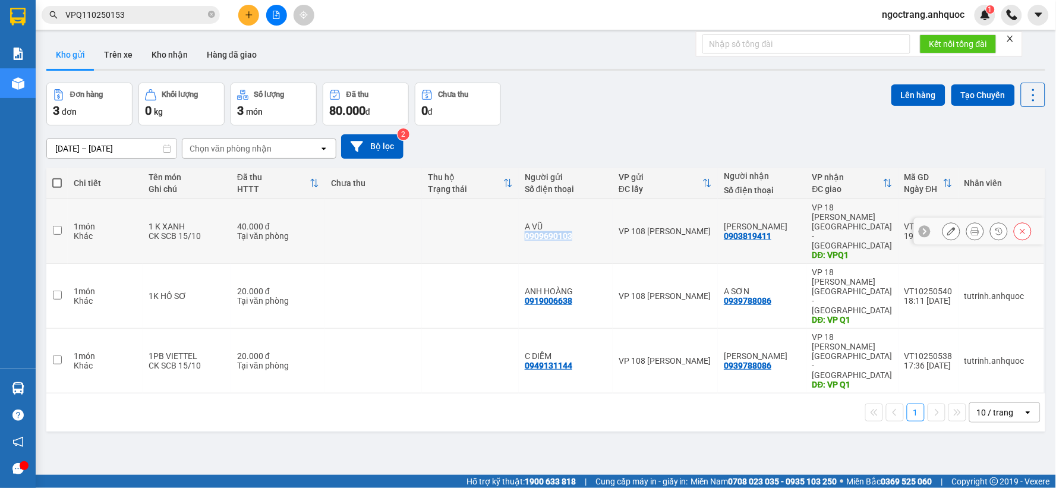
drag, startPoint x: 595, startPoint y: 222, endPoint x: 524, endPoint y: 228, distance: 71.6
click at [524, 228] on td "A VŨ 0909690103" at bounding box center [566, 231] width 94 height 65
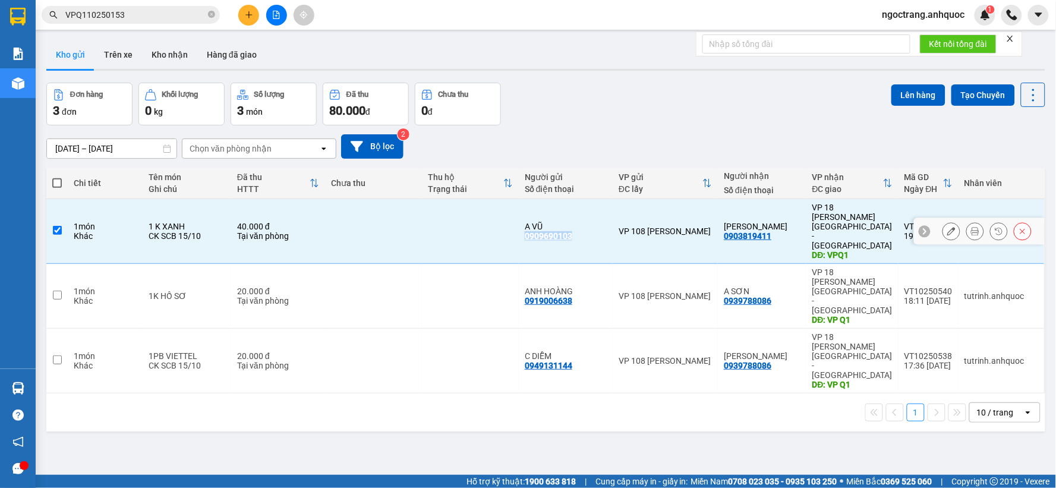
copy div "0909690103"
click at [921, 227] on icon at bounding box center [925, 231] width 8 height 8
drag, startPoint x: 899, startPoint y: 215, endPoint x: 949, endPoint y: 206, distance: 50.6
click at [949, 206] on td "VT10250541 19:45 [DATE]" at bounding box center [929, 231] width 60 height 65
checkbox input "false"
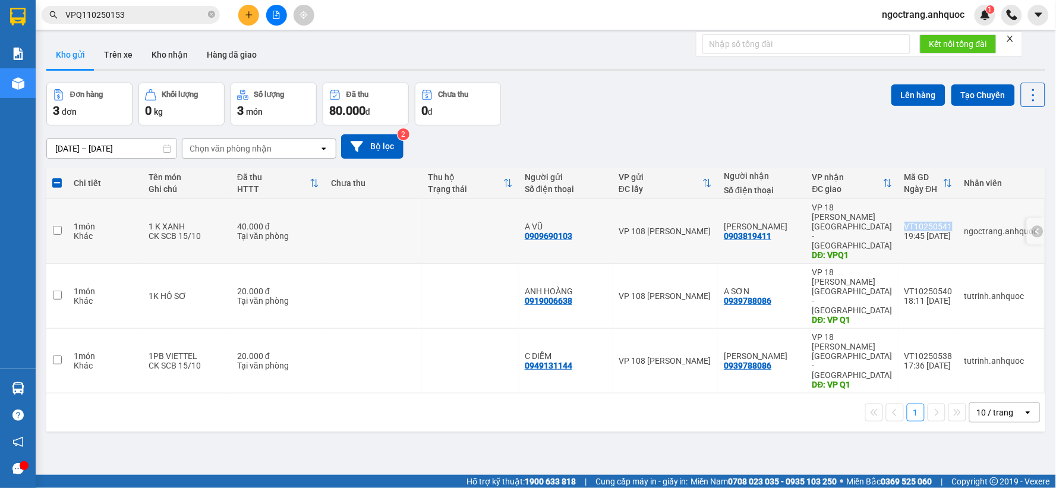
copy div "VT10250541"
click at [168, 55] on button "Kho nhận" at bounding box center [169, 54] width 55 height 29
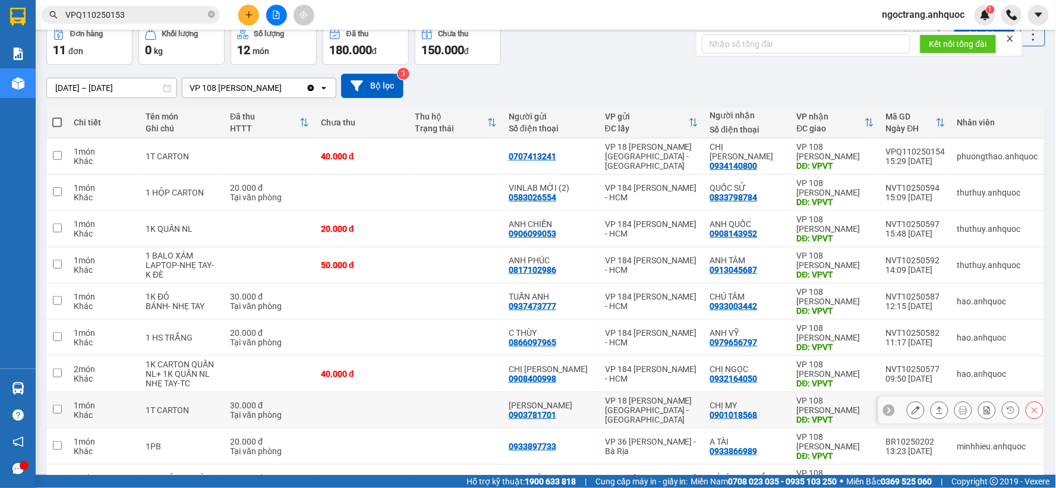
scroll to position [132, 0]
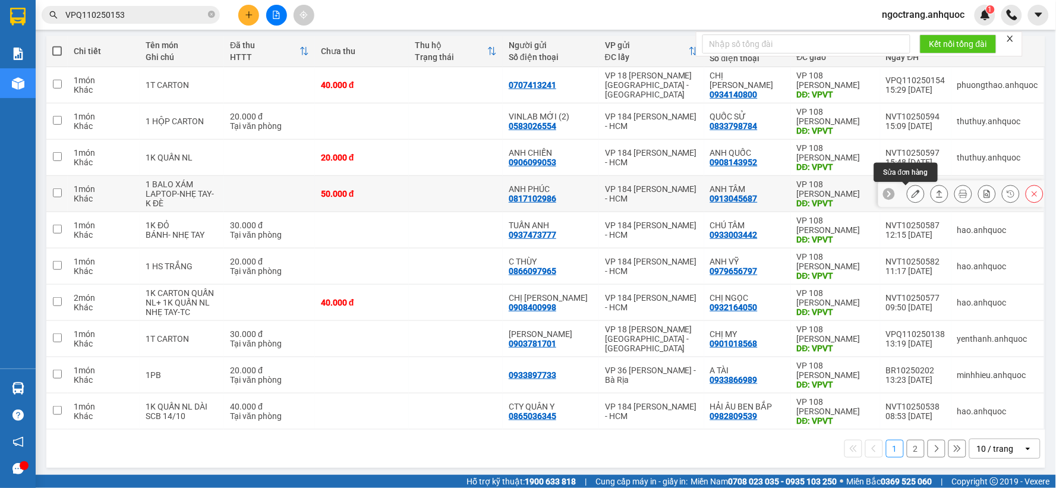
click at [907, 193] on button at bounding box center [915, 194] width 17 height 21
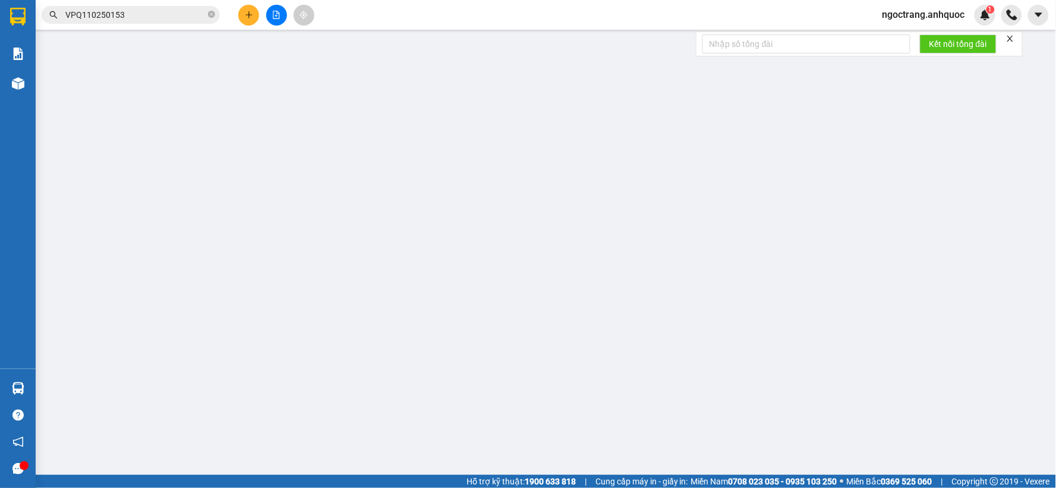
type input "0817102986"
type input "ANH PHÚC"
type input "0913045687"
type input "ANH TÂM"
type input "VPVT"
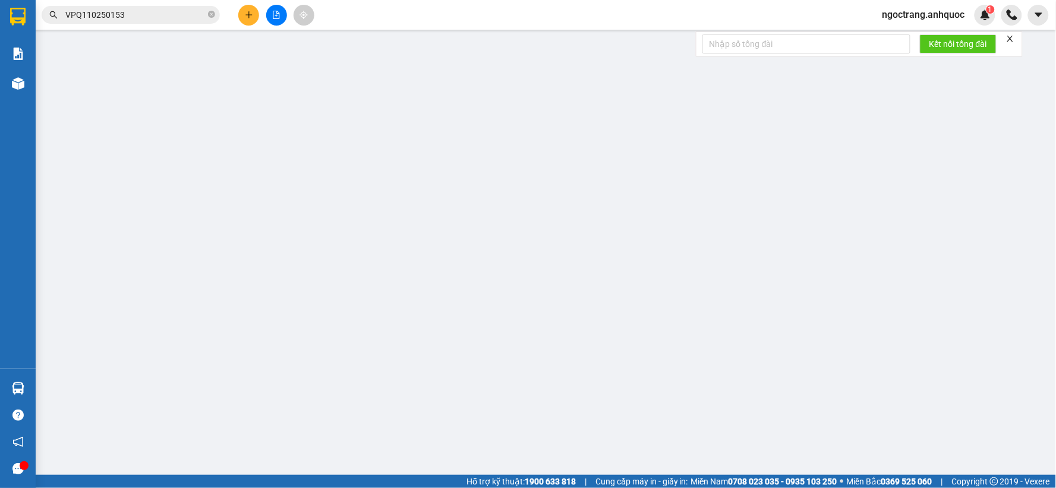
type input "50.000"
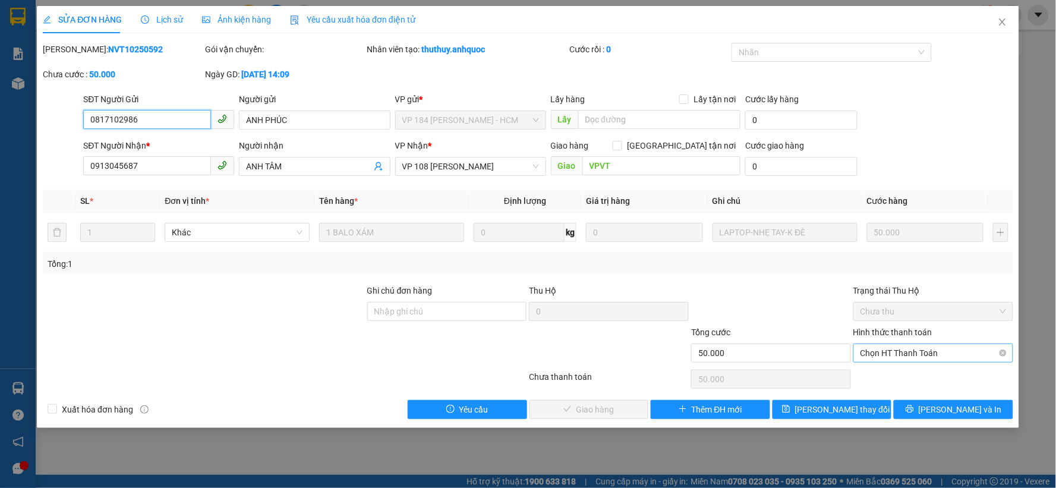
click at [900, 351] on span "Chọn HT Thanh Toán" at bounding box center [933, 353] width 146 height 18
click at [875, 374] on div "Tại văn phòng" at bounding box center [934, 376] width 146 height 13
type input "0"
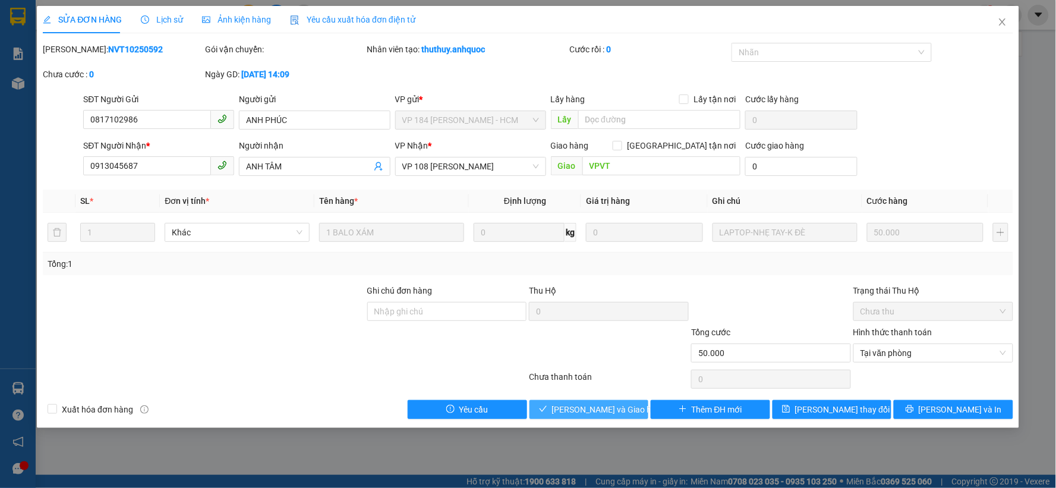
click at [621, 413] on span "[PERSON_NAME] và Giao hàng" at bounding box center [609, 409] width 114 height 13
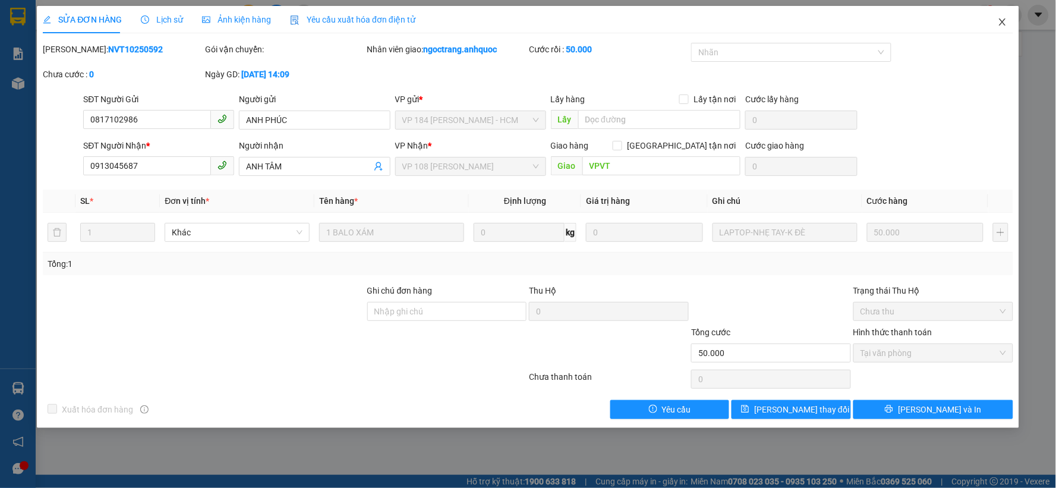
click at [1005, 23] on icon "close" at bounding box center [1003, 22] width 10 height 10
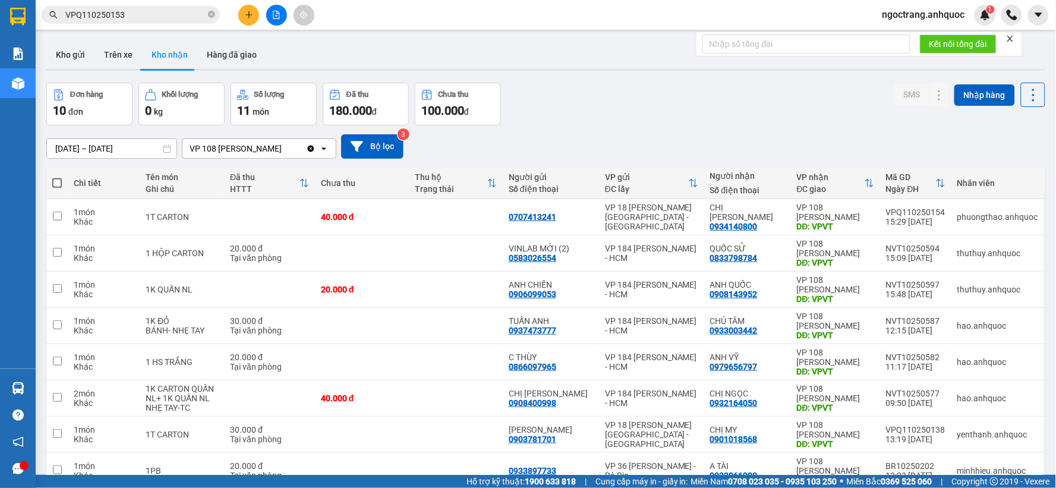
click at [132, 18] on input "VPQ110250153" at bounding box center [135, 14] width 140 height 13
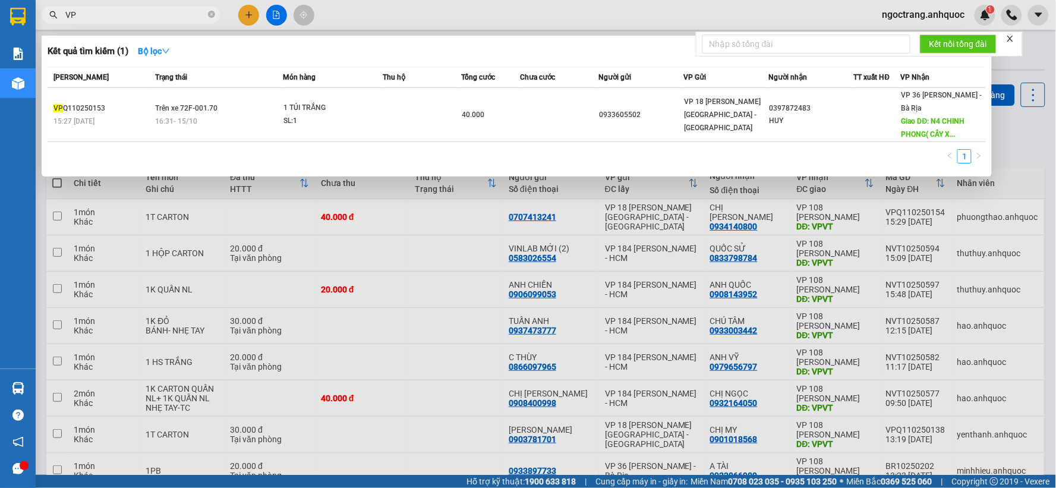
type input "V"
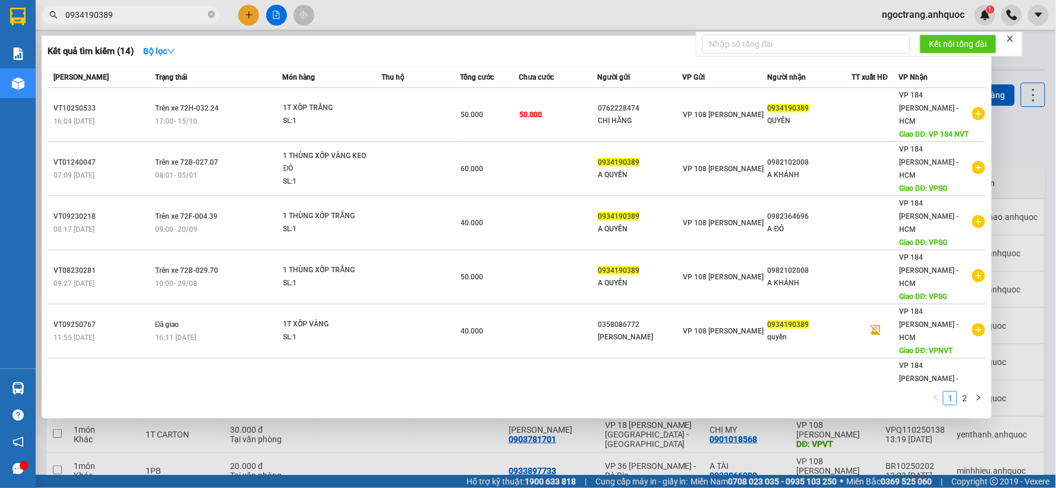
drag, startPoint x: 119, startPoint y: 12, endPoint x: 75, endPoint y: 15, distance: 44.1
click at [61, 17] on span "0934190389" at bounding box center [131, 15] width 178 height 18
click at [362, 446] on div at bounding box center [528, 244] width 1056 height 488
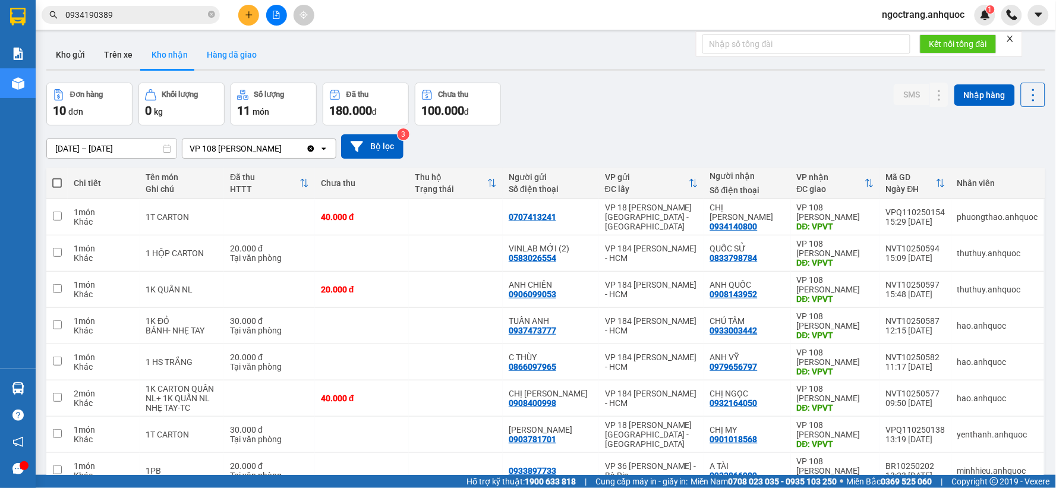
click at [227, 51] on button "Hàng đã giao" at bounding box center [231, 54] width 69 height 29
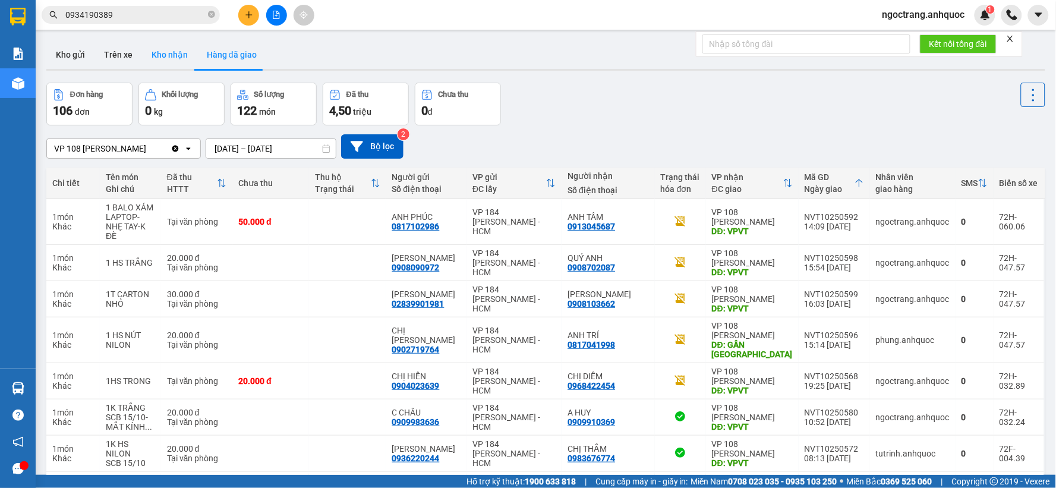
click at [176, 64] on button "Kho nhận" at bounding box center [169, 54] width 55 height 29
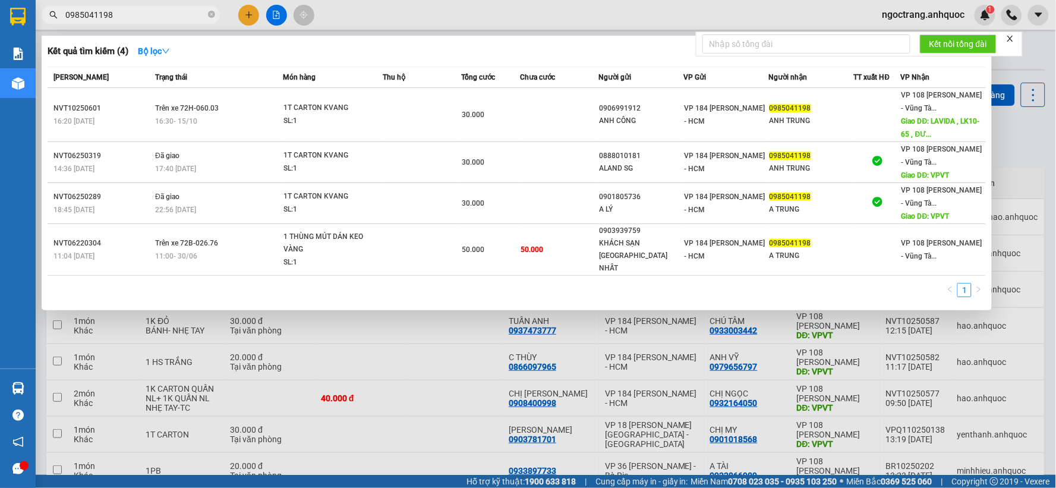
type input "0985041198"
click at [265, 127] on div "16:30 [DATE]" at bounding box center [218, 121] width 127 height 13
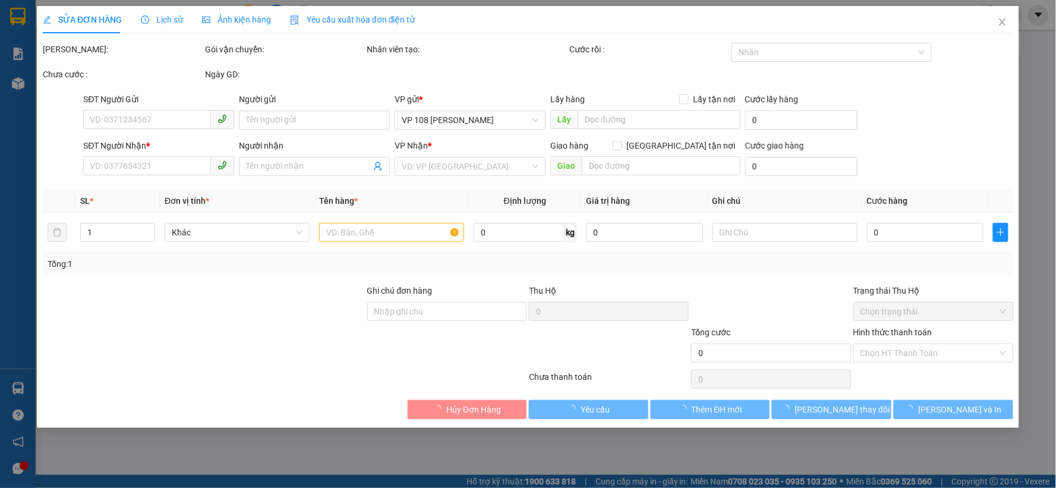
type input "0906991912"
type input "ANH CÔNG"
type input "0985041198"
type input "ANH TRUNG"
type input "LAVIDA , LK10-[STREET_ADDRESS]"
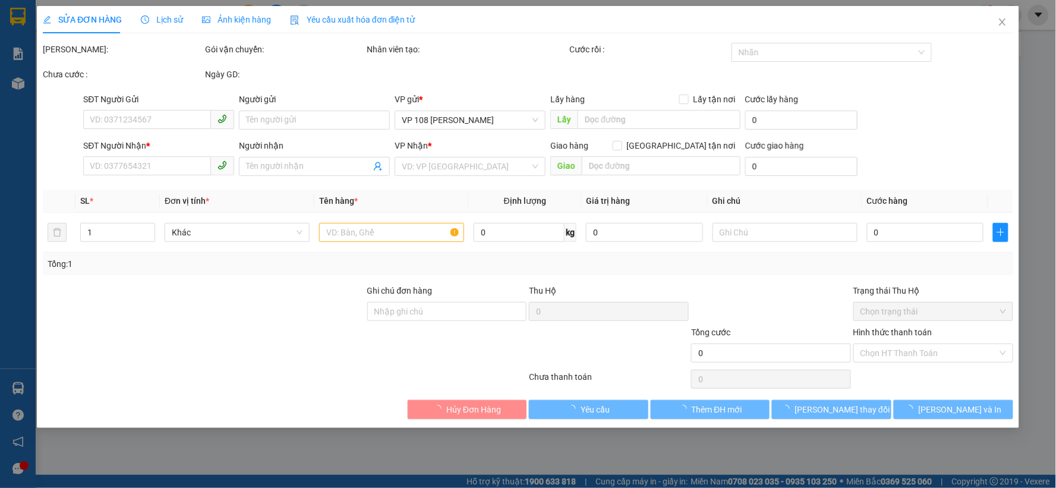
type input "TM 15/10 THỦY"
type input "30.000"
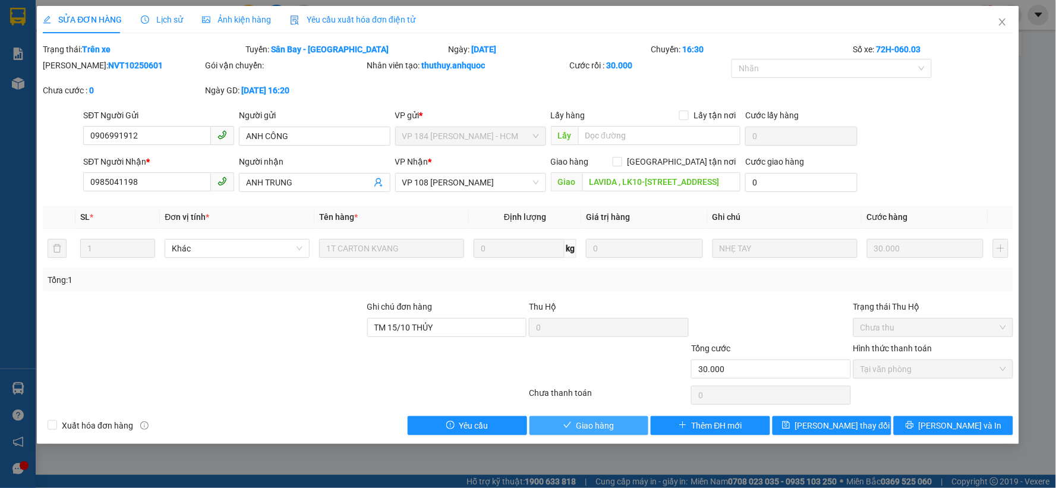
click at [579, 424] on span "Giao hàng" at bounding box center [595, 425] width 38 height 13
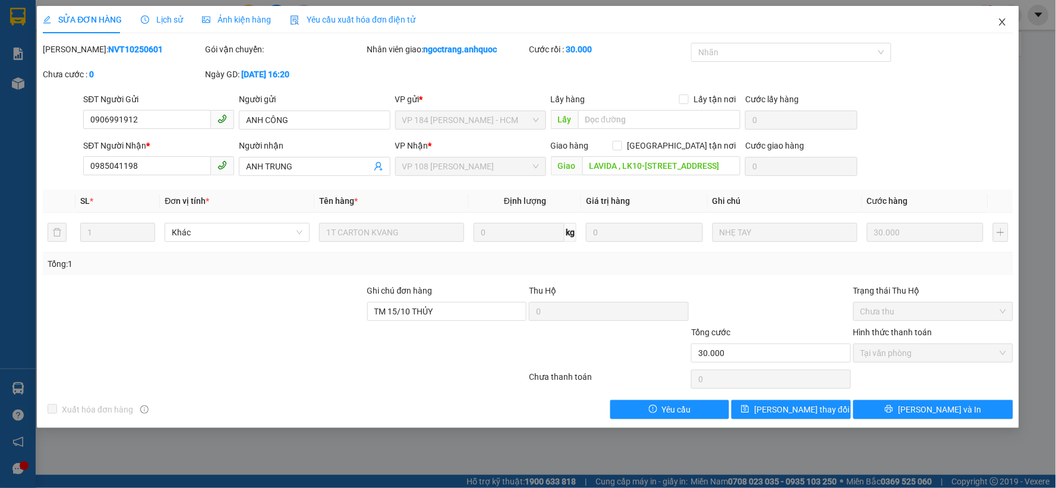
click at [1005, 20] on icon "close" at bounding box center [1003, 22] width 10 height 10
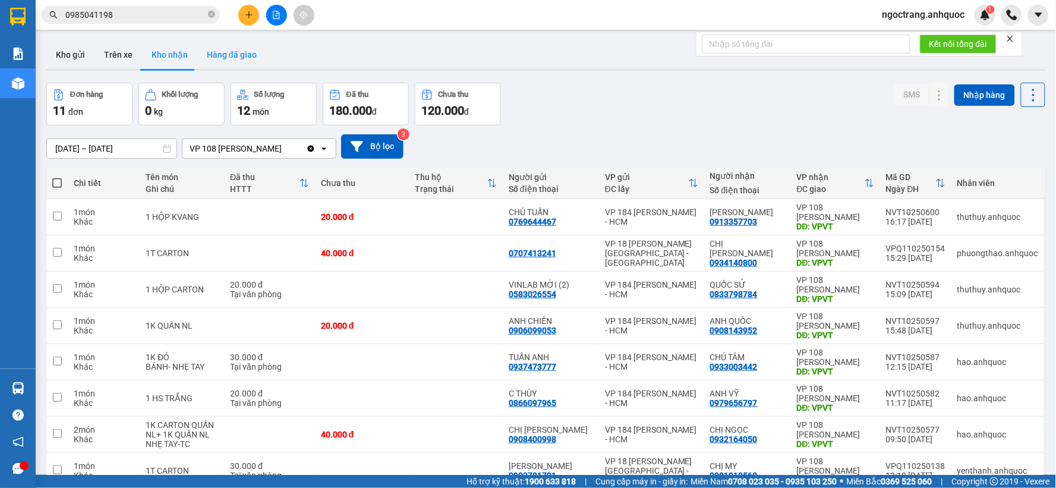
click at [229, 57] on button "Hàng đã giao" at bounding box center [231, 54] width 69 height 29
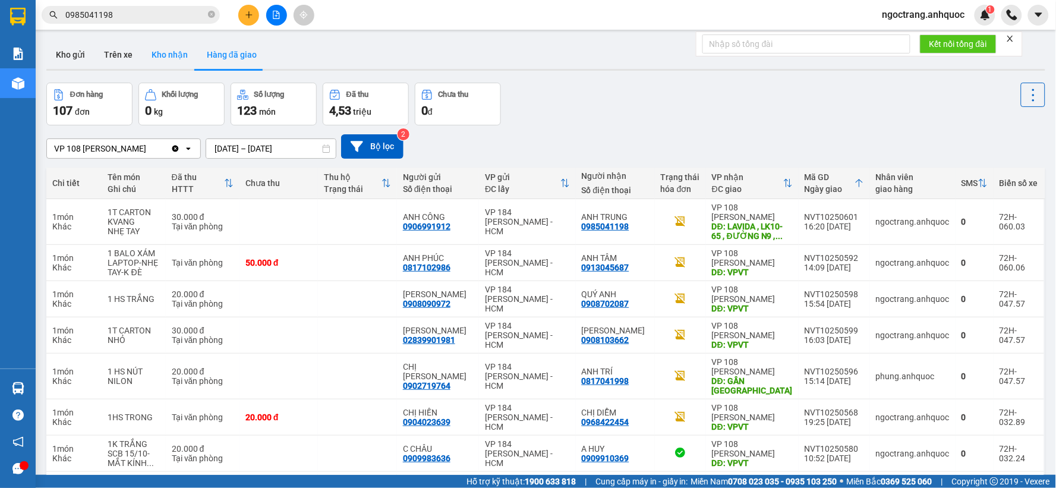
click at [167, 55] on button "Kho nhận" at bounding box center [169, 54] width 55 height 29
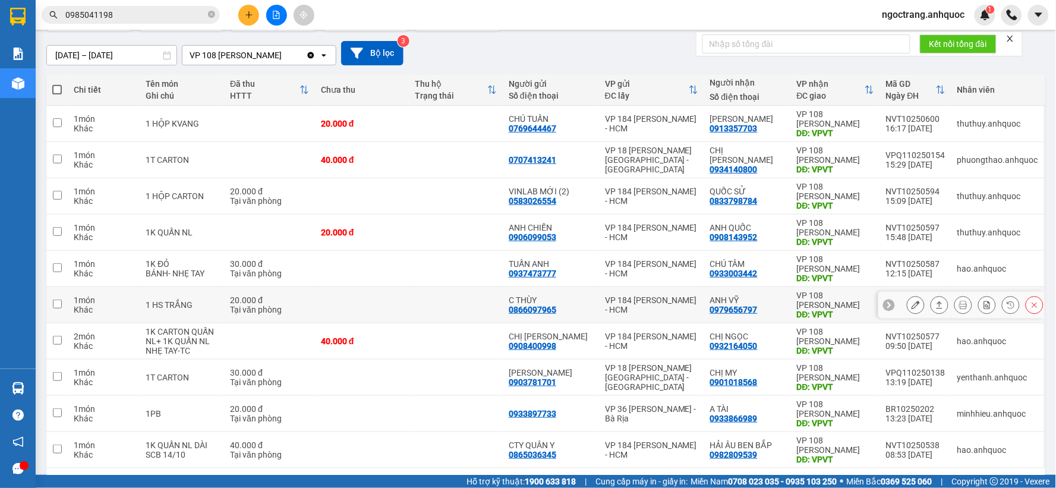
scroll to position [137, 0]
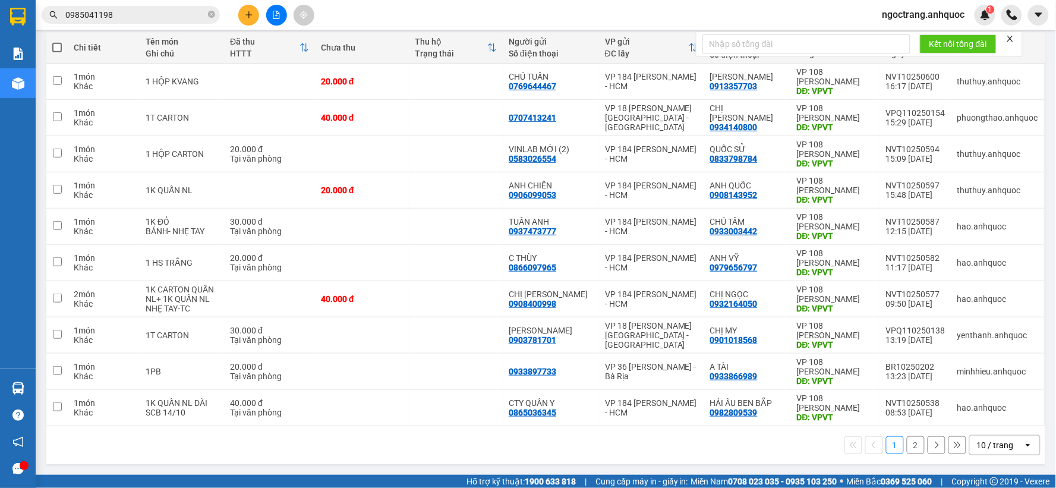
click at [993, 442] on div "10 / trang" at bounding box center [995, 445] width 37 height 12
click at [983, 379] on span "50 / trang" at bounding box center [988, 377] width 38 height 12
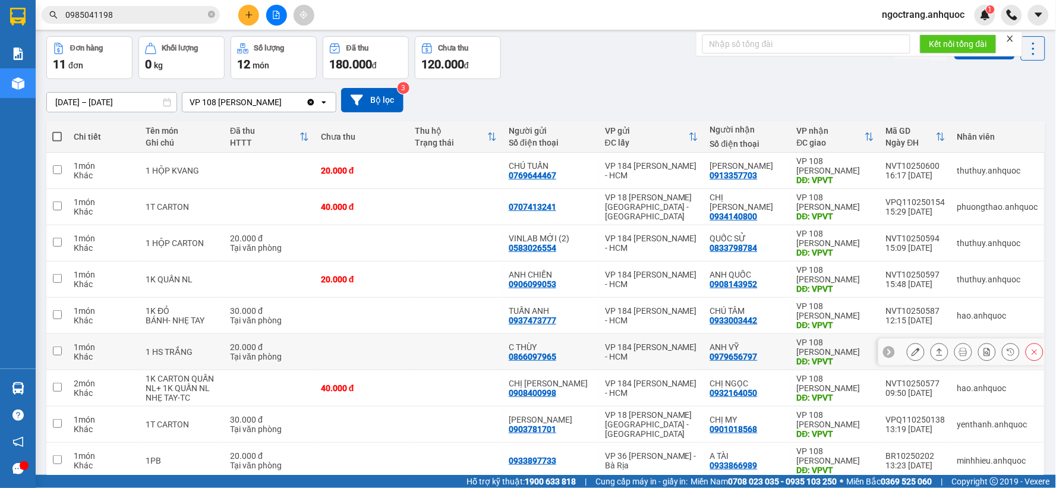
scroll to position [0, 0]
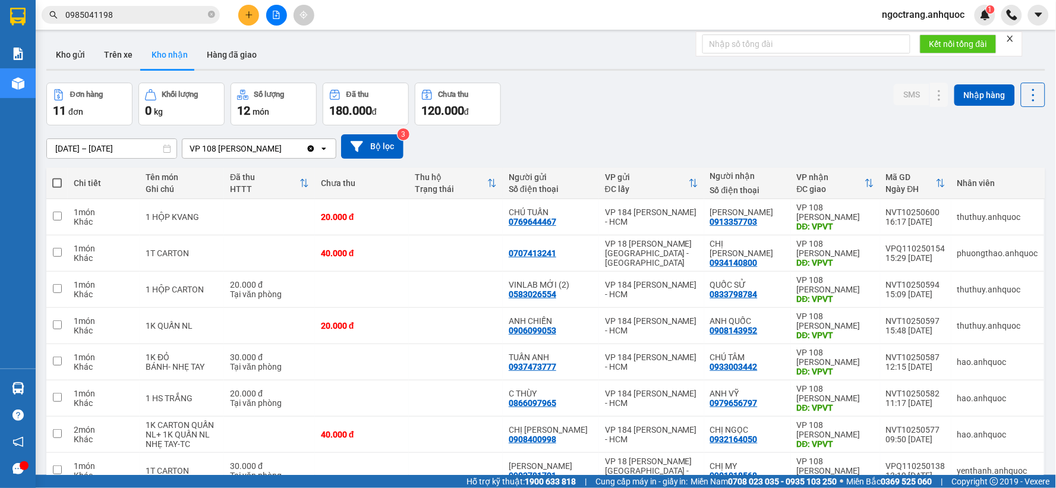
click at [99, 139] on input "[DATE] – [DATE]" at bounding box center [112, 148] width 130 height 19
click at [645, 157] on div "[DATE] – [DATE] Press the down arrow key to interact with the calendar and sele…" at bounding box center [545, 146] width 999 height 24
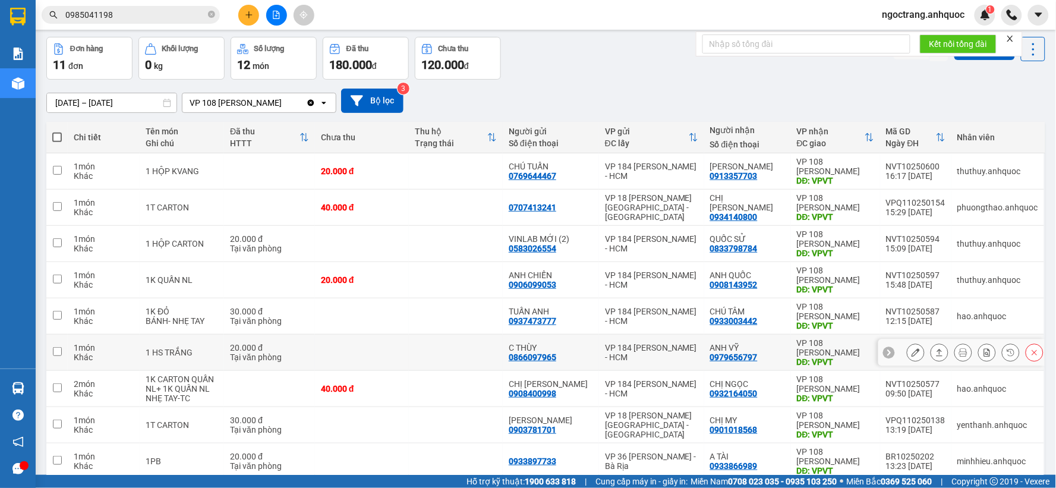
scroll to position [66, 0]
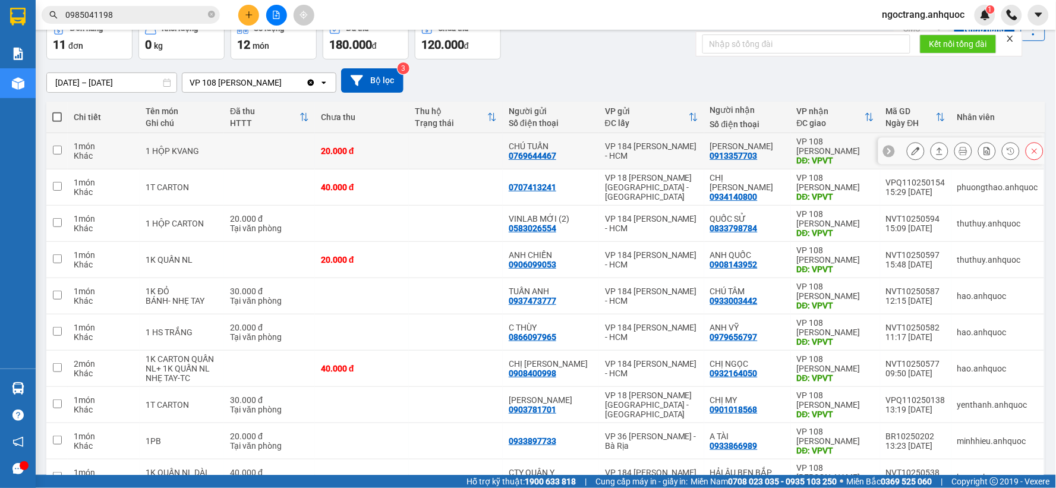
click at [52, 155] on td at bounding box center [56, 151] width 21 height 36
checkbox input "true"
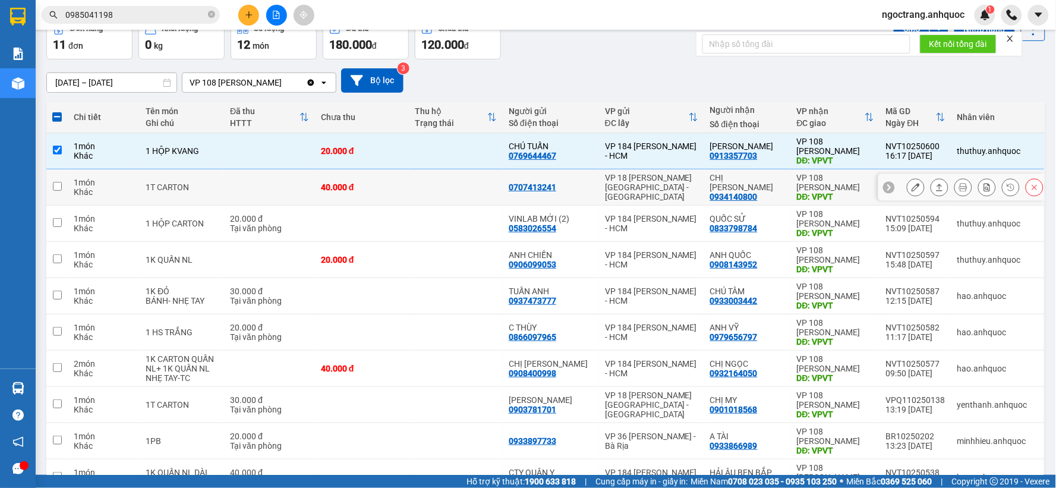
click at [55, 182] on input "checkbox" at bounding box center [57, 186] width 9 height 9
checkbox input "true"
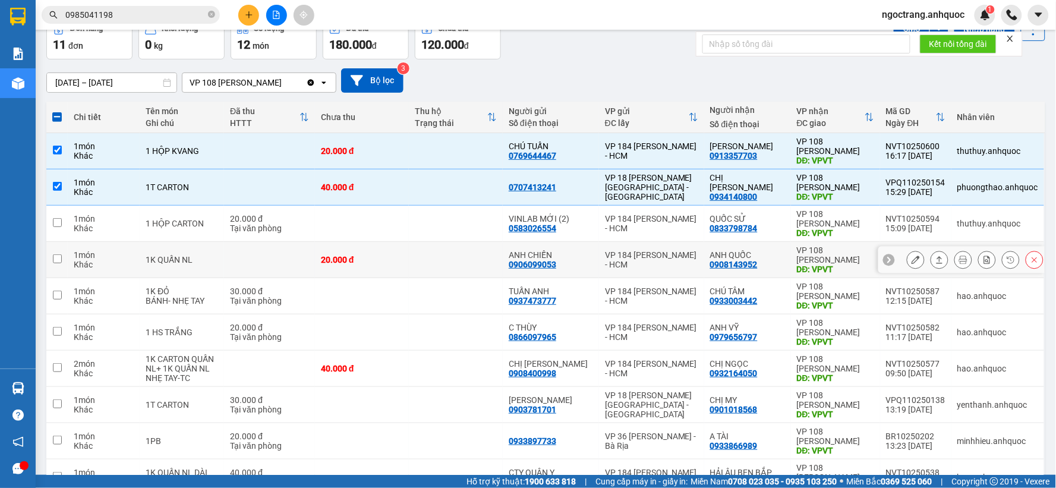
click at [56, 259] on input "checkbox" at bounding box center [57, 258] width 9 height 9
checkbox input "true"
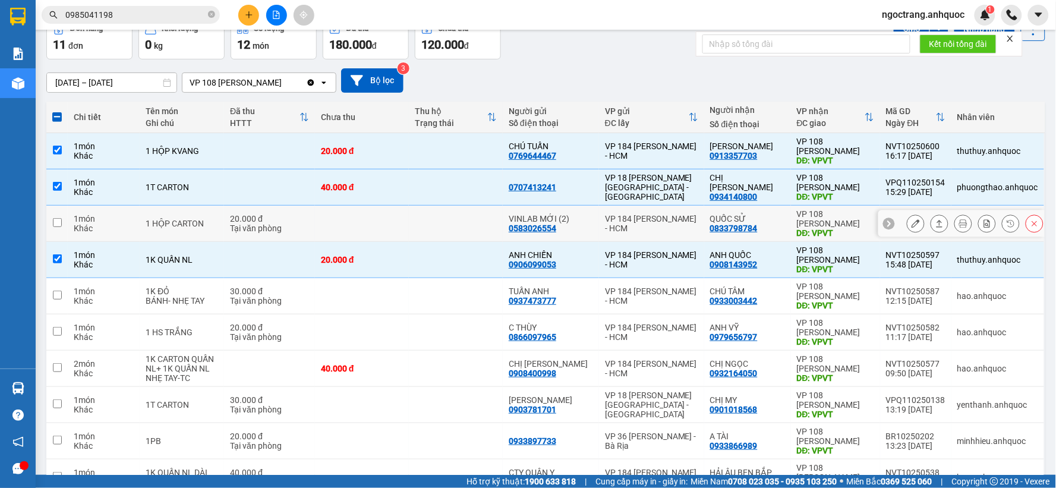
click at [53, 217] on td at bounding box center [56, 224] width 21 height 36
checkbox input "true"
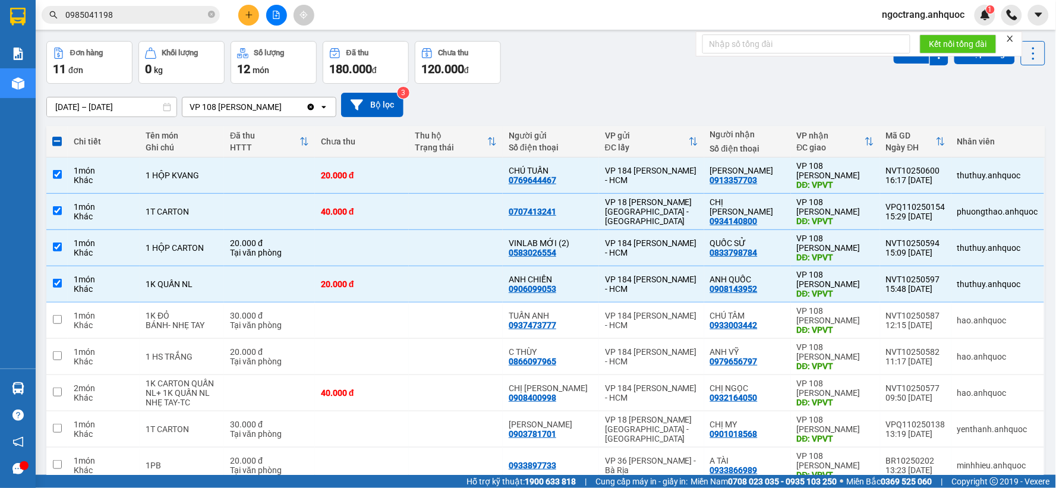
scroll to position [40, 0]
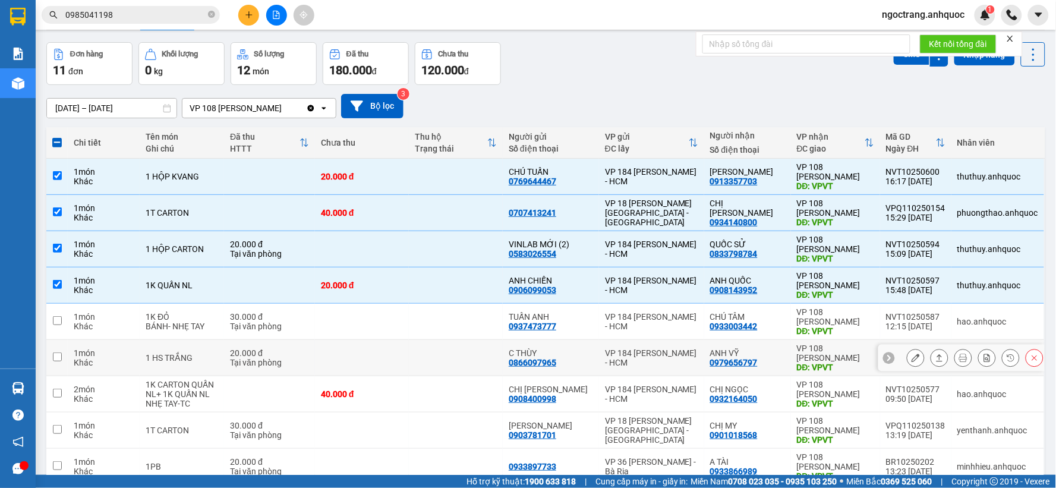
click at [60, 357] on input "checkbox" at bounding box center [57, 356] width 9 height 9
checkbox input "true"
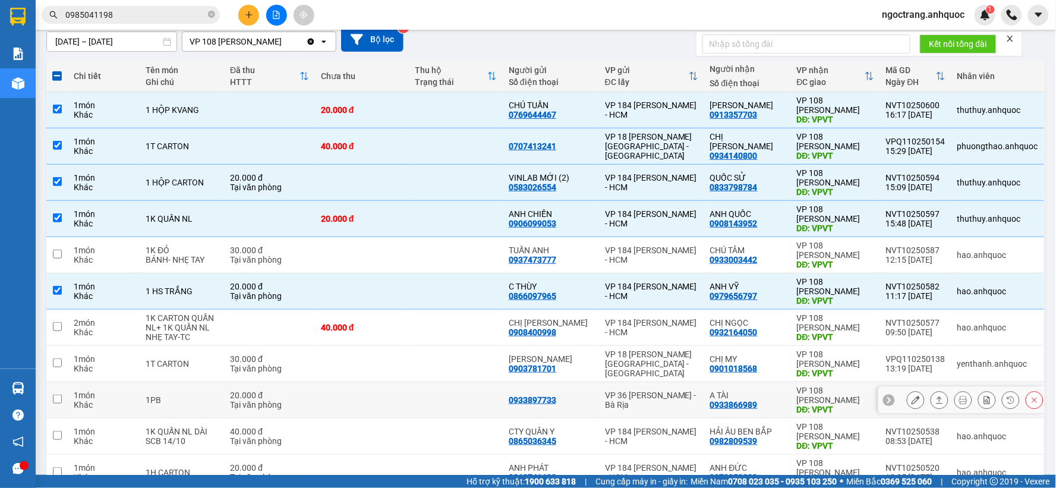
scroll to position [173, 0]
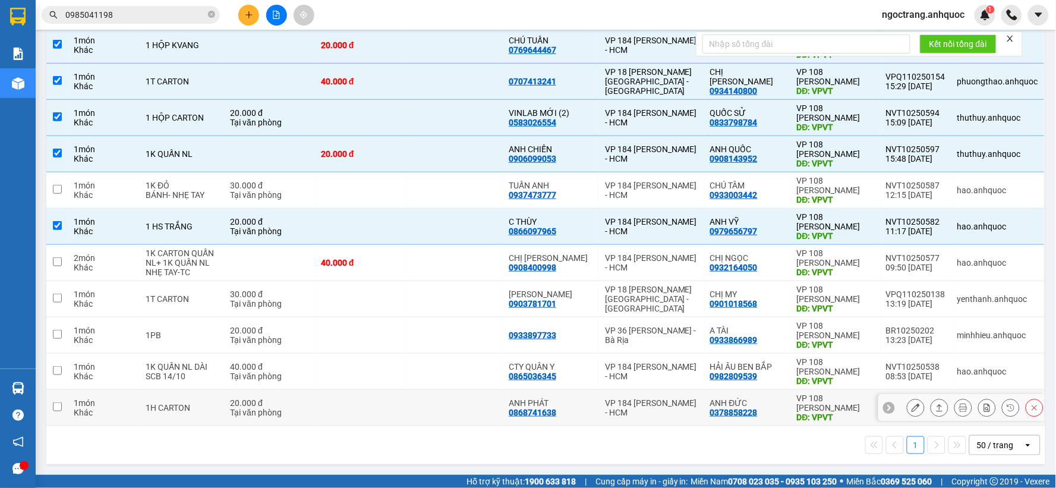
click at [53, 405] on input "checkbox" at bounding box center [57, 406] width 9 height 9
checkbox input "true"
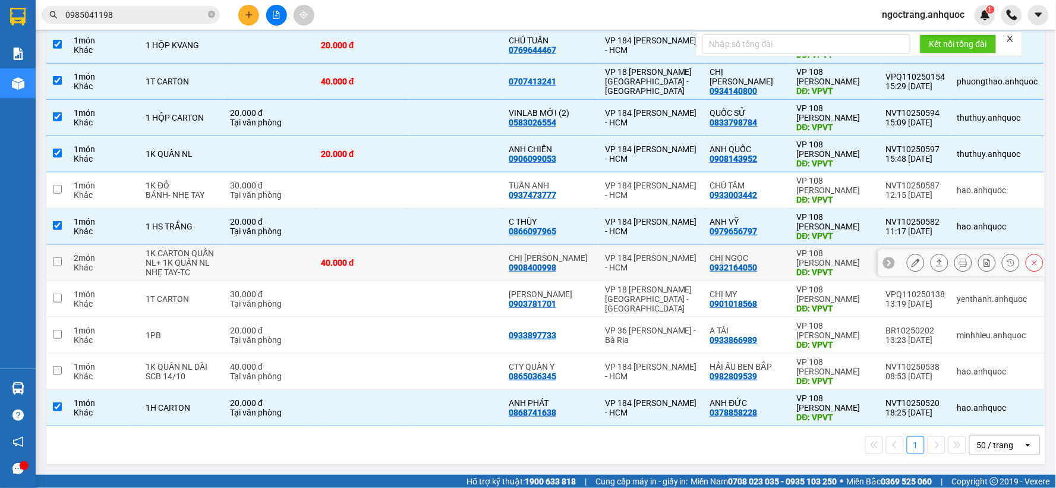
click at [61, 262] on input "checkbox" at bounding box center [57, 261] width 9 height 9
checkbox input "true"
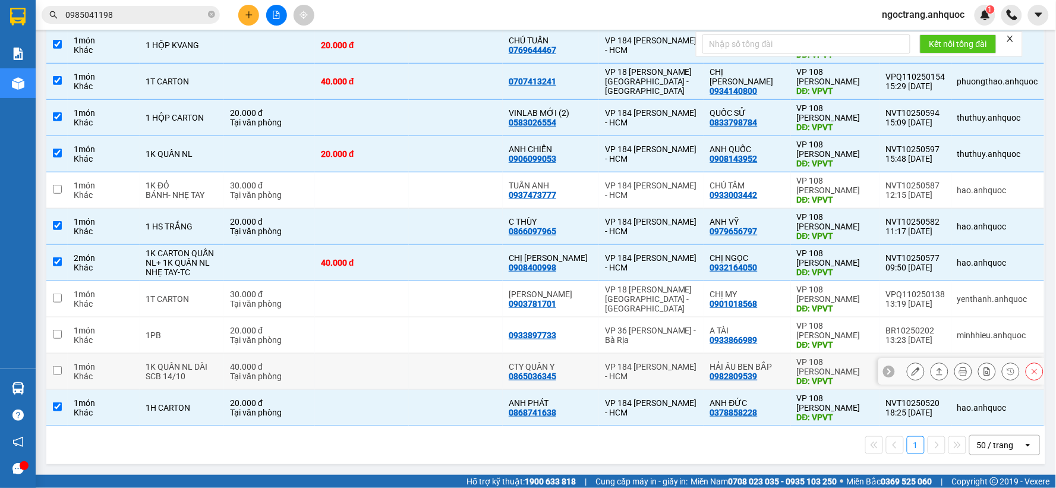
click at [57, 370] on input "checkbox" at bounding box center [57, 370] width 9 height 9
checkbox input "true"
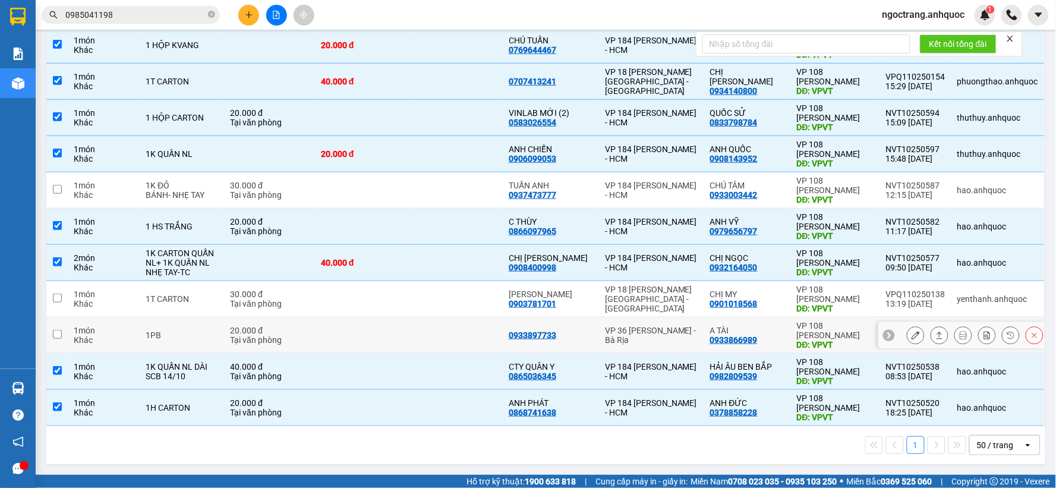
click at [61, 333] on input "checkbox" at bounding box center [57, 334] width 9 height 9
checkbox input "true"
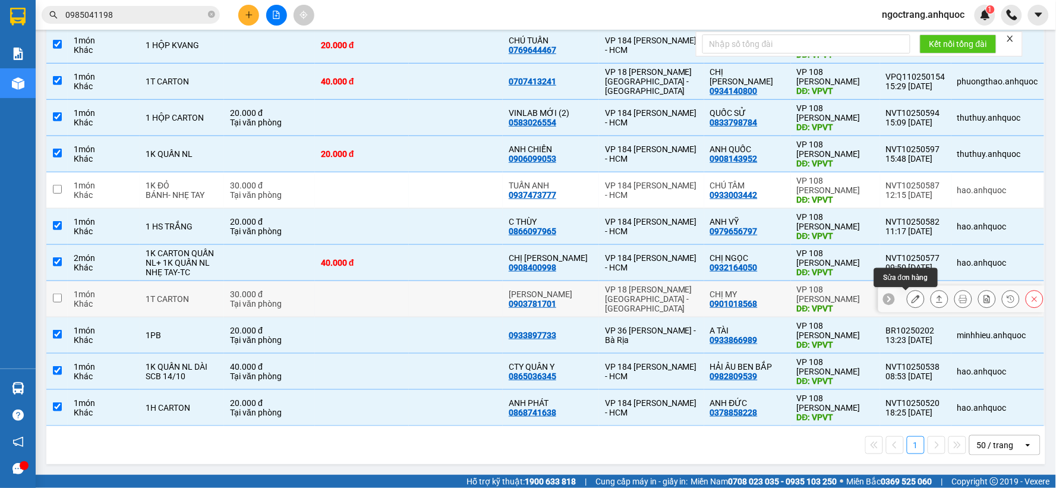
click at [912, 298] on icon at bounding box center [916, 299] width 8 height 8
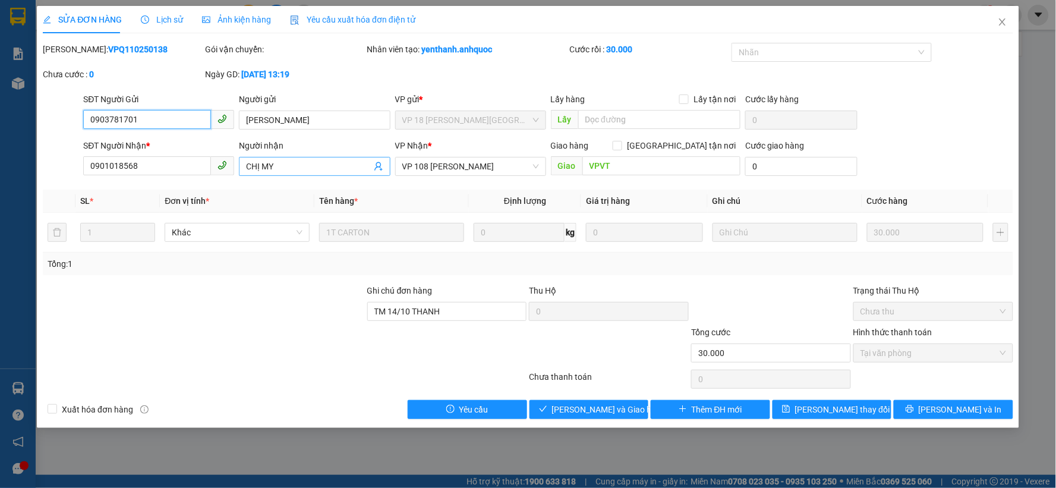
type input "0903781701"
type input "[PERSON_NAME]"
type input "0901018568"
type input "CHỊ MY"
type input "VPVT"
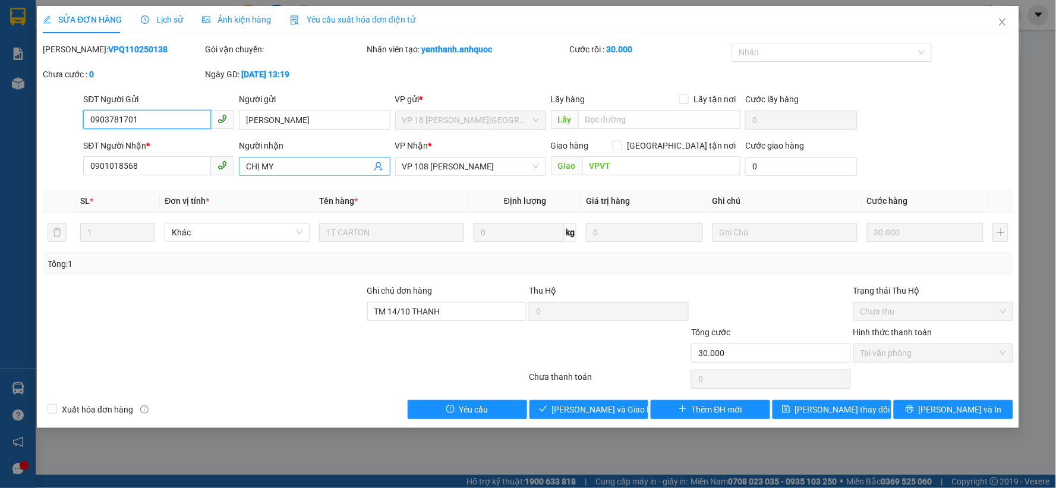
type input "TM 14/10 THANH"
type input "30.000"
click at [163, 18] on span "Lịch sử" at bounding box center [162, 20] width 42 height 10
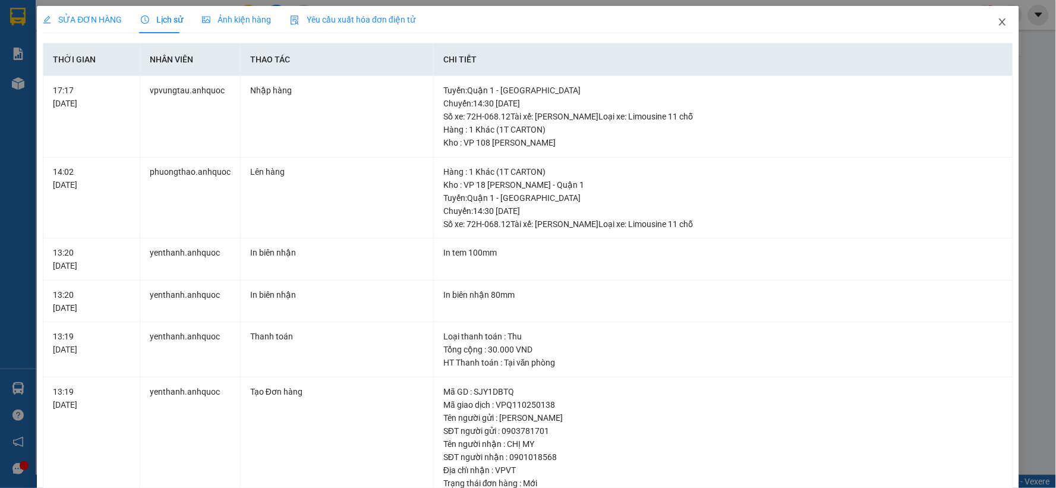
click at [998, 26] on icon "close" at bounding box center [1003, 22] width 10 height 10
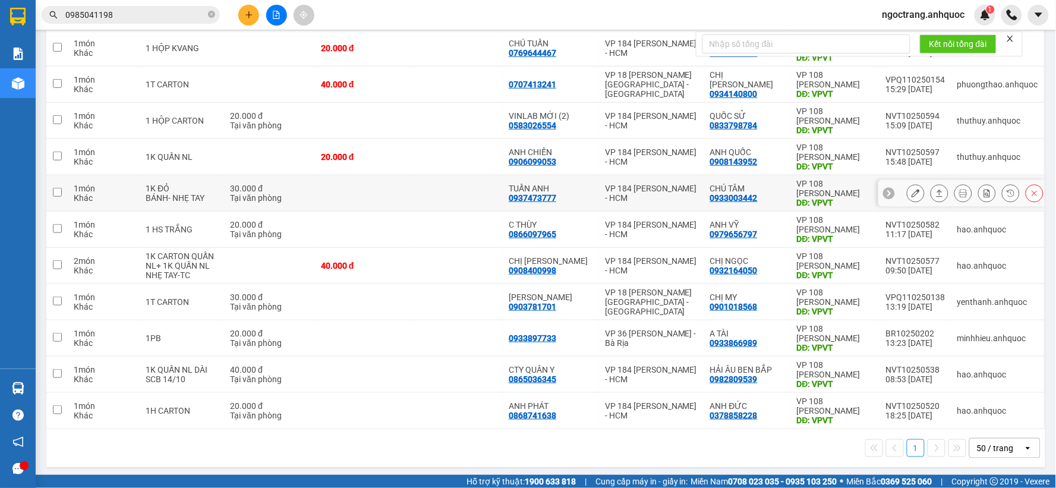
scroll to position [209, 0]
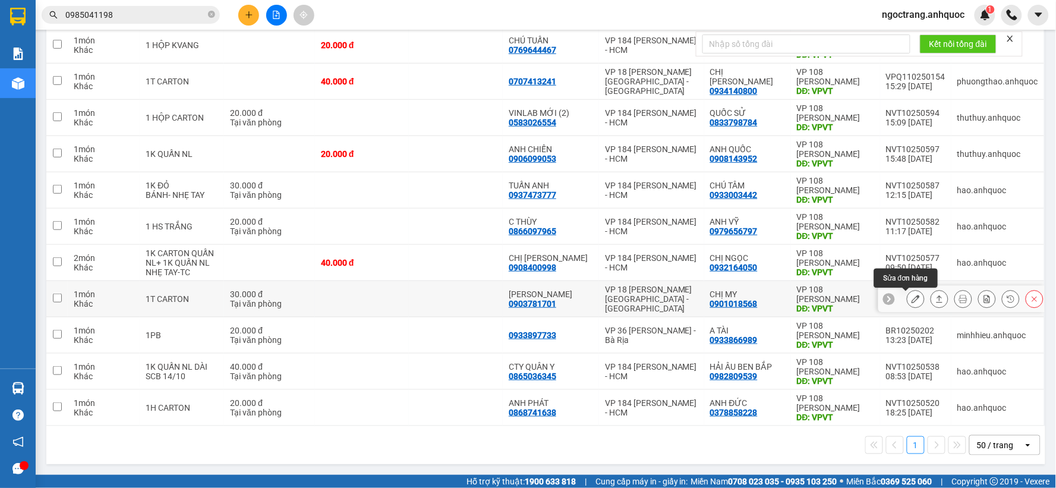
click at [912, 299] on button at bounding box center [915, 299] width 17 height 21
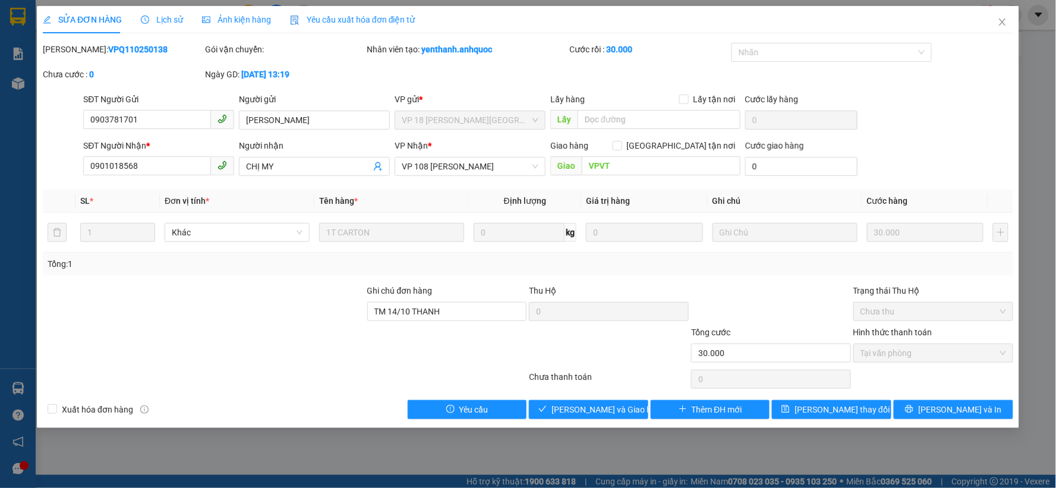
type input "0903781701"
type input "[PERSON_NAME]"
type input "0901018568"
type input "CHỊ MY"
type input "VPVT"
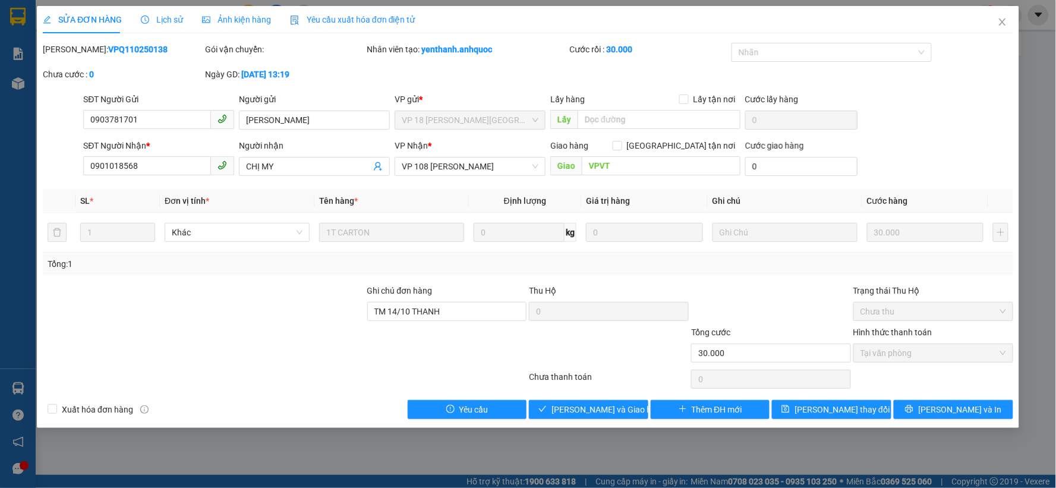
type input "TM 14/10 THANH"
type input "30.000"
click at [619, 407] on button "Giao hàng" at bounding box center [588, 409] width 119 height 19
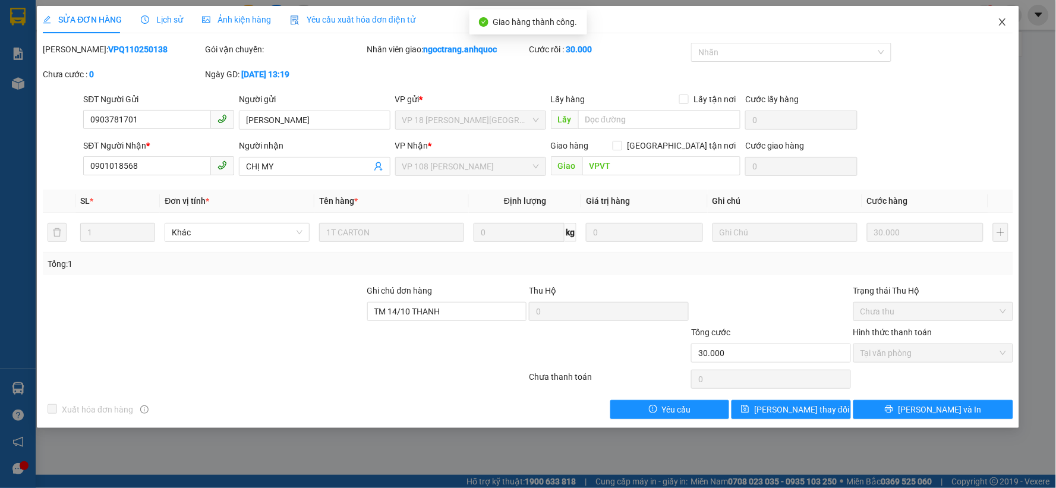
click at [1002, 23] on icon "close" at bounding box center [1002, 21] width 7 height 7
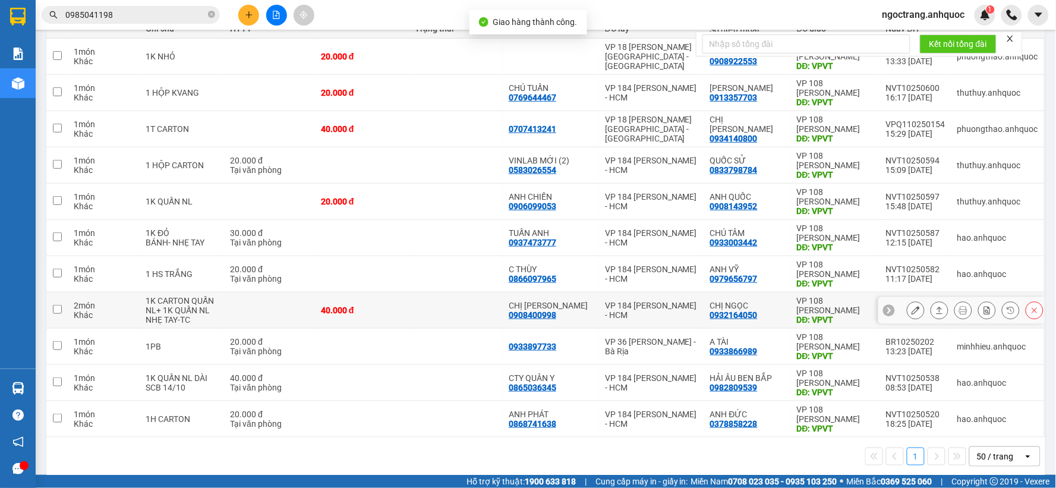
scroll to position [173, 0]
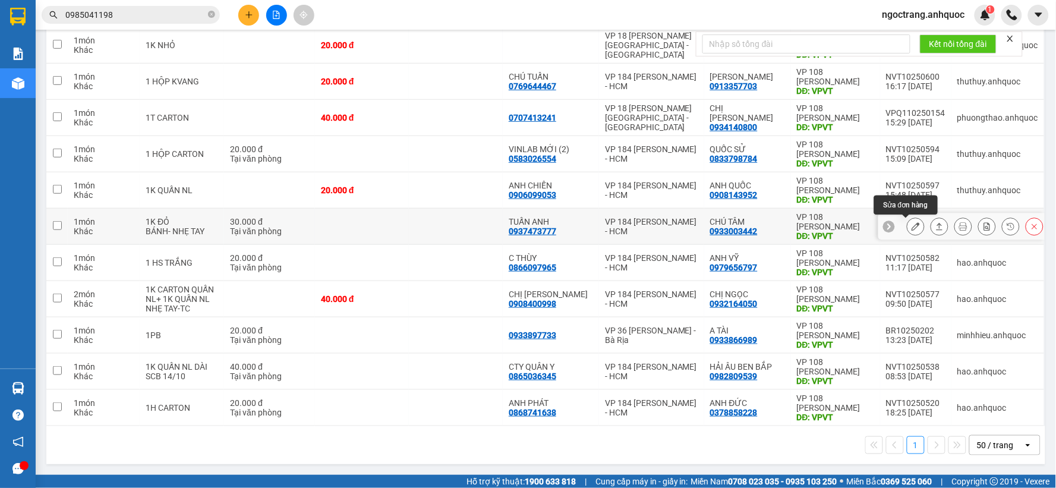
click at [912, 225] on icon at bounding box center [916, 226] width 8 height 8
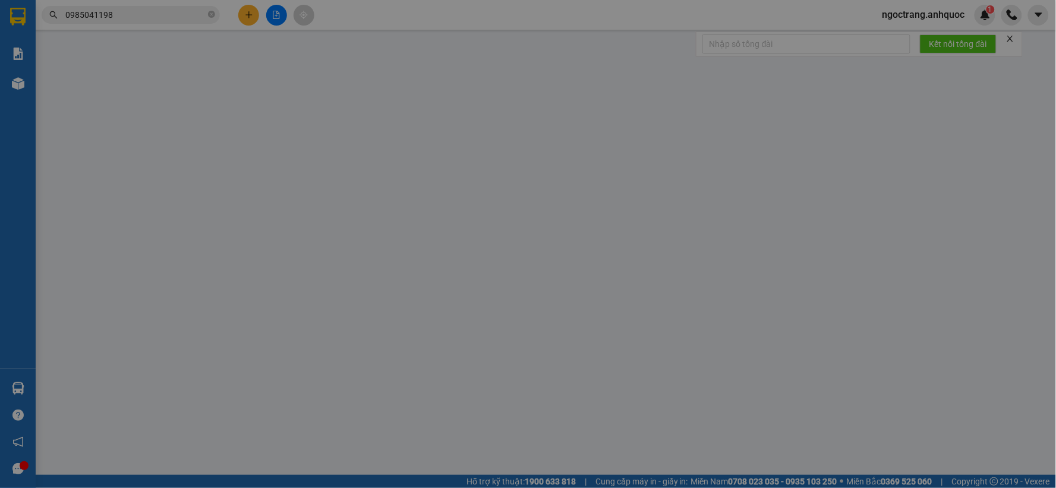
type input "0937473777"
type input "TUẤN ANH"
type input "0933003442"
type input "CHÚ TÂM"
type input "VPVT"
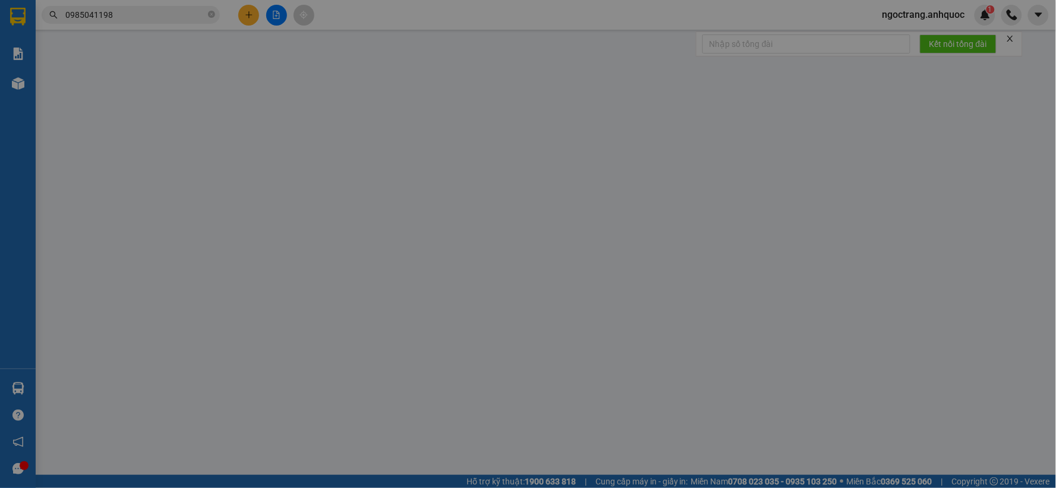
type input "TM 15/10 VP184 HẢO"
type input "30.000"
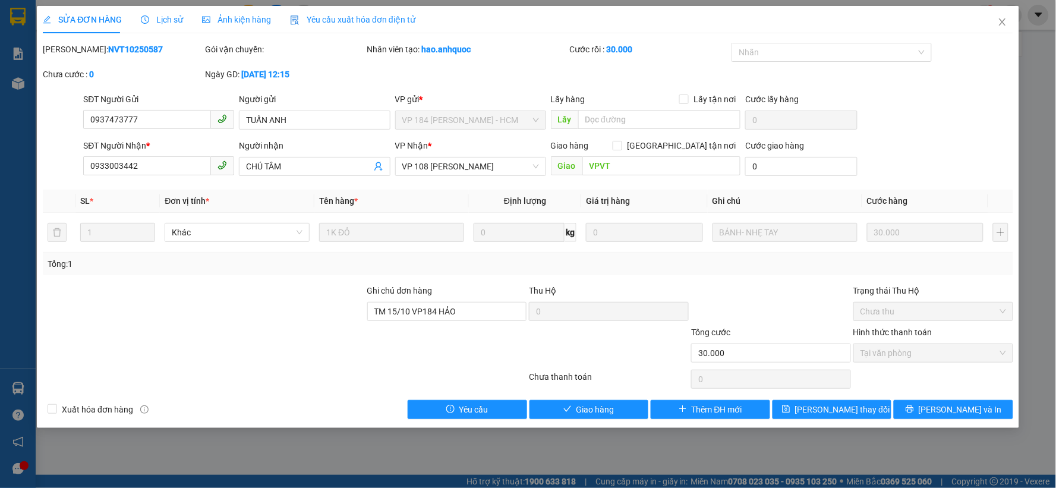
click at [157, 21] on span "Lịch sử" at bounding box center [162, 20] width 42 height 10
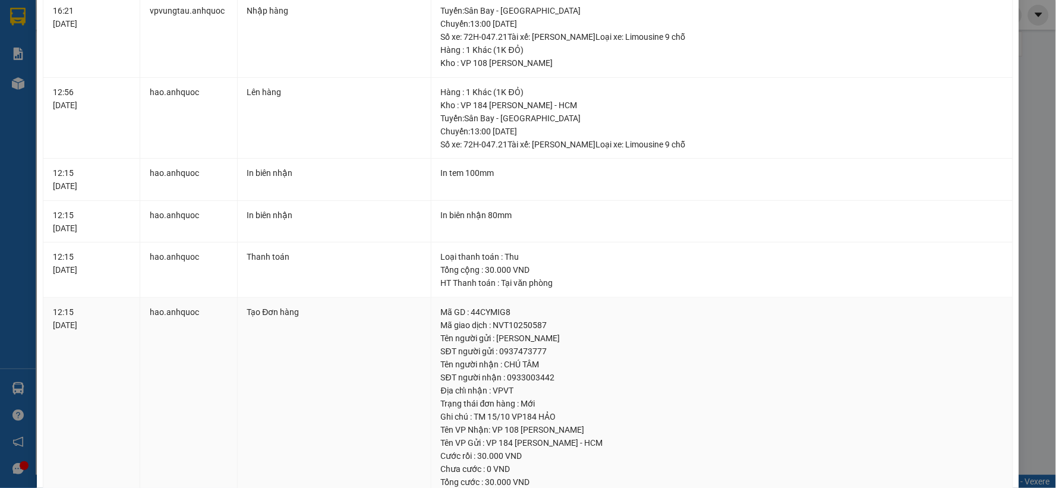
scroll to position [189, 0]
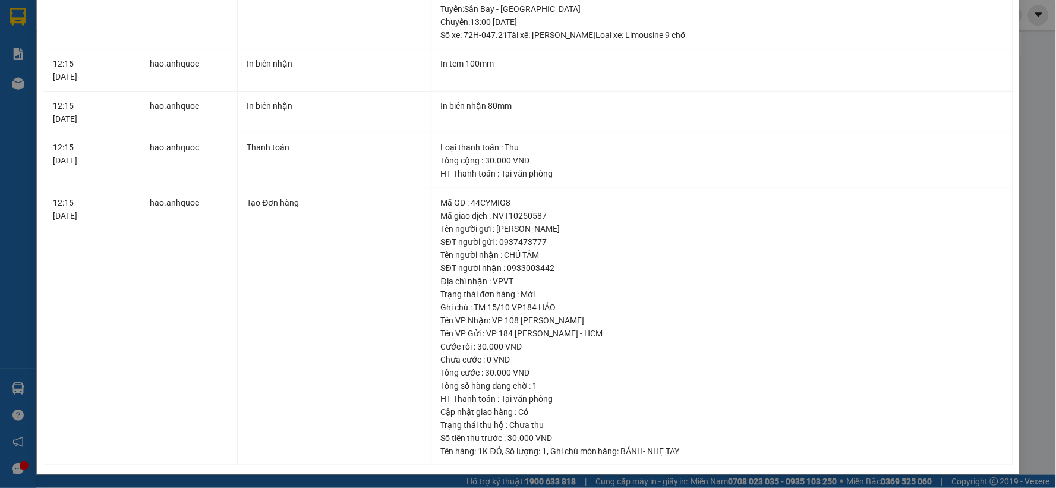
click at [1030, 198] on div "SỬA ĐƠN HÀNG Lịch sử Ảnh kiện hàng Yêu cầu xuất hóa đơn điện tử Total Paid Fee …" at bounding box center [528, 244] width 1056 height 488
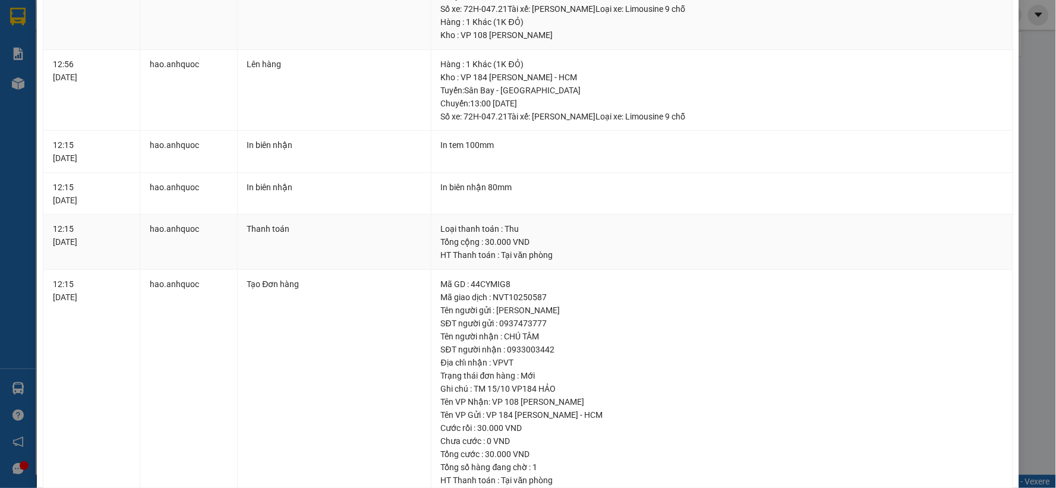
scroll to position [0, 0]
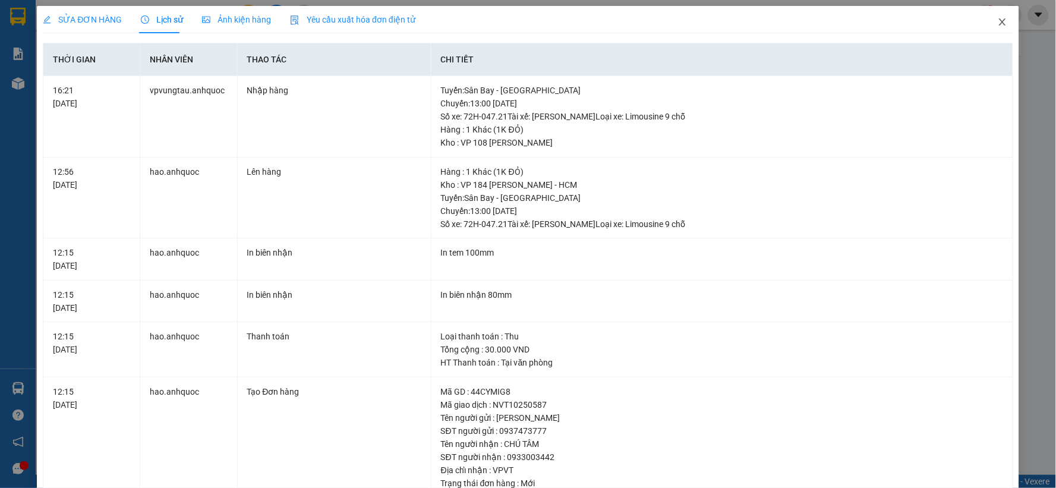
click at [998, 26] on icon "close" at bounding box center [1003, 22] width 10 height 10
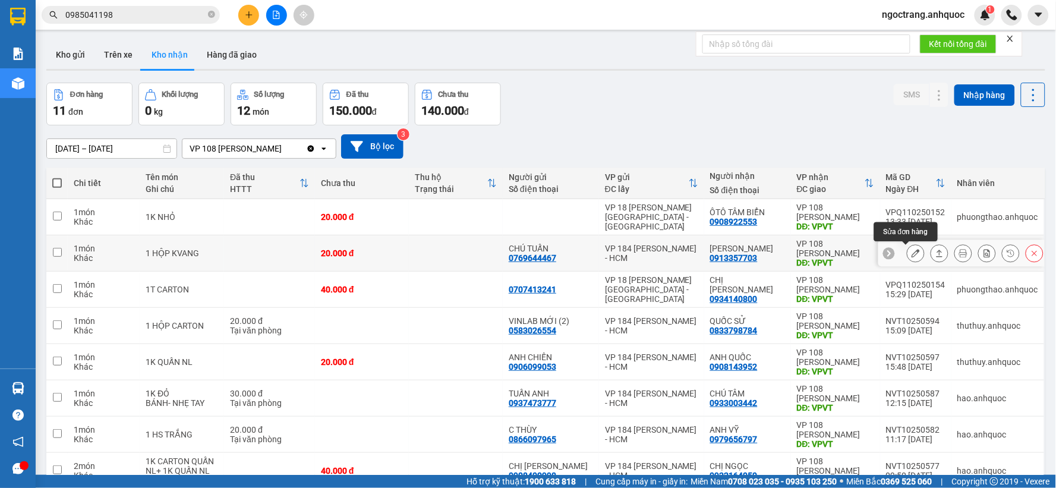
click at [910, 256] on button at bounding box center [915, 253] width 17 height 21
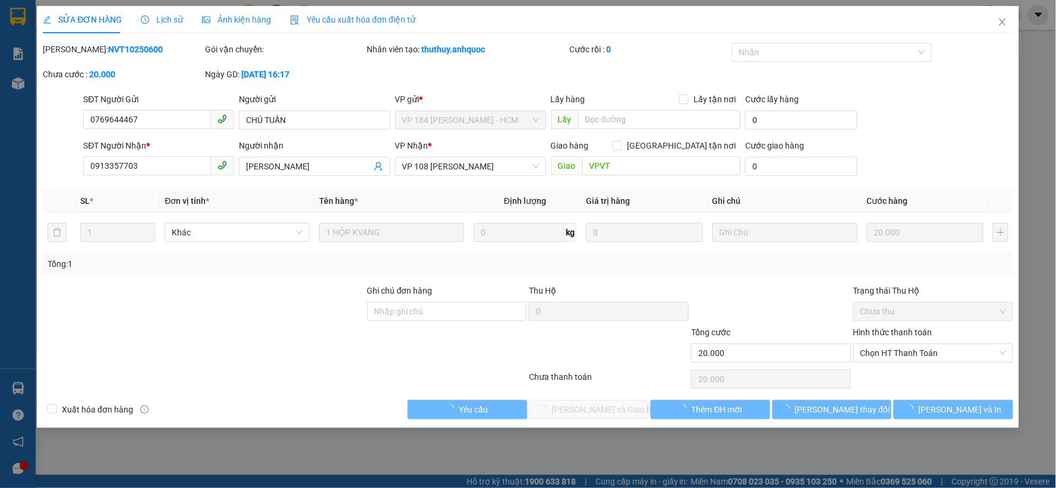
type input "0769644467"
type input "CHÚ TUẤN"
type input "0913357703"
type input "[PERSON_NAME]"
type input "VPVT"
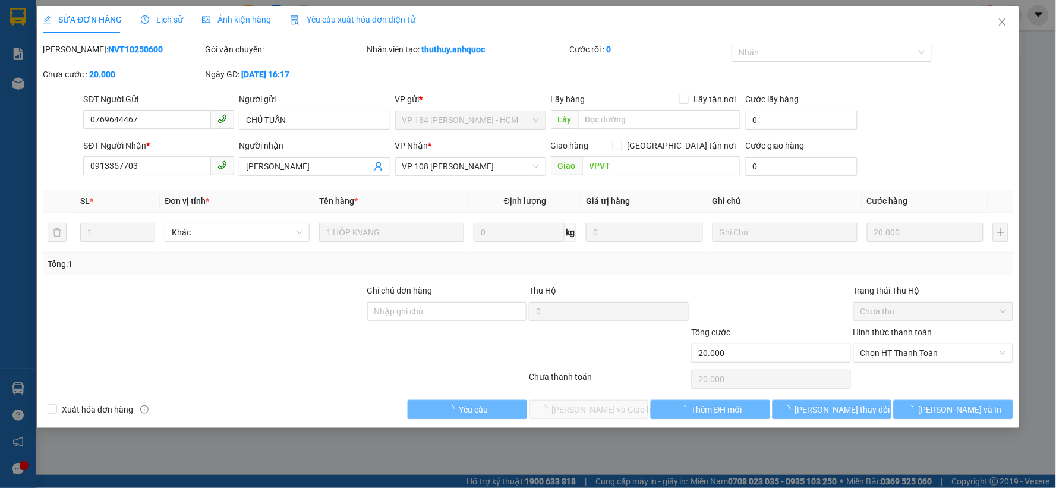
type input "20.000"
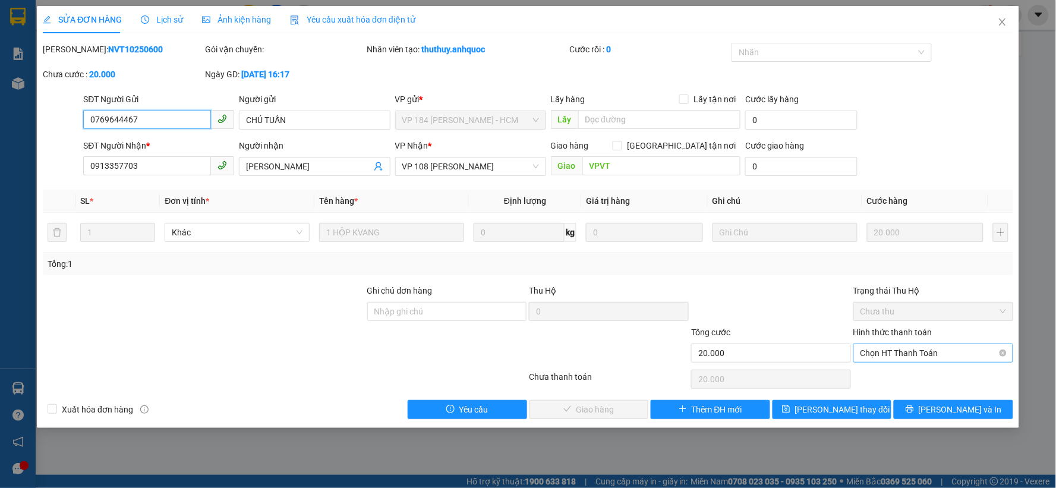
click at [931, 354] on span "Chọn HT Thanh Toán" at bounding box center [933, 353] width 146 height 18
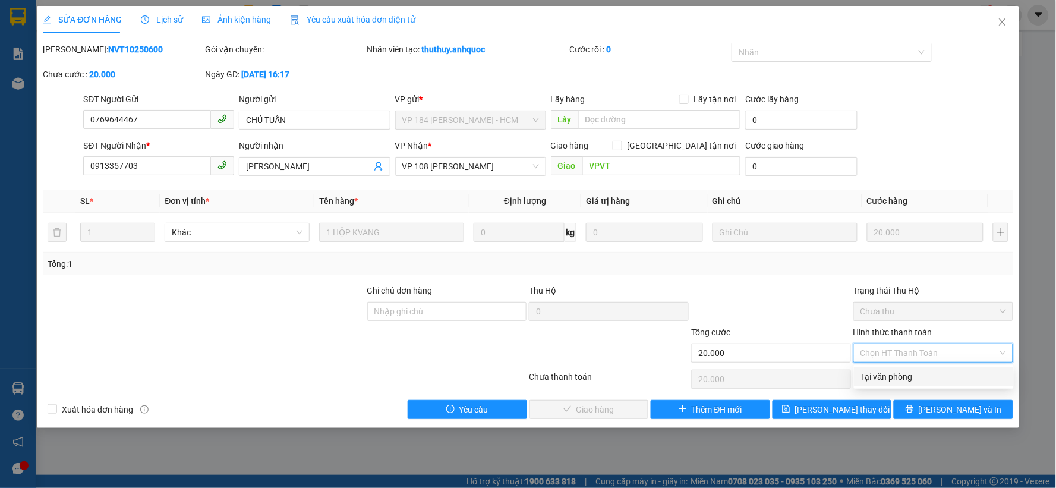
click at [912, 372] on div "Tại văn phòng" at bounding box center [934, 376] width 146 height 13
type input "0"
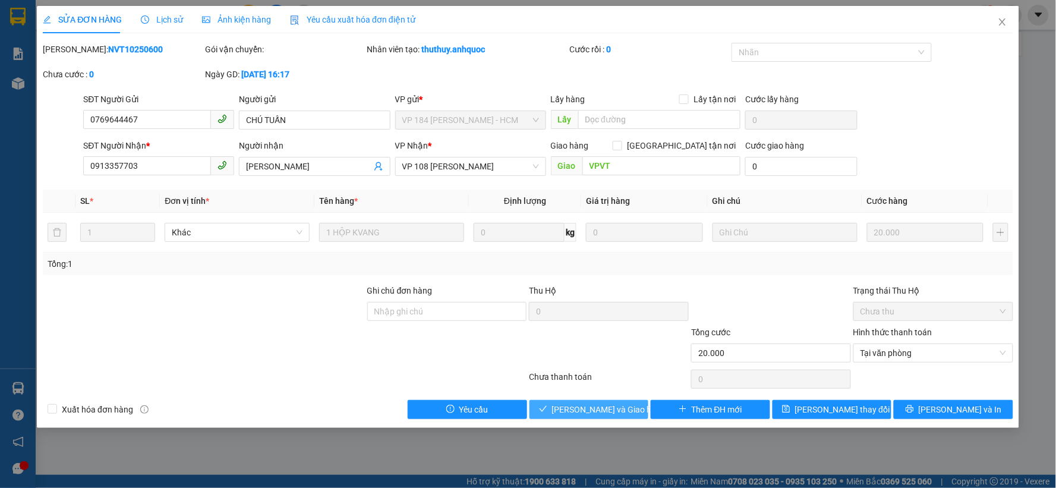
click at [600, 417] on button "[PERSON_NAME] và Giao hàng" at bounding box center [588, 409] width 119 height 19
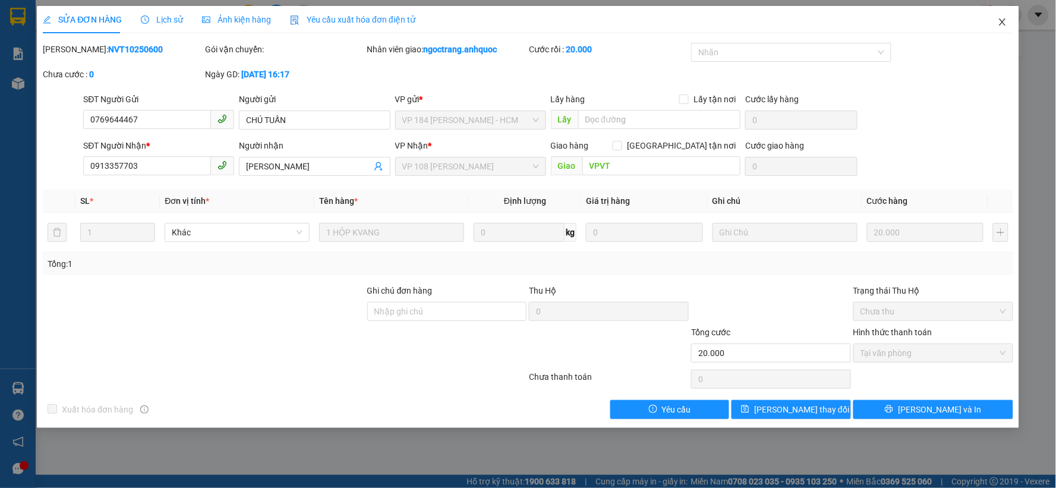
click at [1001, 26] on icon "close" at bounding box center [1003, 22] width 10 height 10
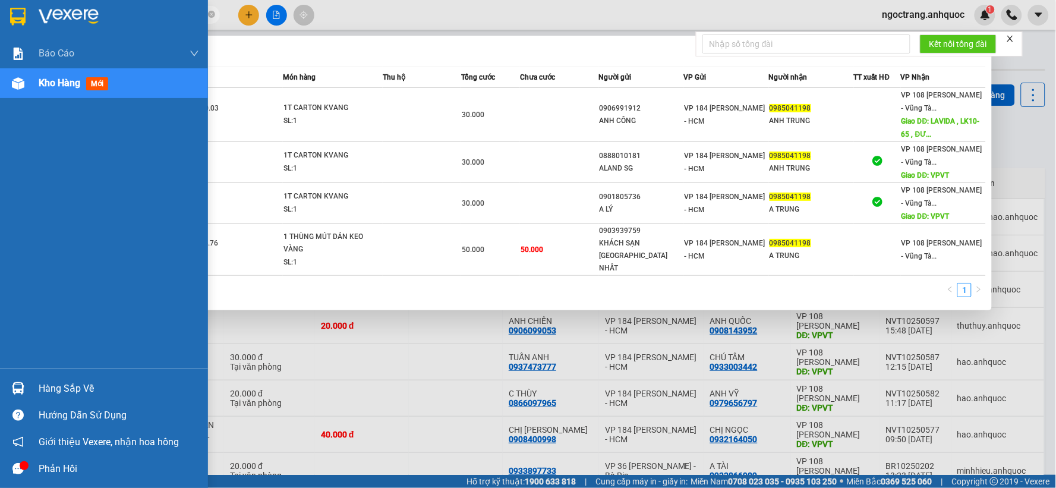
drag, startPoint x: 140, startPoint y: 15, endPoint x: 21, endPoint y: 15, distance: 119.4
click at [21, 15] on section "Kết quả tìm kiếm ( 4 ) Bộ lọc Mã ĐH Trạng thái Món hàng Thu hộ Tổng cước Chưa c…" at bounding box center [528, 244] width 1056 height 488
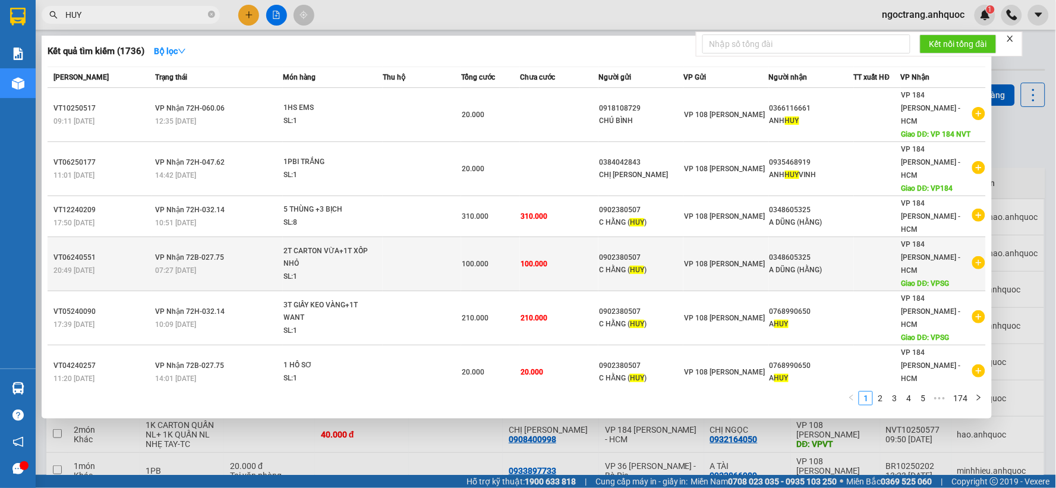
type input "HUY"
click at [975, 256] on icon "plus-circle" at bounding box center [978, 262] width 13 height 13
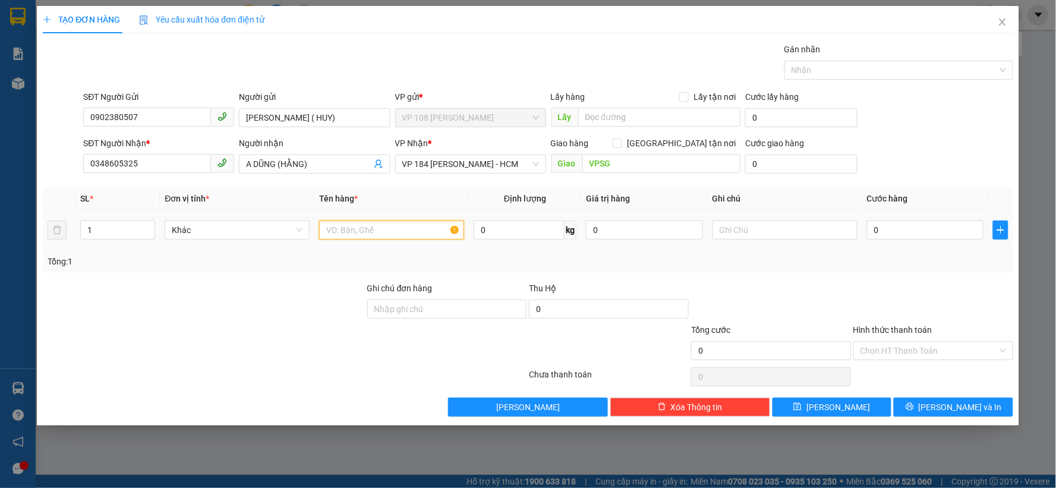
click at [395, 222] on input "text" at bounding box center [391, 229] width 145 height 19
type input "1H NHỎ"
click at [899, 232] on input "0" at bounding box center [925, 229] width 117 height 19
type input "2"
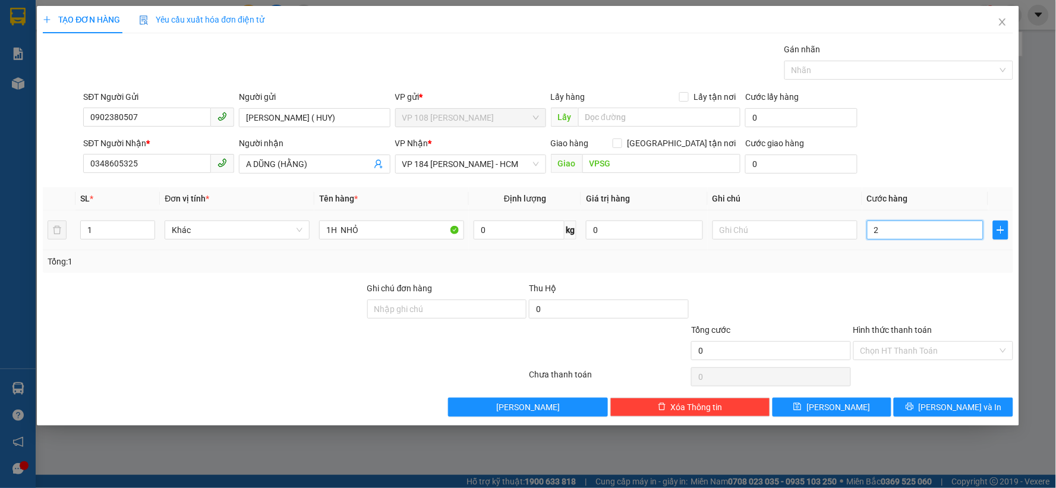
type input "2"
type input "20"
type input "200"
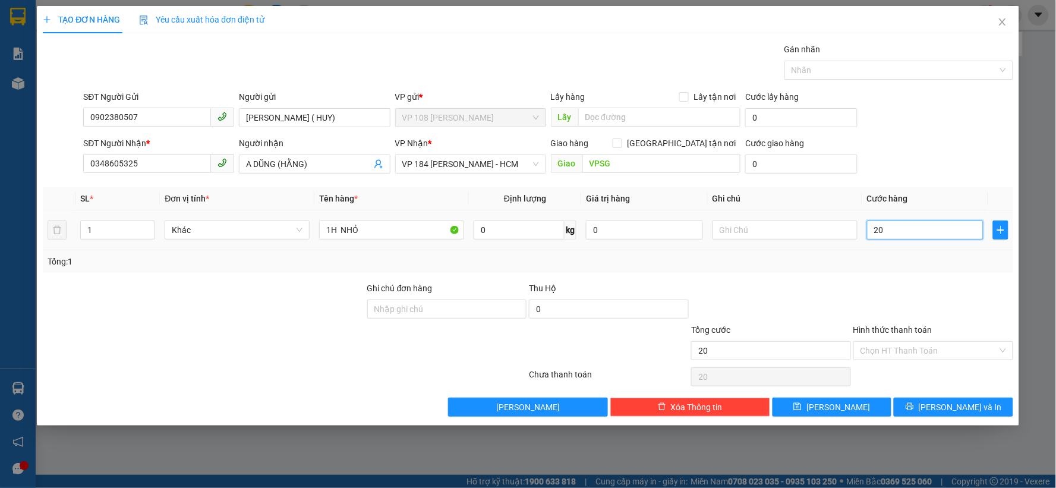
type input "200"
type input "2.000"
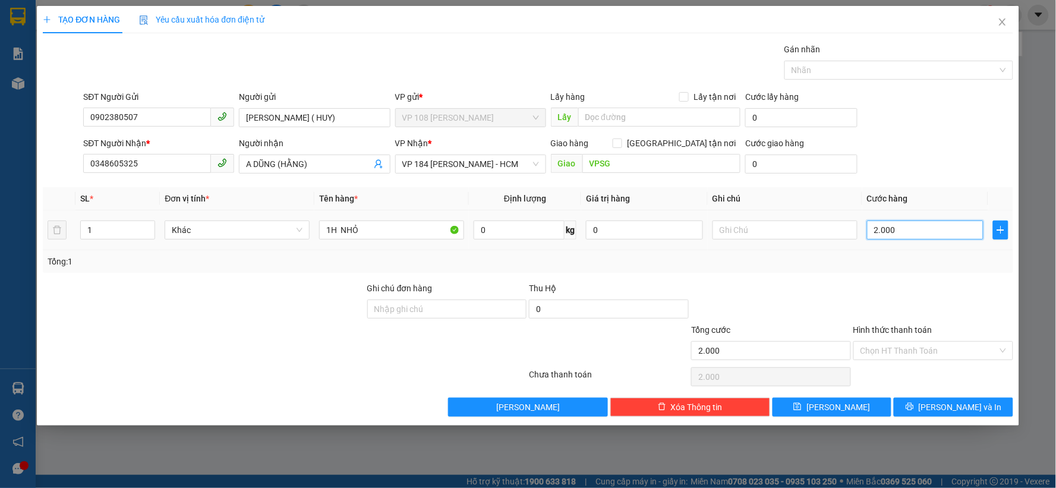
type input "20.000"
click at [923, 405] on button "[PERSON_NAME] và In" at bounding box center [953, 407] width 119 height 19
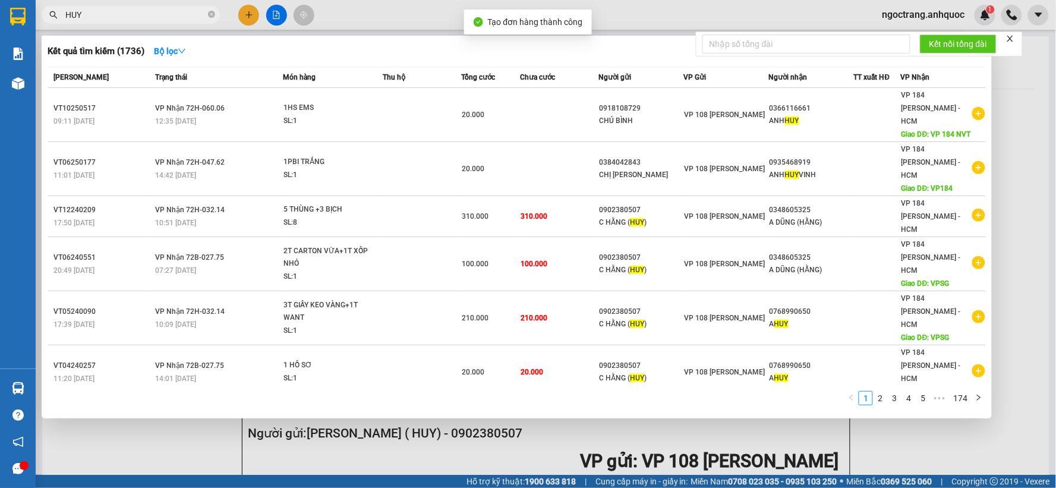
click at [1044, 276] on div at bounding box center [528, 244] width 1056 height 488
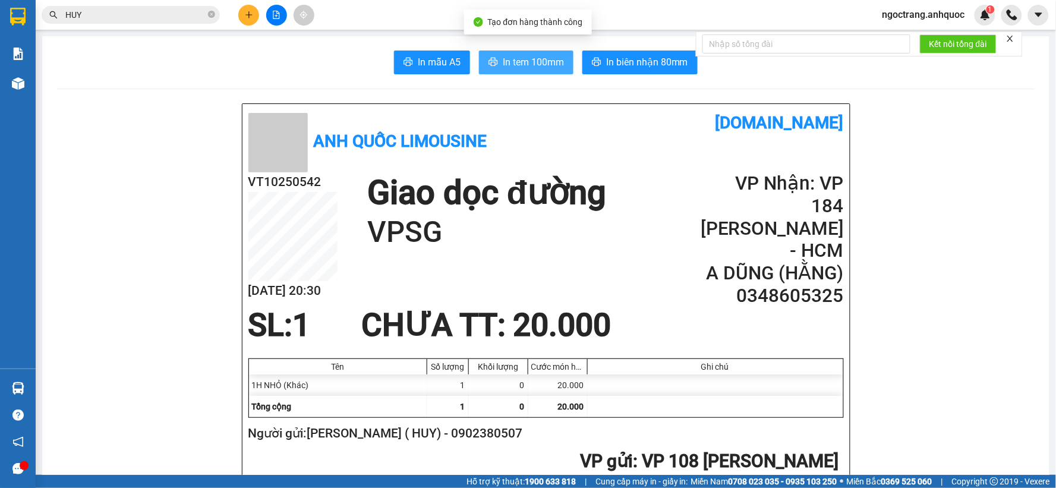
click at [524, 59] on span "In tem 100mm" at bounding box center [533, 62] width 61 height 15
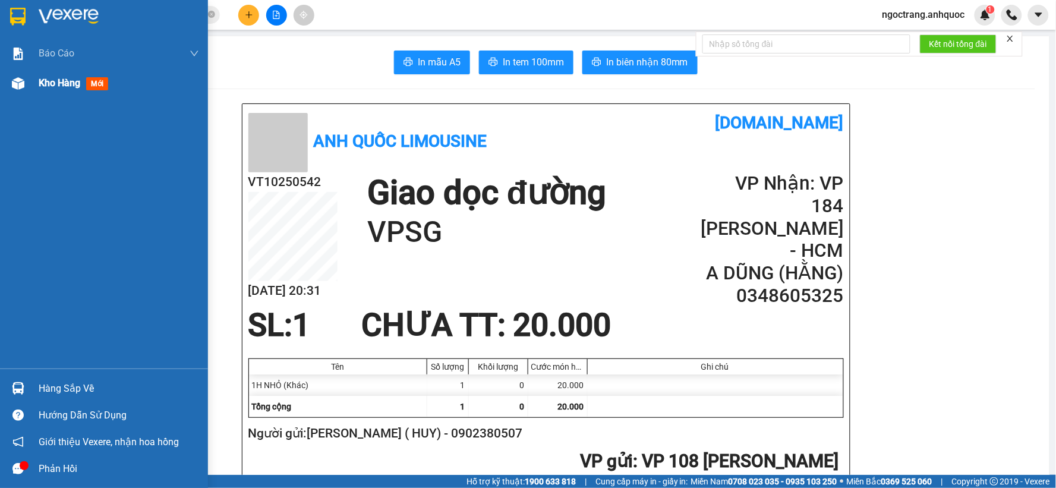
click at [53, 85] on span "Kho hàng" at bounding box center [60, 82] width 42 height 11
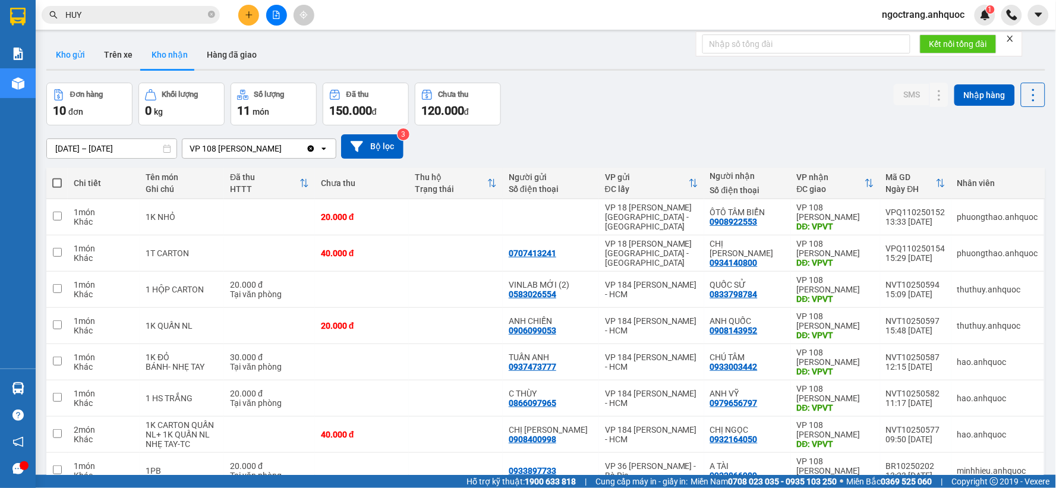
click at [81, 57] on button "Kho gửi" at bounding box center [70, 54] width 48 height 29
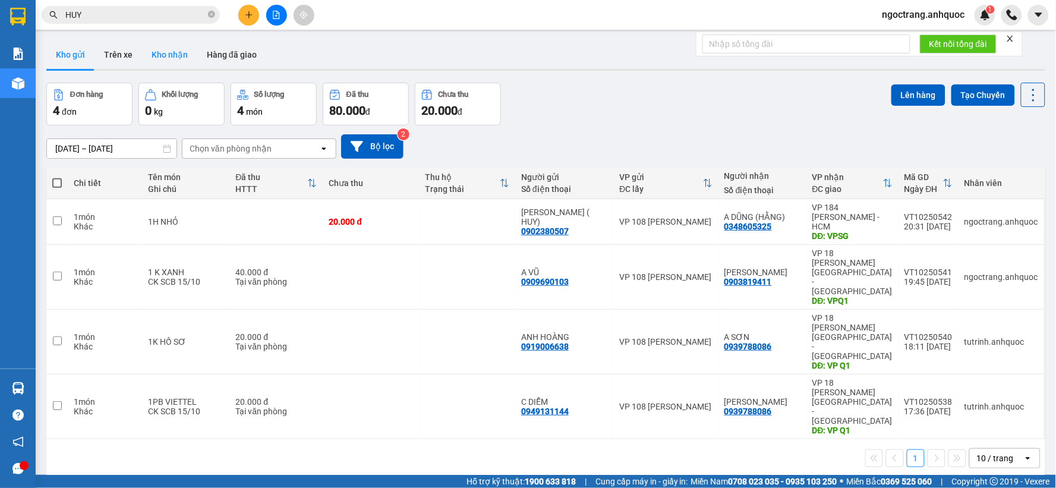
click at [173, 55] on button "Kho nhận" at bounding box center [169, 54] width 55 height 29
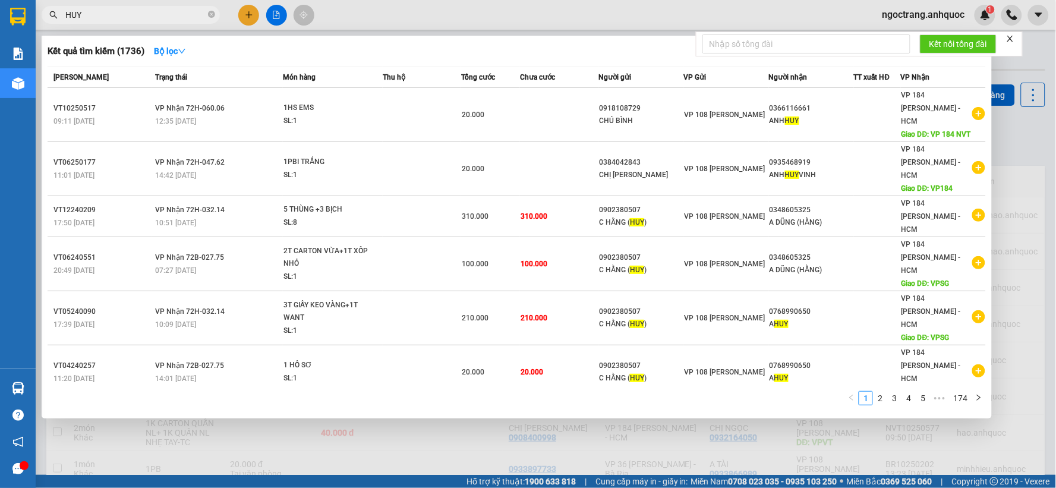
click at [215, 14] on span "HUY" at bounding box center [131, 15] width 178 height 18
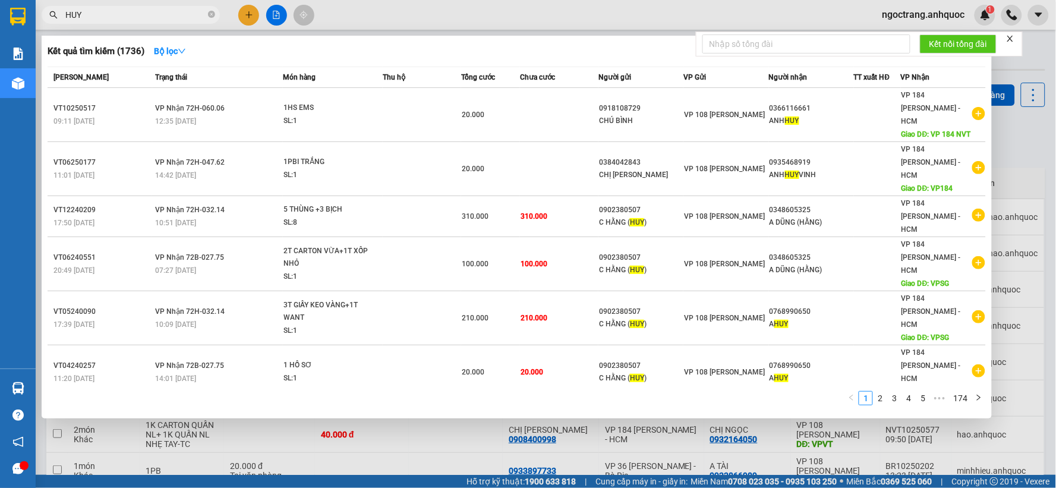
click at [253, 453] on div at bounding box center [528, 244] width 1056 height 488
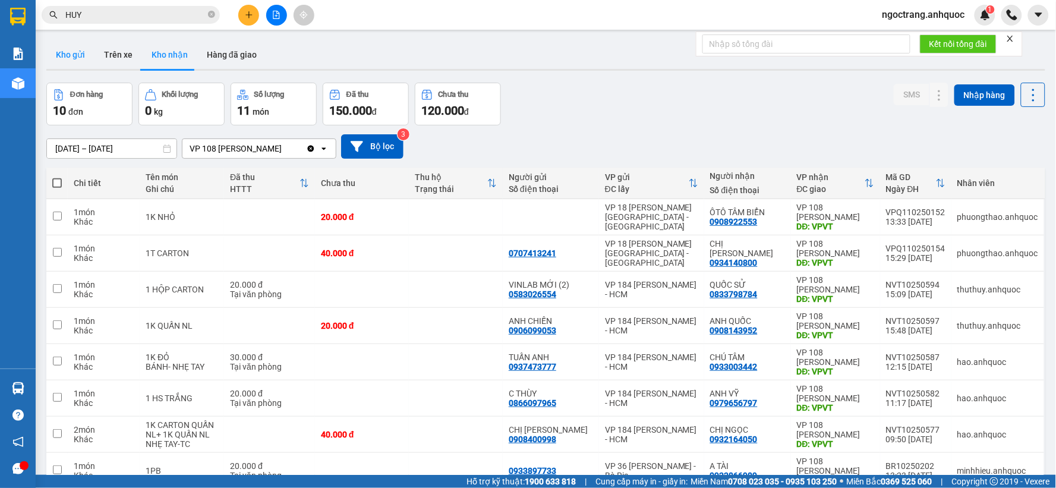
click at [68, 51] on button "Kho gửi" at bounding box center [70, 54] width 48 height 29
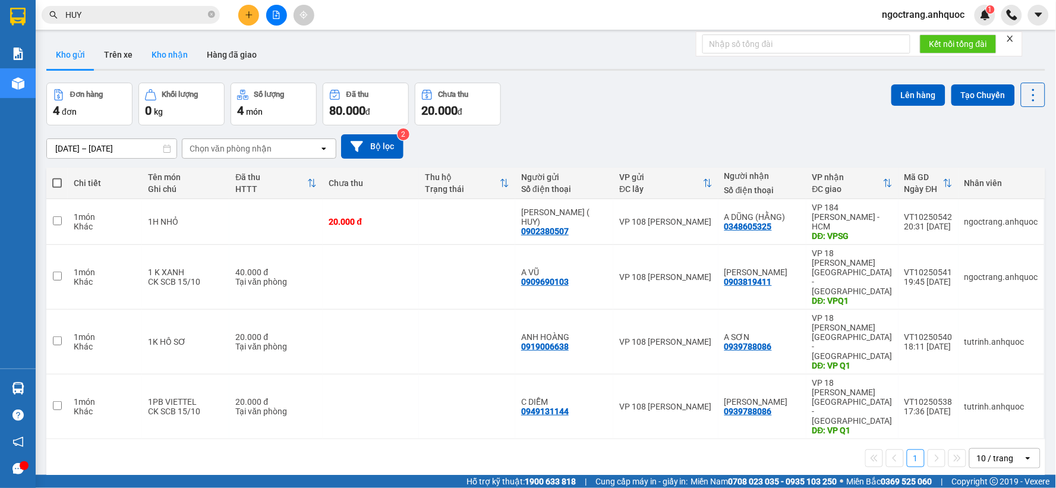
click at [169, 56] on button "Kho nhận" at bounding box center [169, 54] width 55 height 29
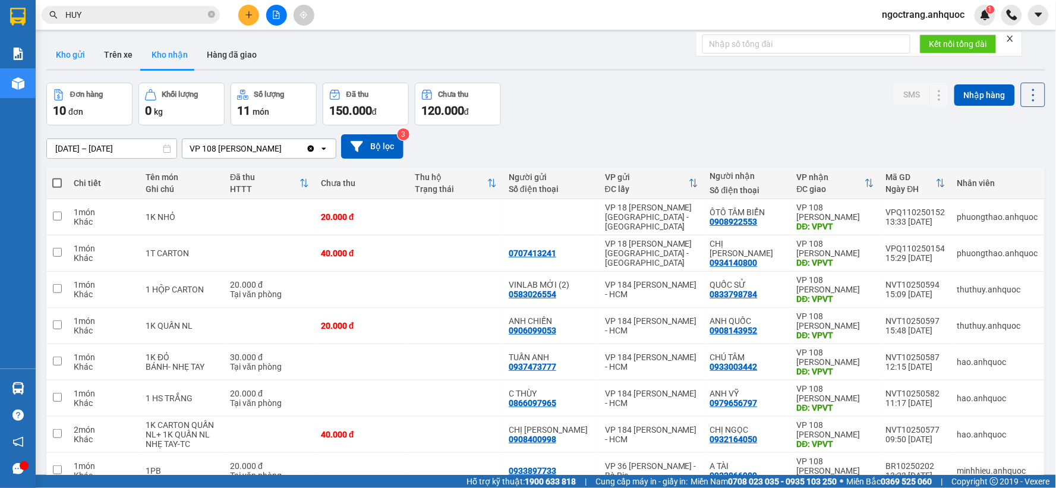
click at [70, 53] on button "Kho gửi" at bounding box center [70, 54] width 48 height 29
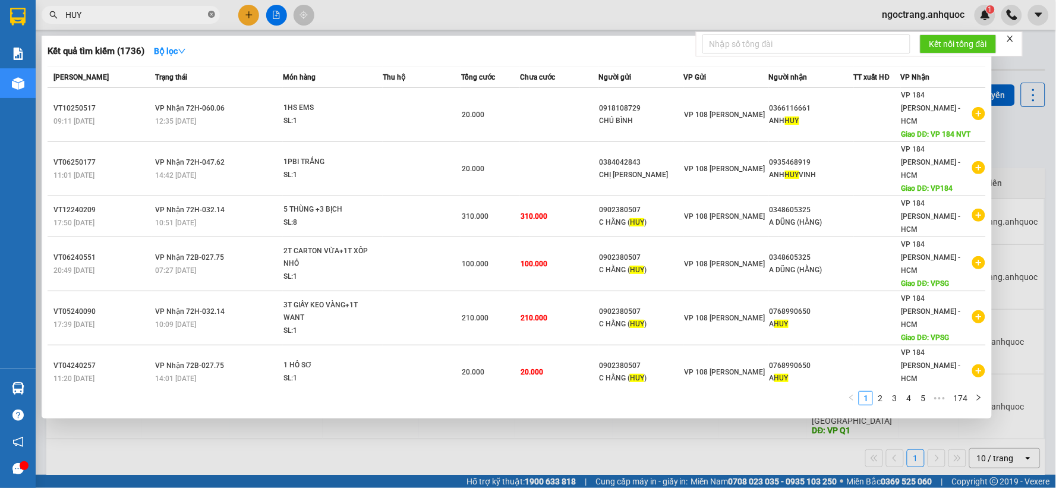
click at [210, 18] on icon "close-circle" at bounding box center [211, 14] width 7 height 7
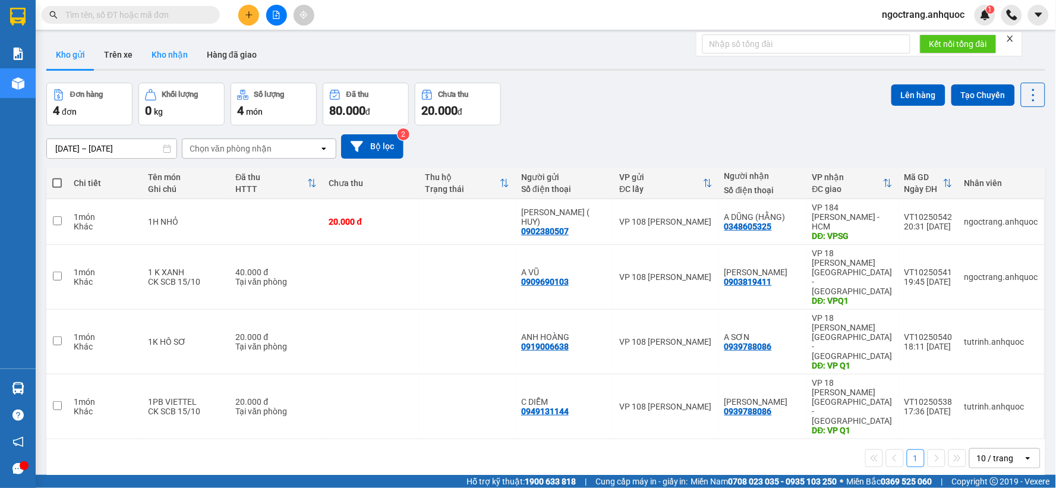
click at [170, 58] on button "Kho nhận" at bounding box center [169, 54] width 55 height 29
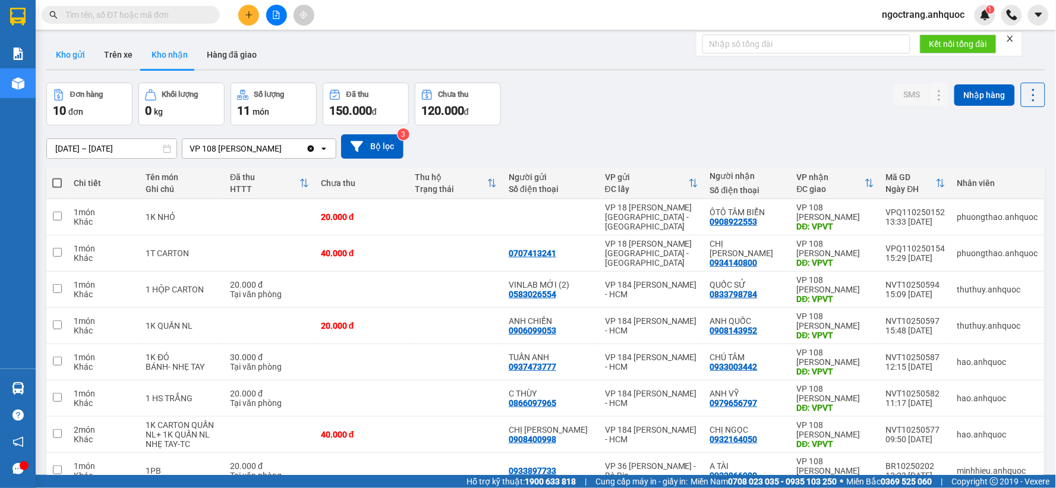
click at [71, 63] on button "Kho gửi" at bounding box center [70, 54] width 48 height 29
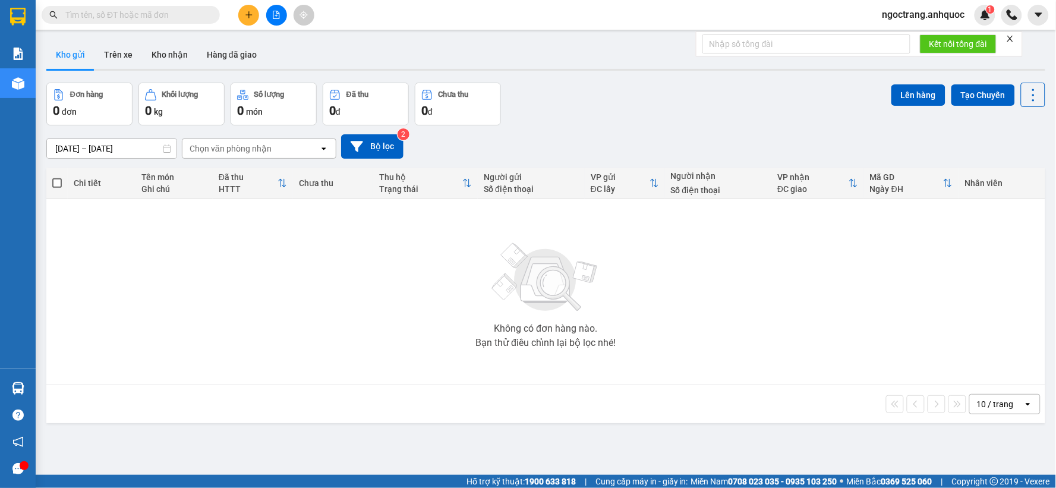
click at [150, 15] on input "text" at bounding box center [135, 14] width 140 height 13
click at [186, 14] on input "text" at bounding box center [135, 14] width 140 height 13
click at [179, 52] on button "Kho nhận" at bounding box center [169, 54] width 55 height 29
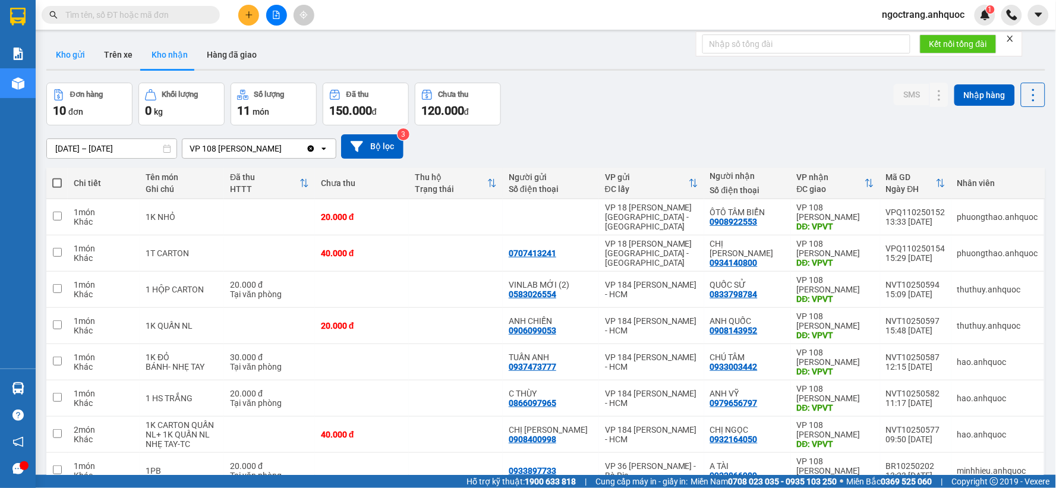
click at [84, 48] on button "Kho gửi" at bounding box center [70, 54] width 48 height 29
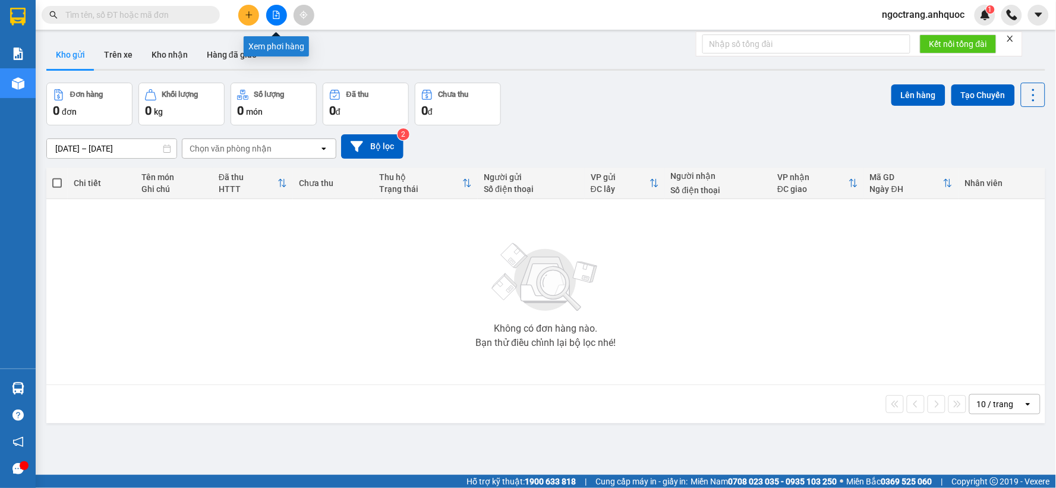
click at [280, 20] on button at bounding box center [276, 15] width 21 height 21
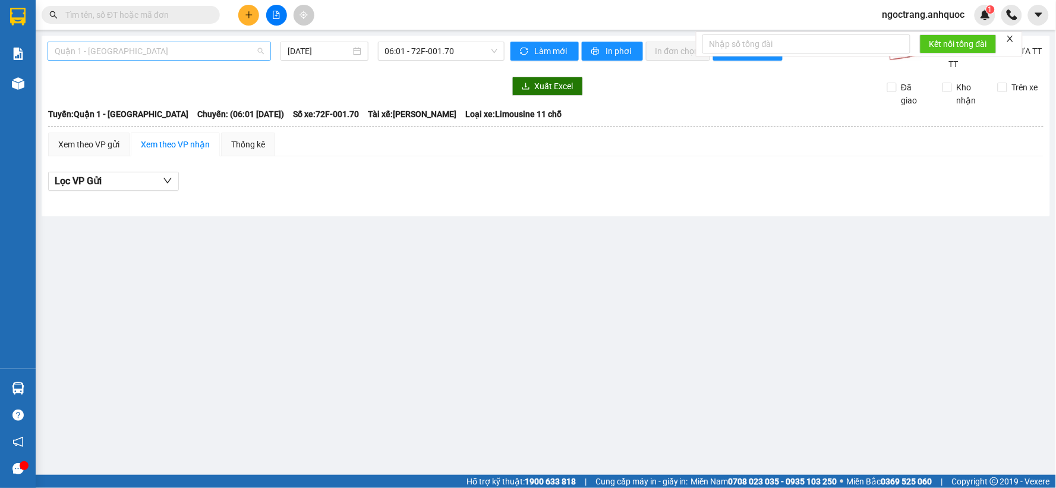
click at [168, 43] on span "Quận 1 - [GEOGRAPHIC_DATA]" at bounding box center [159, 51] width 209 height 18
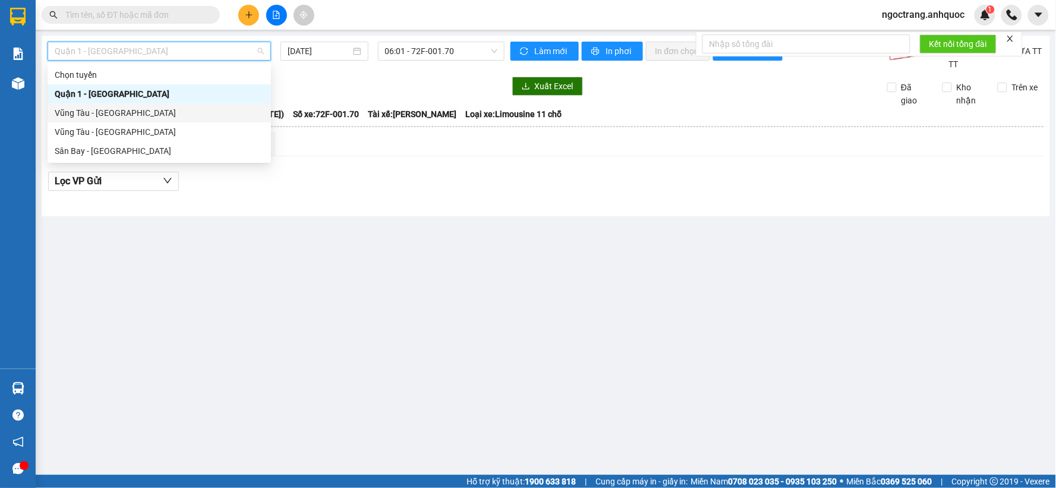
click at [155, 115] on div "Vũng Tàu - [GEOGRAPHIC_DATA]" at bounding box center [159, 112] width 209 height 13
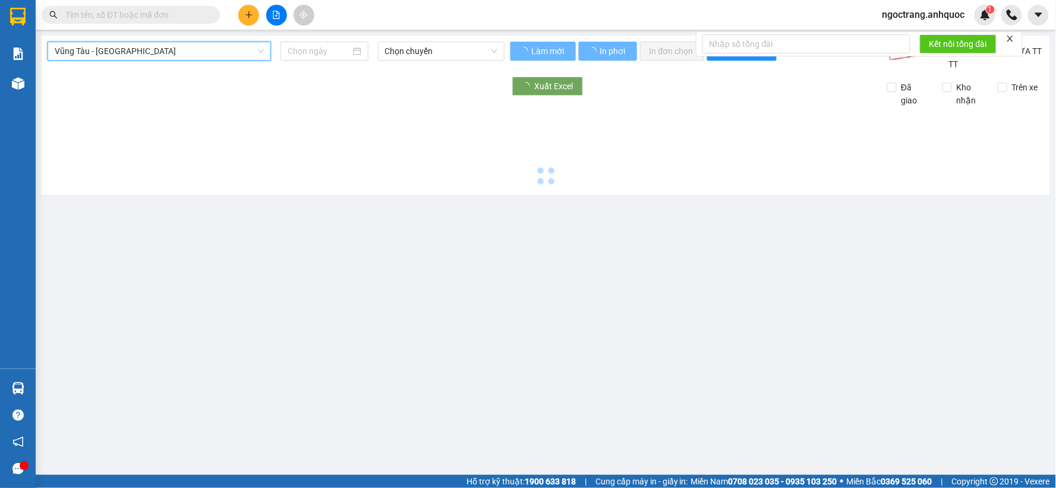
type input "[DATE]"
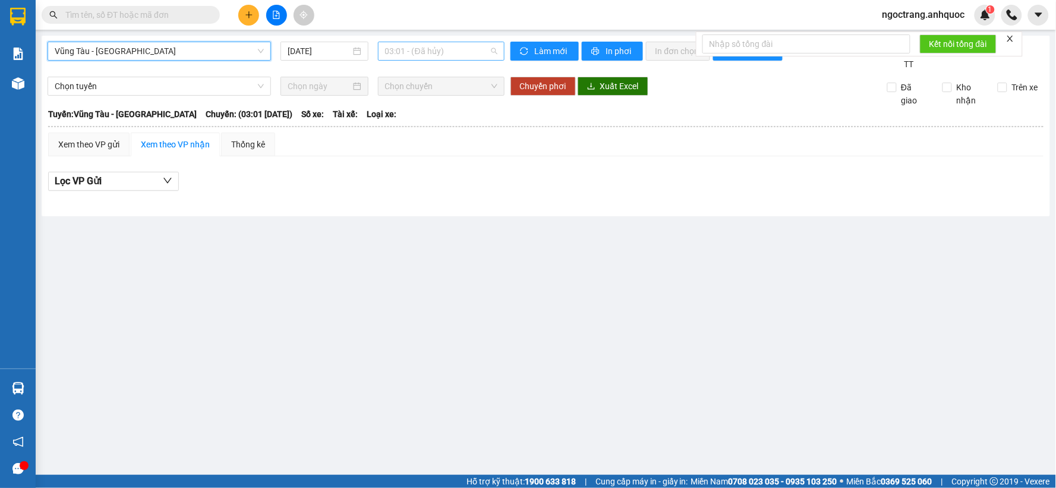
click at [418, 52] on span "03:01 - (Đã hủy)" at bounding box center [441, 51] width 112 height 18
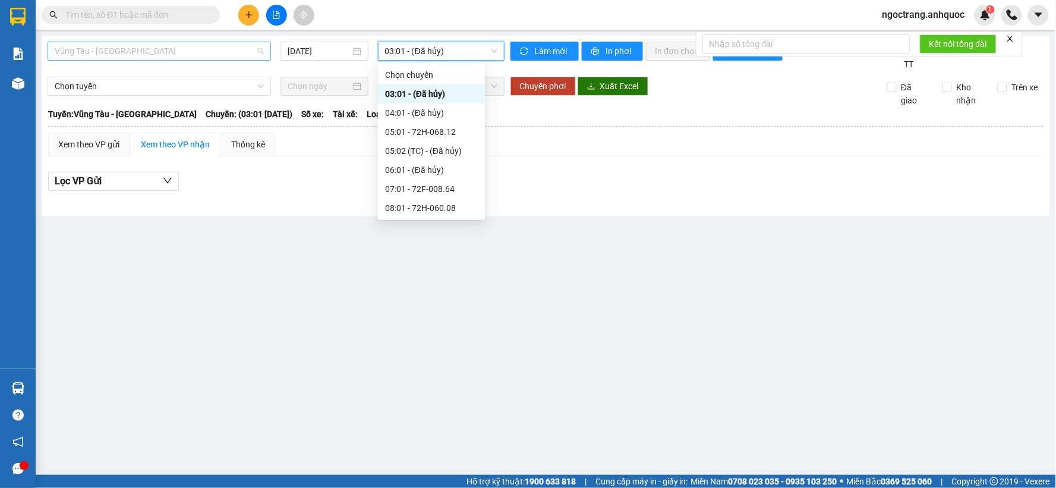
click at [158, 51] on span "Vũng Tàu - [GEOGRAPHIC_DATA]" at bounding box center [159, 51] width 209 height 18
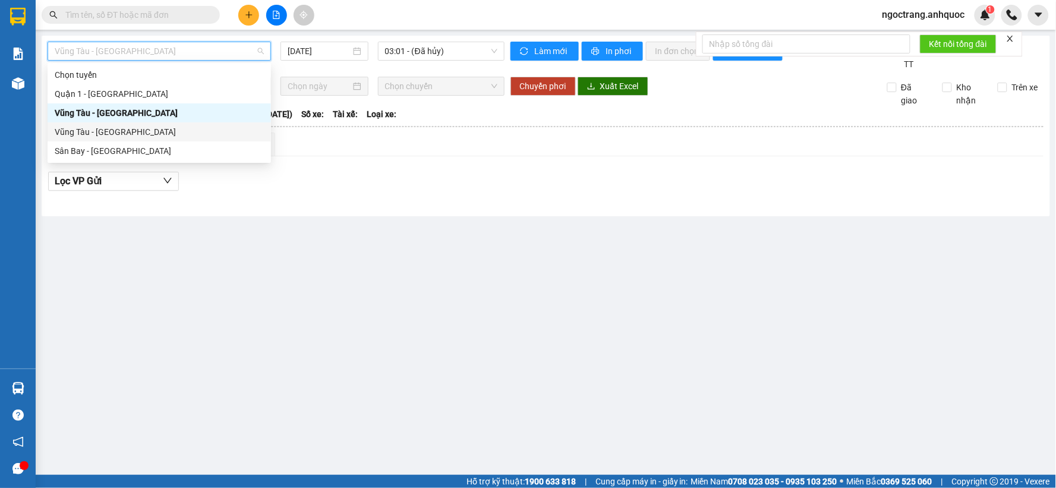
click at [116, 133] on div "Vũng Tàu - [GEOGRAPHIC_DATA]" at bounding box center [159, 131] width 209 height 13
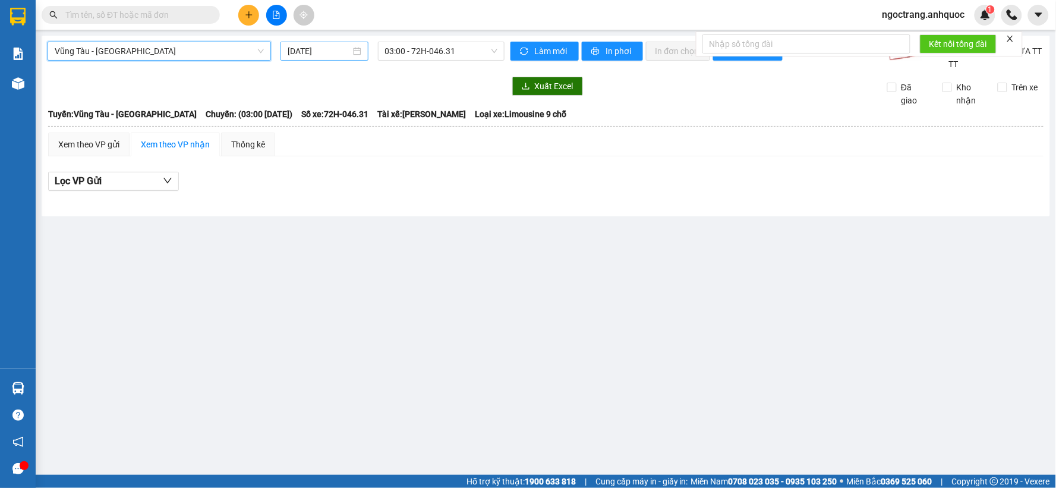
click at [349, 56] on input "[DATE]" at bounding box center [319, 51] width 62 height 13
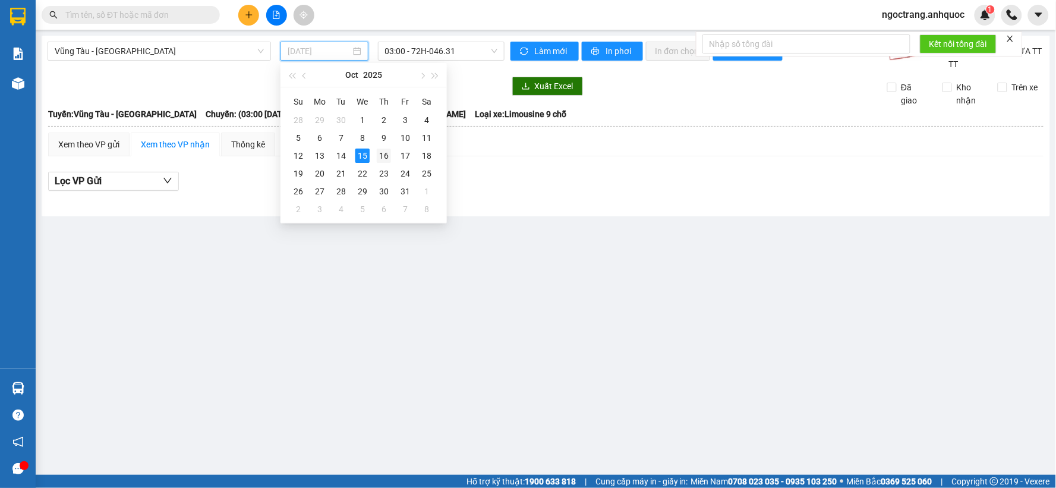
click at [381, 156] on div "16" at bounding box center [384, 156] width 14 height 14
type input "[DATE]"
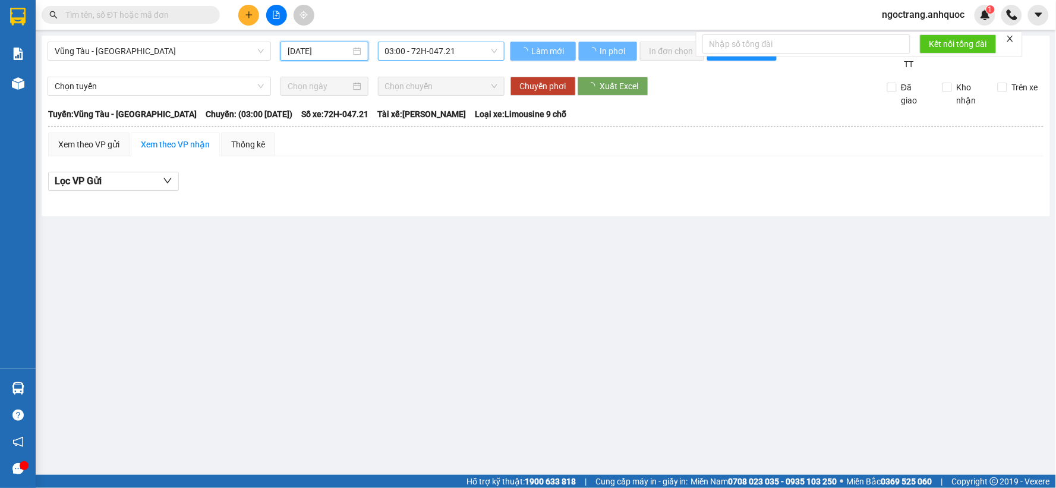
click at [452, 52] on span "03:00 - 72H-047.21" at bounding box center [441, 51] width 112 height 18
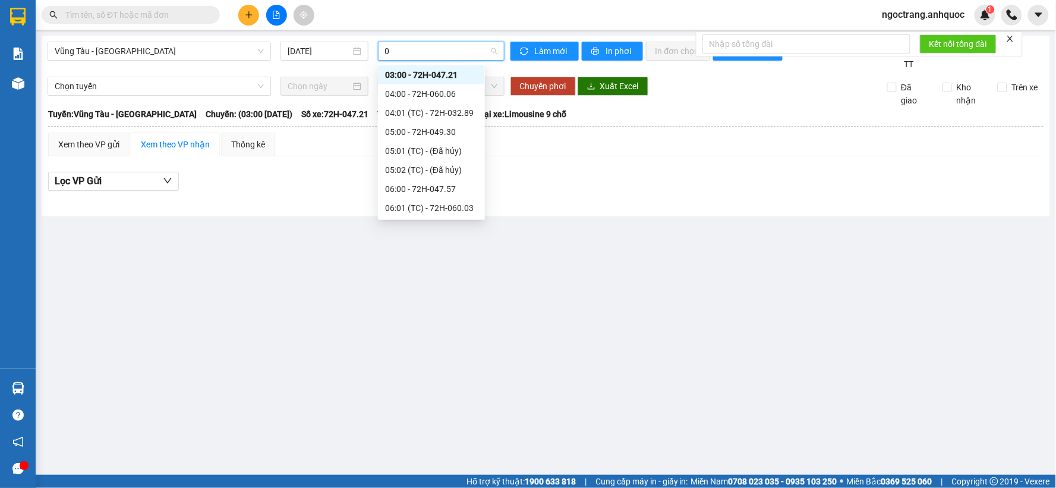
type input "05"
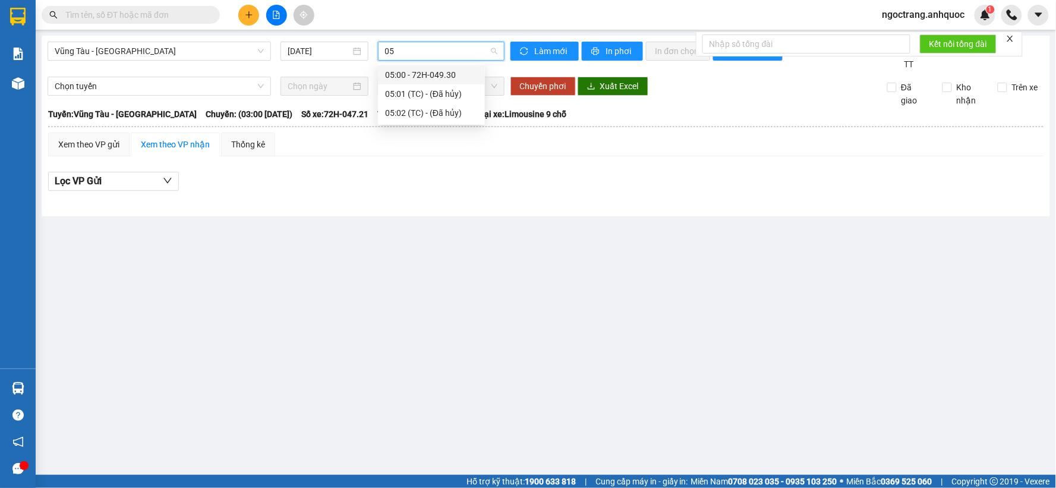
click at [443, 72] on div "05:00 - 72H-049.30" at bounding box center [431, 74] width 93 height 13
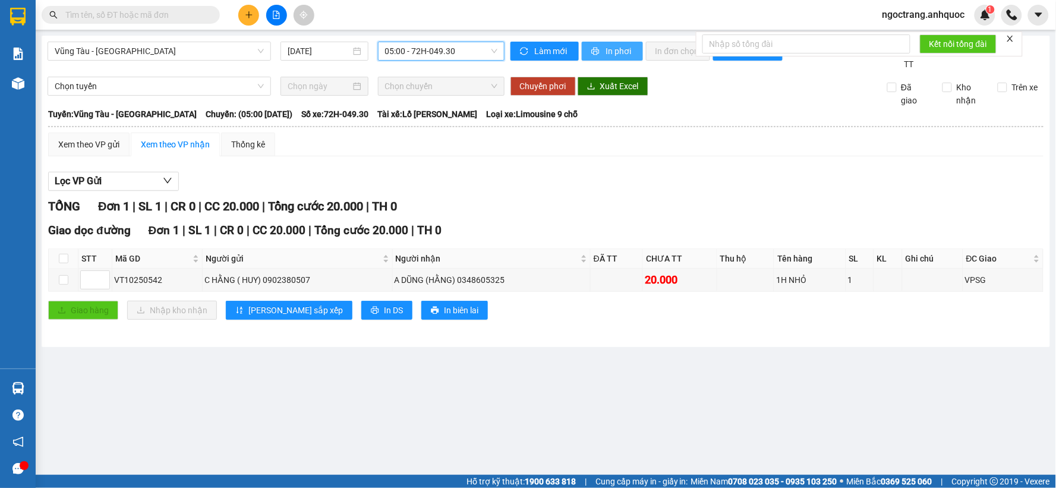
click at [628, 56] on span "In phơi" at bounding box center [619, 51] width 27 height 13
click at [196, 57] on span "Vũng Tàu - [GEOGRAPHIC_DATA]" at bounding box center [159, 51] width 209 height 18
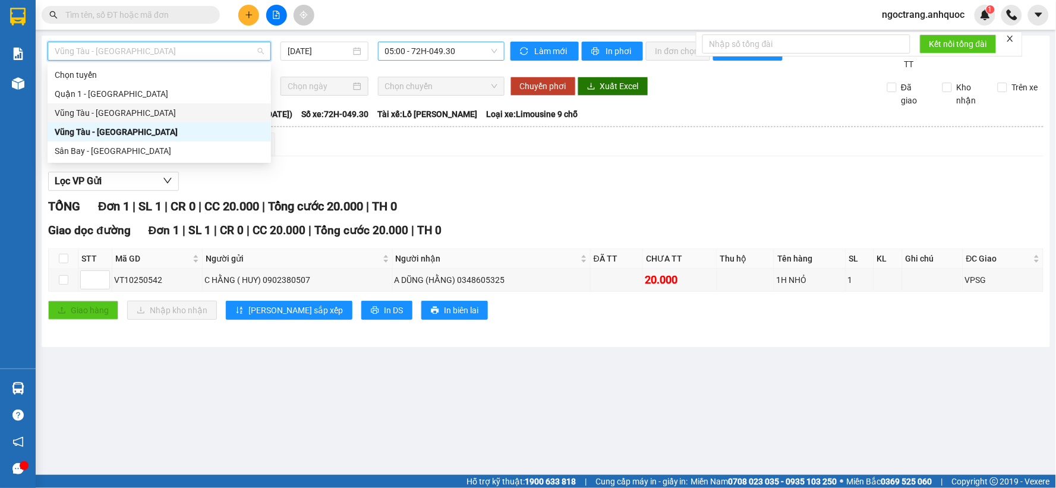
click at [144, 107] on div "Vũng Tàu - [GEOGRAPHIC_DATA]" at bounding box center [159, 112] width 209 height 13
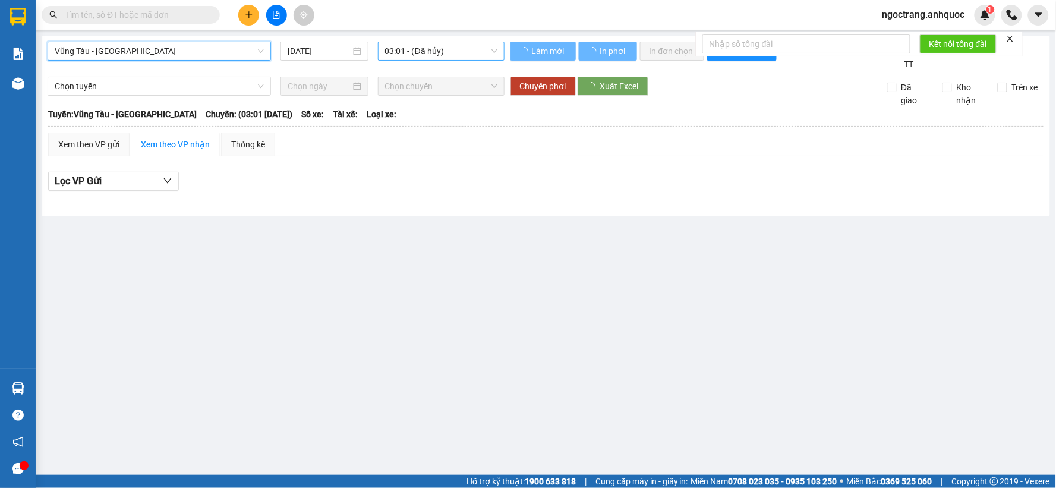
click at [445, 56] on span "03:01 - (Đã hủy)" at bounding box center [441, 51] width 112 height 18
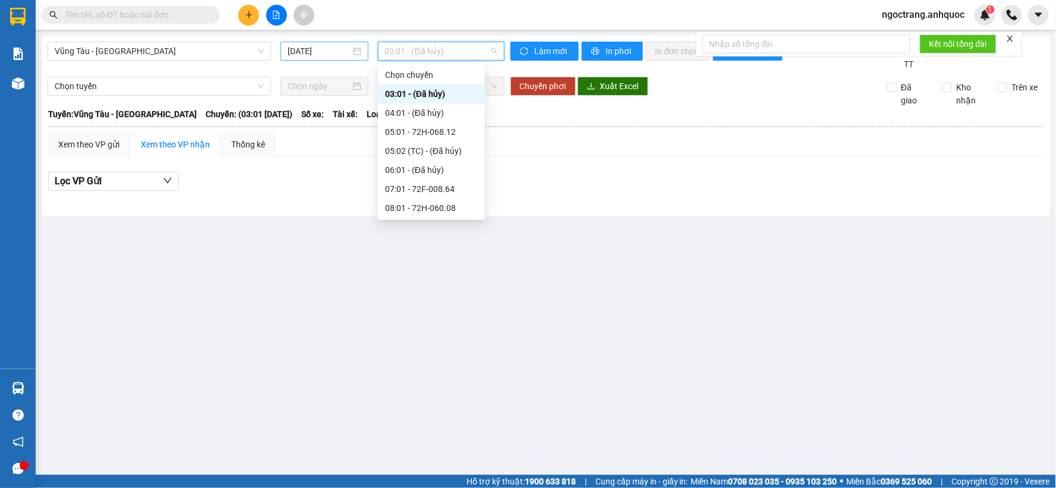
click at [301, 50] on input "[DATE]" at bounding box center [319, 51] width 62 height 13
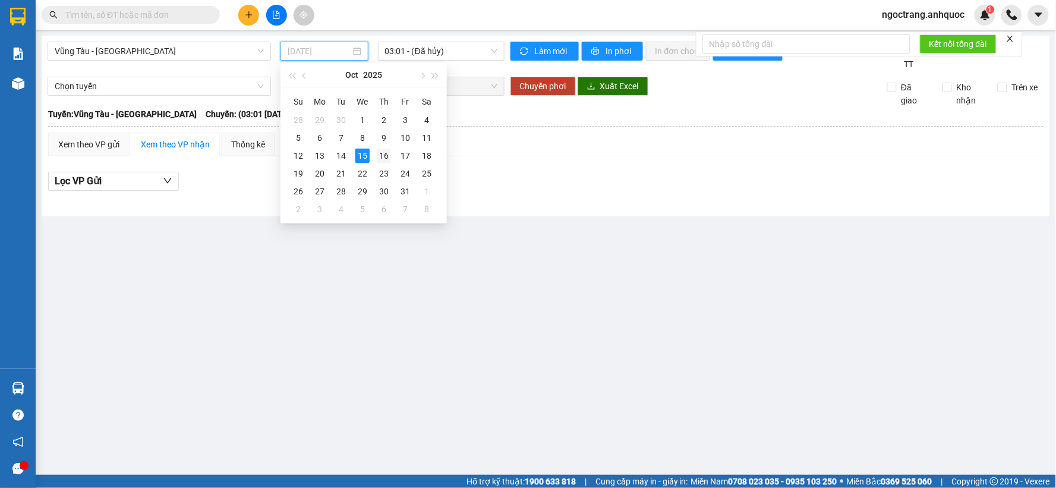
click at [377, 155] on div "16" at bounding box center [384, 156] width 14 height 14
type input "[DATE]"
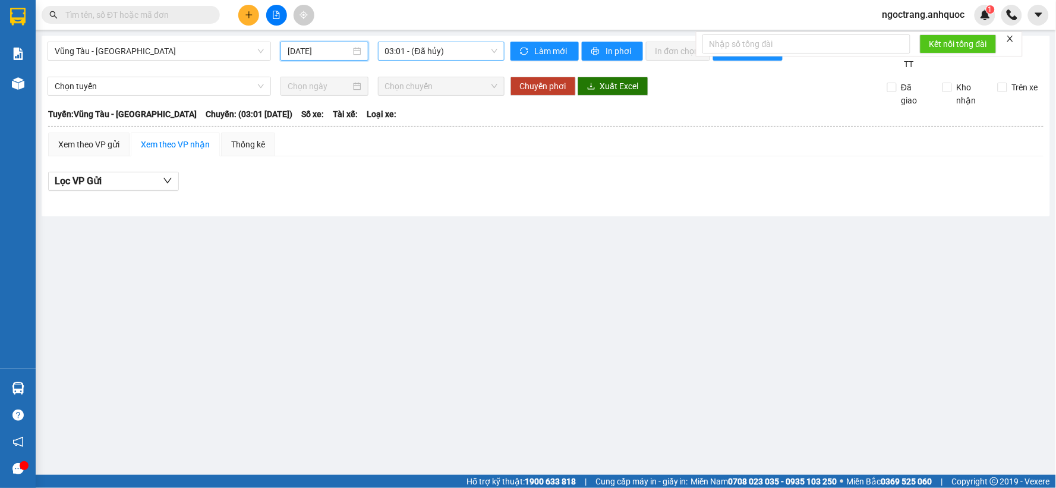
click at [444, 46] on span "03:01 - (Đã hủy)" at bounding box center [441, 51] width 112 height 18
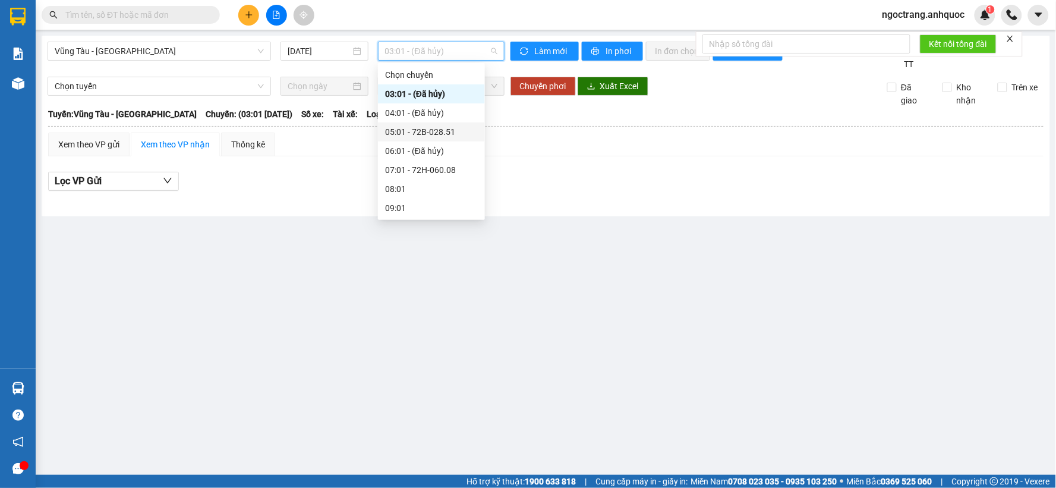
click at [442, 135] on div "05:01 - 72B-028.51" at bounding box center [431, 131] width 93 height 13
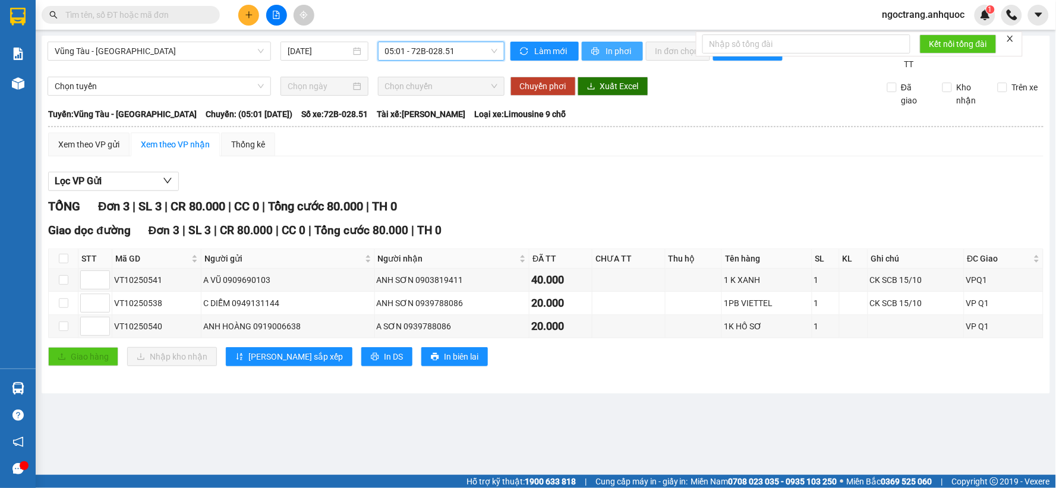
click at [607, 54] on span "In phơi" at bounding box center [619, 51] width 27 height 13
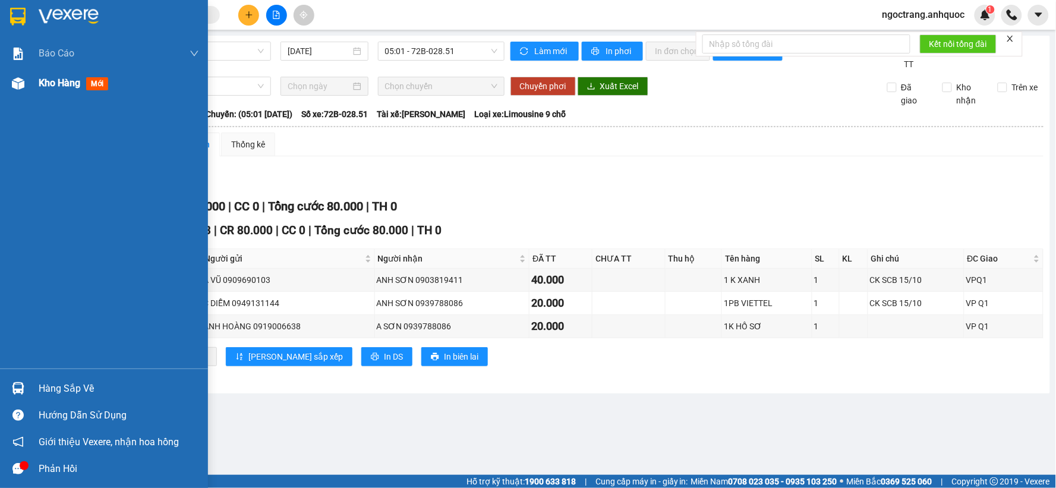
click at [43, 89] on span "Kho hàng" at bounding box center [60, 82] width 42 height 11
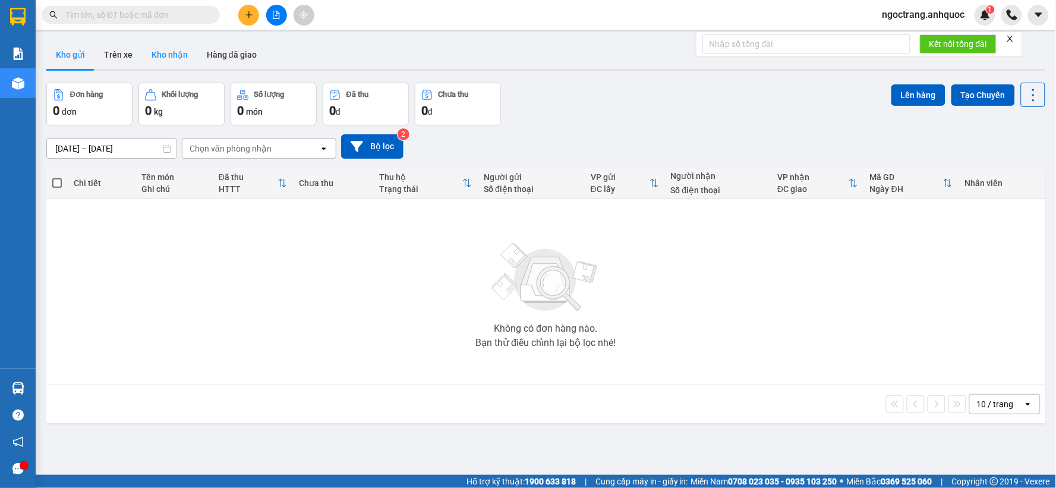
click at [175, 56] on button "Kho nhận" at bounding box center [169, 54] width 55 height 29
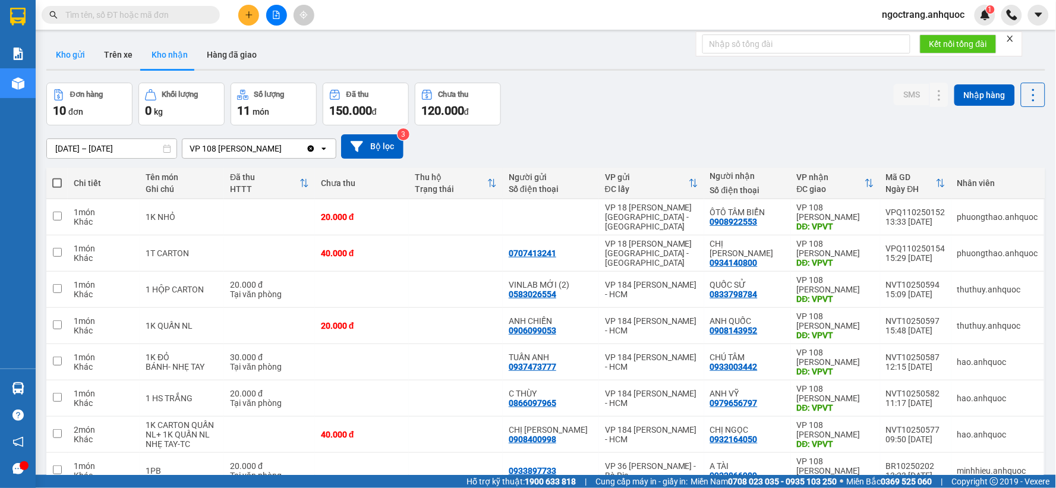
click at [81, 56] on button "Kho gửi" at bounding box center [70, 54] width 48 height 29
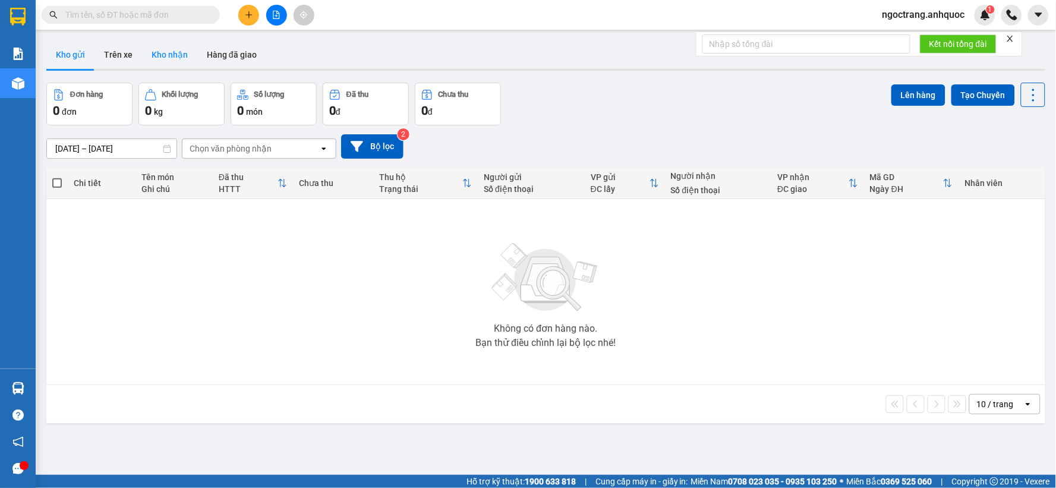
click at [171, 57] on button "Kho nhận" at bounding box center [169, 54] width 55 height 29
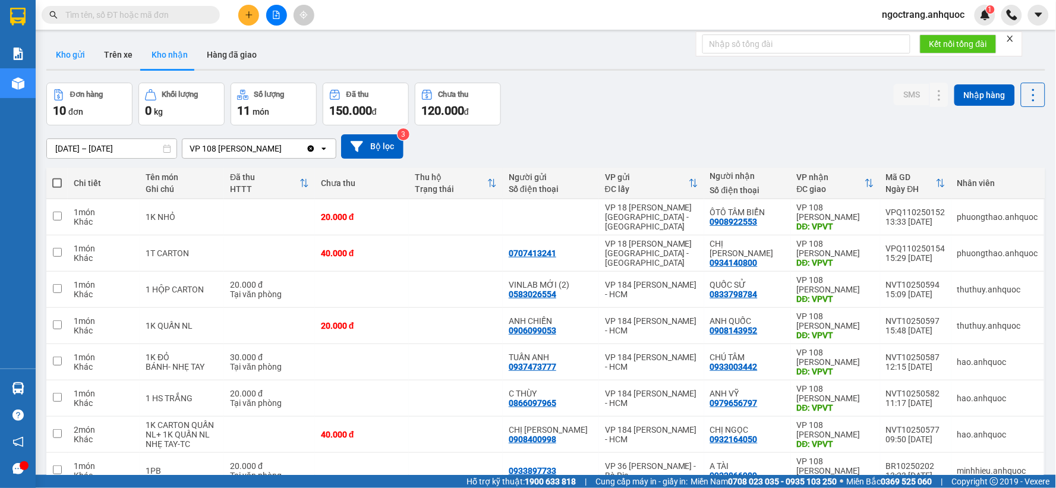
click at [73, 57] on button "Kho gửi" at bounding box center [70, 54] width 48 height 29
click at [73, 56] on button "Kho gửi" at bounding box center [70, 54] width 48 height 29
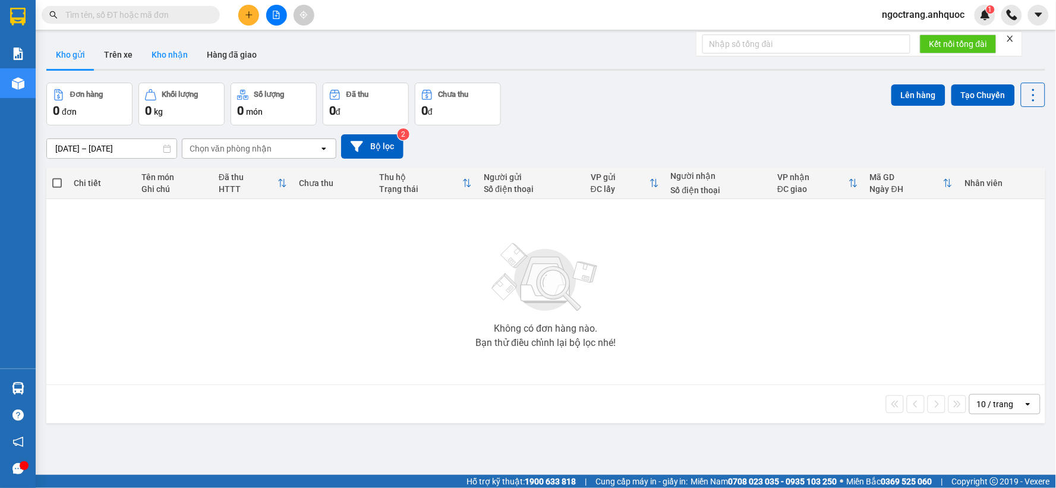
click at [176, 52] on button "Kho nhận" at bounding box center [169, 54] width 55 height 29
click at [174, 55] on button "Kho nhận" at bounding box center [169, 54] width 55 height 29
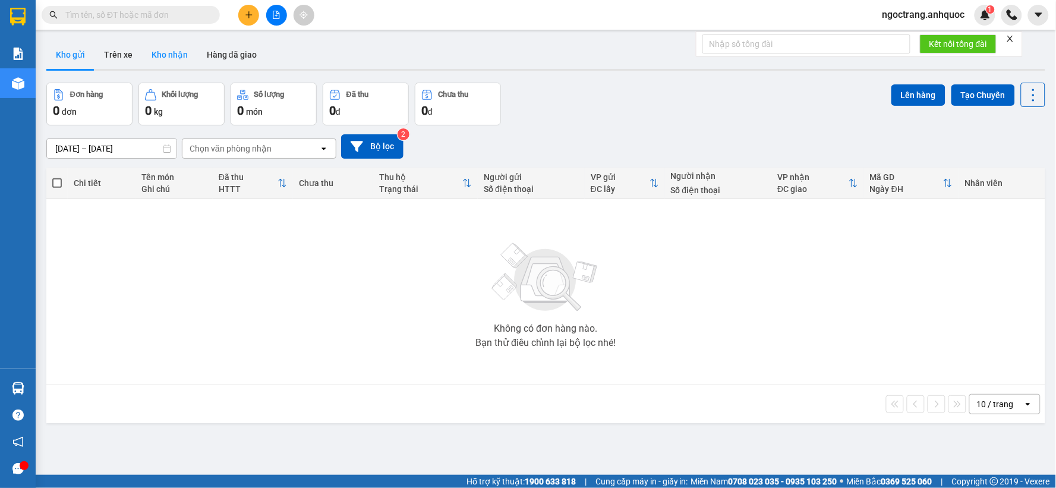
click at [174, 55] on button "Kho nhận" at bounding box center [169, 54] width 55 height 29
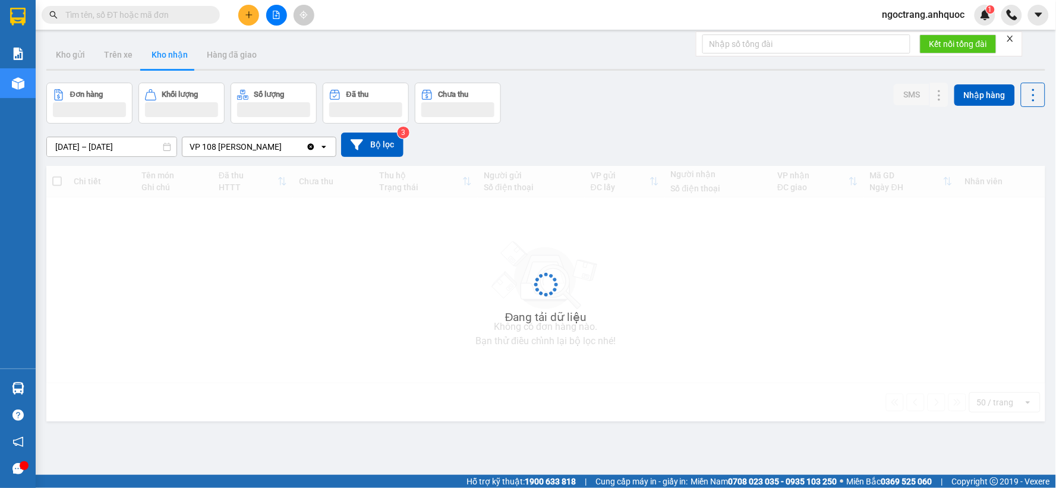
click at [174, 55] on button "Kho nhận" at bounding box center [169, 54] width 55 height 29
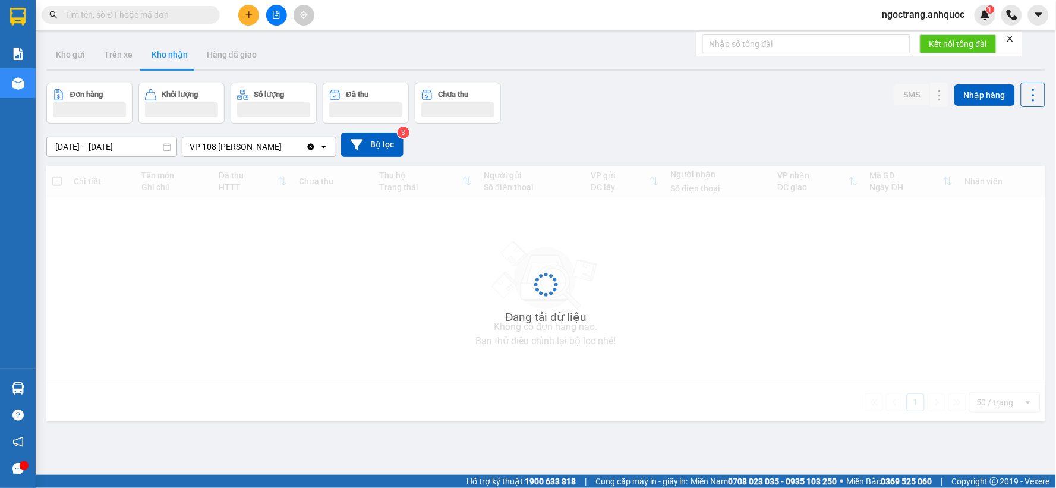
click at [174, 55] on button "Kho nhận" at bounding box center [169, 54] width 55 height 29
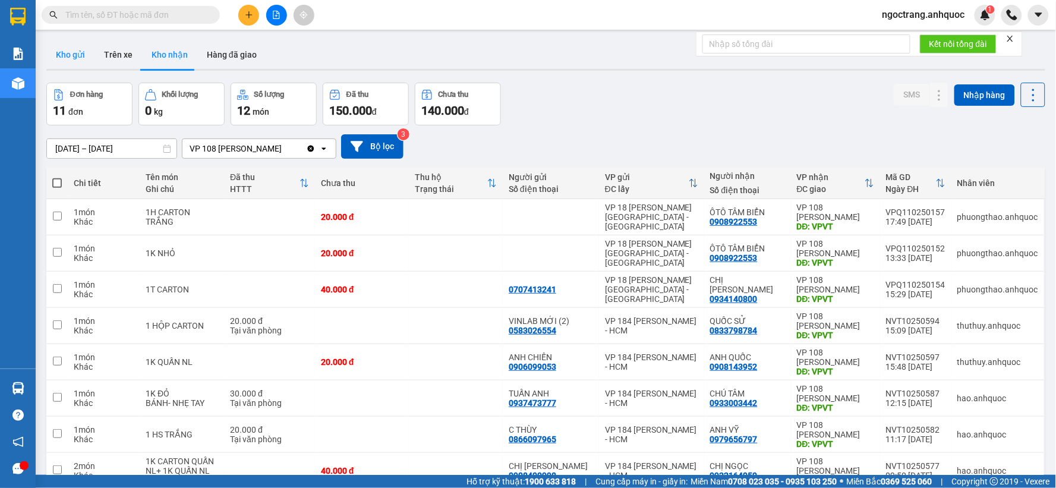
click at [72, 40] on button "Kho gửi" at bounding box center [70, 54] width 48 height 29
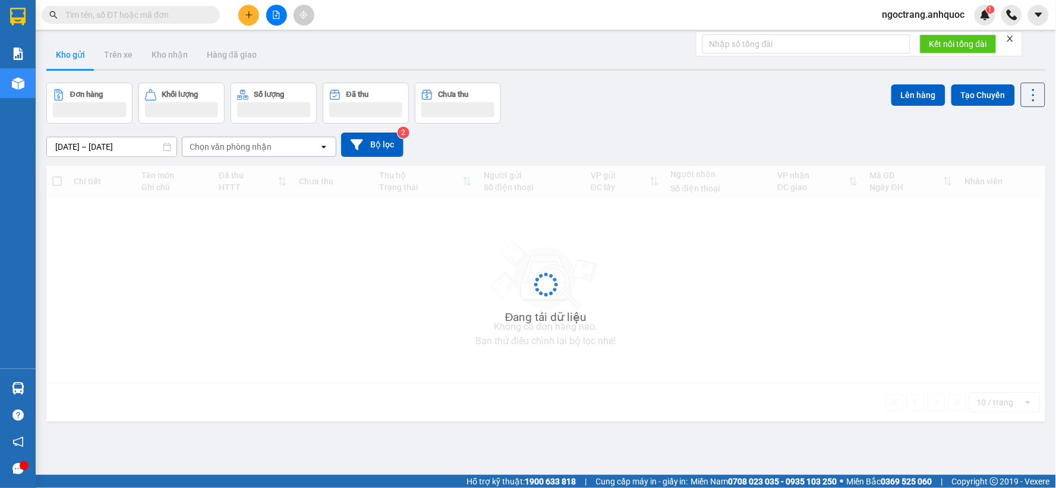
click at [67, 46] on button "Kho gửi" at bounding box center [70, 54] width 48 height 29
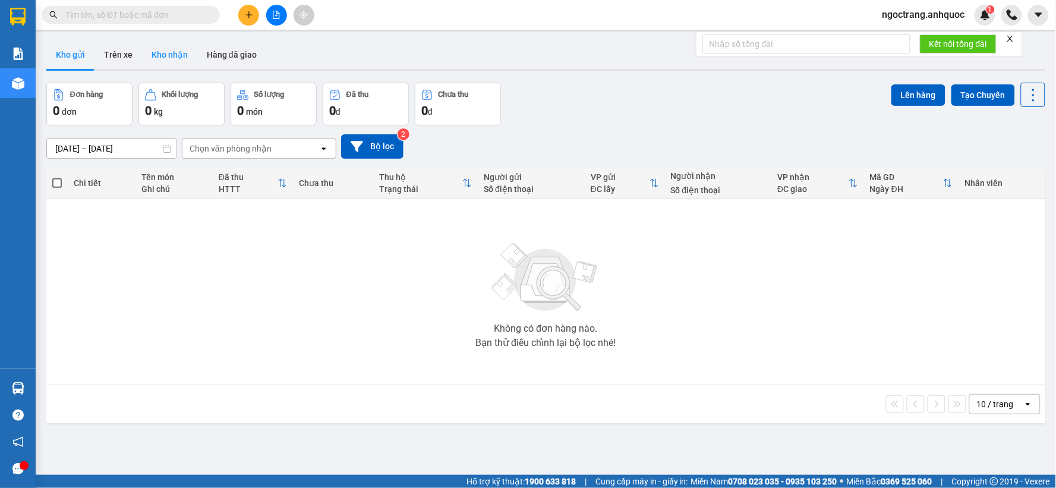
click at [161, 54] on button "Kho nhận" at bounding box center [169, 54] width 55 height 29
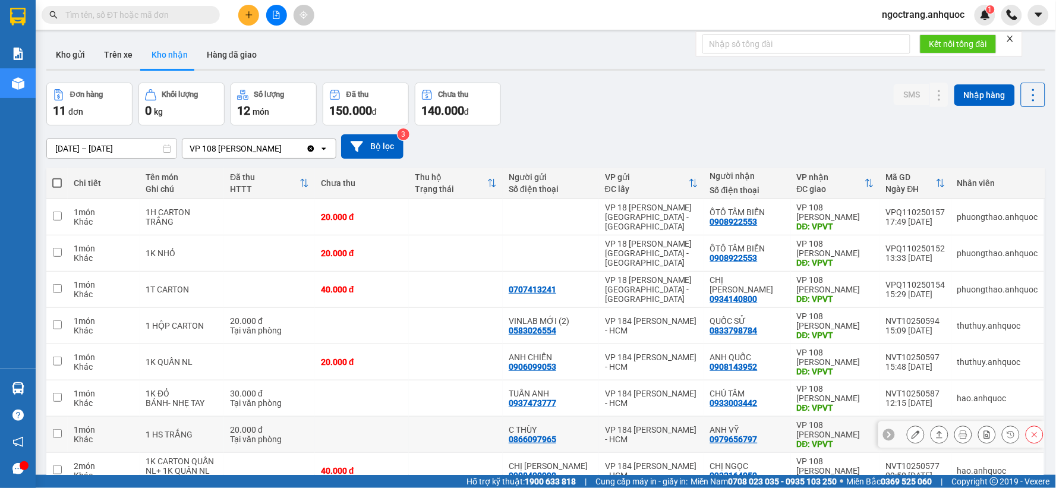
scroll to position [173, 0]
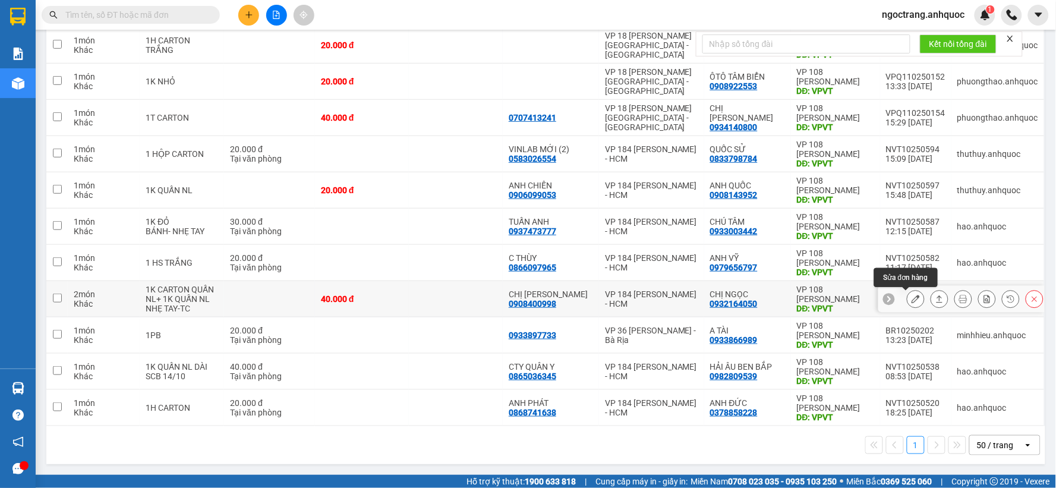
click at [912, 299] on icon at bounding box center [916, 299] width 8 height 8
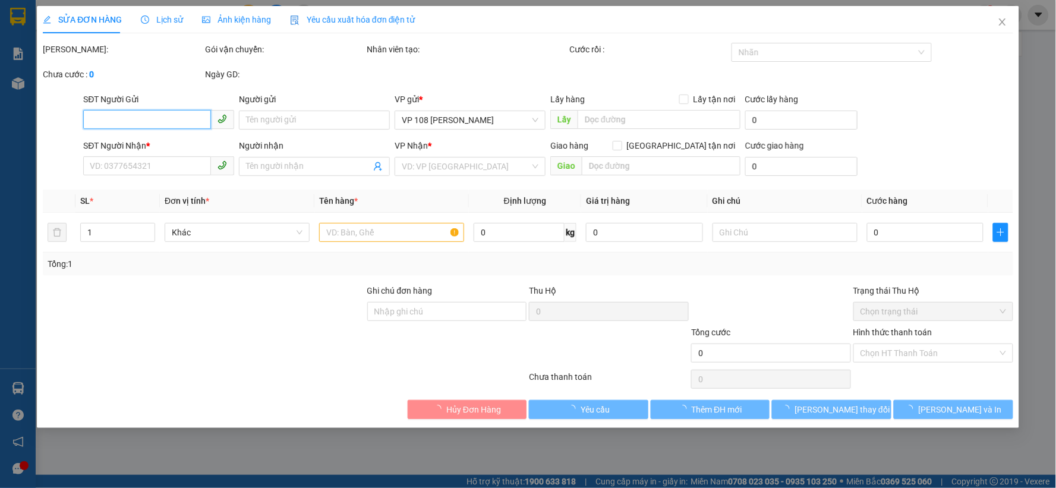
type input "0908400998"
type input "CHỊ [PERSON_NAME]"
type input "0932164050"
type input "CHỊ NGỌC"
type input "VPVT"
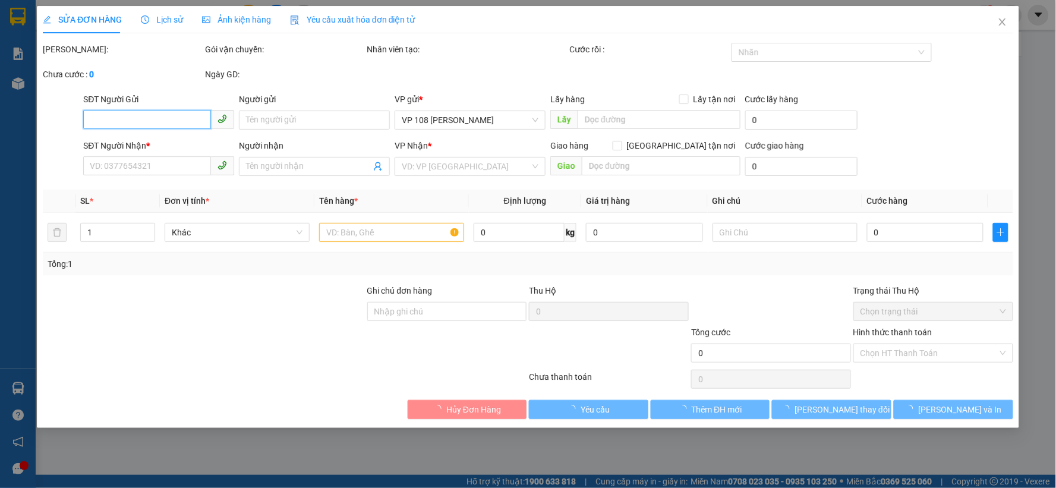
type input "40.000"
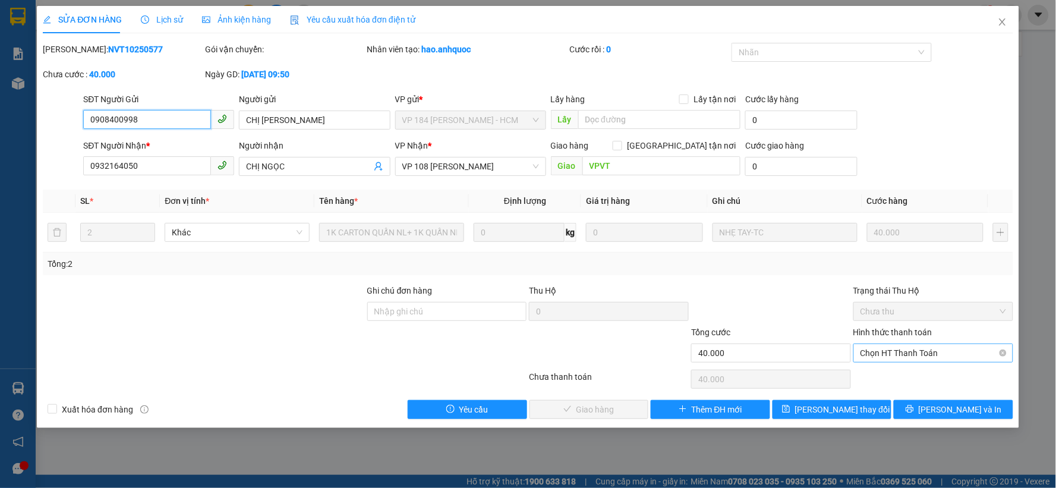
click at [913, 348] on span "Chọn HT Thanh Toán" at bounding box center [933, 353] width 146 height 18
click at [893, 376] on div "Tại văn phòng" at bounding box center [934, 376] width 146 height 13
type input "0"
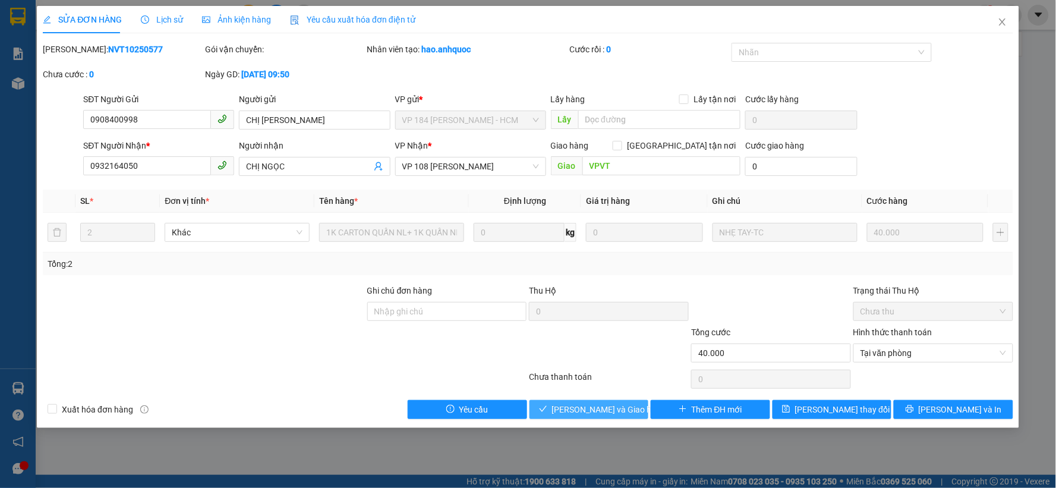
click at [603, 413] on span "[PERSON_NAME] và Giao hàng" at bounding box center [609, 409] width 114 height 13
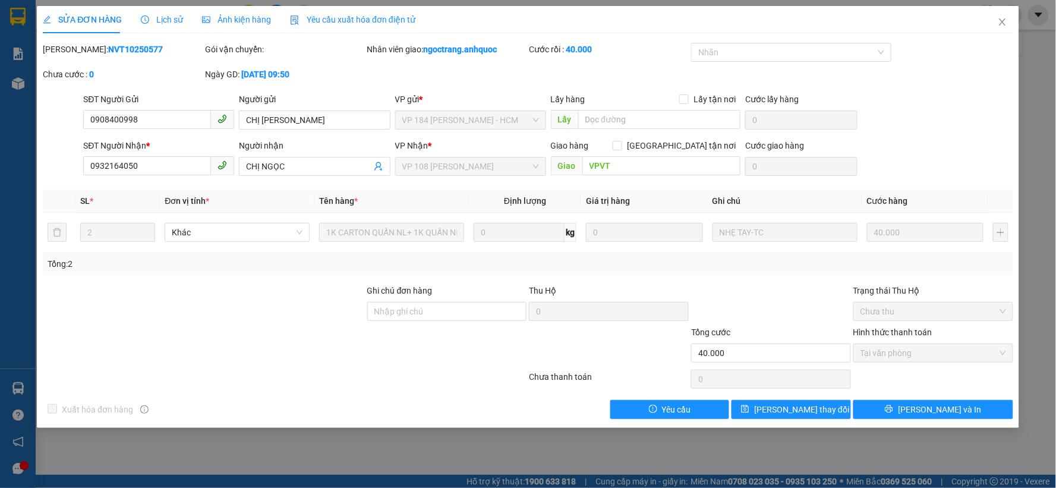
click at [233, 437] on div "SỬA ĐƠN HÀNG Lịch sử Ảnh kiện hàng Yêu cầu xuất hóa đơn điện tử Total Paid Fee …" at bounding box center [528, 244] width 1056 height 488
click at [997, 17] on span "Close" at bounding box center [1002, 22] width 33 height 33
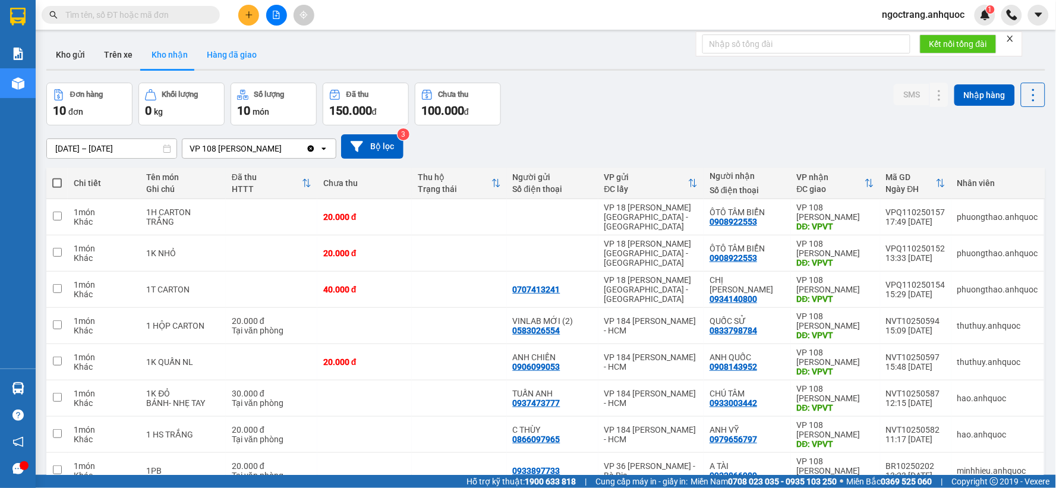
click at [228, 54] on button "Hàng đã giao" at bounding box center [231, 54] width 69 height 29
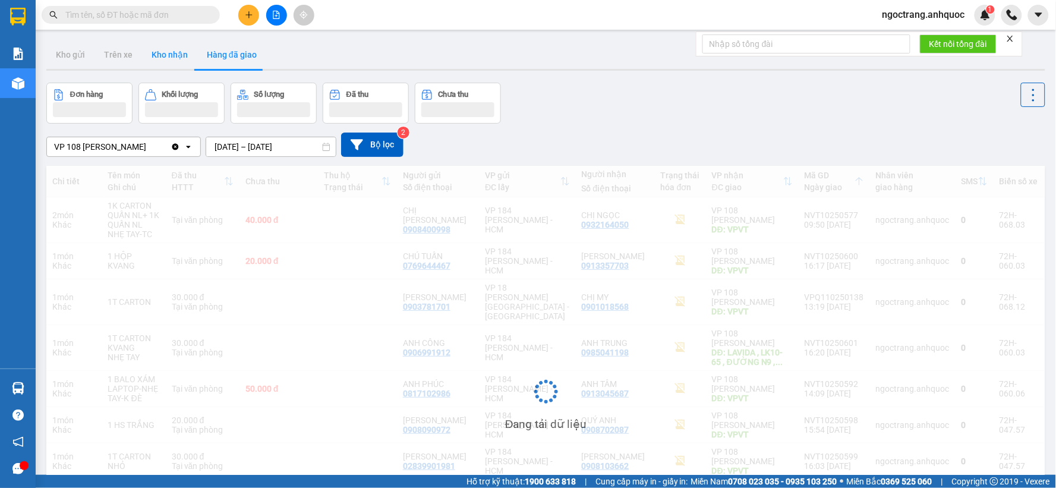
click at [170, 55] on button "Kho nhận" at bounding box center [169, 54] width 55 height 29
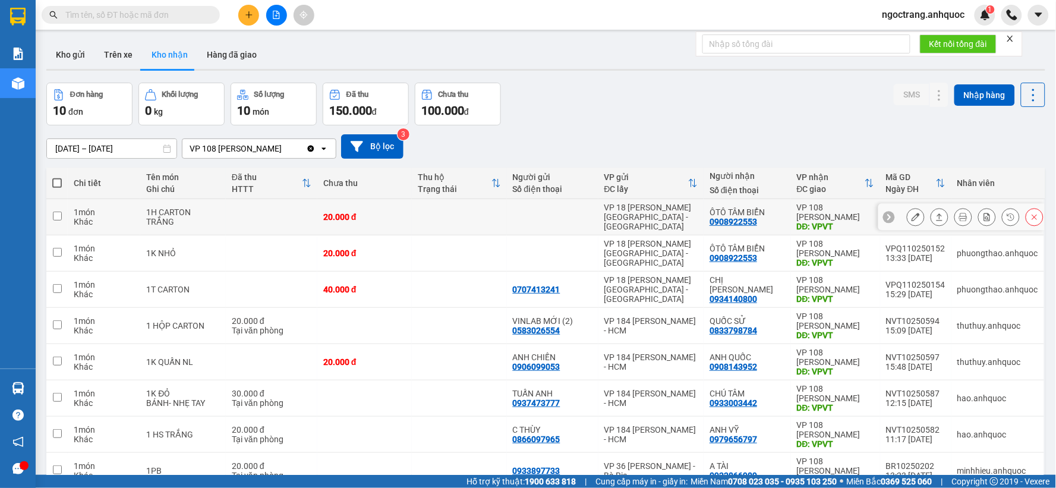
click at [58, 222] on td at bounding box center [56, 217] width 21 height 36
checkbox input "true"
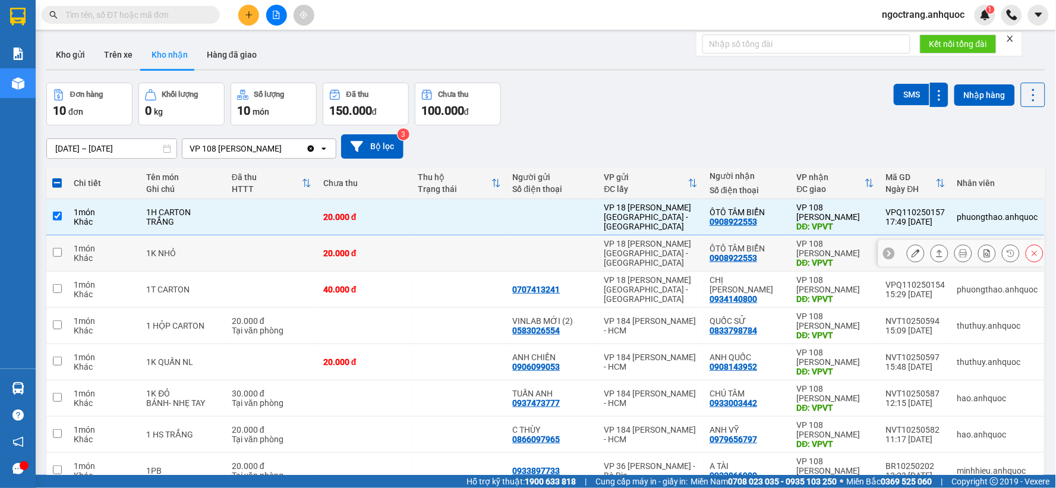
click at [56, 253] on input "checkbox" at bounding box center [57, 252] width 9 height 9
checkbox input "true"
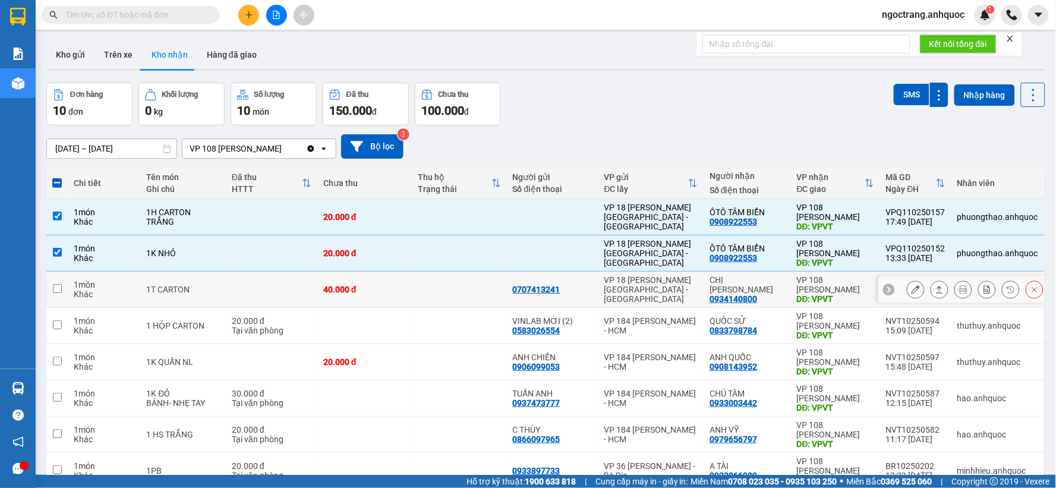
click at [62, 294] on td at bounding box center [56, 290] width 21 height 36
checkbox input "true"
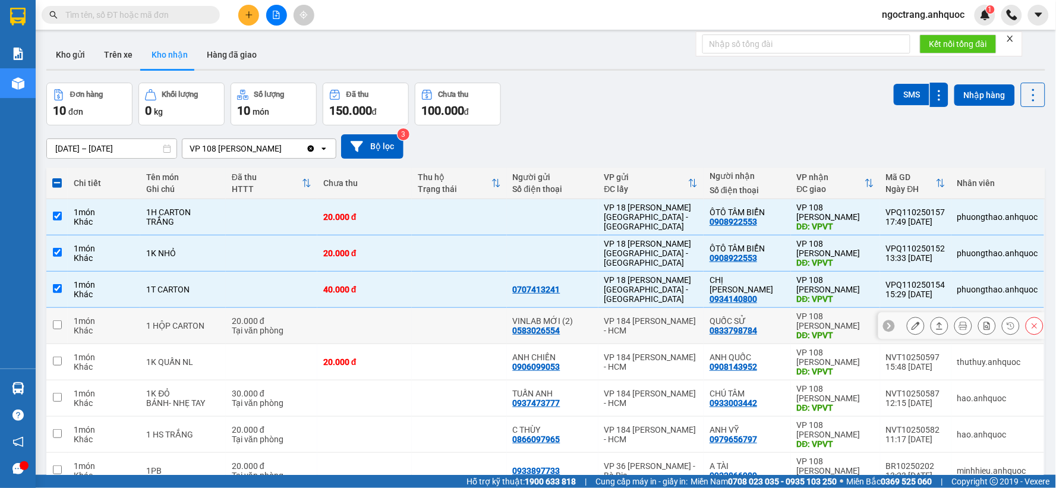
click at [54, 330] on td at bounding box center [56, 326] width 21 height 36
checkbox input "true"
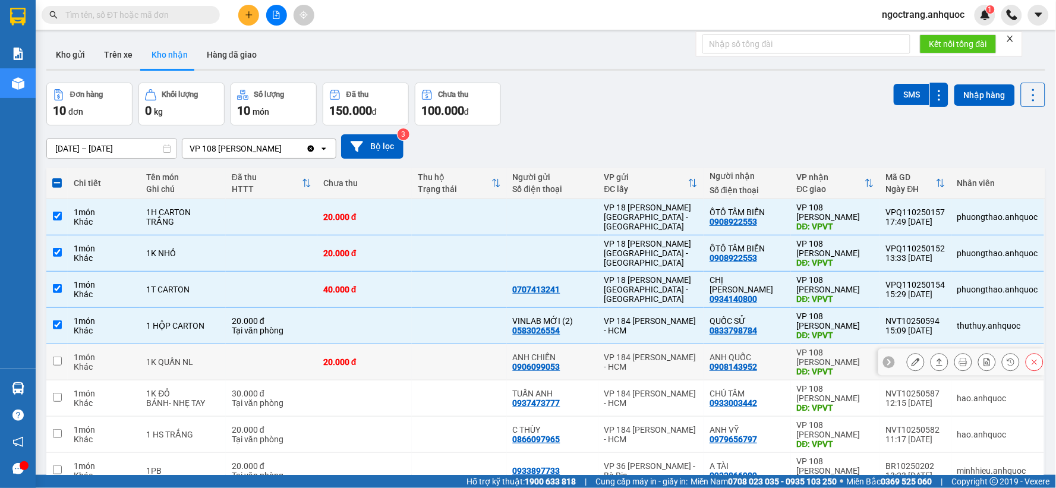
click at [62, 366] on td at bounding box center [56, 362] width 21 height 36
checkbox input "true"
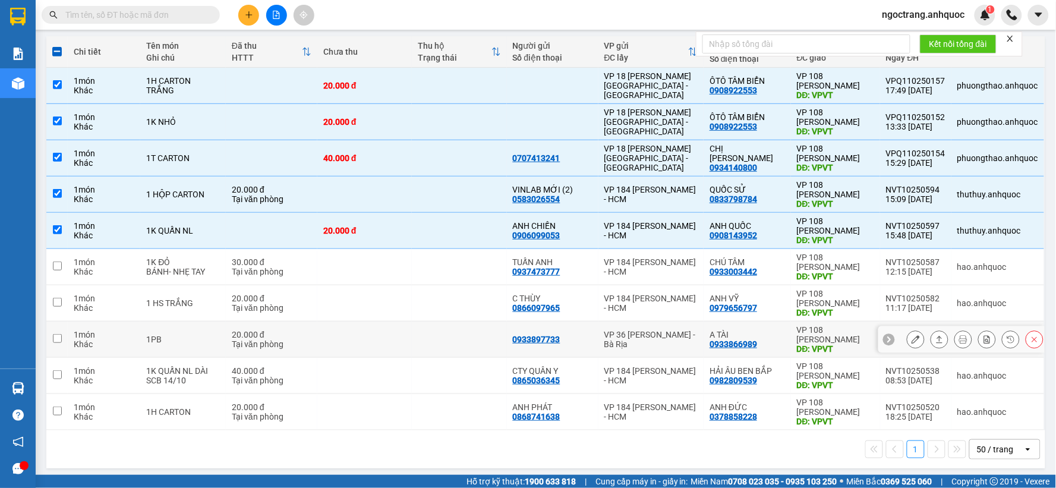
scroll to position [132, 0]
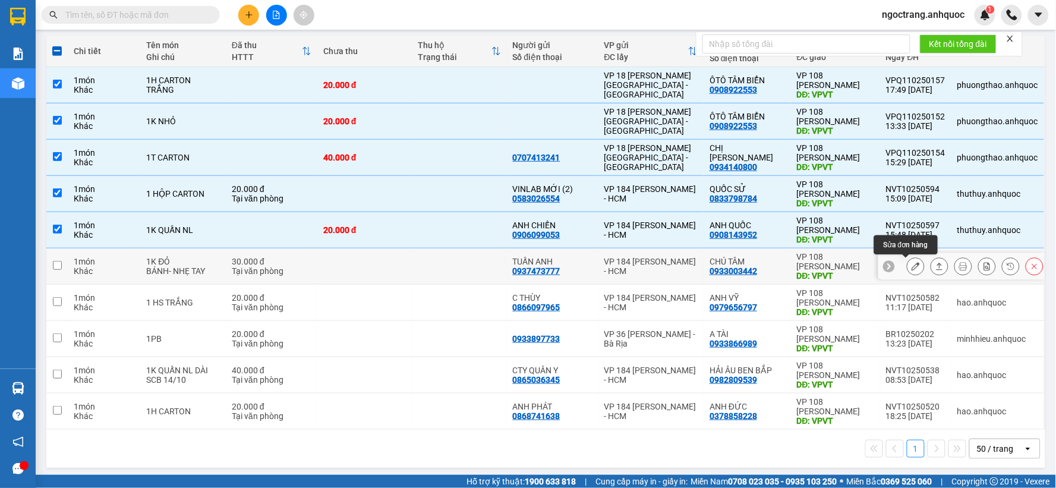
click at [912, 268] on icon at bounding box center [916, 266] width 8 height 8
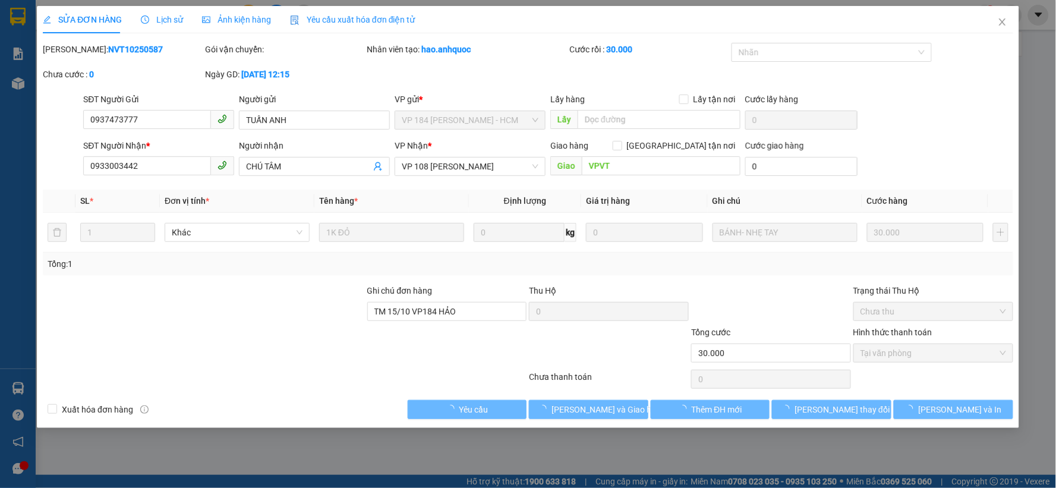
type input "0937473777"
type input "TUẤN ANH"
type input "0933003442"
type input "CHÚ TÂM"
type input "VPVT"
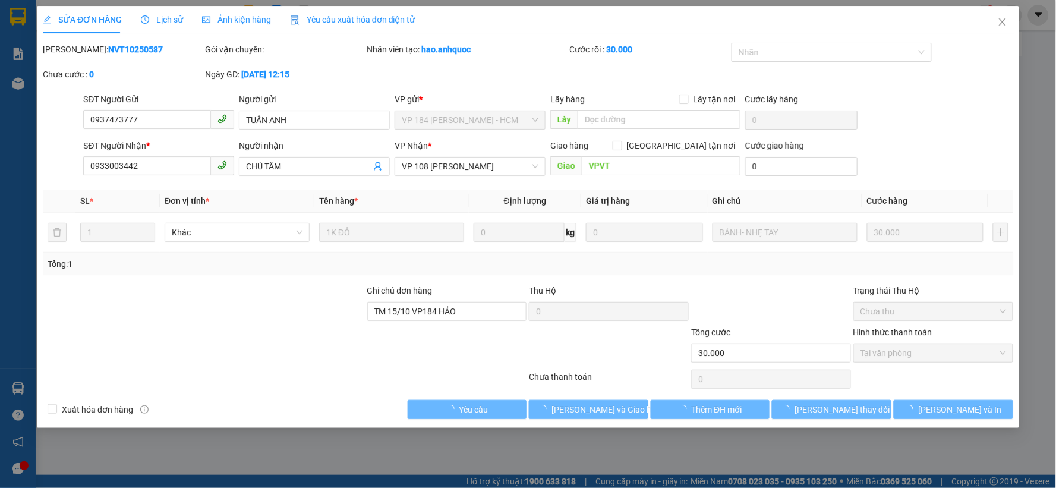
type input "TM 15/10 VP184 HẢO"
type input "30.000"
